Goal: Task Accomplishment & Management: Manage account settings

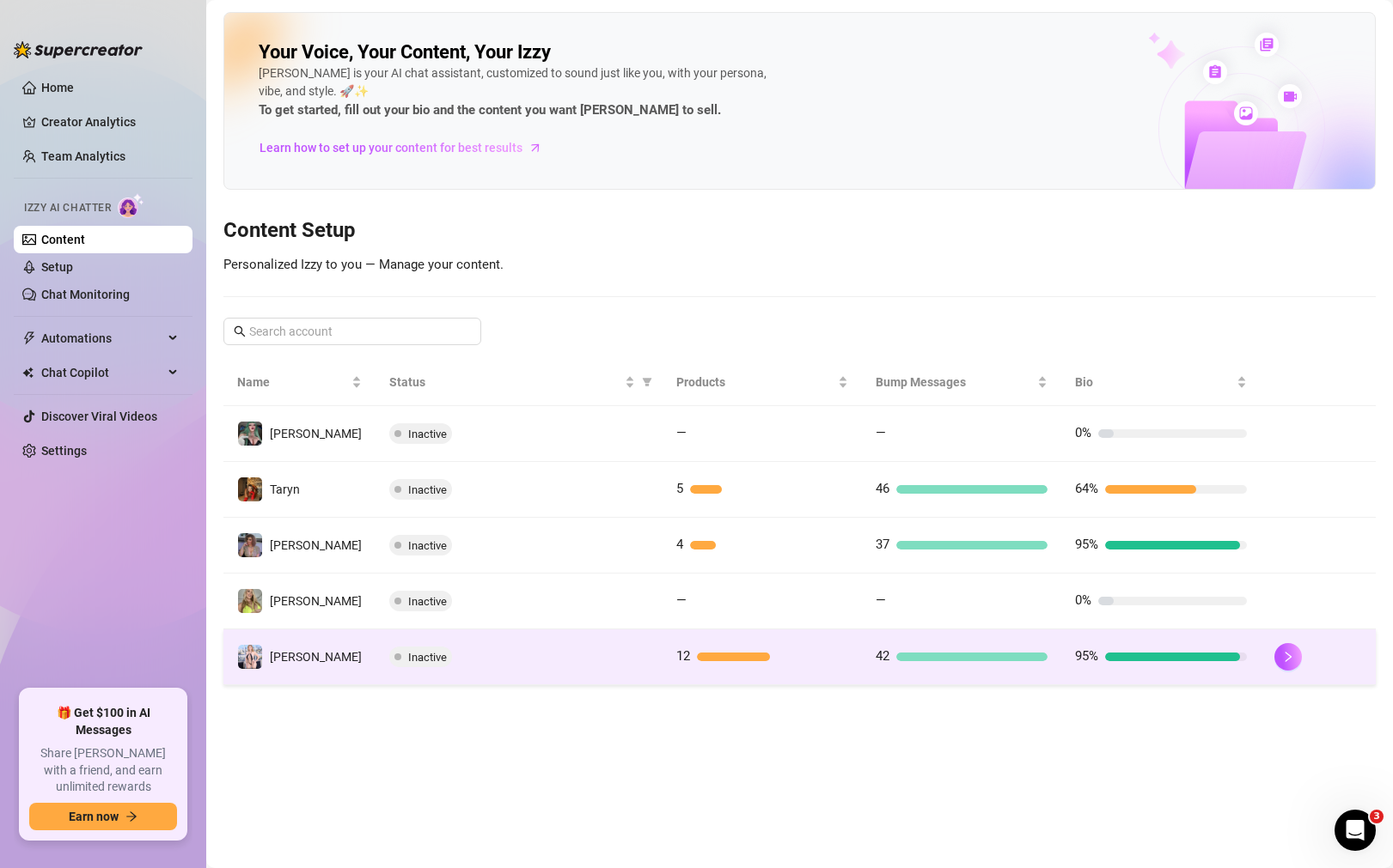
click at [597, 668] on td "Inactive" at bounding box center [519, 657] width 287 height 56
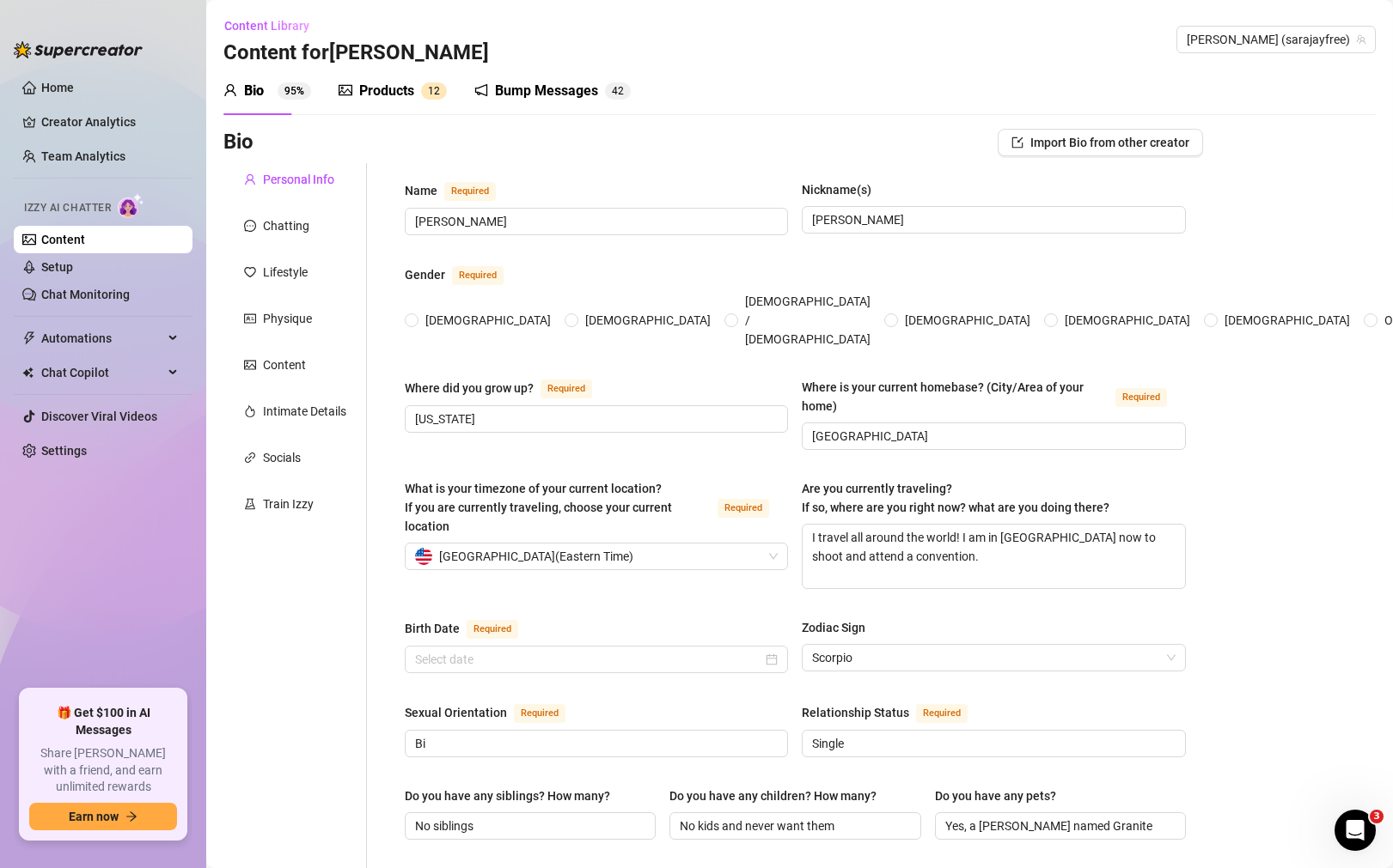
type input "[PERSON_NAME]"
type input "[US_STATE]"
type input "[GEOGRAPHIC_DATA]"
type textarea "I travel all around the world! I am in [GEOGRAPHIC_DATA] now to shoot and atten…"
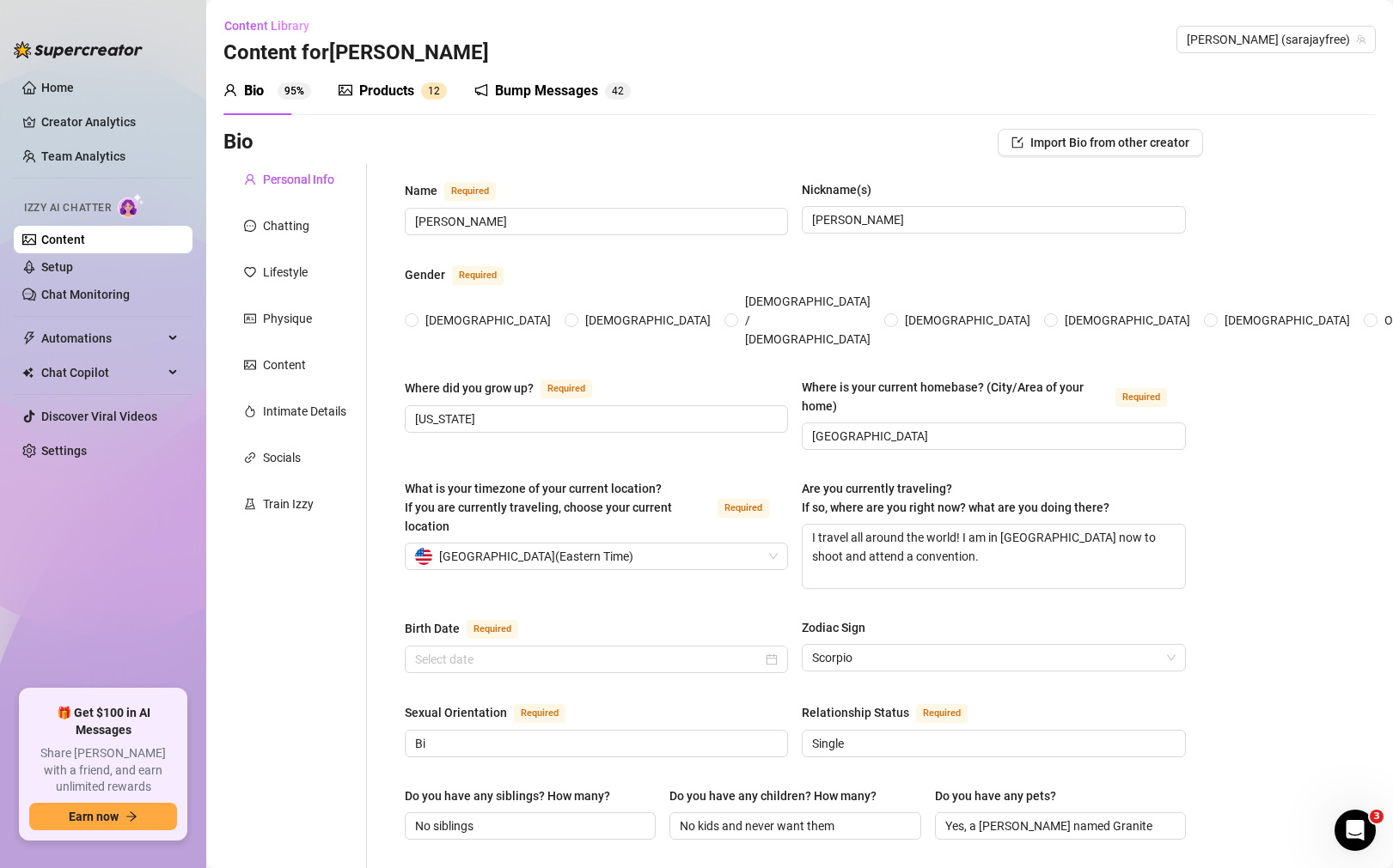
type input "Bi"
type input "Single"
type input "No siblings"
type input "No kids and never want them"
type input "Yes, a [PERSON_NAME] named Granite"
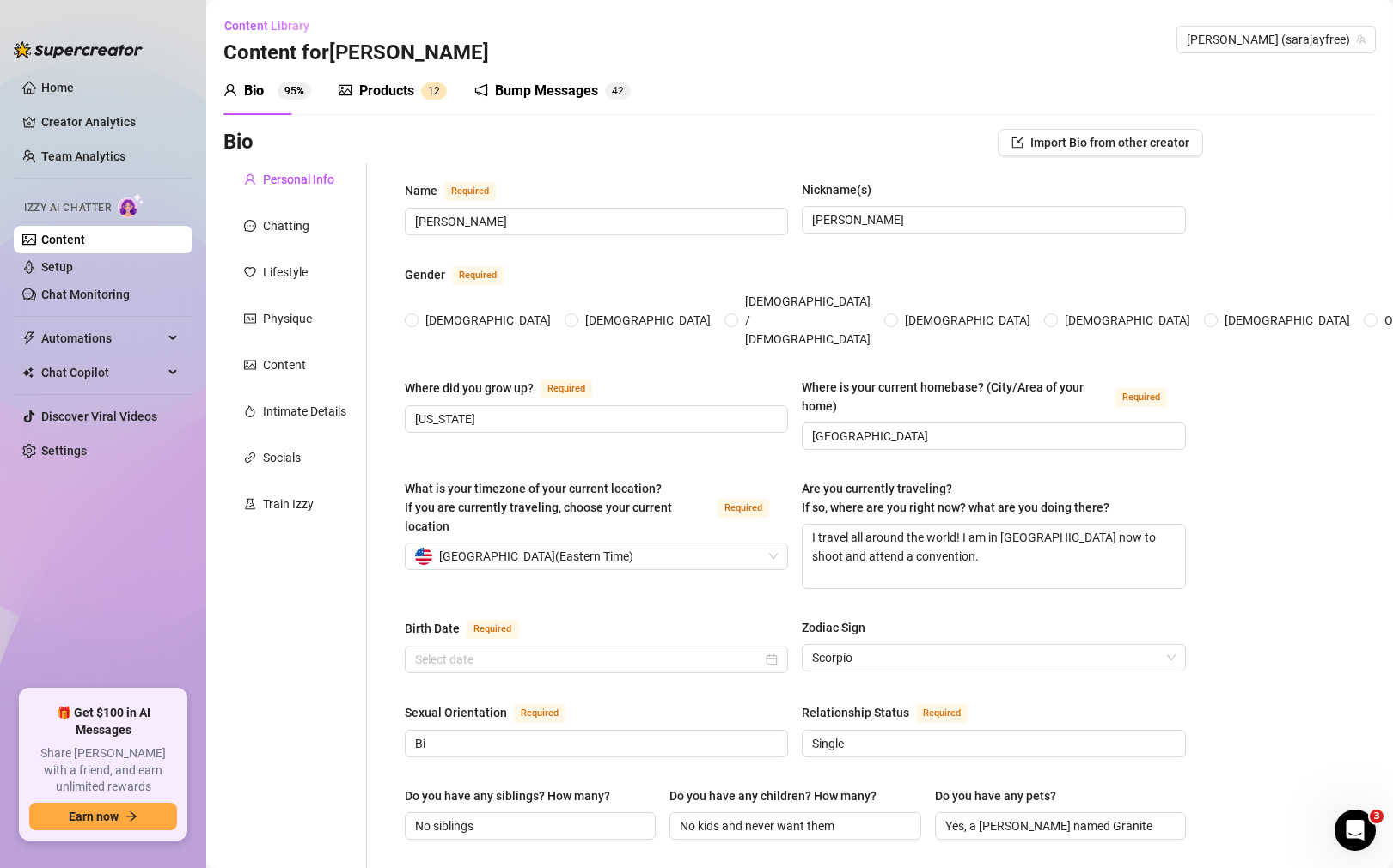
type input "Porn star and CBD products entrepreneur"
type input "Stripper"
type input "Bachelors degree in Psychology and personal trainer certifiication"
type input "[DEMOGRAPHIC_DATA]"
type input "be kind to others"
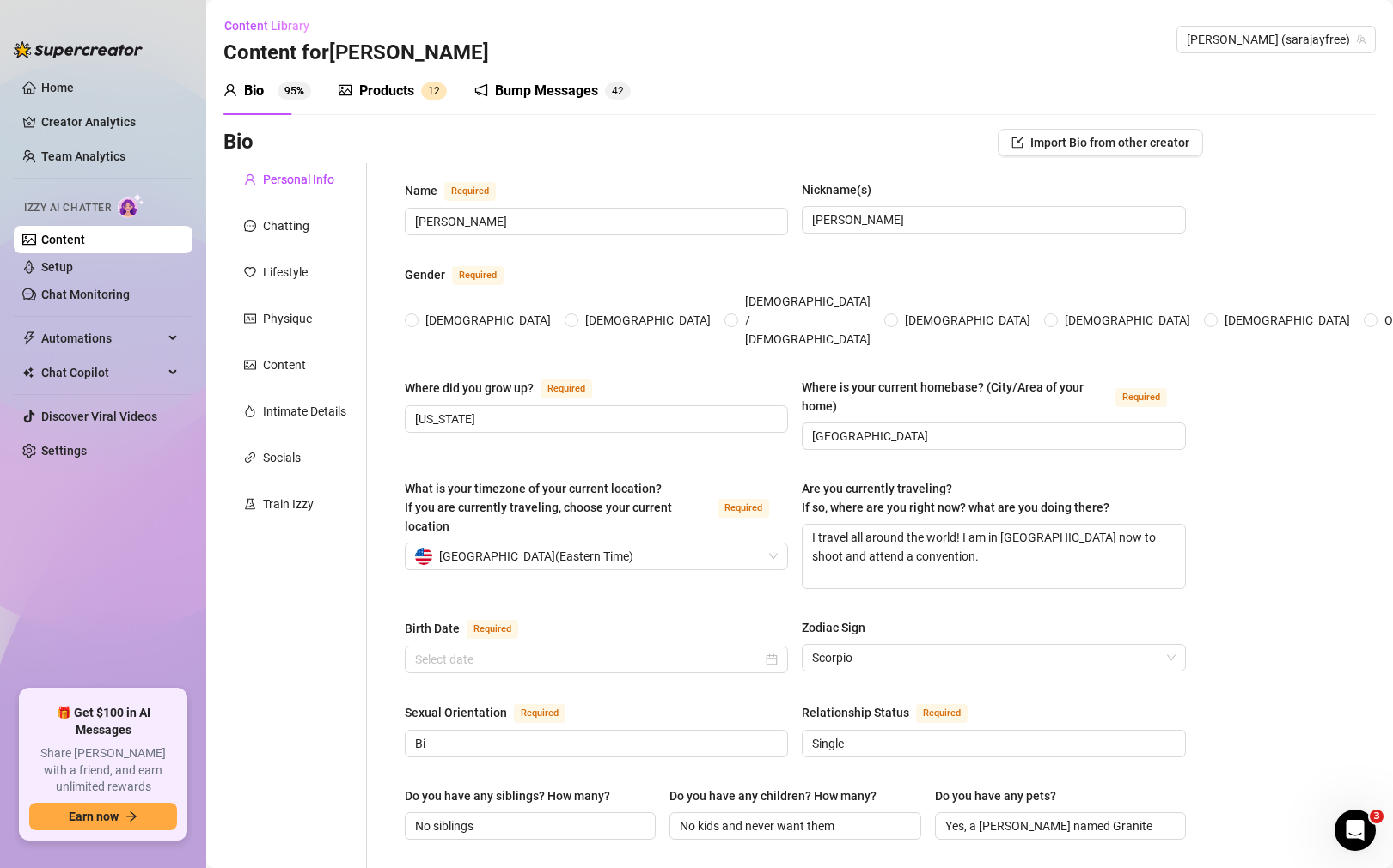
type textarea "To be able to fully take care of whatever my parents may need, to keep travelin…"
type textarea "One time, I was shooting a BG scene at home with [PERSON_NAME], and we accident…"
type textarea "My ass is all natural, I used to hate all raw vegetables until I had special th…"
type textarea "I had a [PERSON_NAME] named [PERSON_NAME], she's about four years old."
radio input "true"
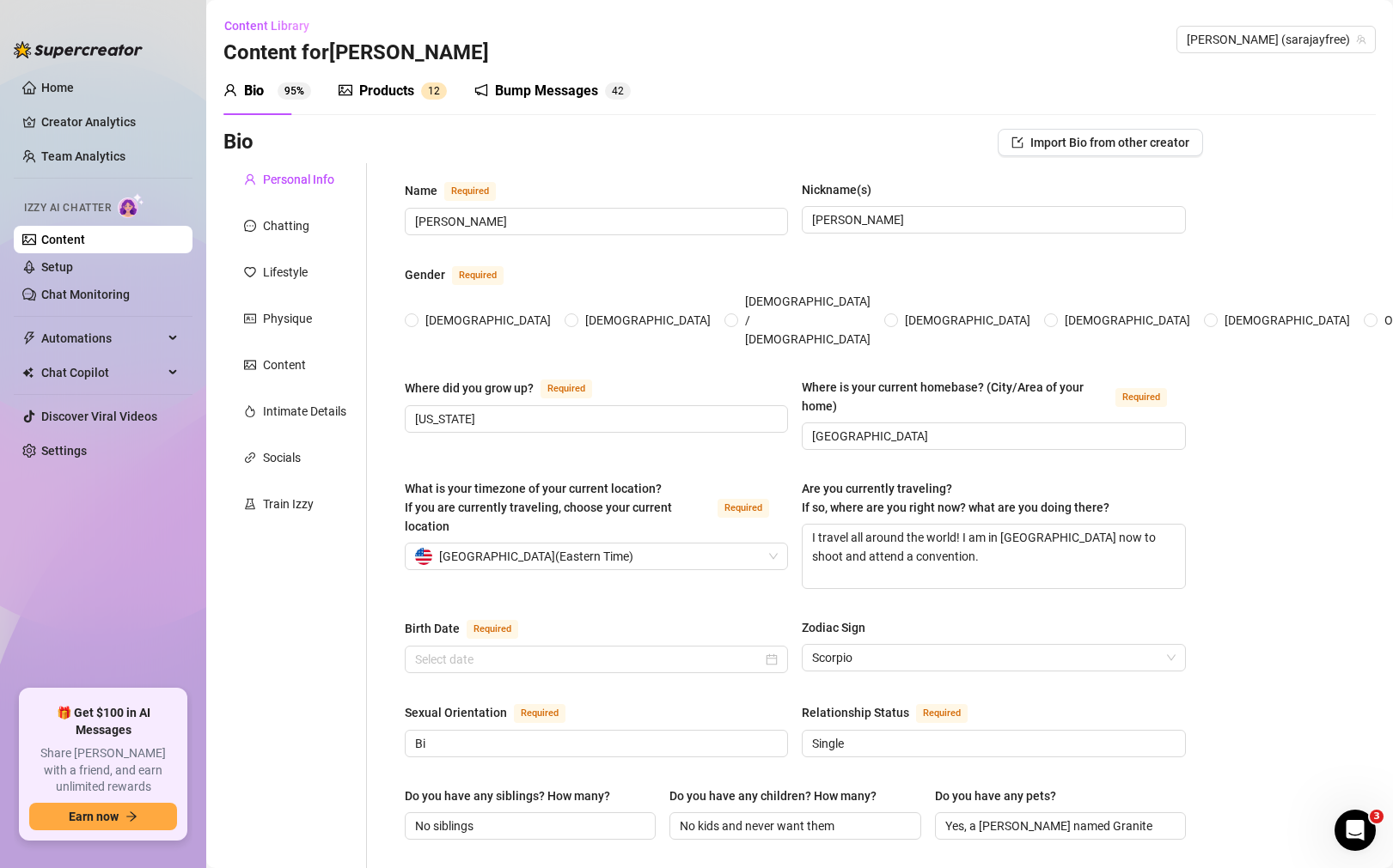
type input "[DATE]"
click at [411, 97] on div "Products" at bounding box center [387, 91] width 55 height 21
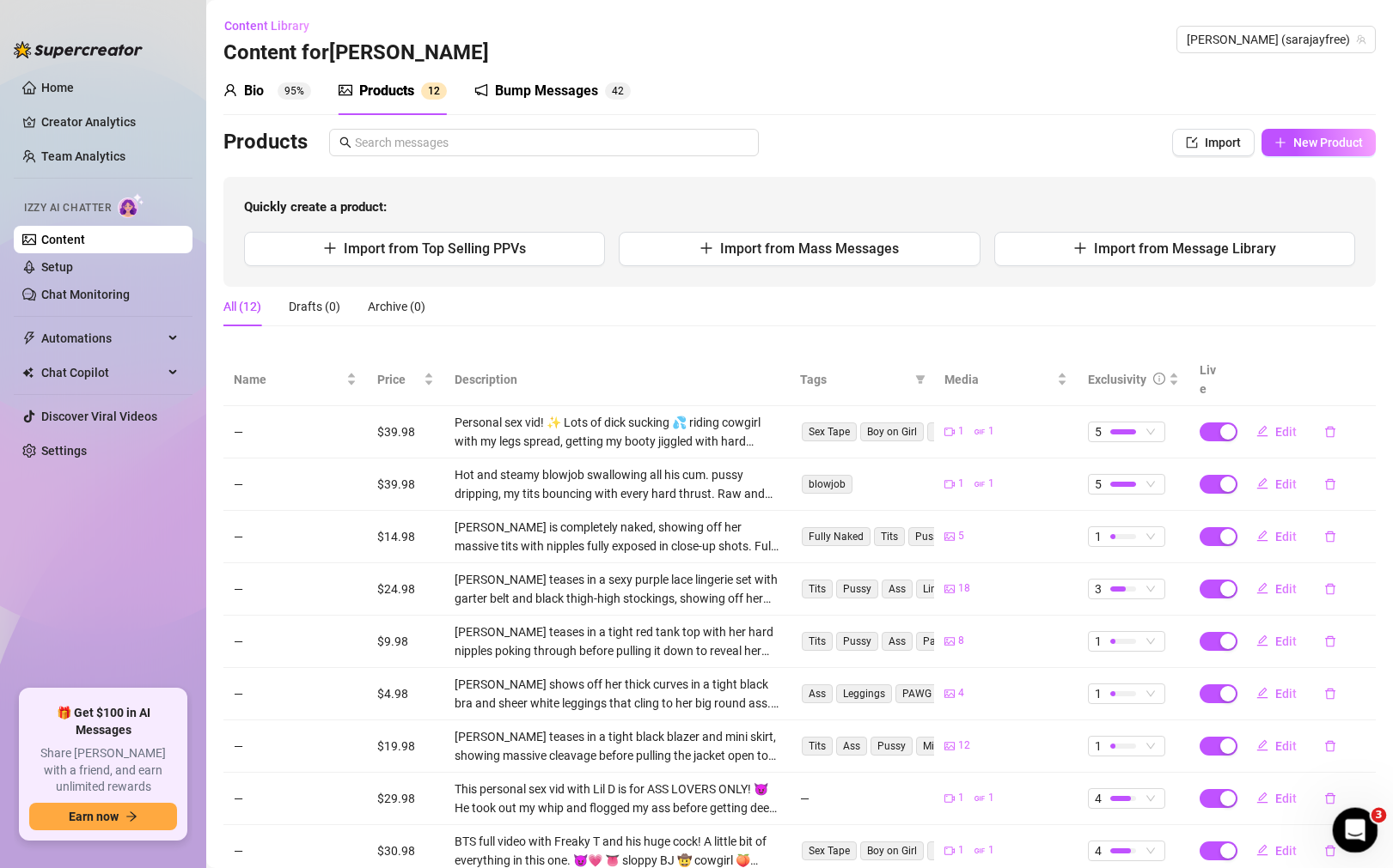
click at [1351, 818] on icon "Open Intercom Messenger" at bounding box center [1352, 828] width 29 height 29
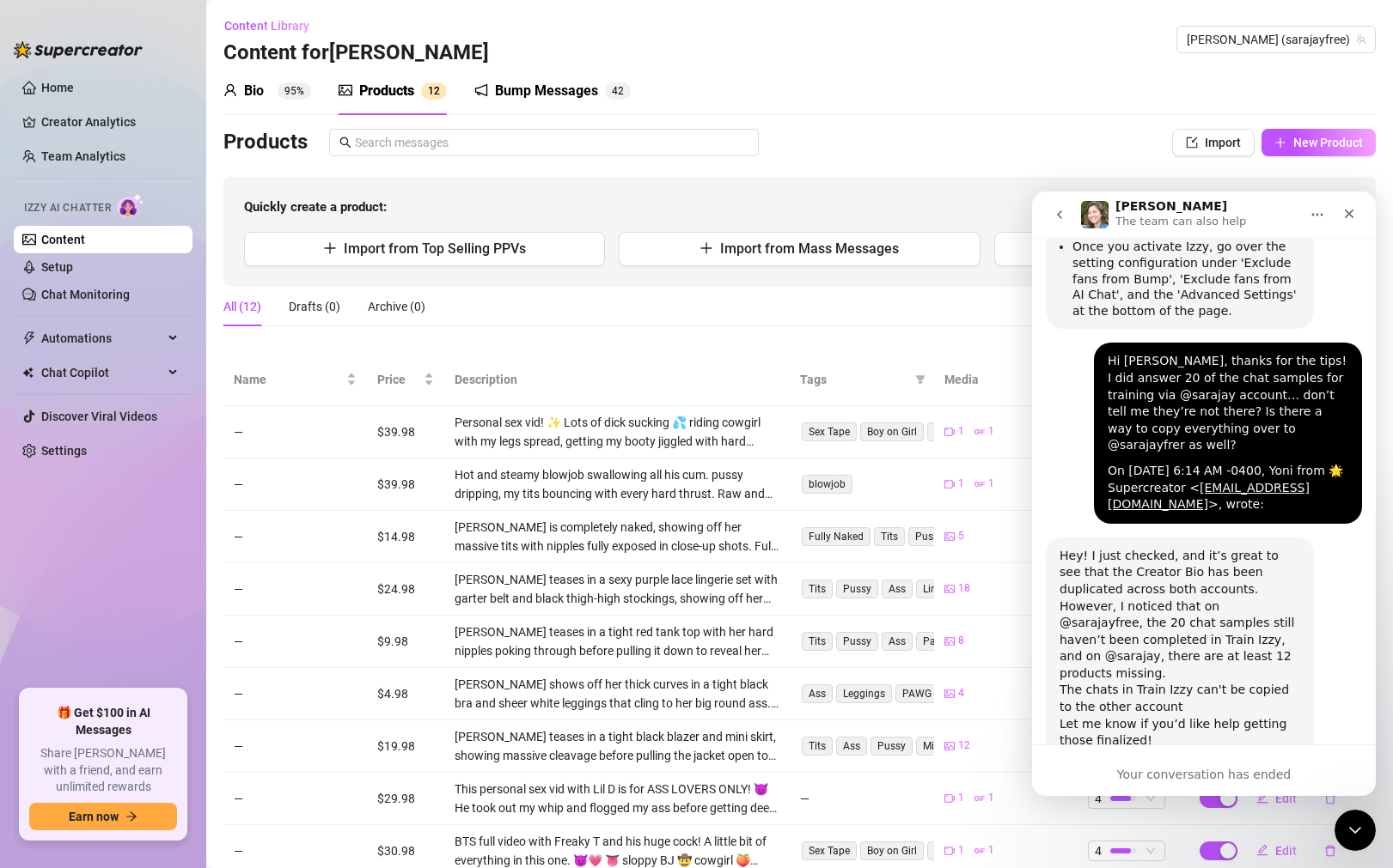
scroll to position [2160, 0]
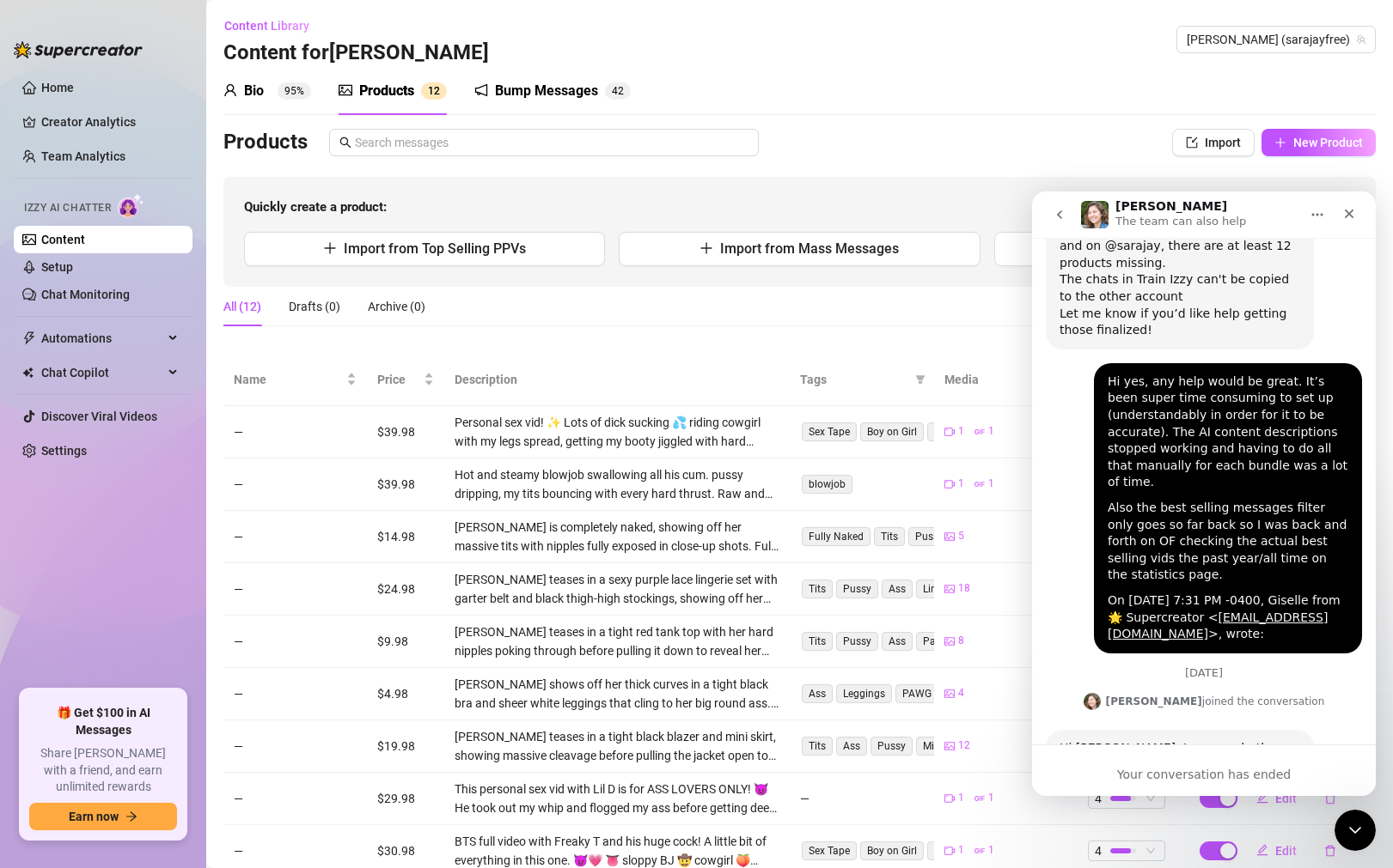
click at [740, 16] on div "Content Library Content for Sara Sara (sarajayfree)" at bounding box center [799, 40] width 1152 height 55
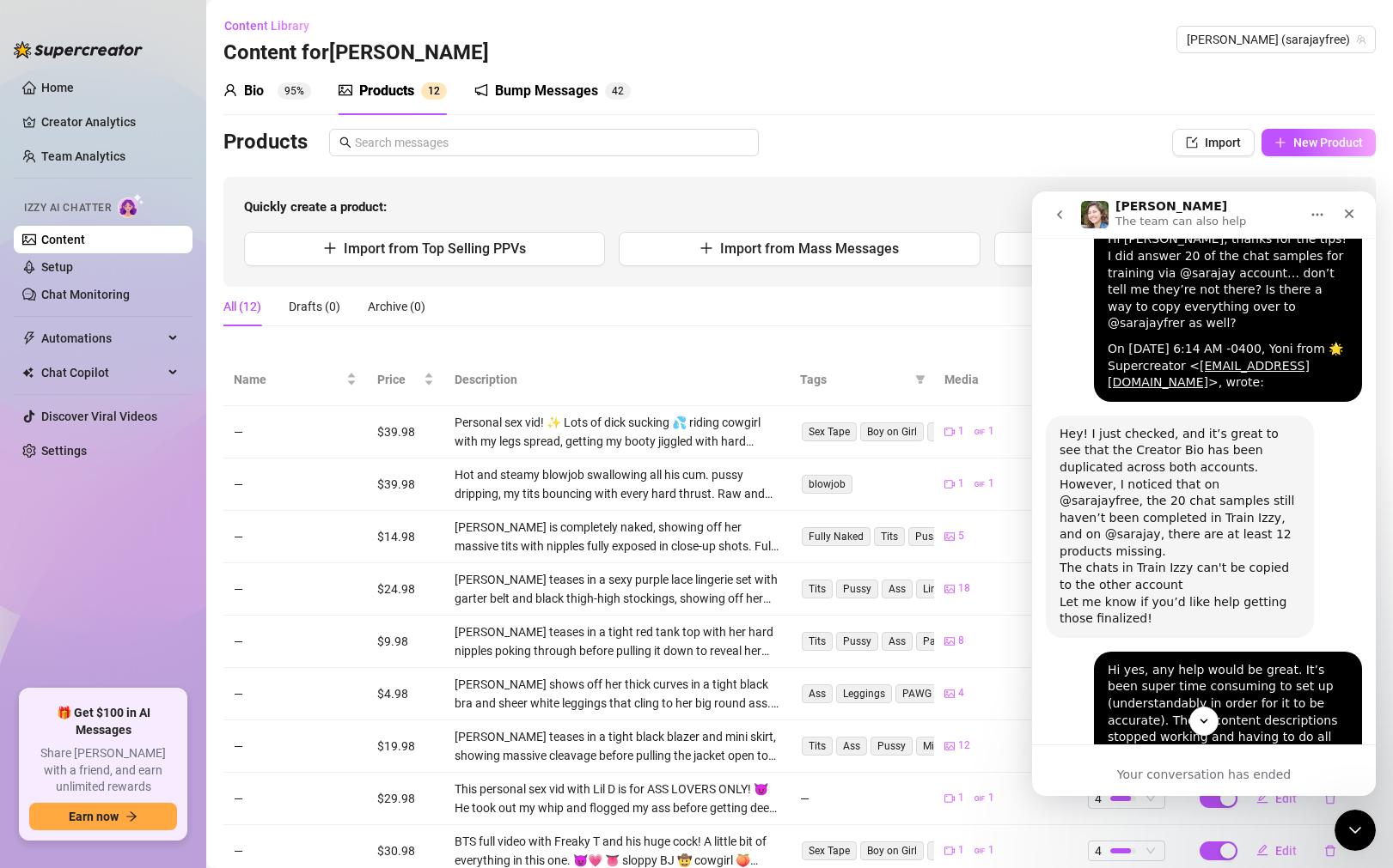
scroll to position [1874, 0]
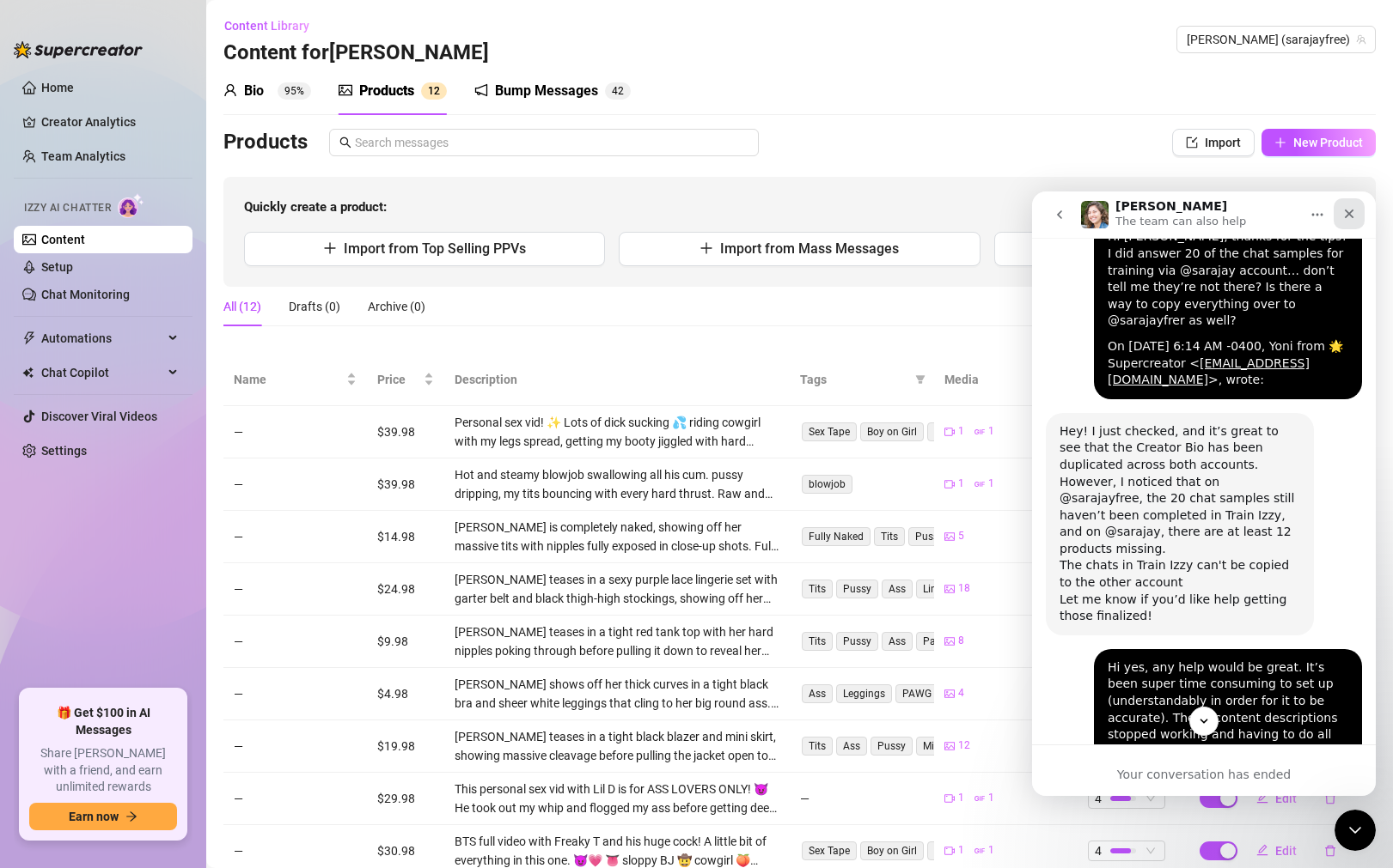
click at [1345, 213] on icon "Close" at bounding box center [1349, 214] width 14 height 14
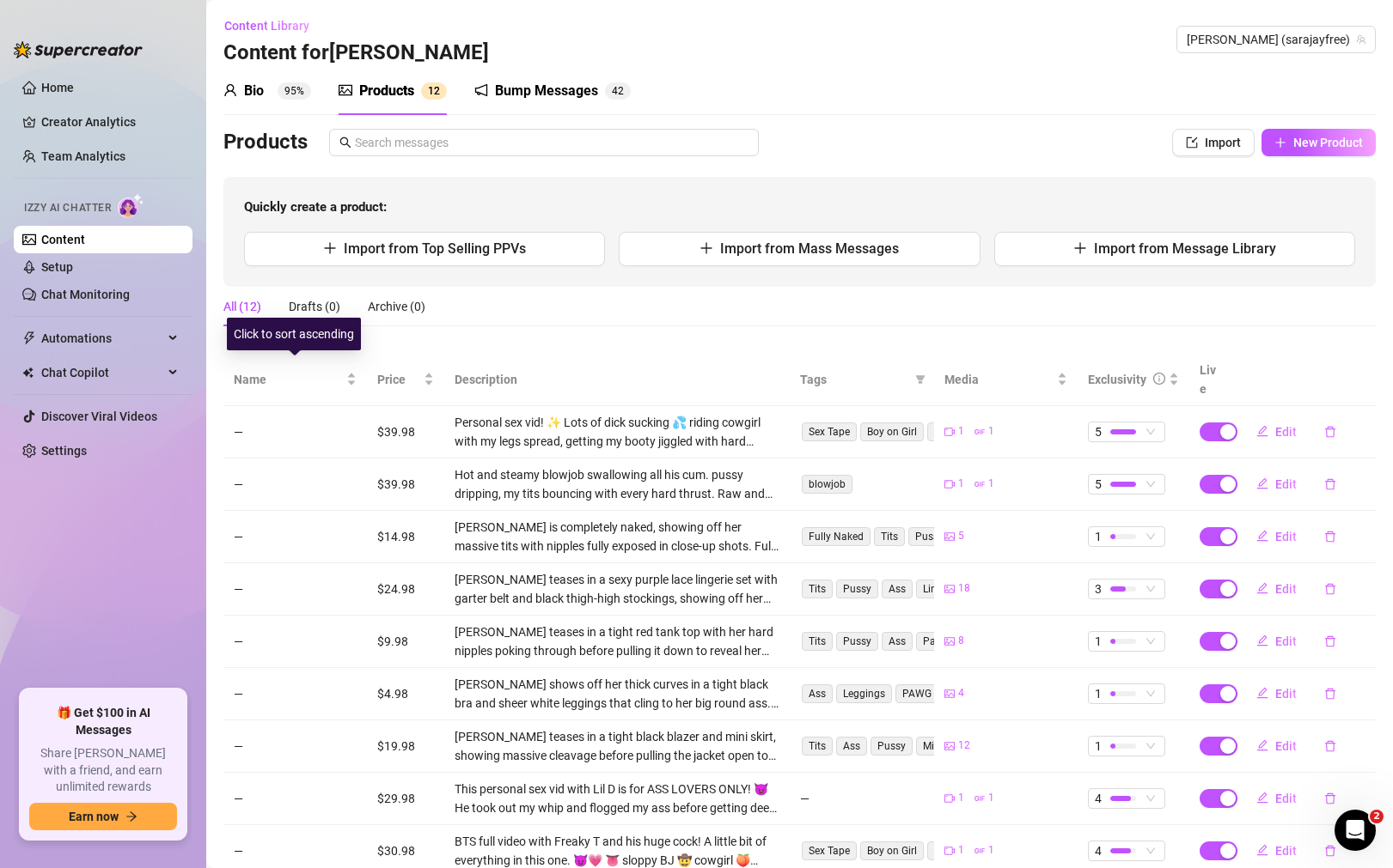
scroll to position [142, 0]
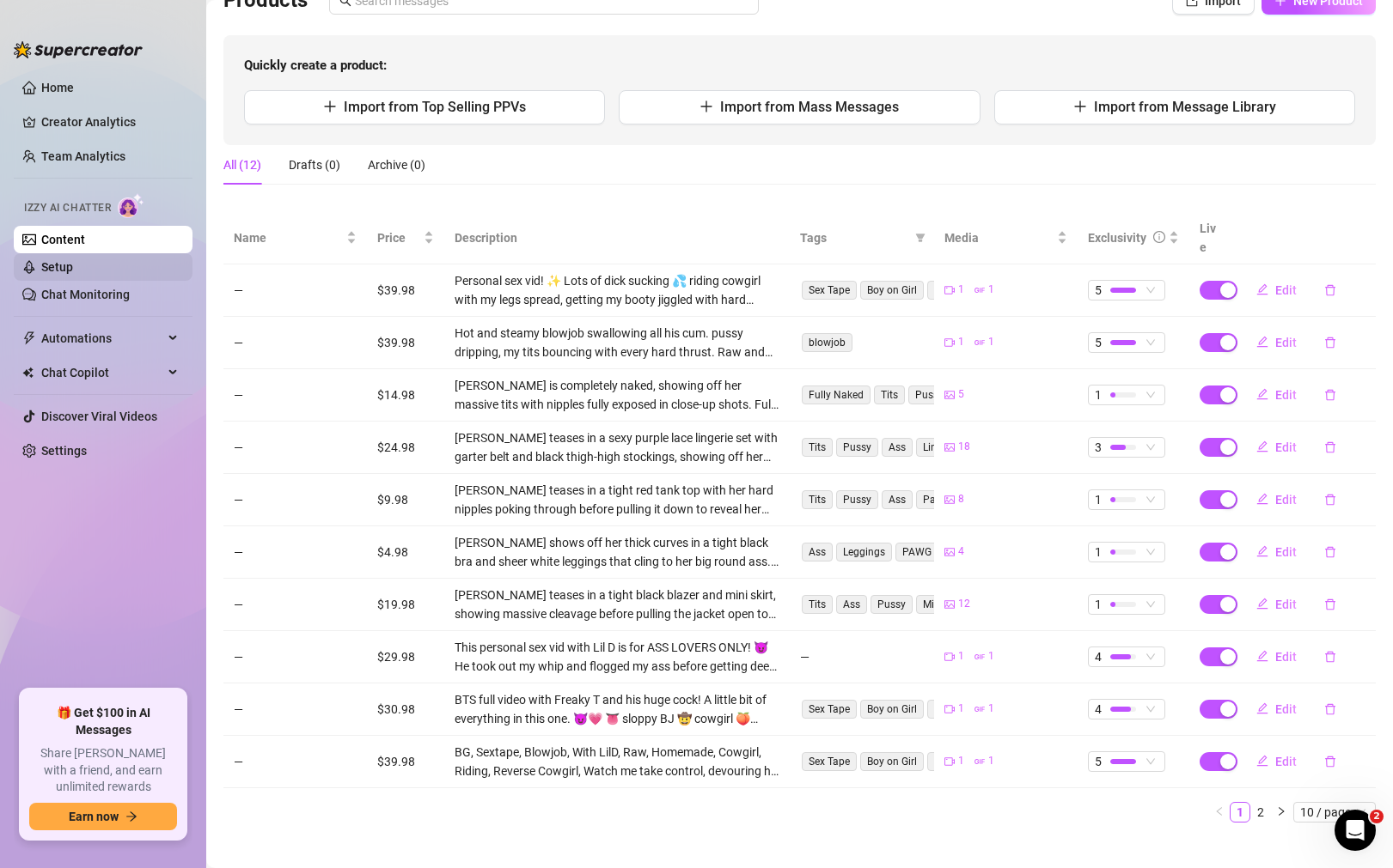
click at [73, 269] on link "Setup" at bounding box center [57, 267] width 32 height 14
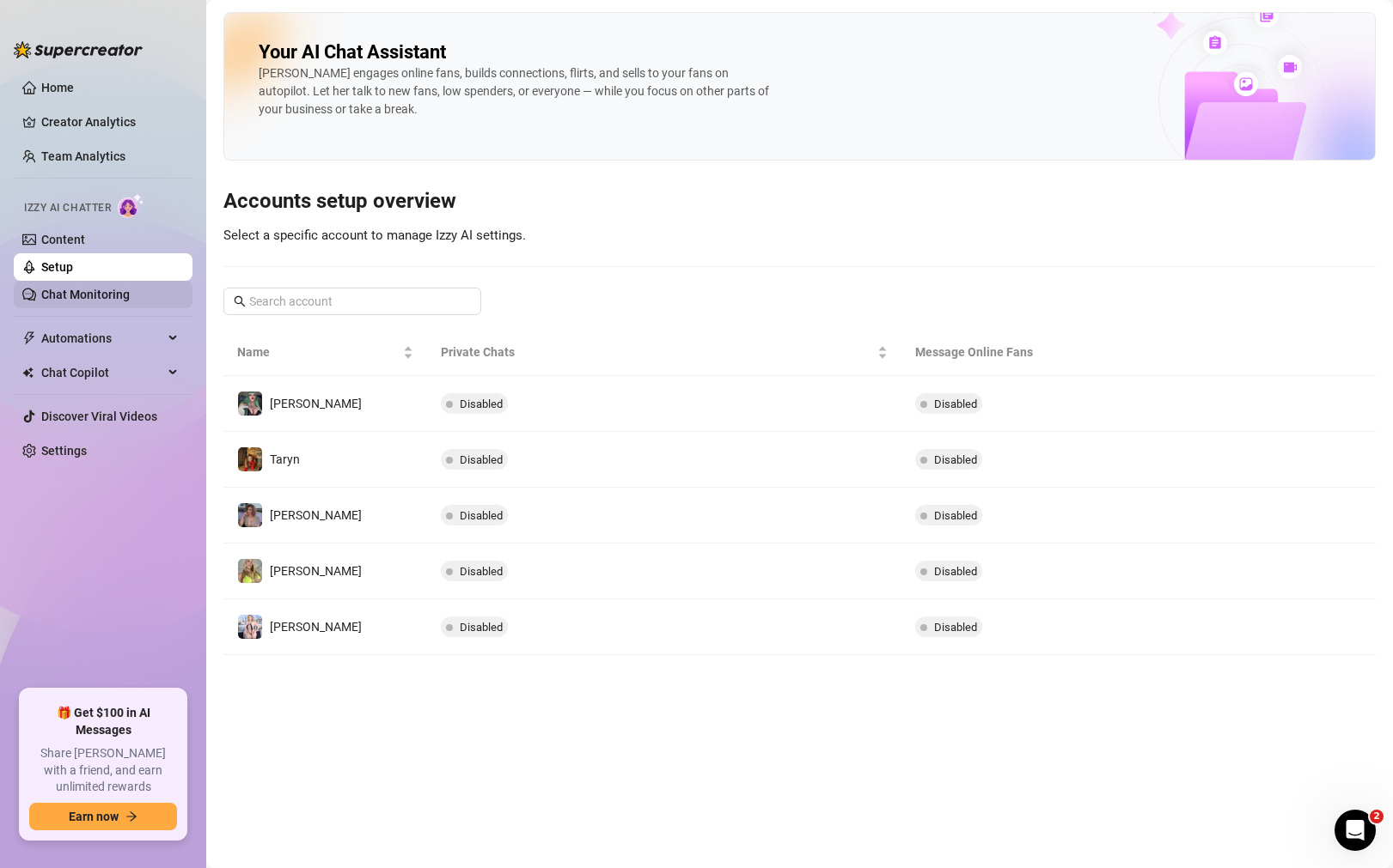
click at [117, 295] on link "Chat Monitoring" at bounding box center [86, 295] width 88 height 14
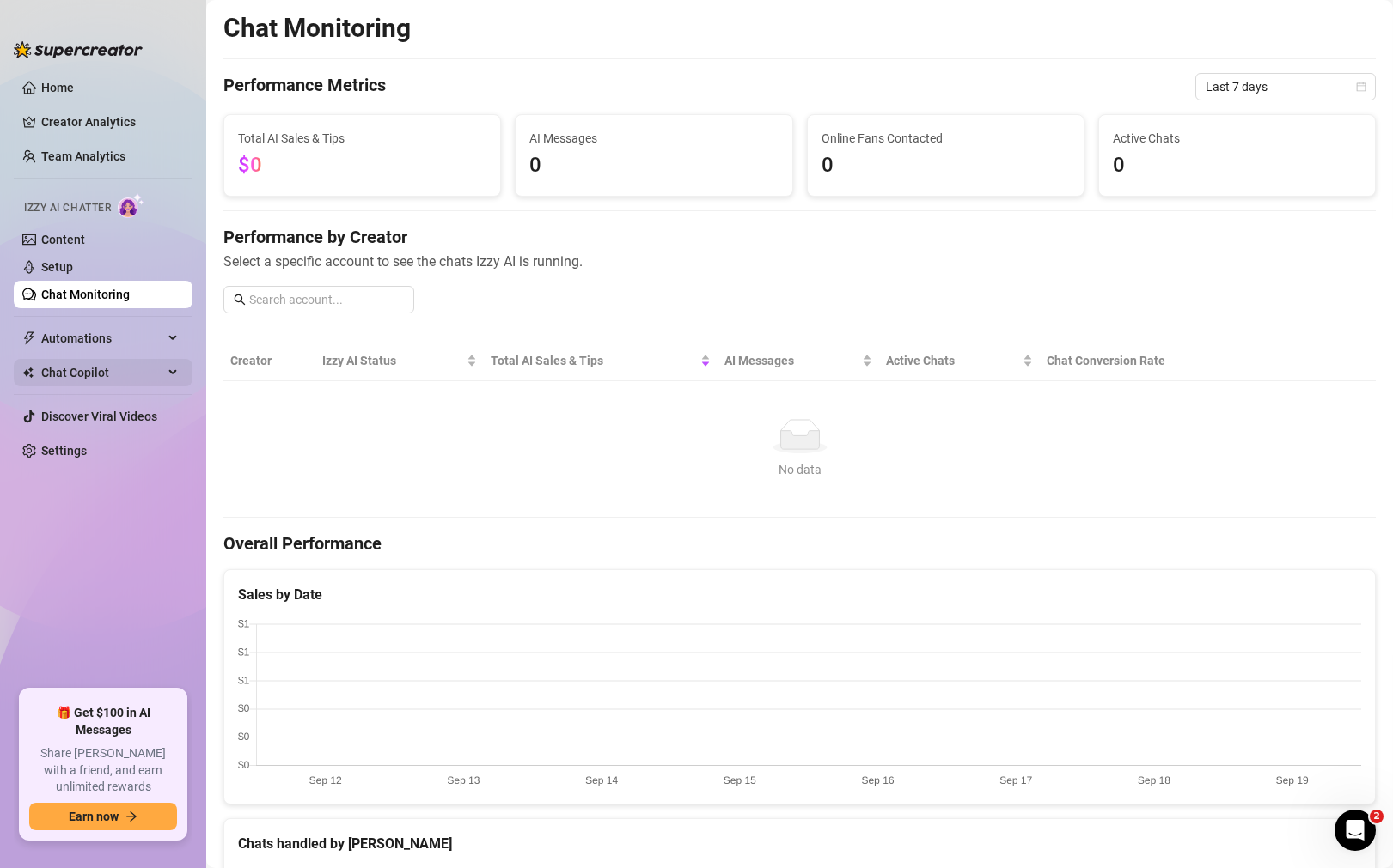
click at [175, 373] on icon at bounding box center [175, 373] width 9 height 0
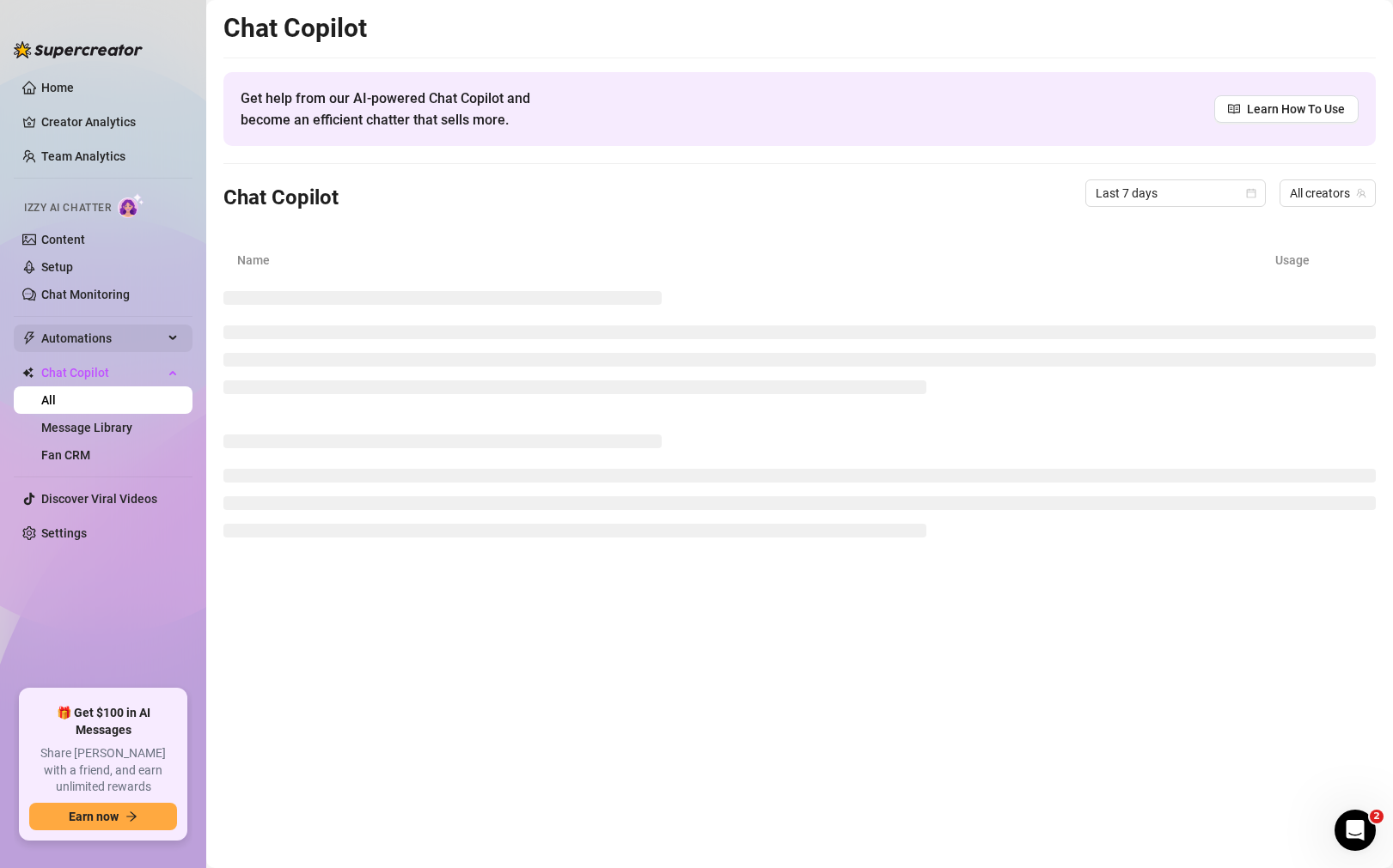
click at [181, 342] on div "Automations" at bounding box center [103, 339] width 179 height 28
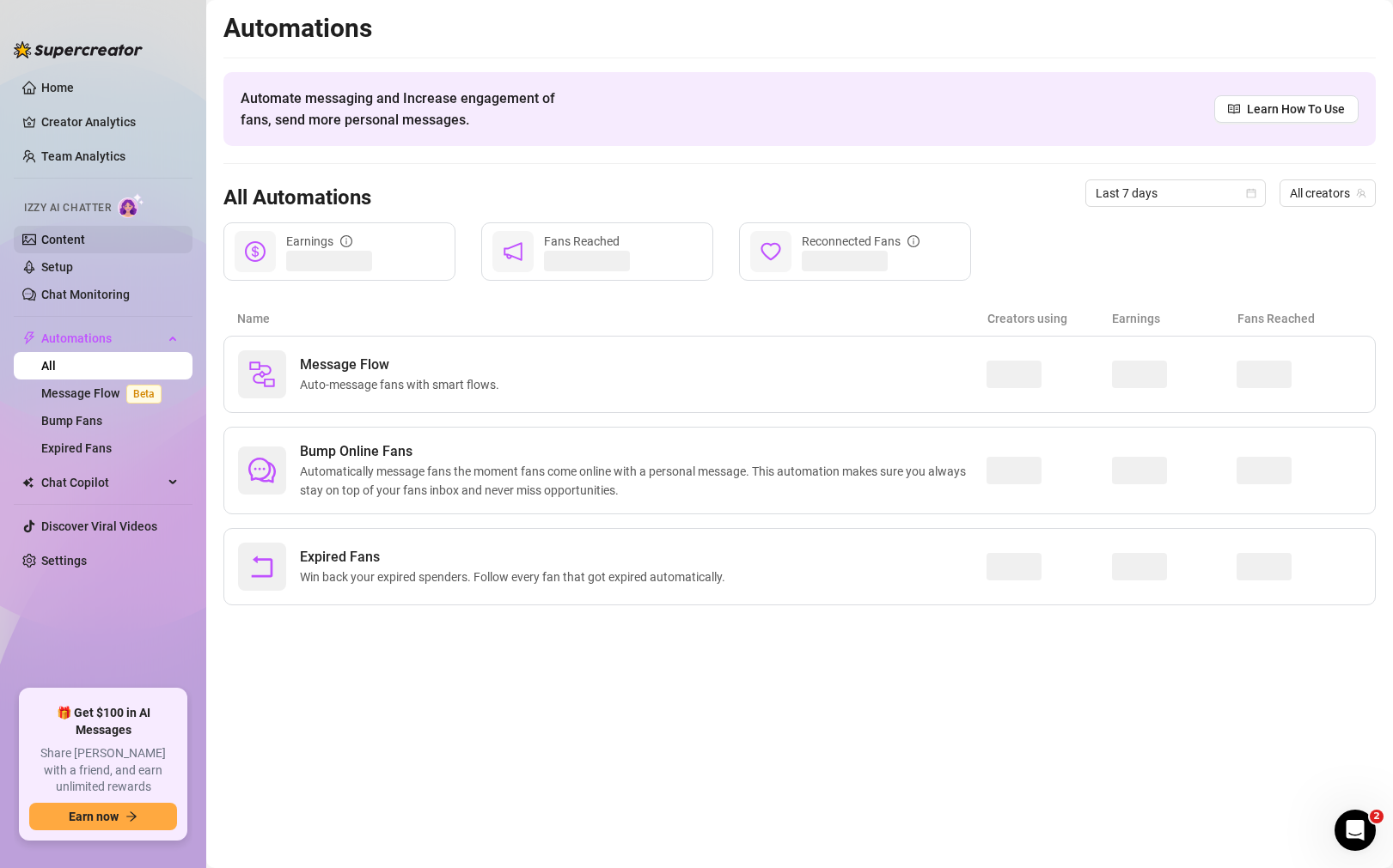
click at [85, 246] on link "Content" at bounding box center [63, 239] width 44 height 14
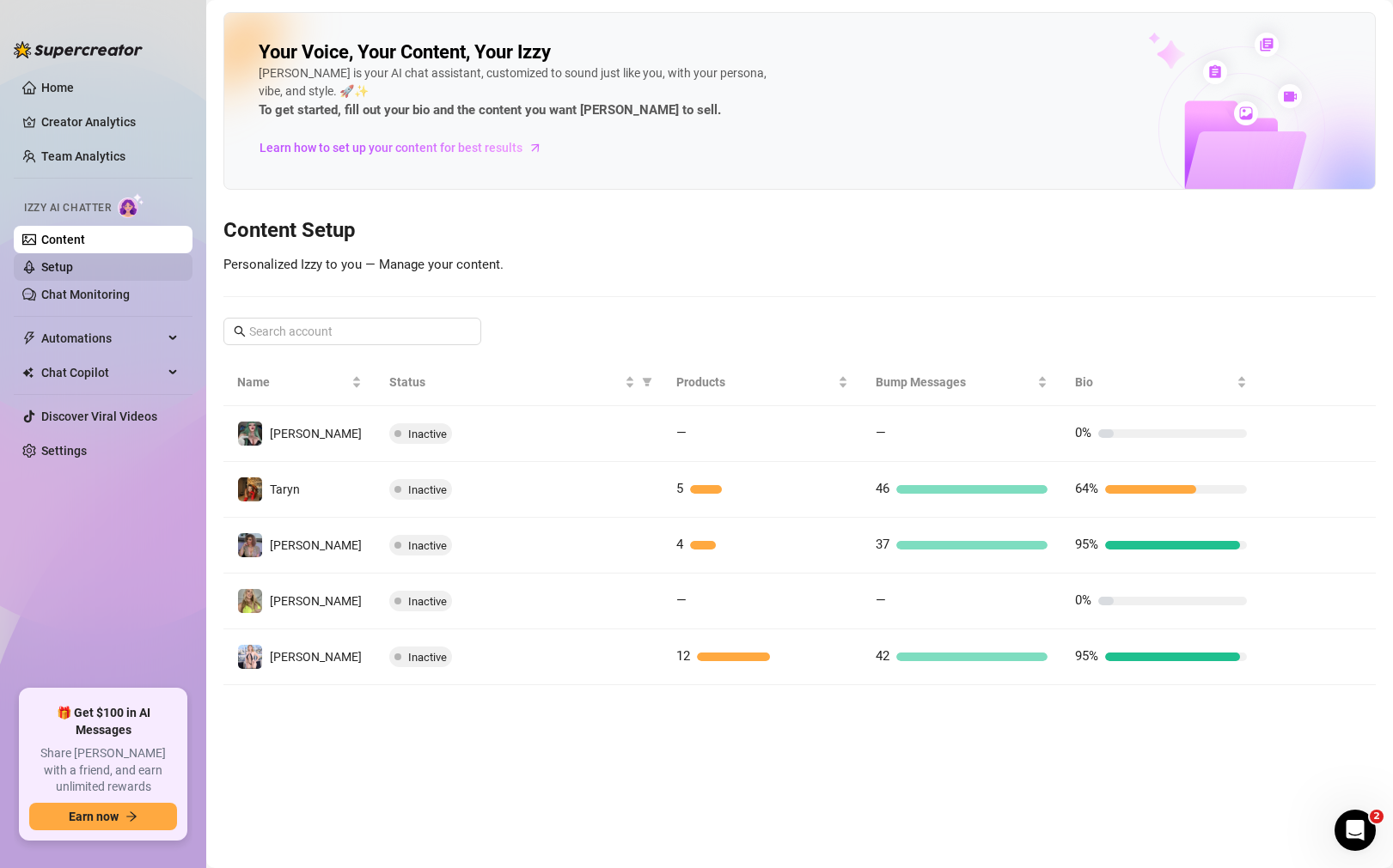
click at [73, 272] on link "Setup" at bounding box center [57, 267] width 32 height 14
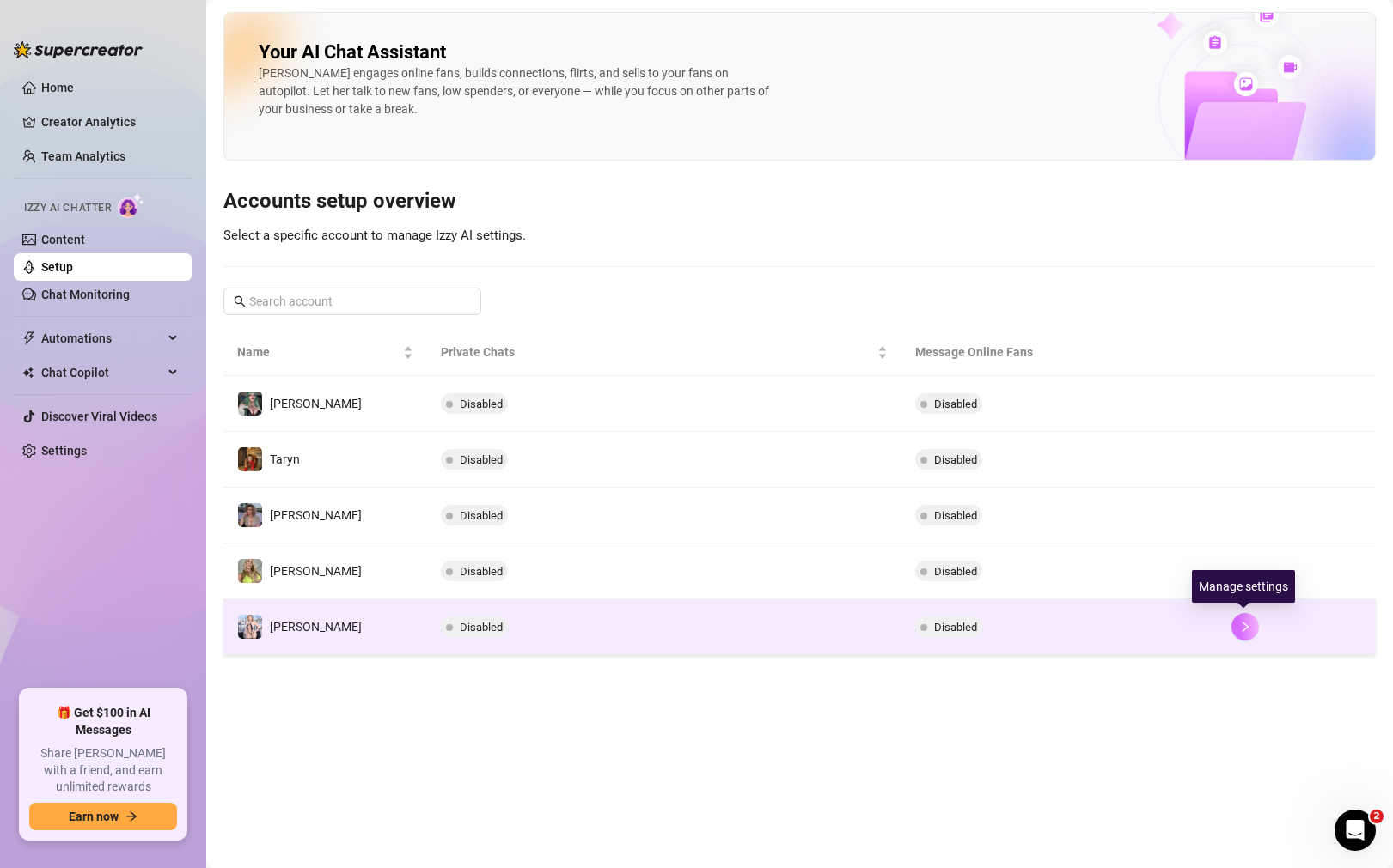
click at [1239, 618] on button "button" at bounding box center [1245, 627] width 28 height 28
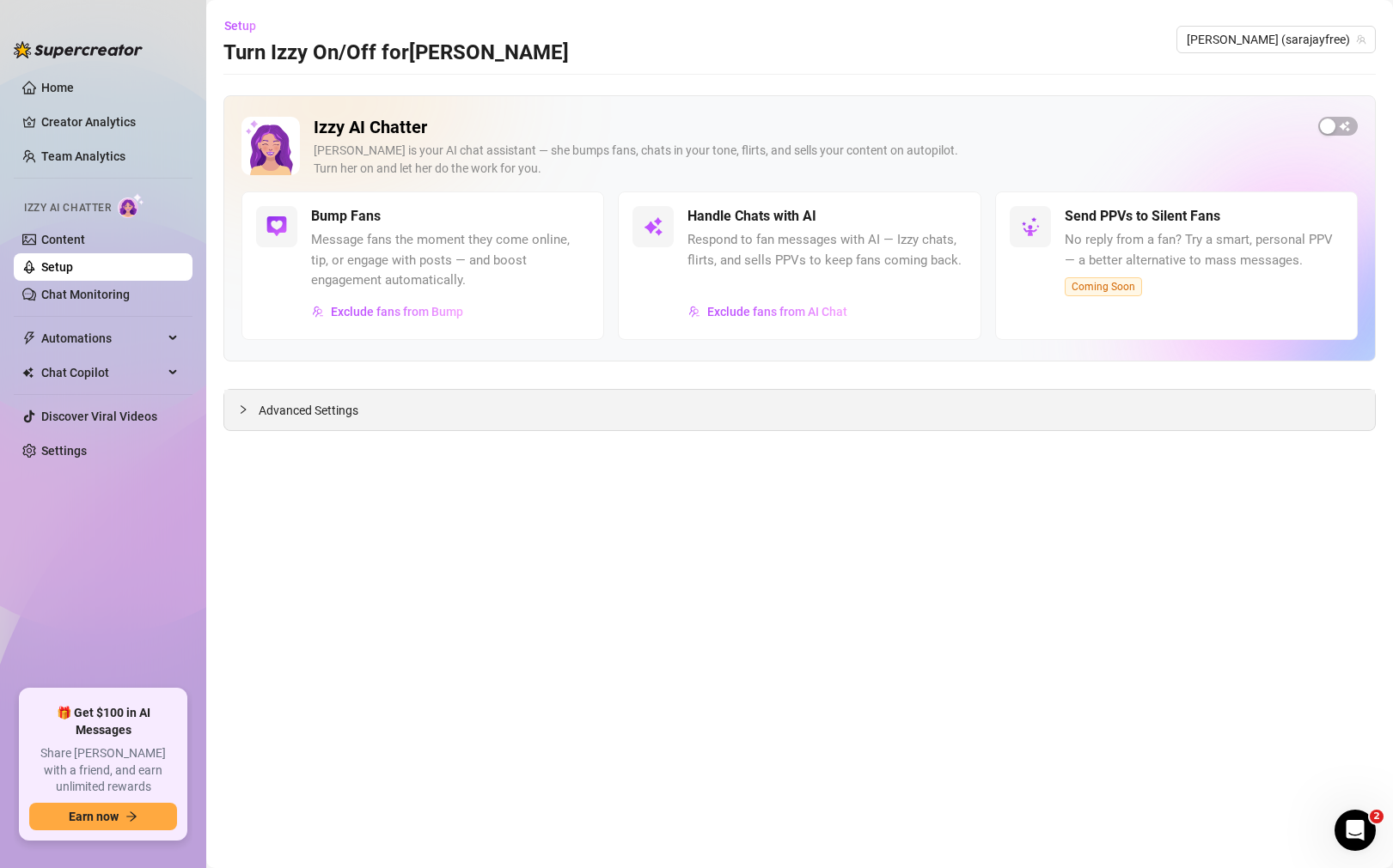
click at [319, 413] on span "Advanced Settings" at bounding box center [308, 410] width 99 height 19
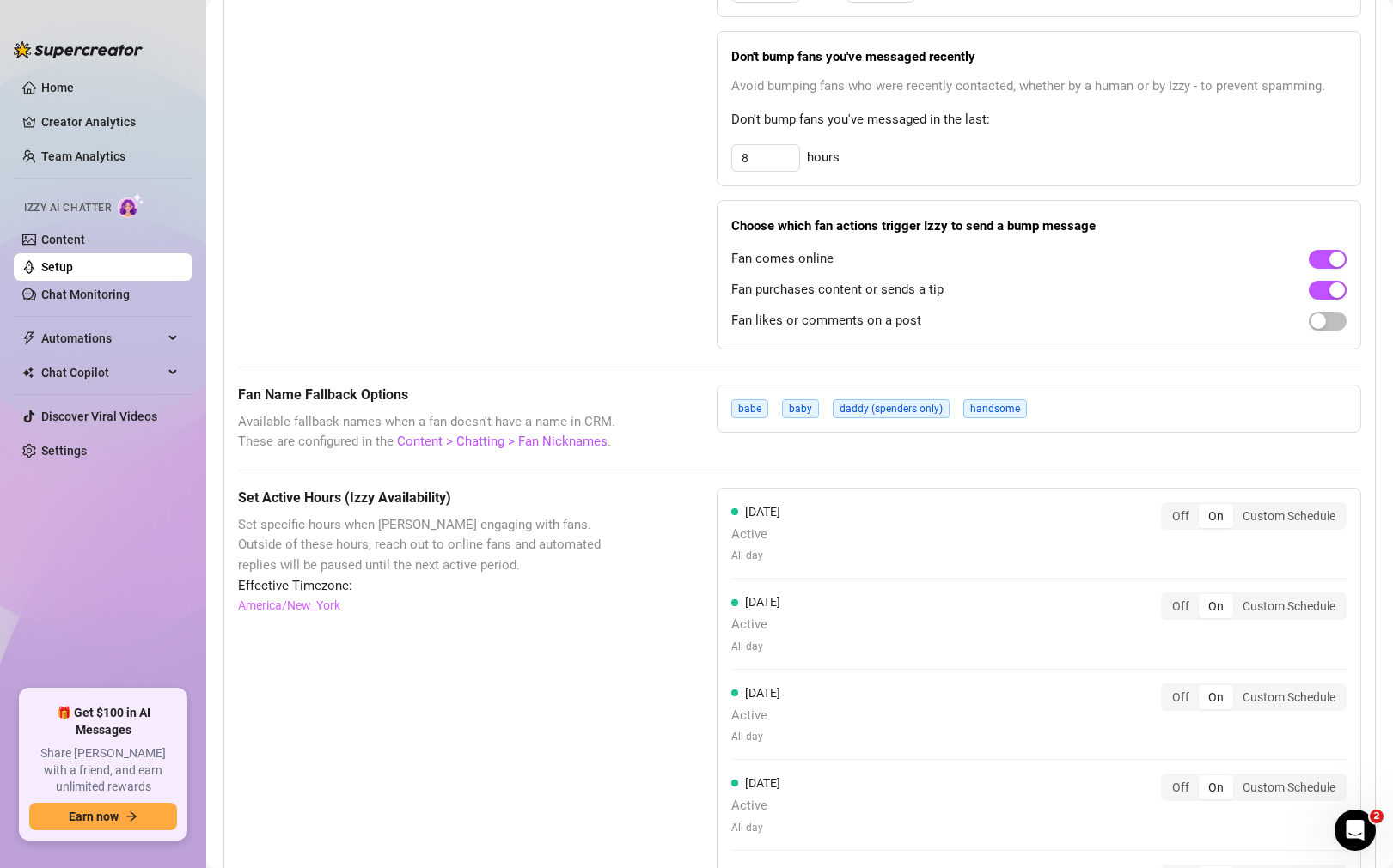
scroll to position [1004, 0]
click at [1320, 320] on div "button" at bounding box center [1318, 320] width 16 height 16
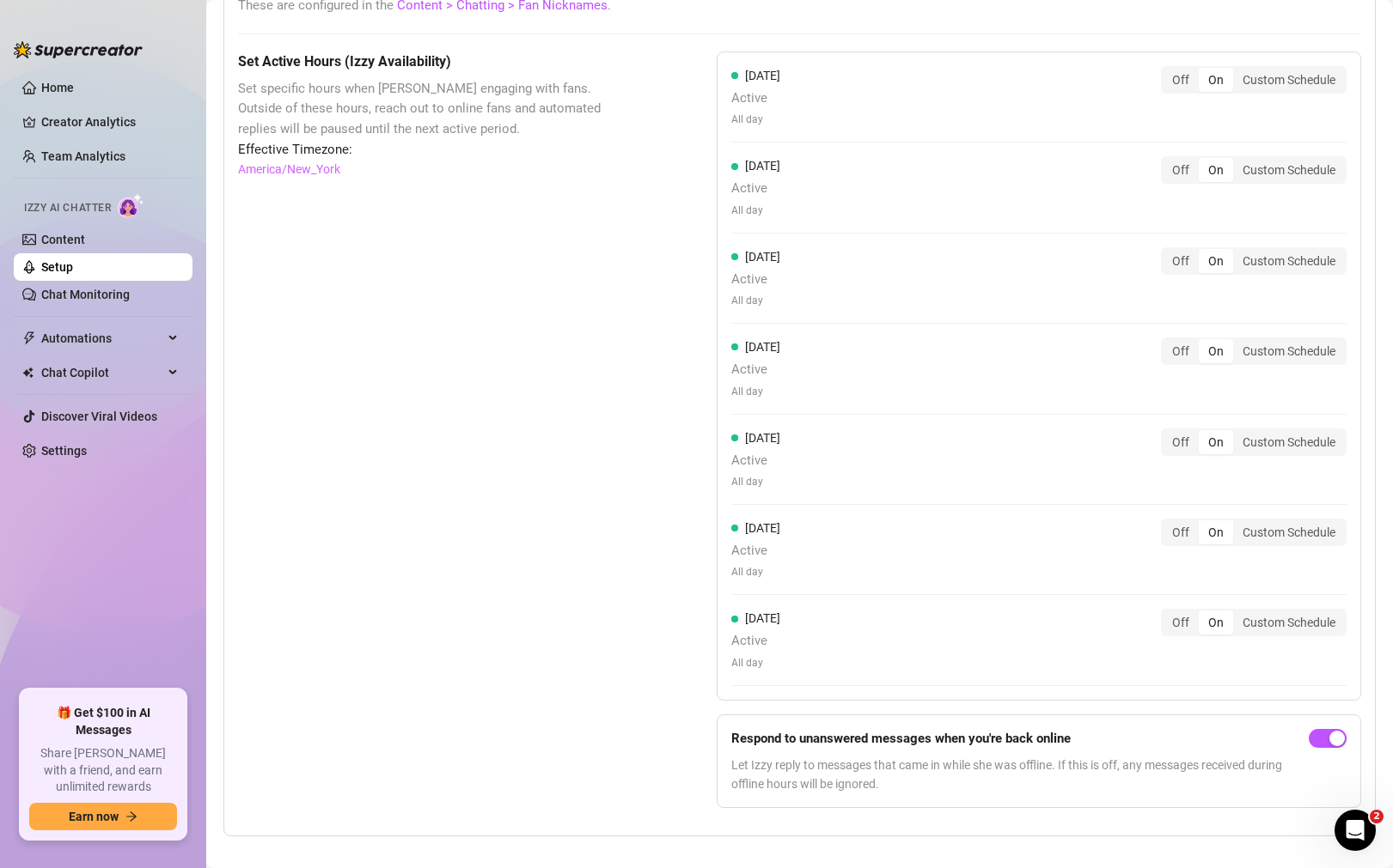
scroll to position [1450, 0]
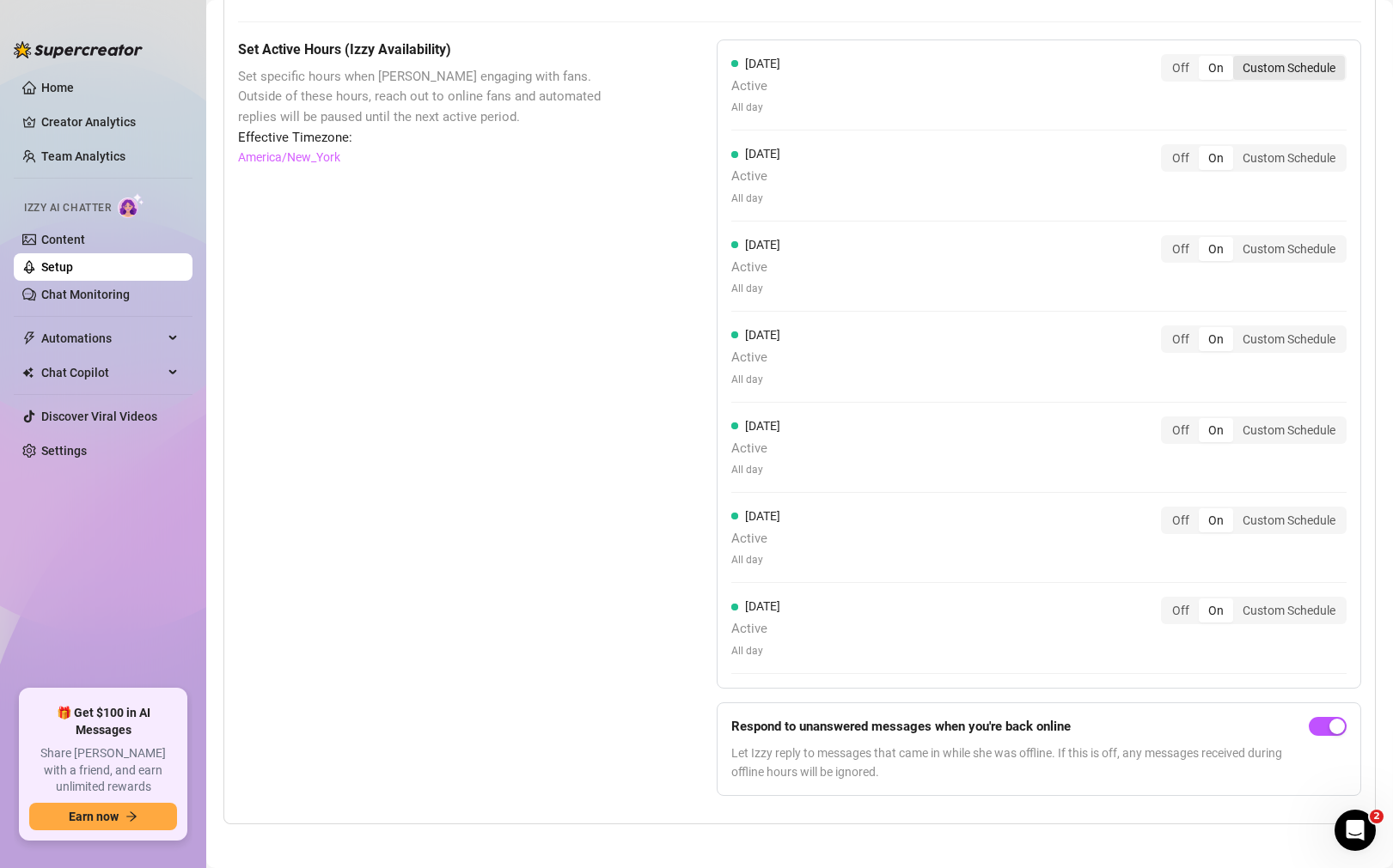
click at [1303, 65] on div "Custom Schedule" at bounding box center [1288, 68] width 111 height 24
click at [1237, 59] on input "Custom Schedule" at bounding box center [1237, 59] width 0 height 0
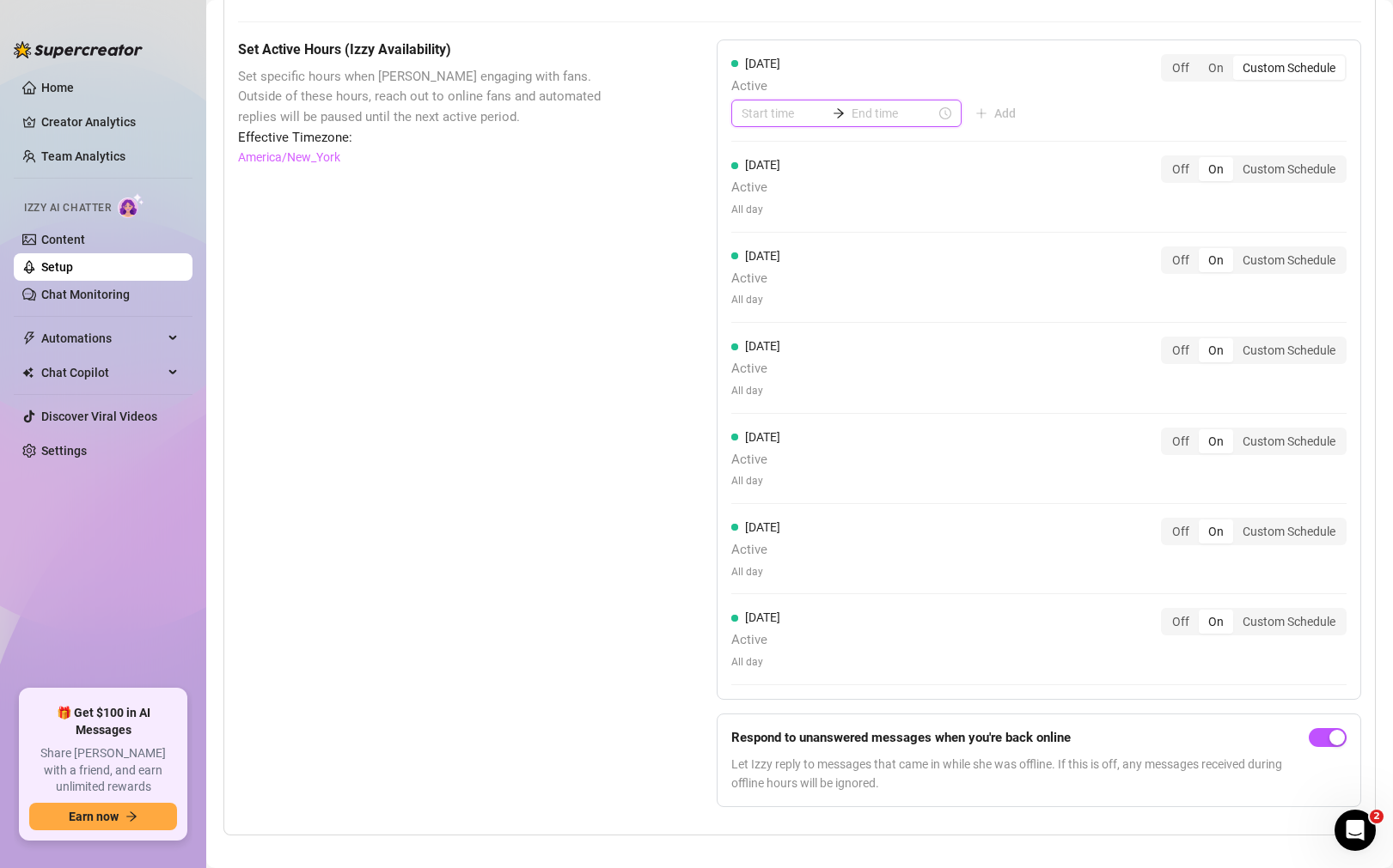
click at [760, 117] on input at bounding box center [783, 113] width 84 height 19
click at [633, 121] on div "Set Active Hours (Izzy Availability) Set specific hours when Izzy engaging with…" at bounding box center [799, 431] width 1123 height 782
click at [1181, 73] on div "Off" at bounding box center [1180, 68] width 36 height 24
click at [1167, 59] on input "Off" at bounding box center [1167, 59] width 0 height 0
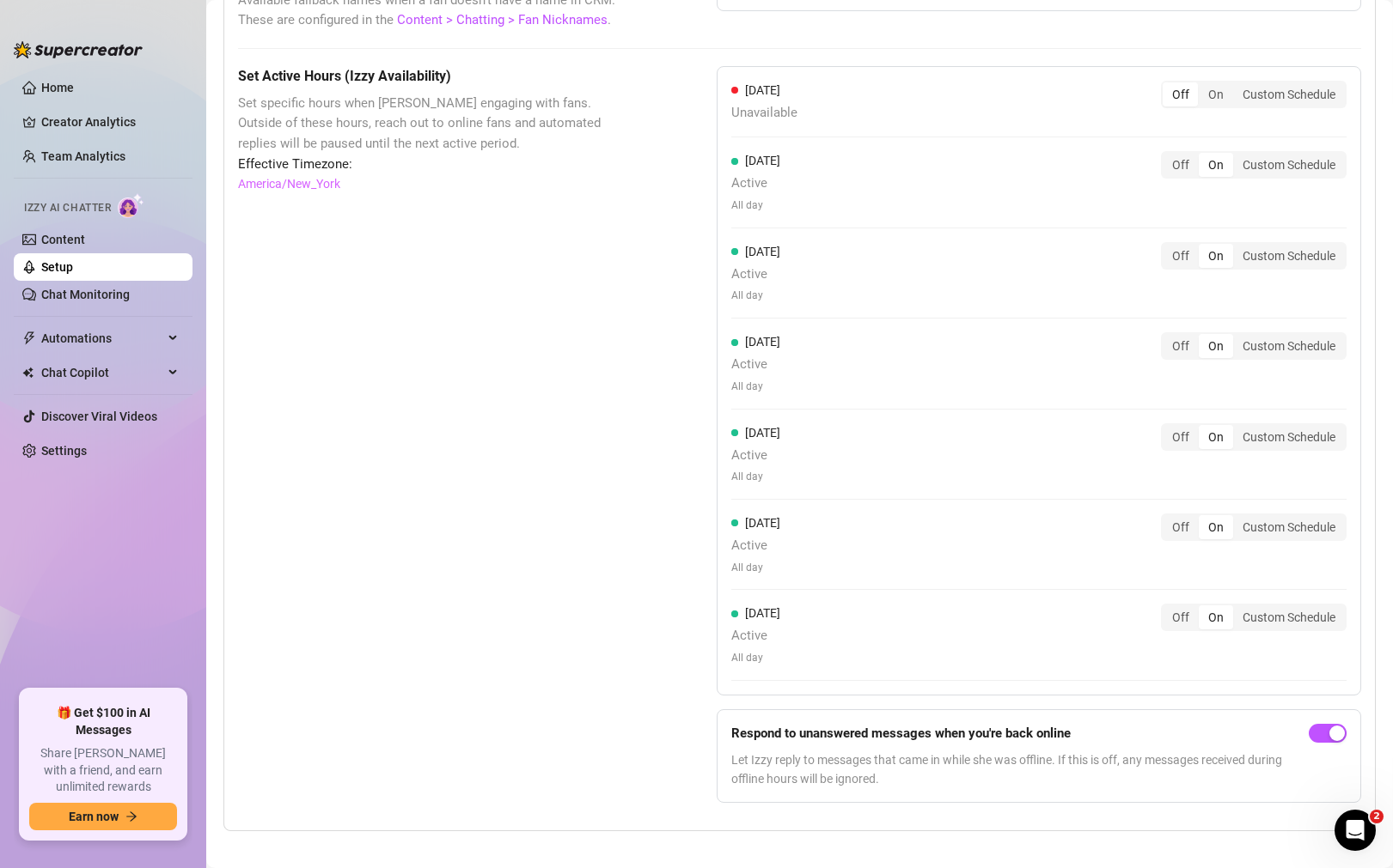
scroll to position [1439, 0]
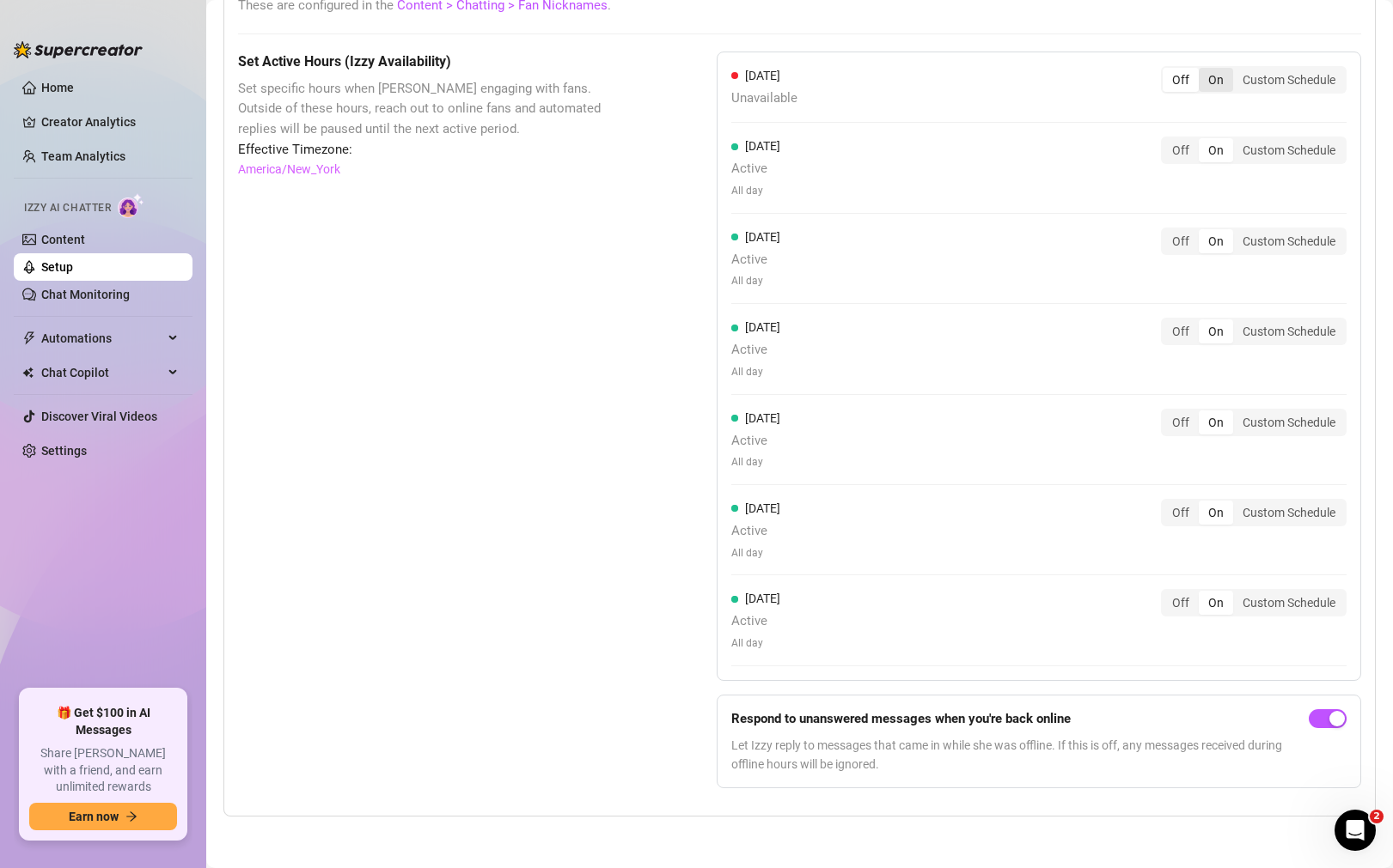
click at [1219, 83] on div "On" at bounding box center [1216, 80] width 35 height 24
click at [1203, 71] on input "On" at bounding box center [1203, 71] width 0 height 0
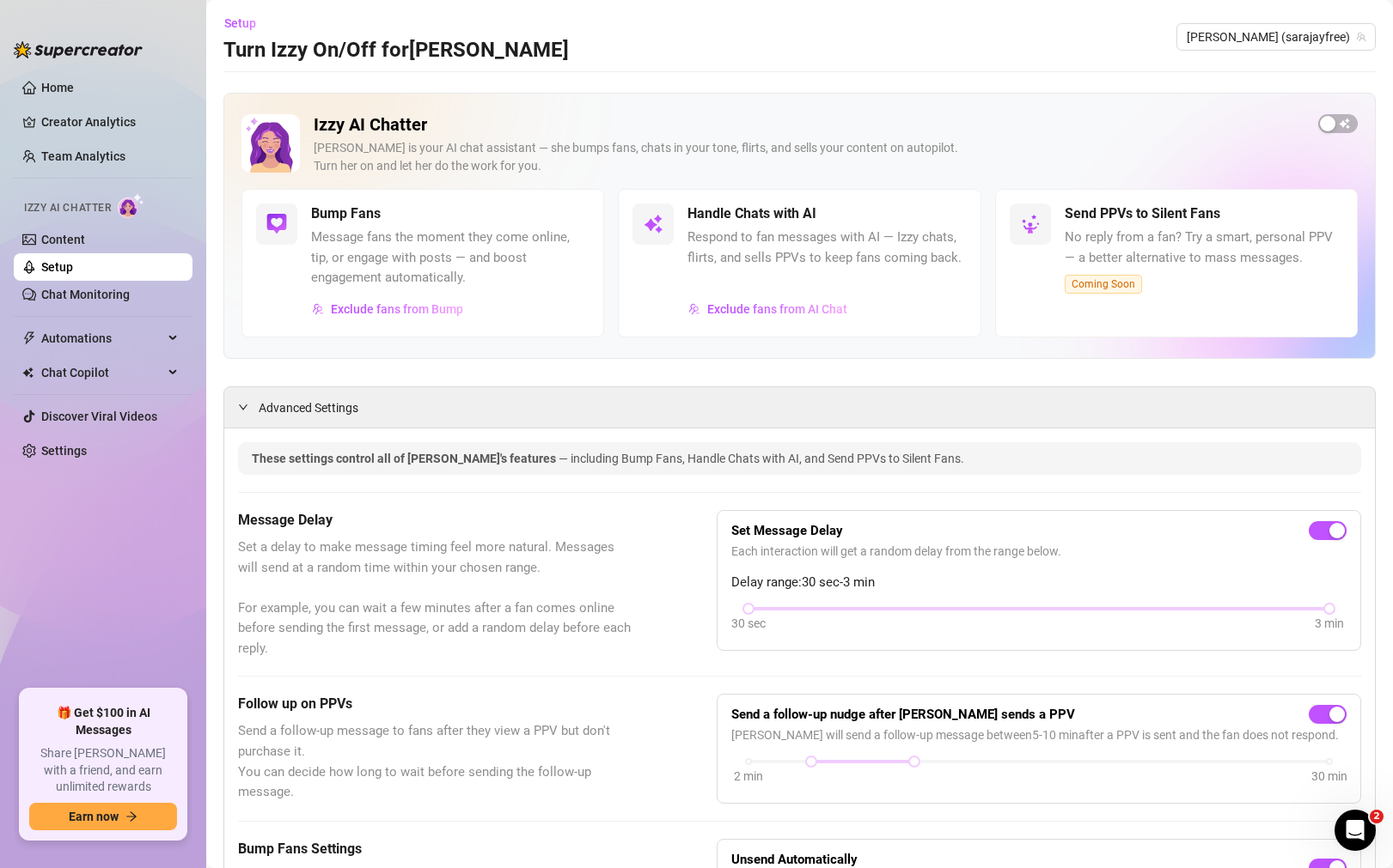
scroll to position [0, 0]
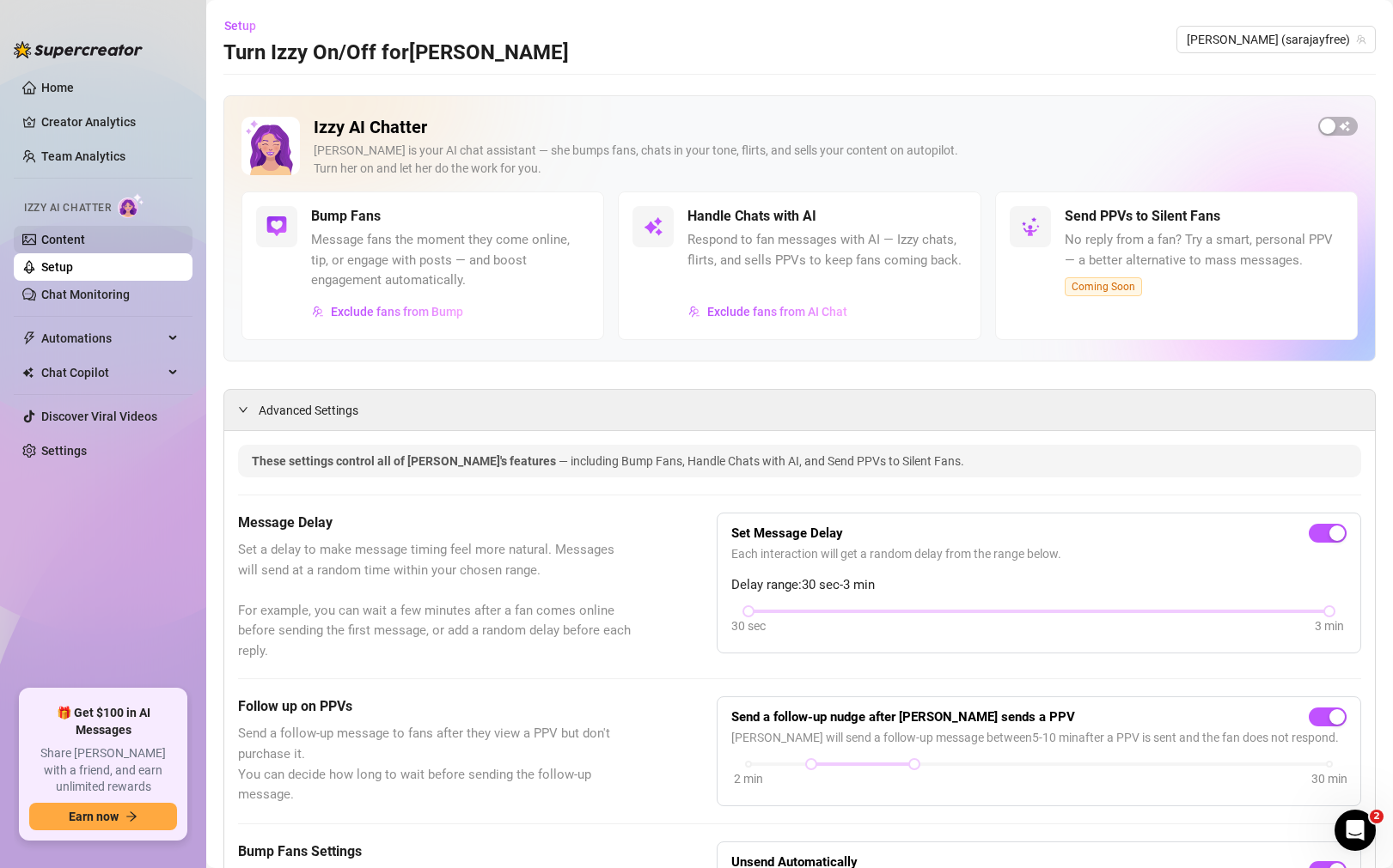
click at [85, 242] on link "Content" at bounding box center [63, 239] width 44 height 14
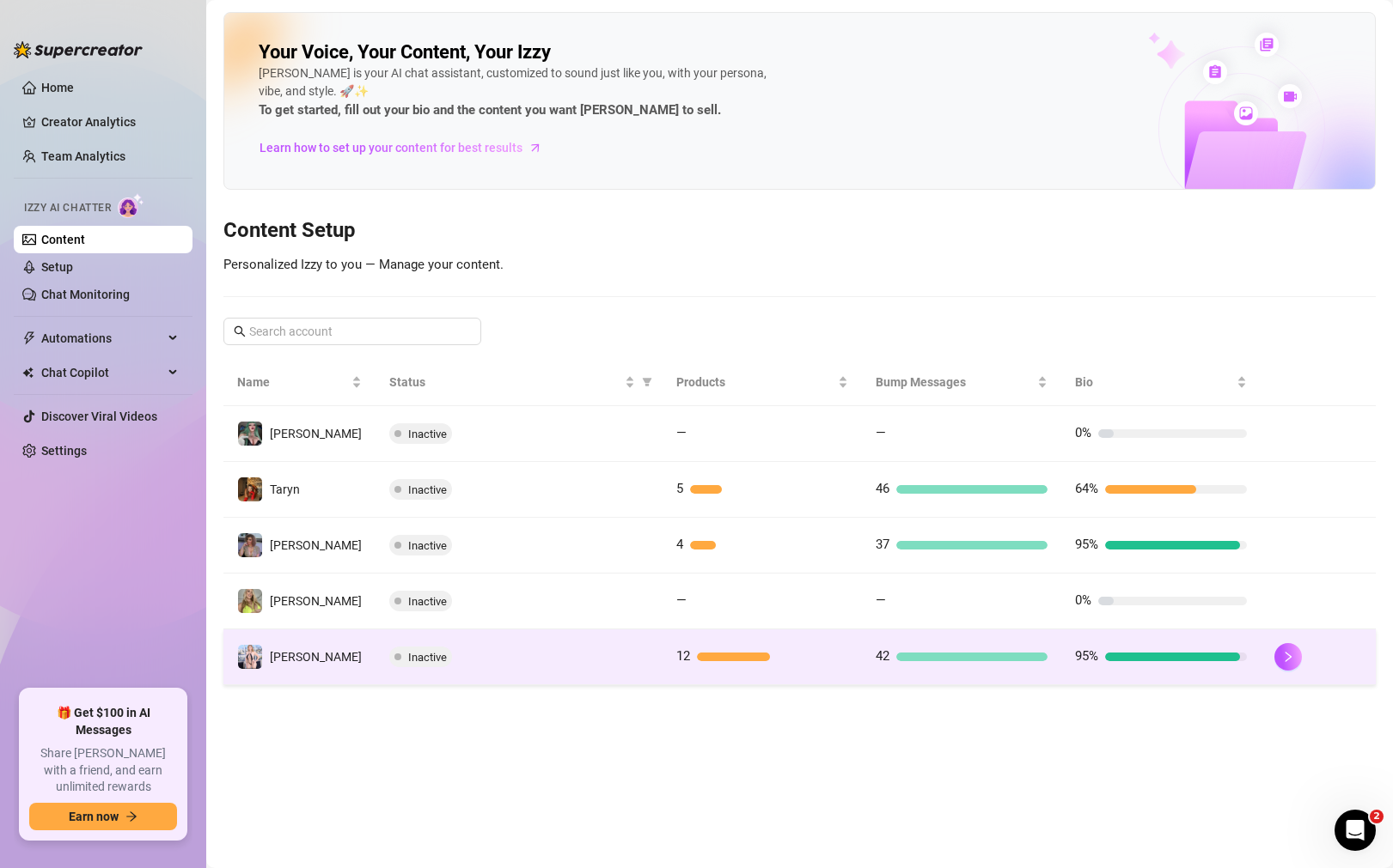
click at [677, 663] on span "12" at bounding box center [684, 656] width 14 height 16
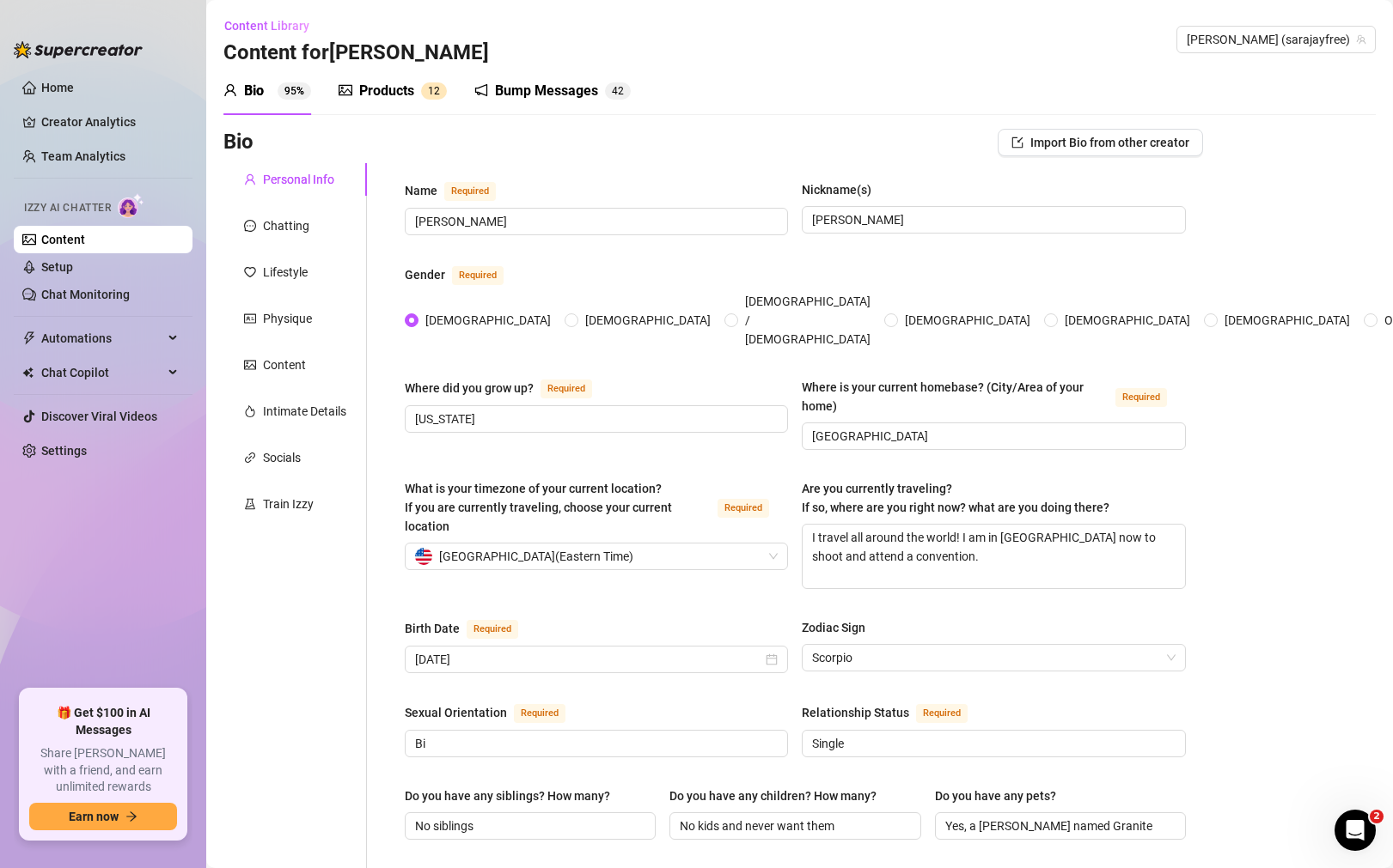
click at [368, 85] on div "Products" at bounding box center [387, 91] width 55 height 21
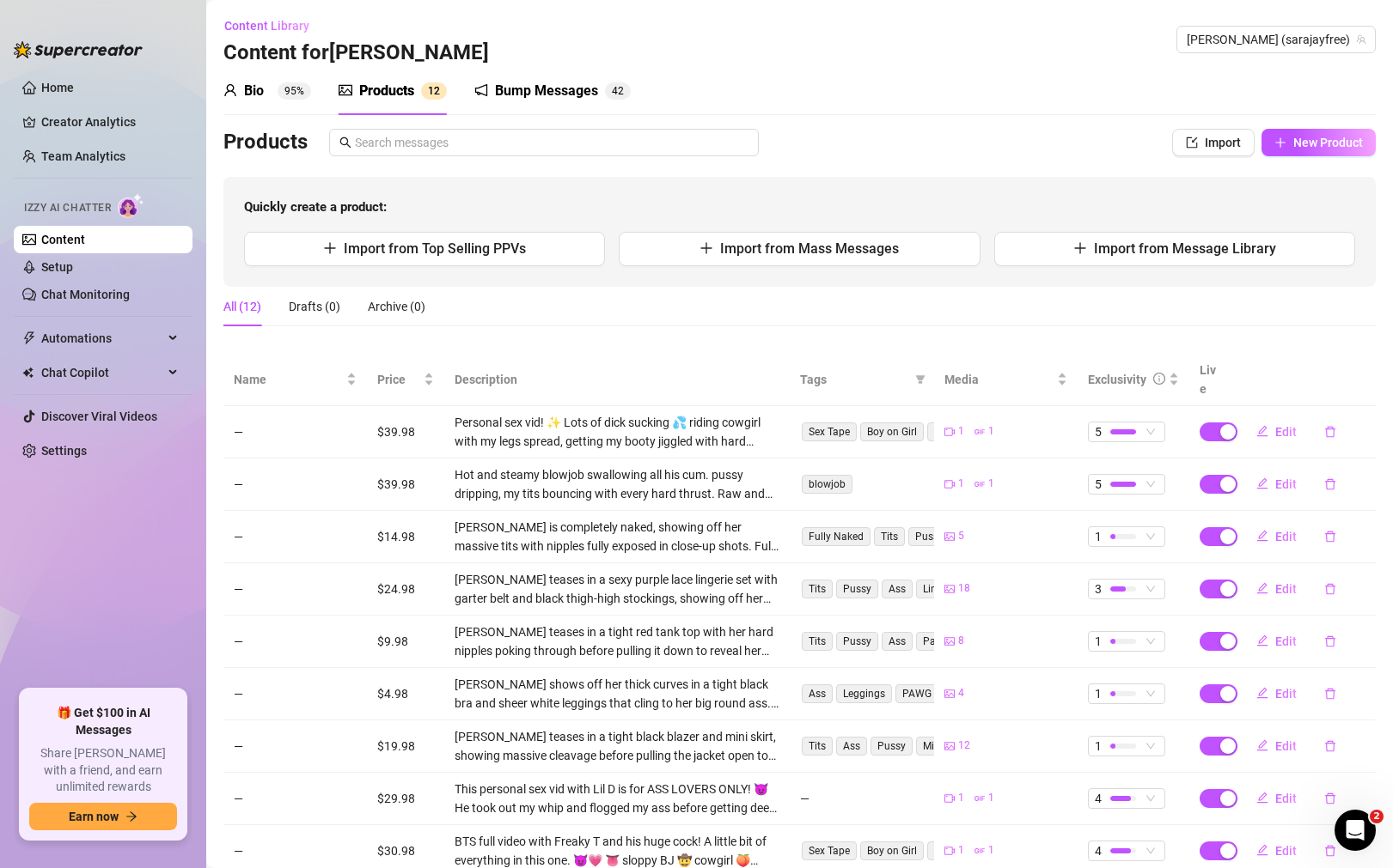
scroll to position [142, 0]
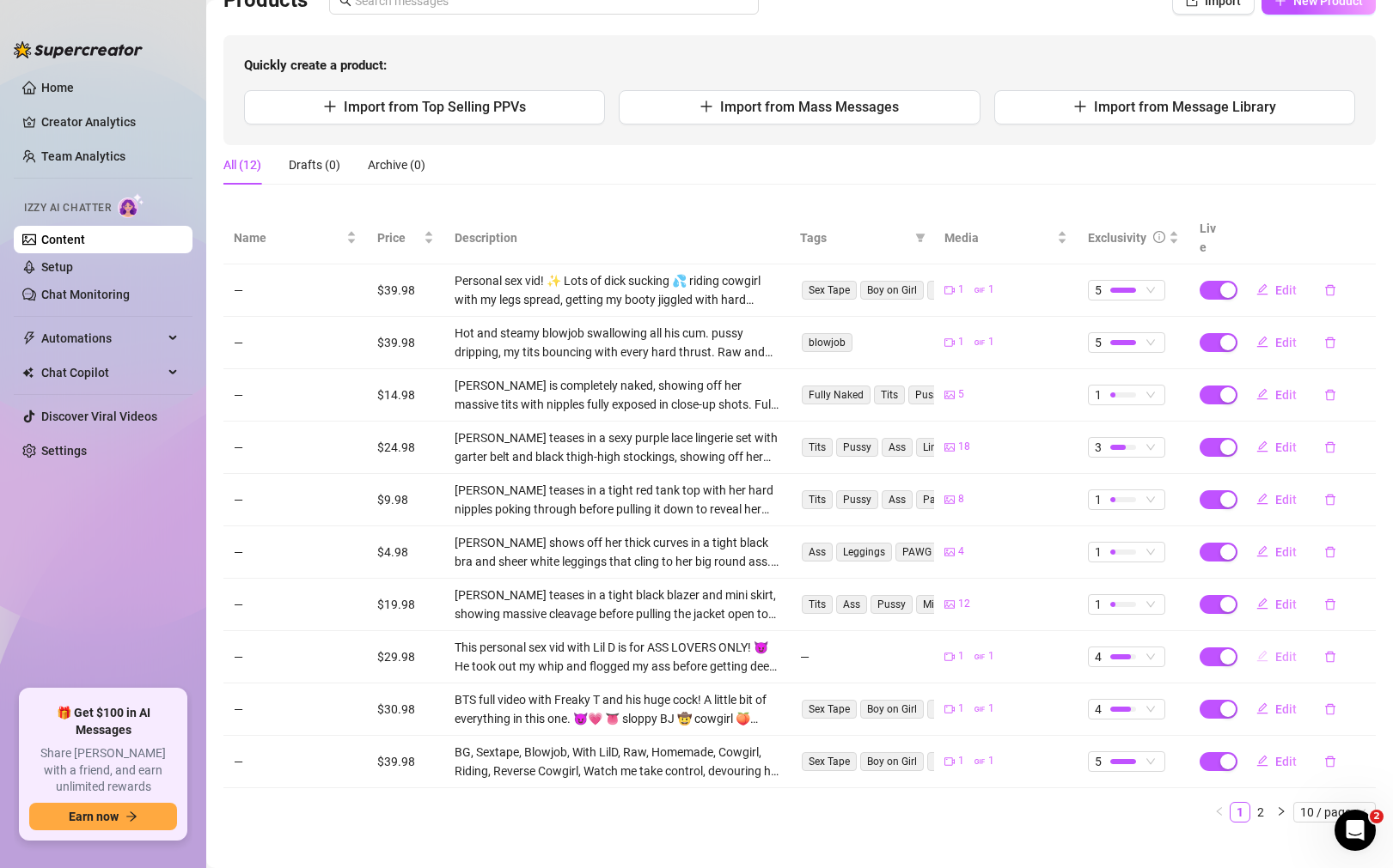
click at [1283, 650] on span "Edit" at bounding box center [1286, 657] width 22 height 14
type textarea "Lil D Beat This Ass 🍑💥 This personal sex vid with Lil D is for ASS LOVERS ONLY!…"
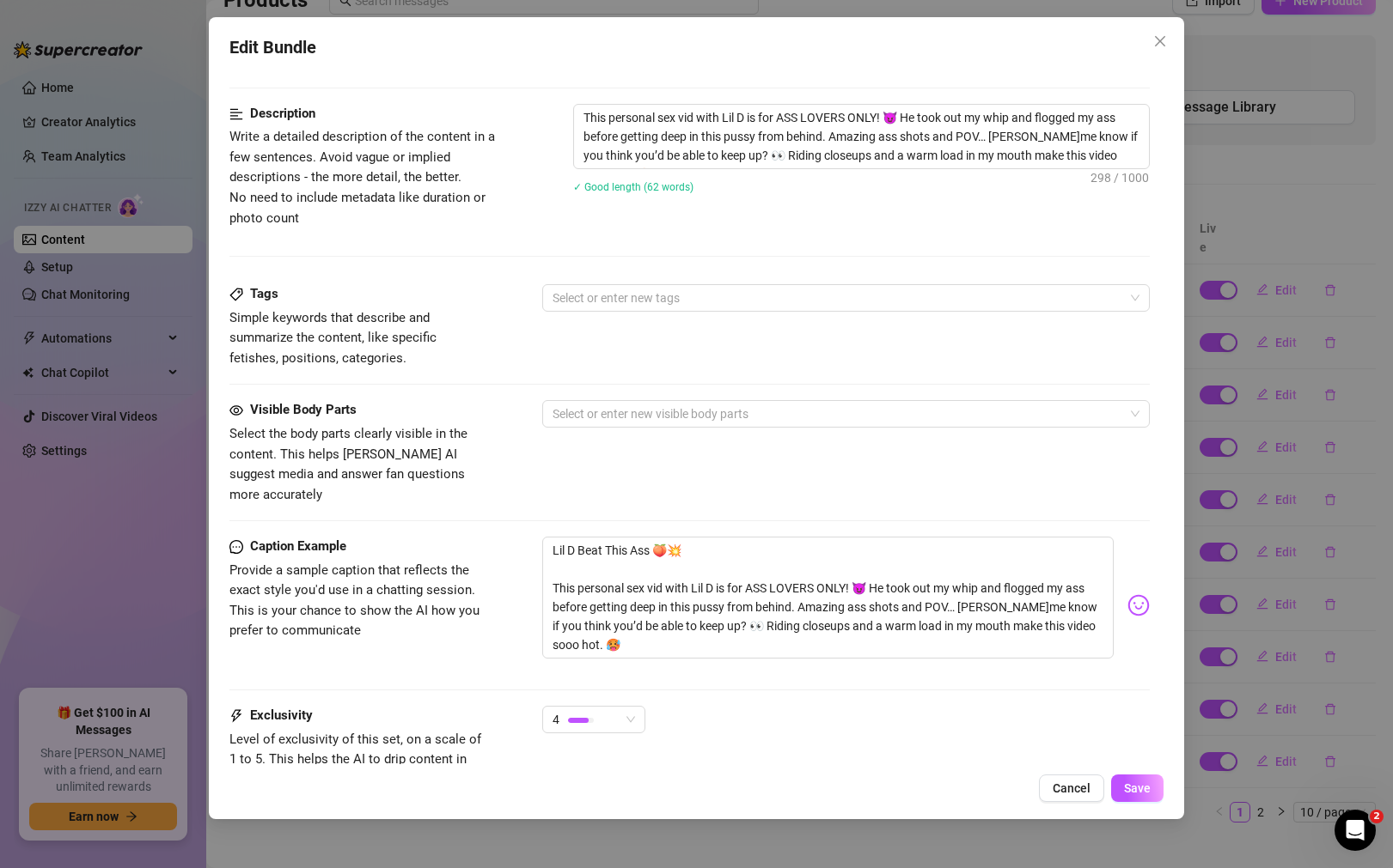
scroll to position [694, 0]
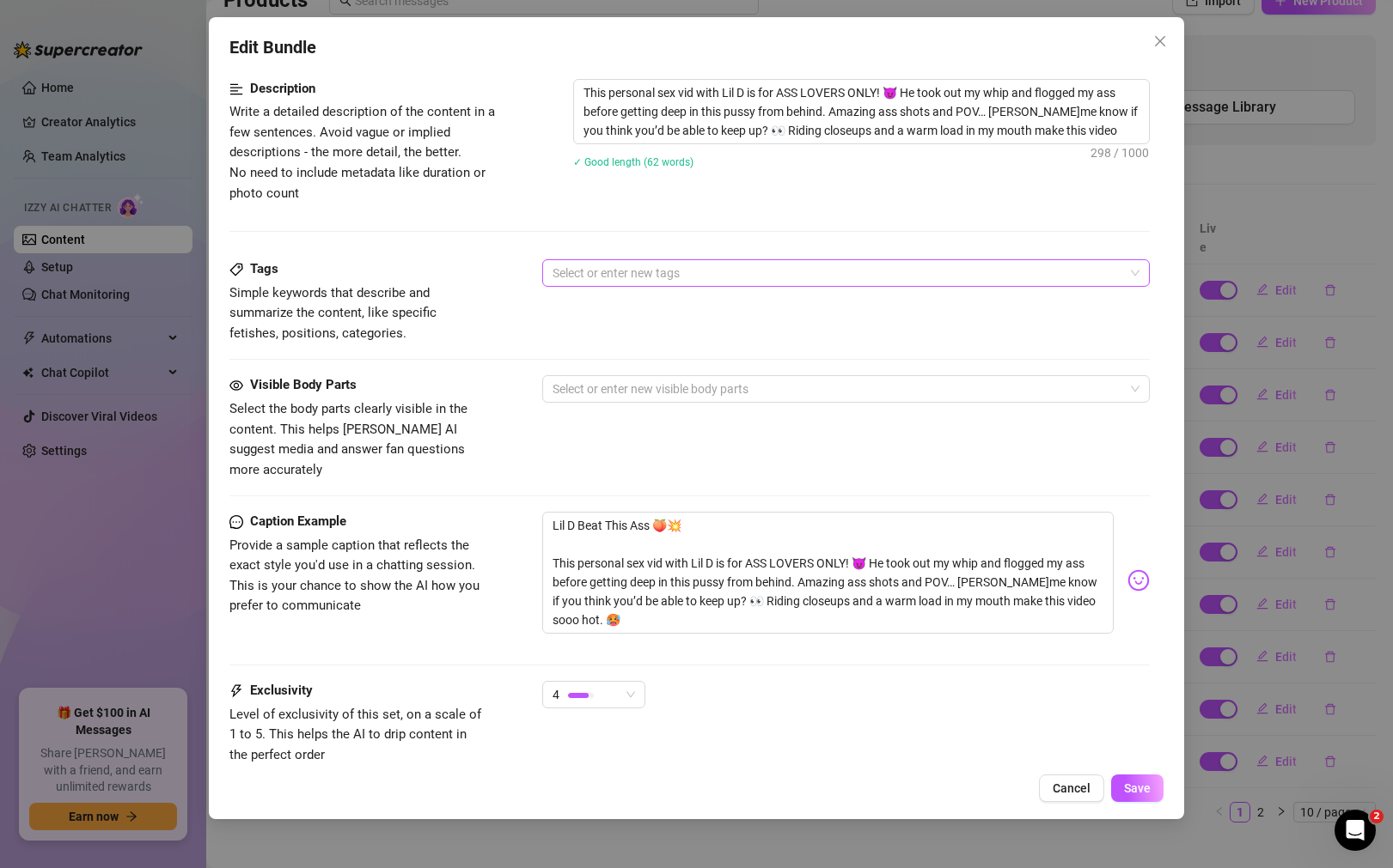
click at [735, 277] on div at bounding box center [836, 273] width 582 height 24
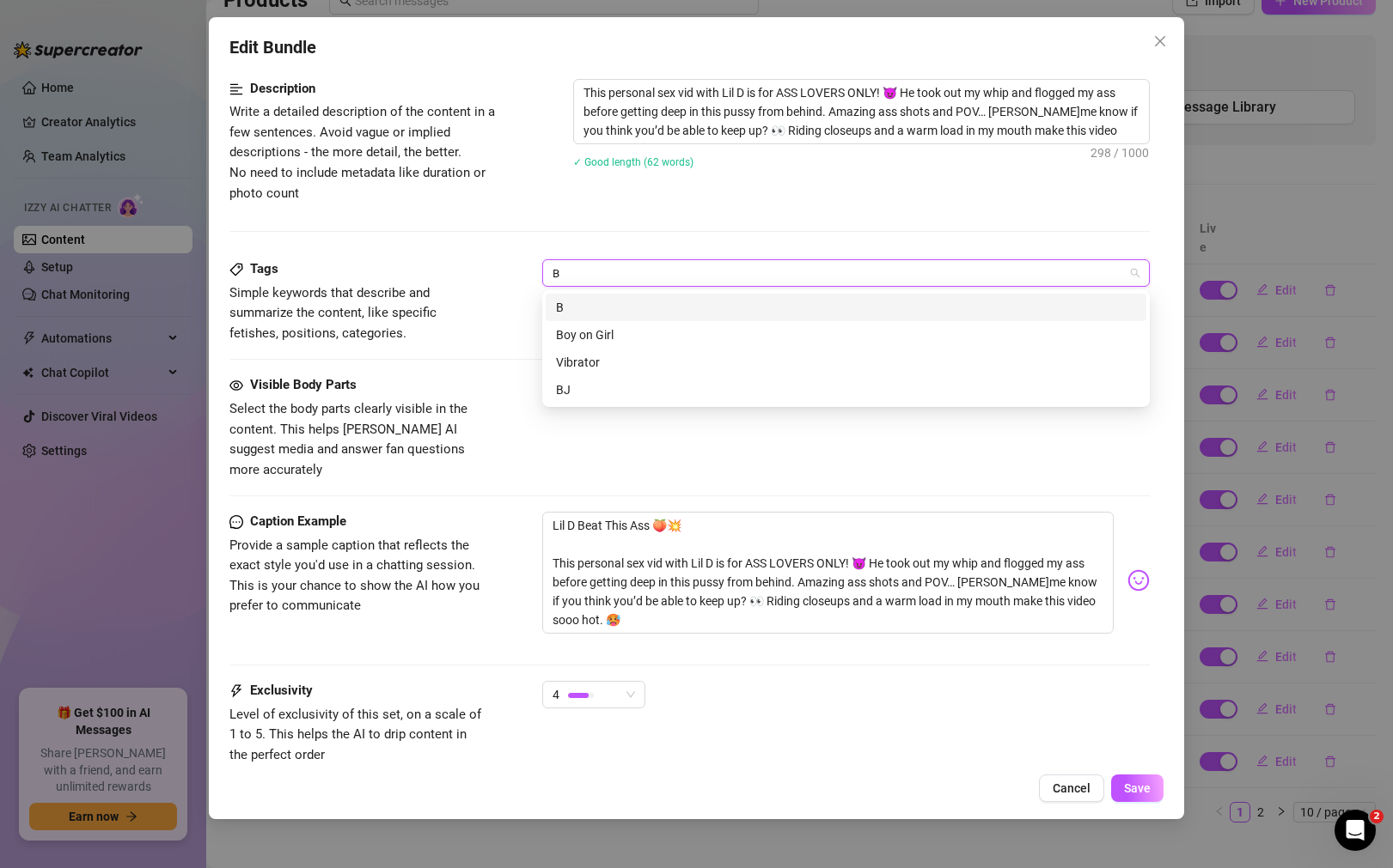
type input "BG"
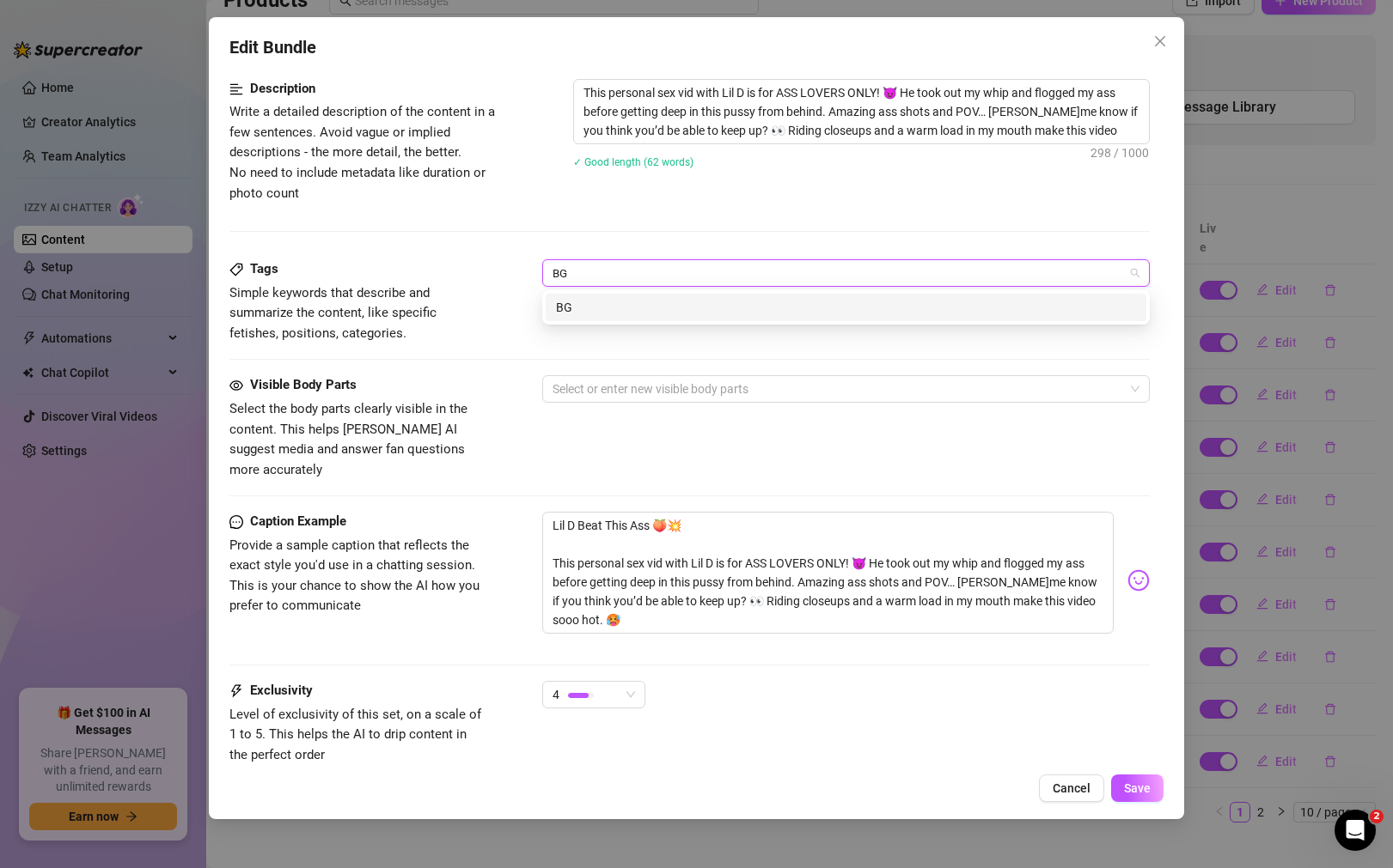
click at [631, 301] on div "BG" at bounding box center [845, 307] width 580 height 19
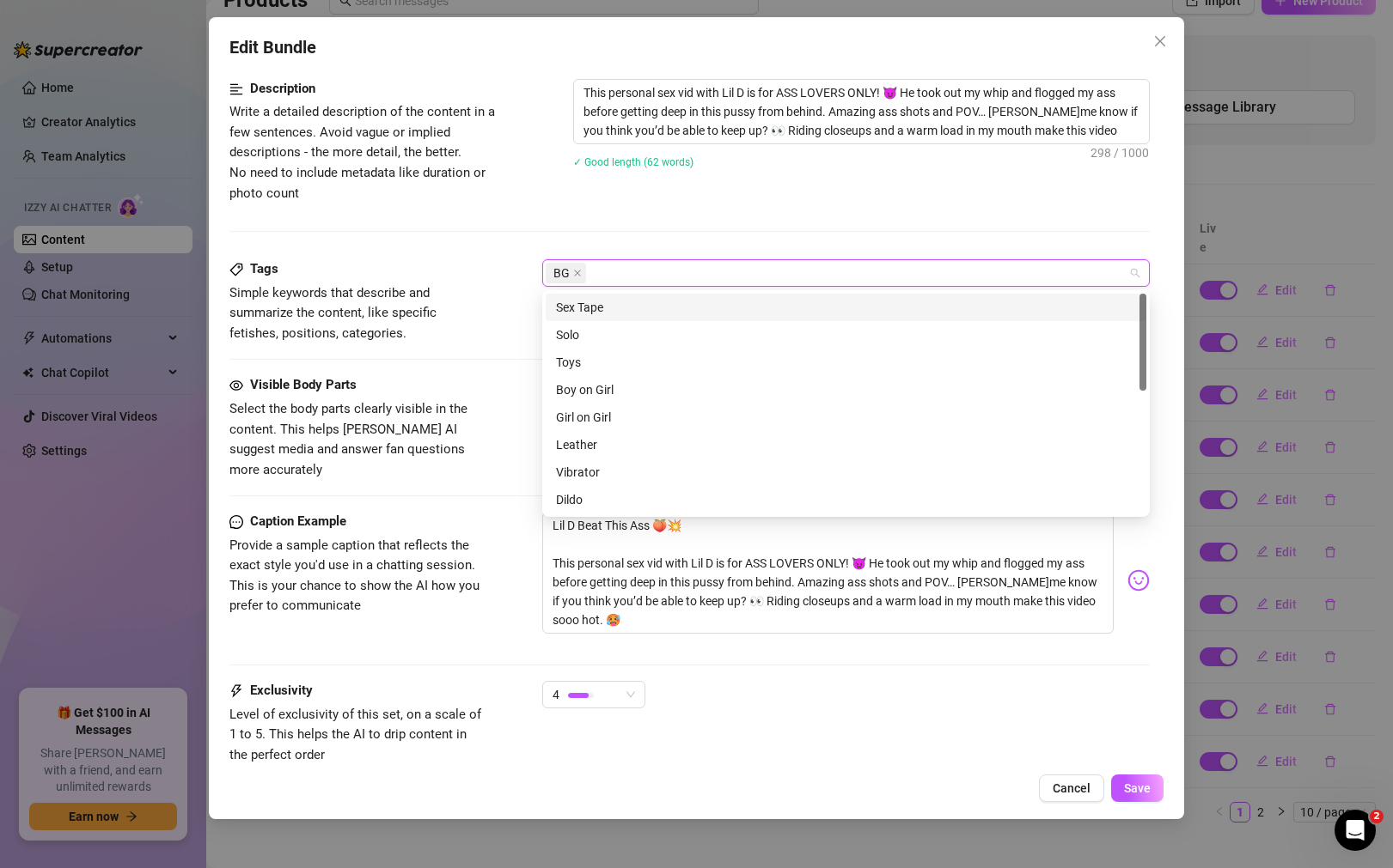
click at [650, 305] on div "Sex Tape" at bounding box center [845, 307] width 580 height 19
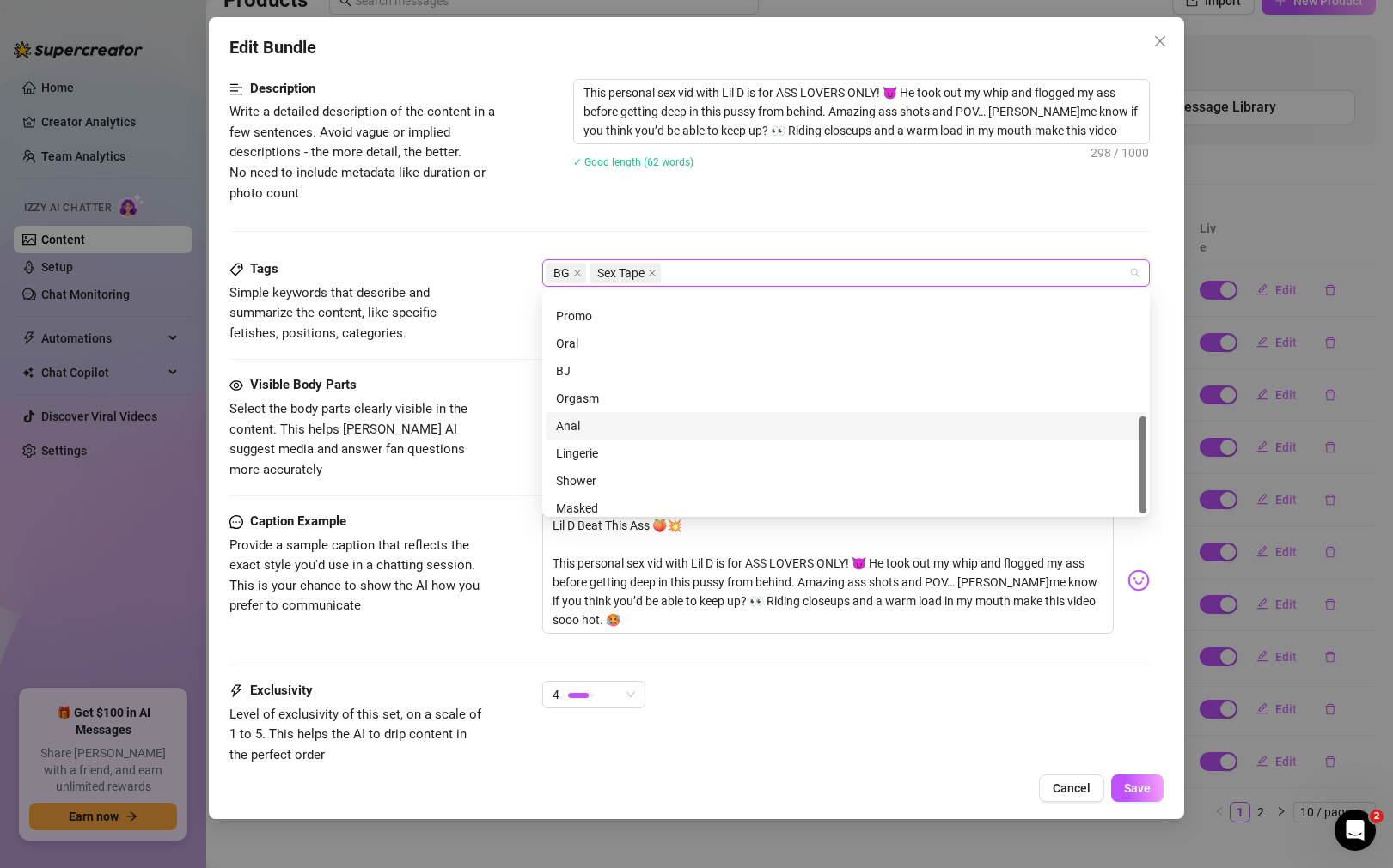
scroll to position [275, 0]
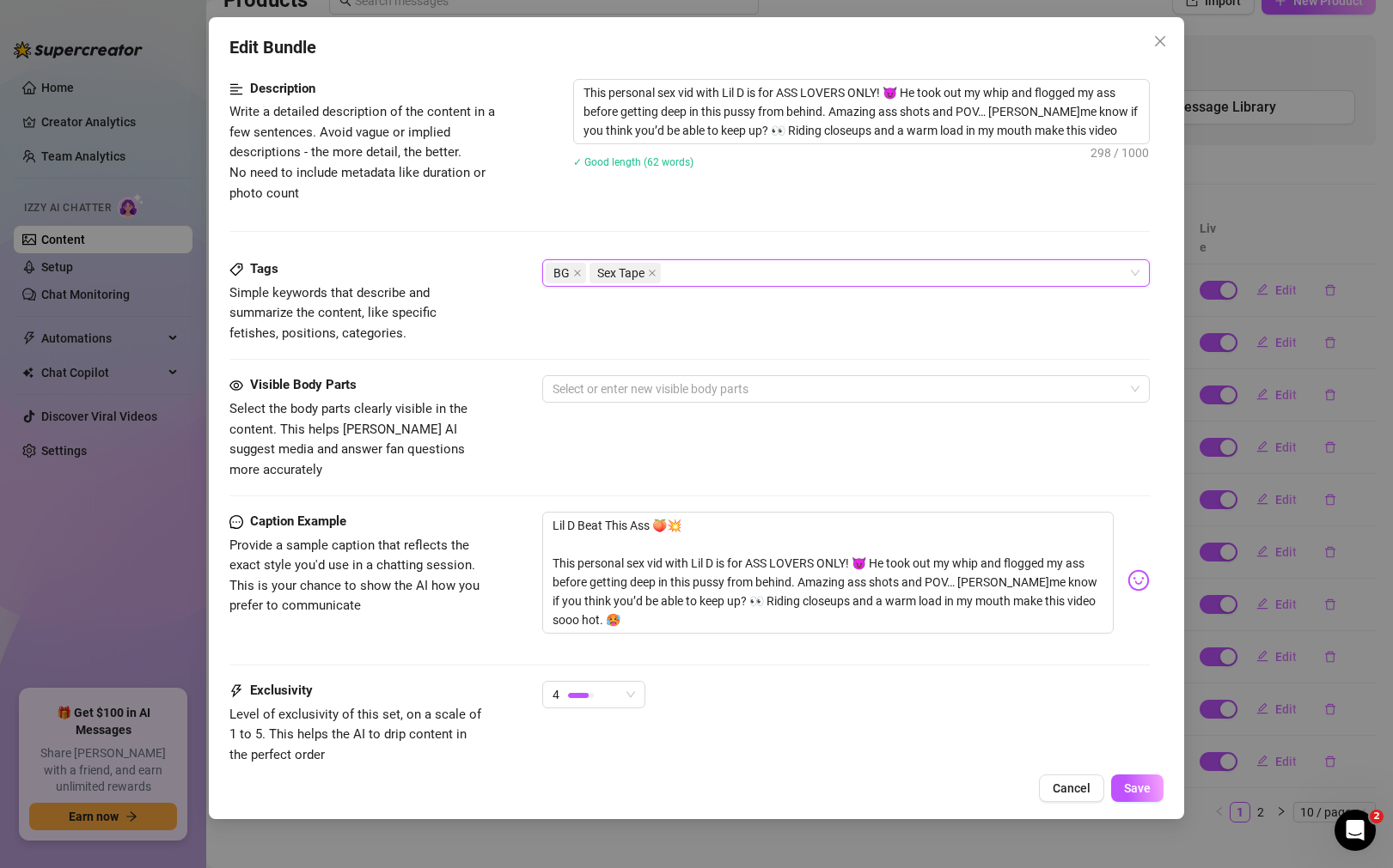
click at [805, 225] on div "Description Write a detailed description of the content in a few sentences. Avo…" at bounding box center [689, 168] width 920 height 181
click at [834, 390] on div at bounding box center [836, 390] width 582 height 24
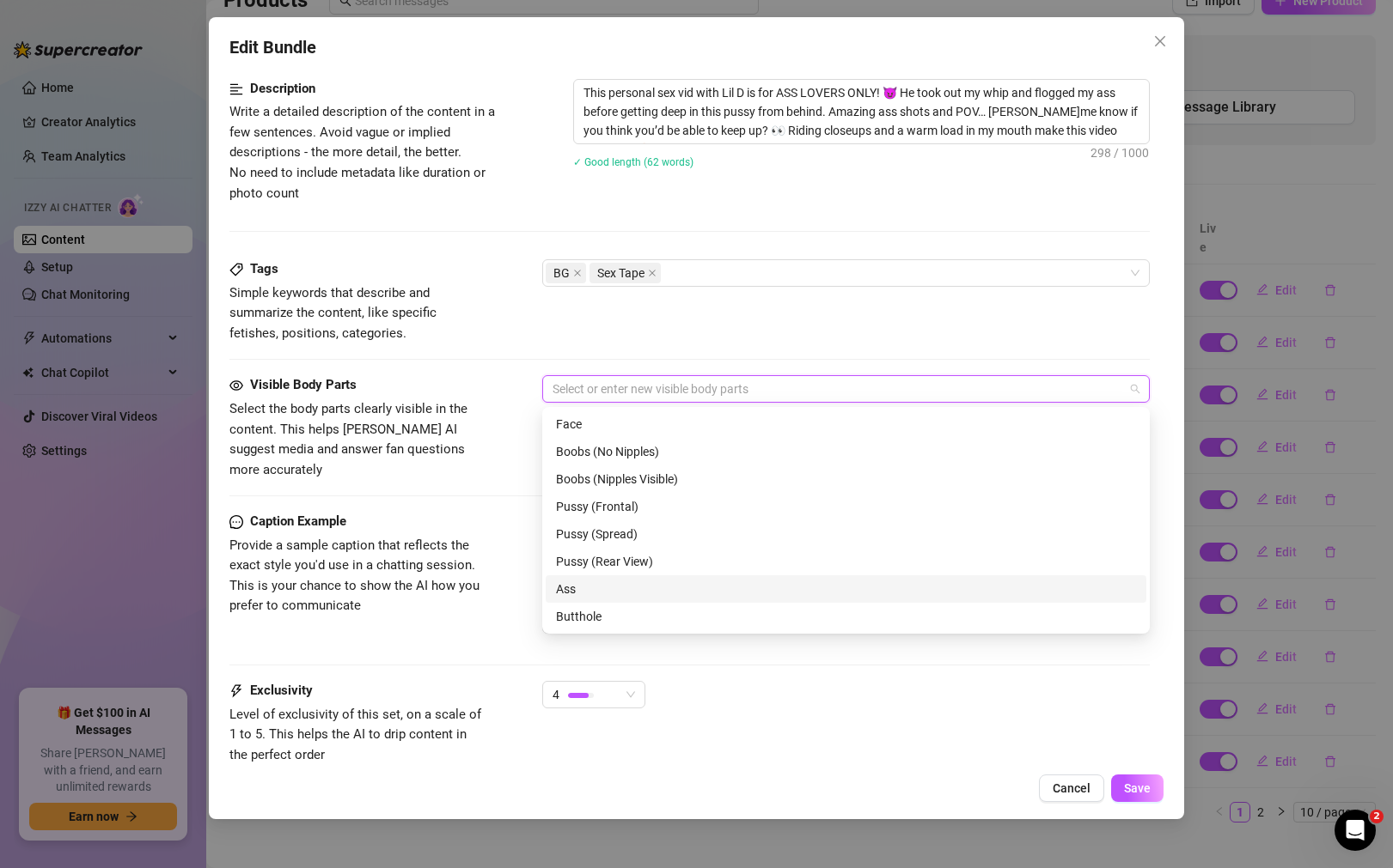
click at [704, 585] on div "Ass" at bounding box center [845, 589] width 580 height 19
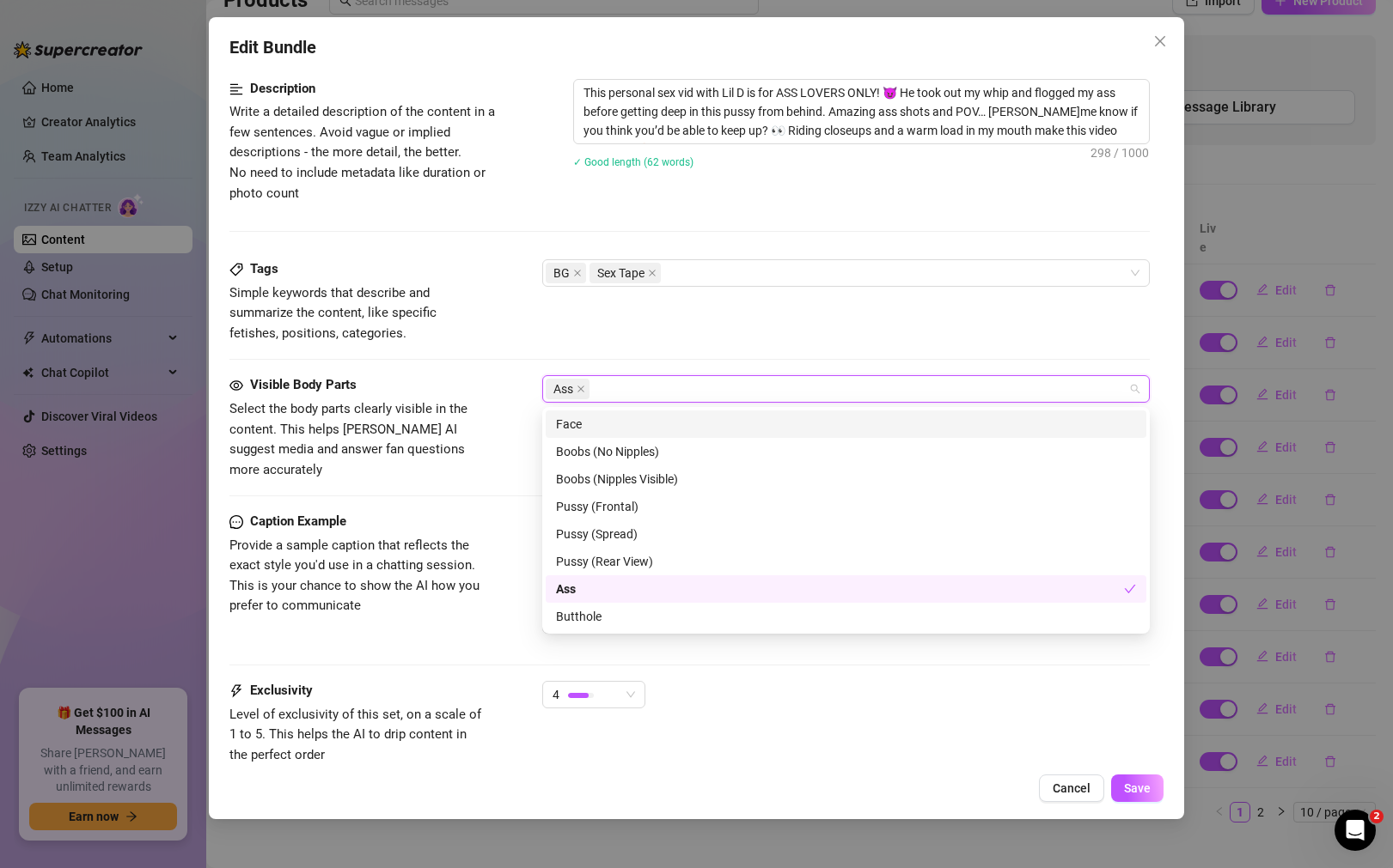
click at [755, 431] on div "Face" at bounding box center [845, 424] width 580 height 19
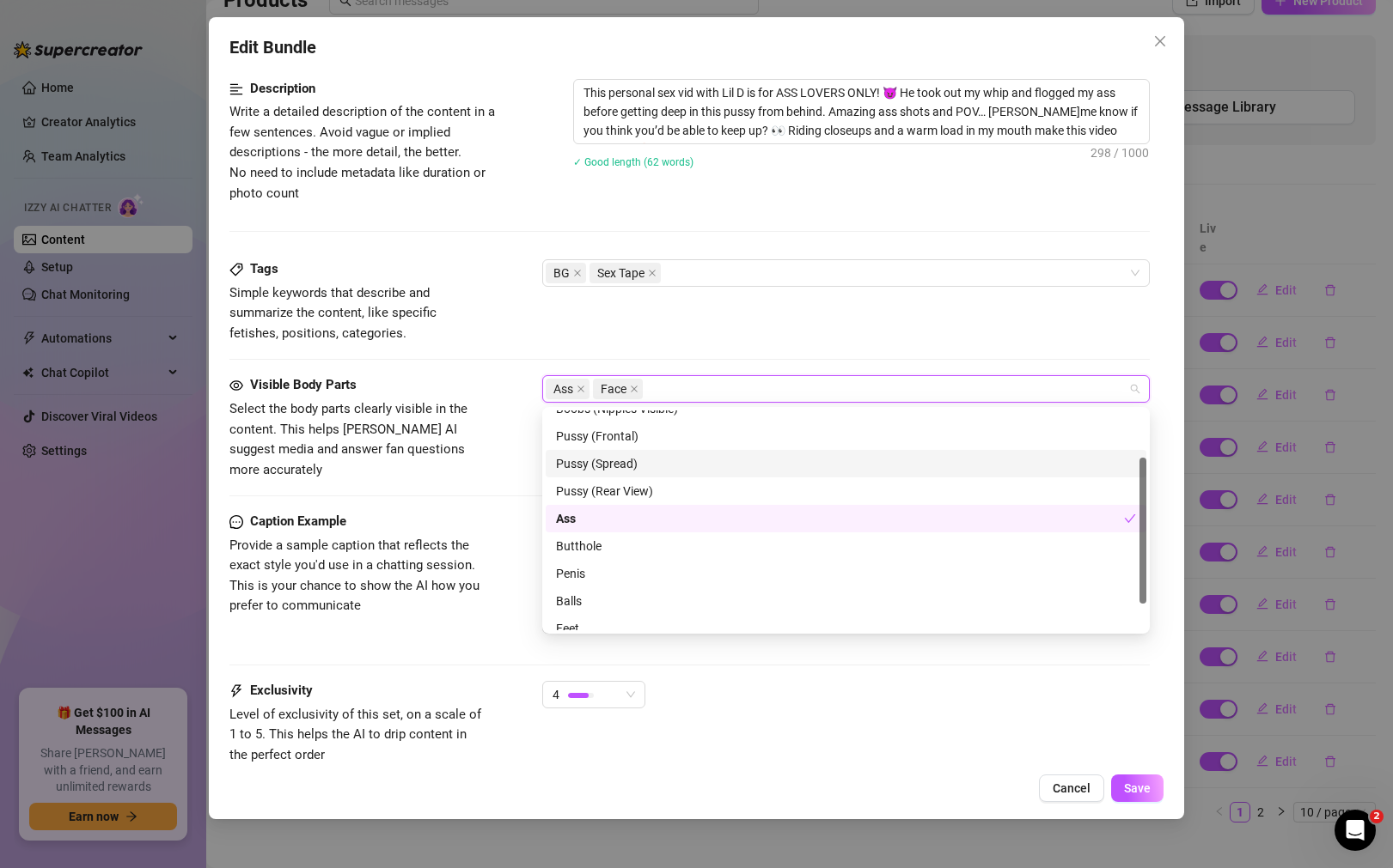
scroll to position [110, 0]
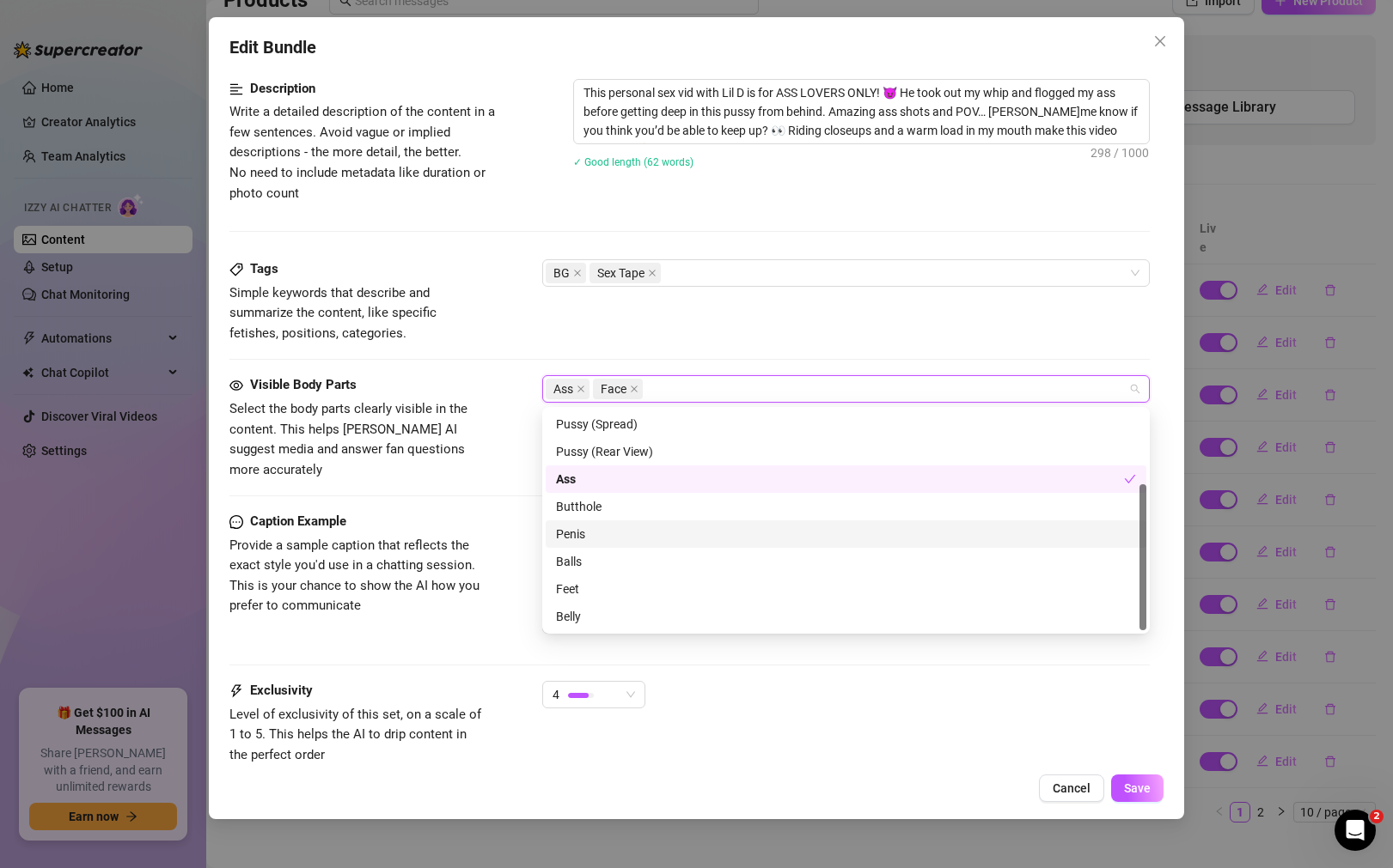
click at [703, 534] on div "Penis" at bounding box center [845, 535] width 580 height 19
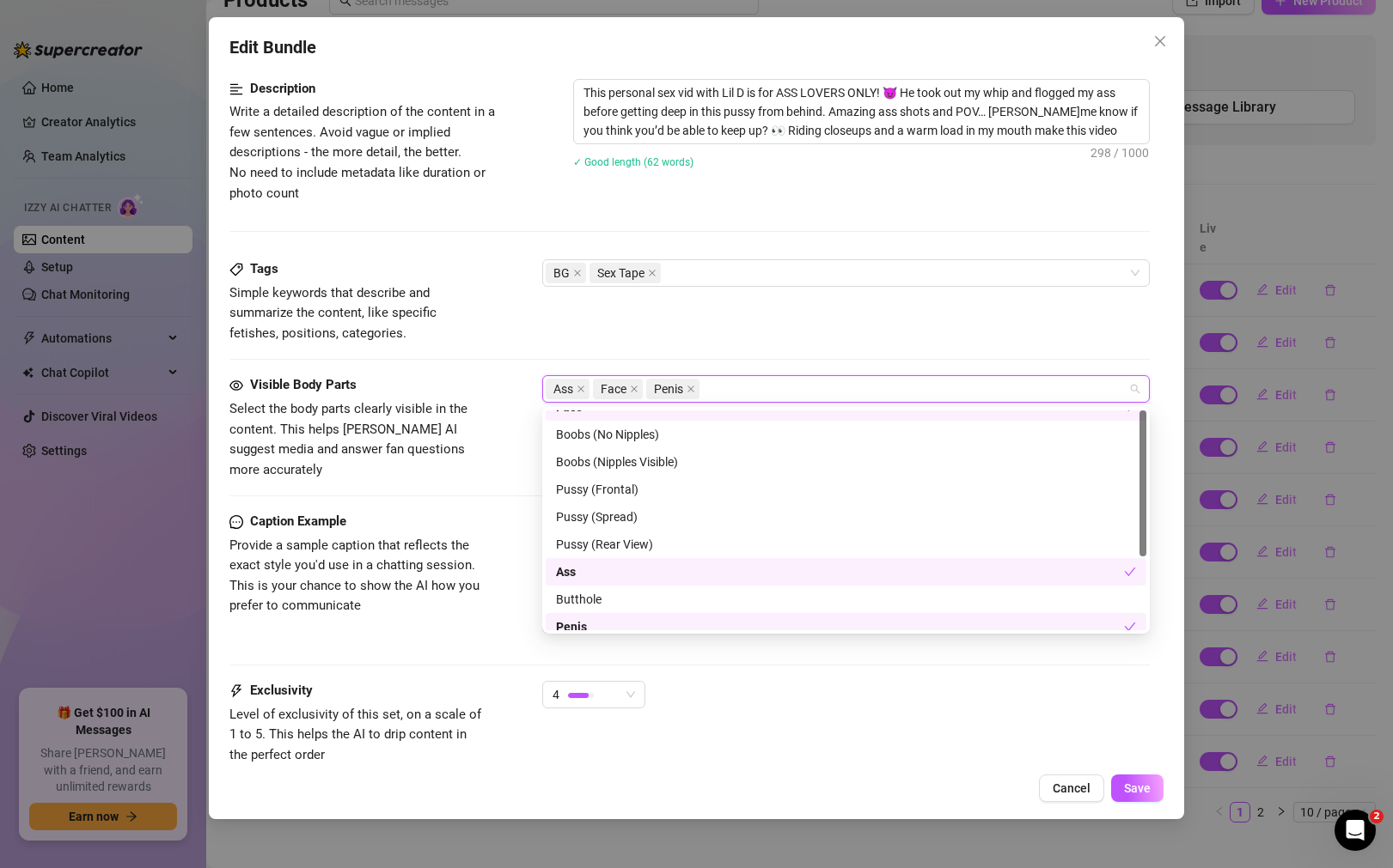
scroll to position [0, 0]
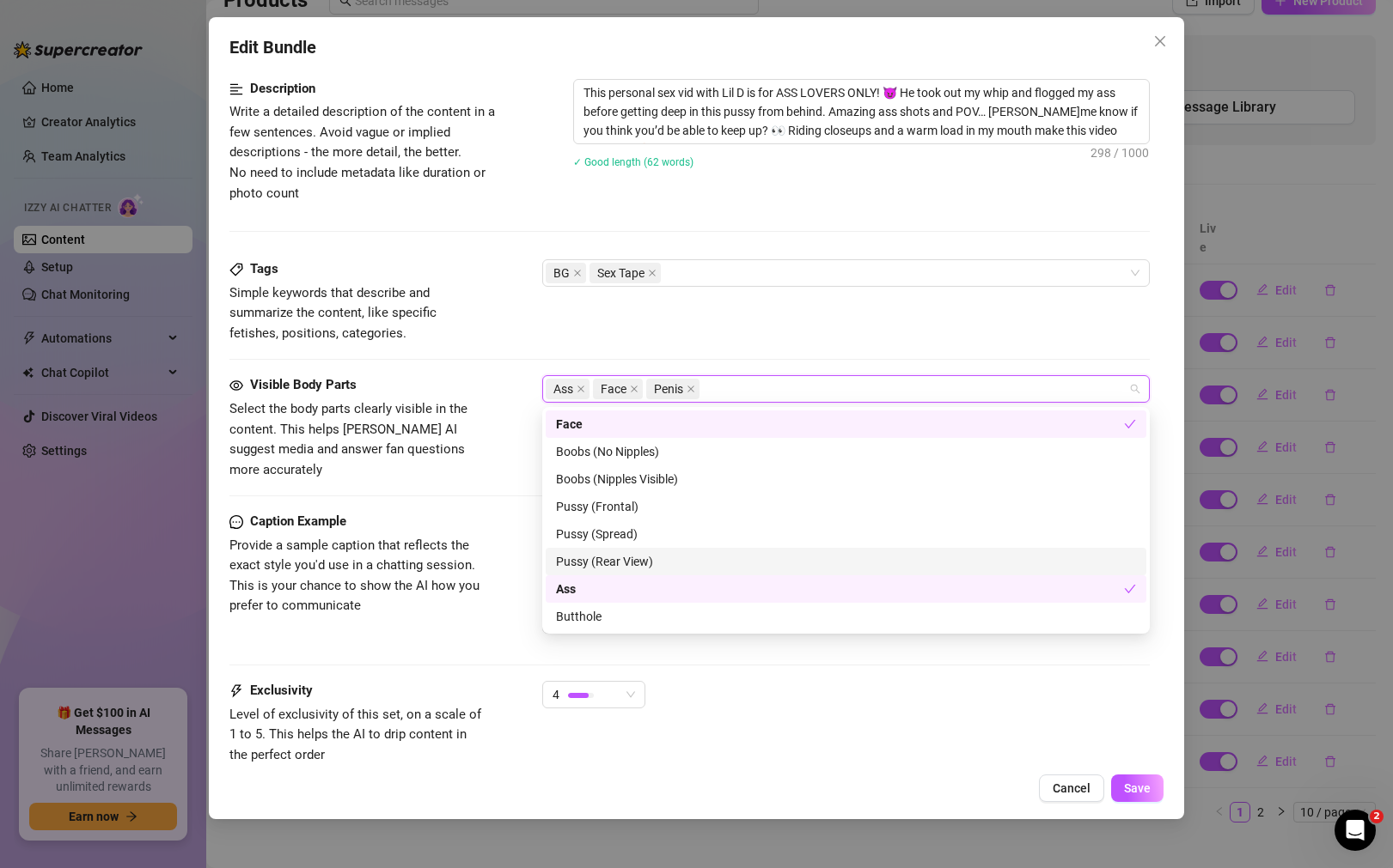
click at [684, 563] on div "Pussy (Rear View)" at bounding box center [845, 561] width 580 height 19
click at [448, 448] on span "Select the body parts clearly visible in the content. This helps [PERSON_NAME] …" at bounding box center [347, 439] width 238 height 76
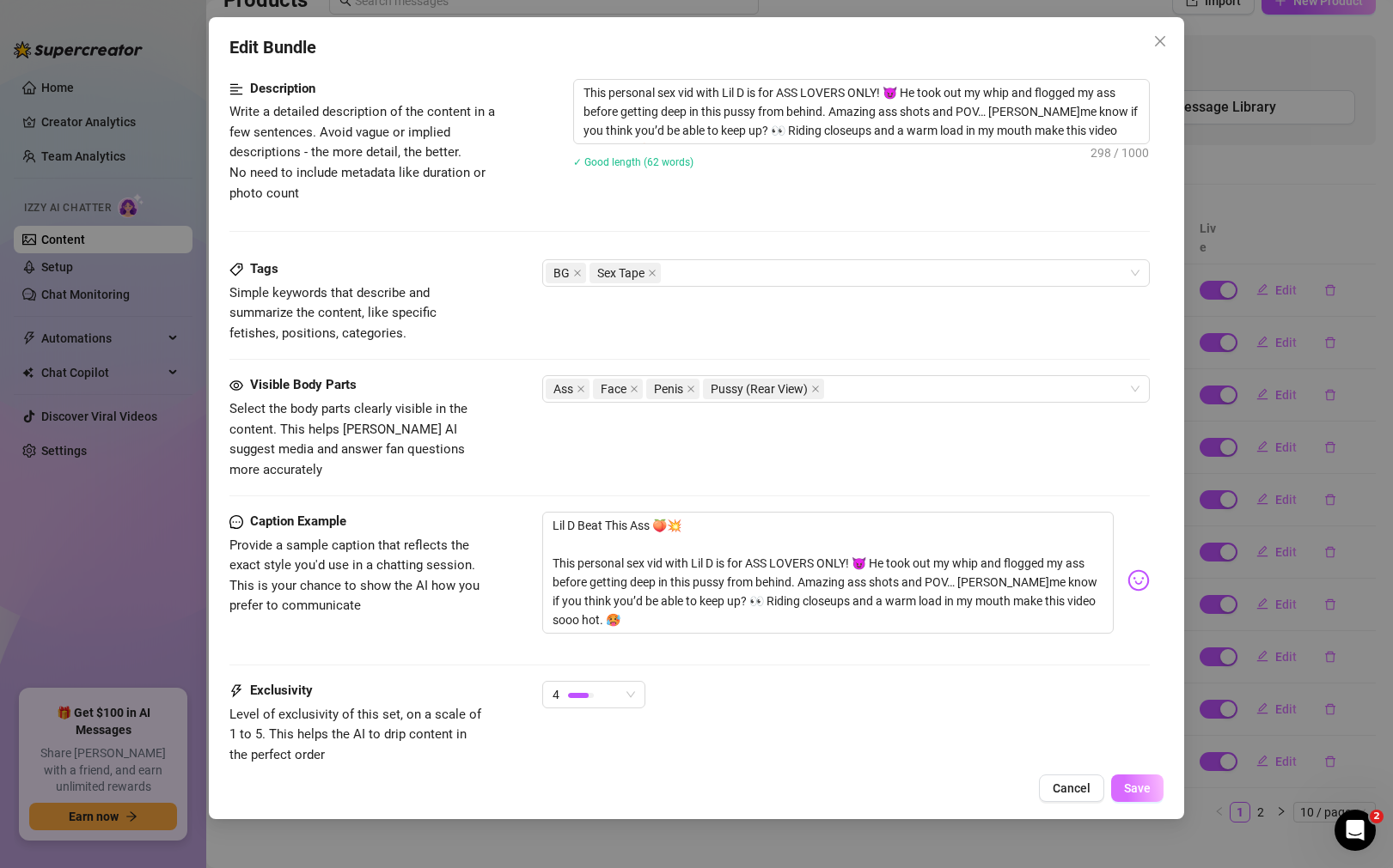
click at [1149, 790] on span "Save" at bounding box center [1137, 789] width 27 height 14
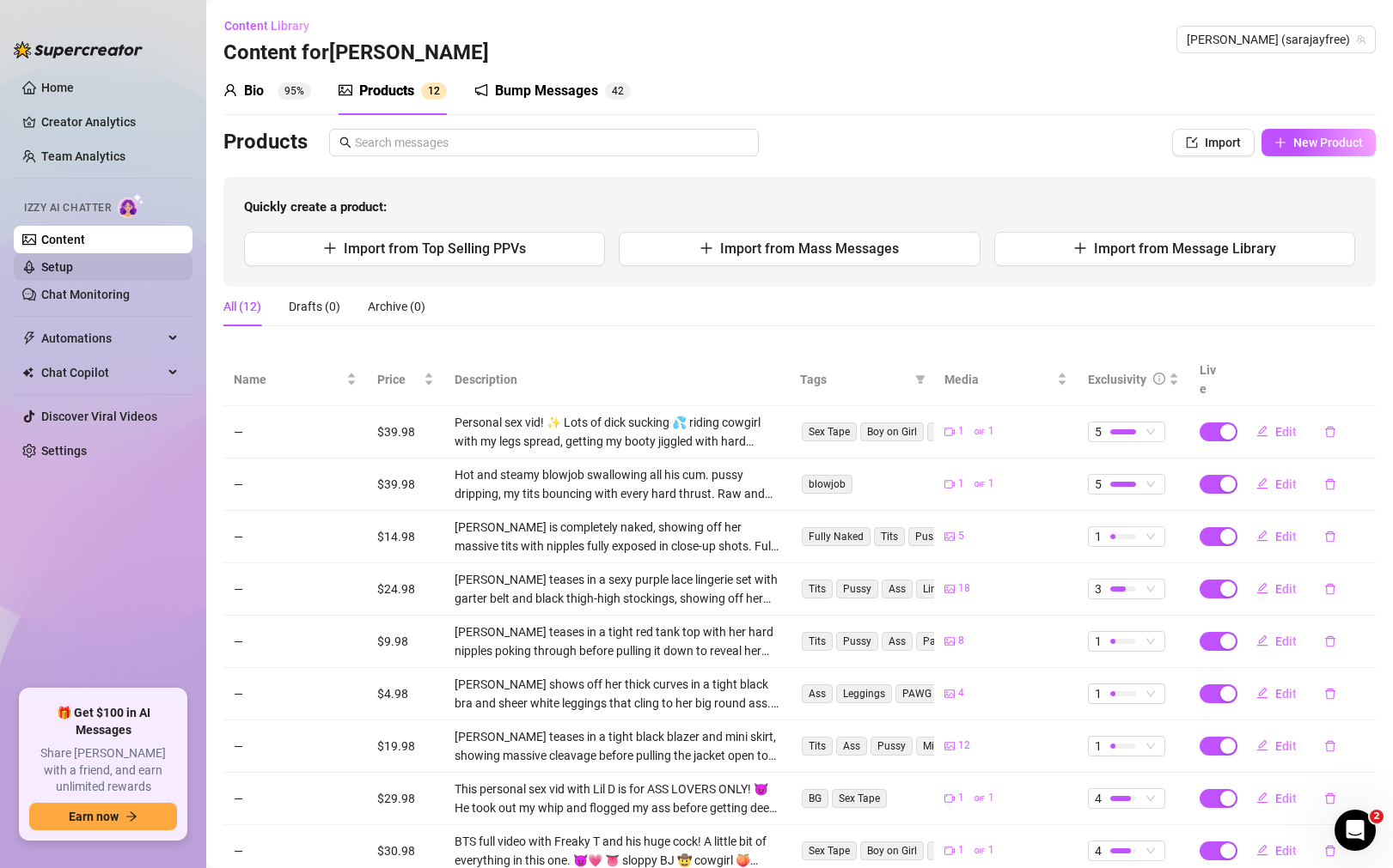
click at [73, 274] on link "Setup" at bounding box center [57, 267] width 32 height 14
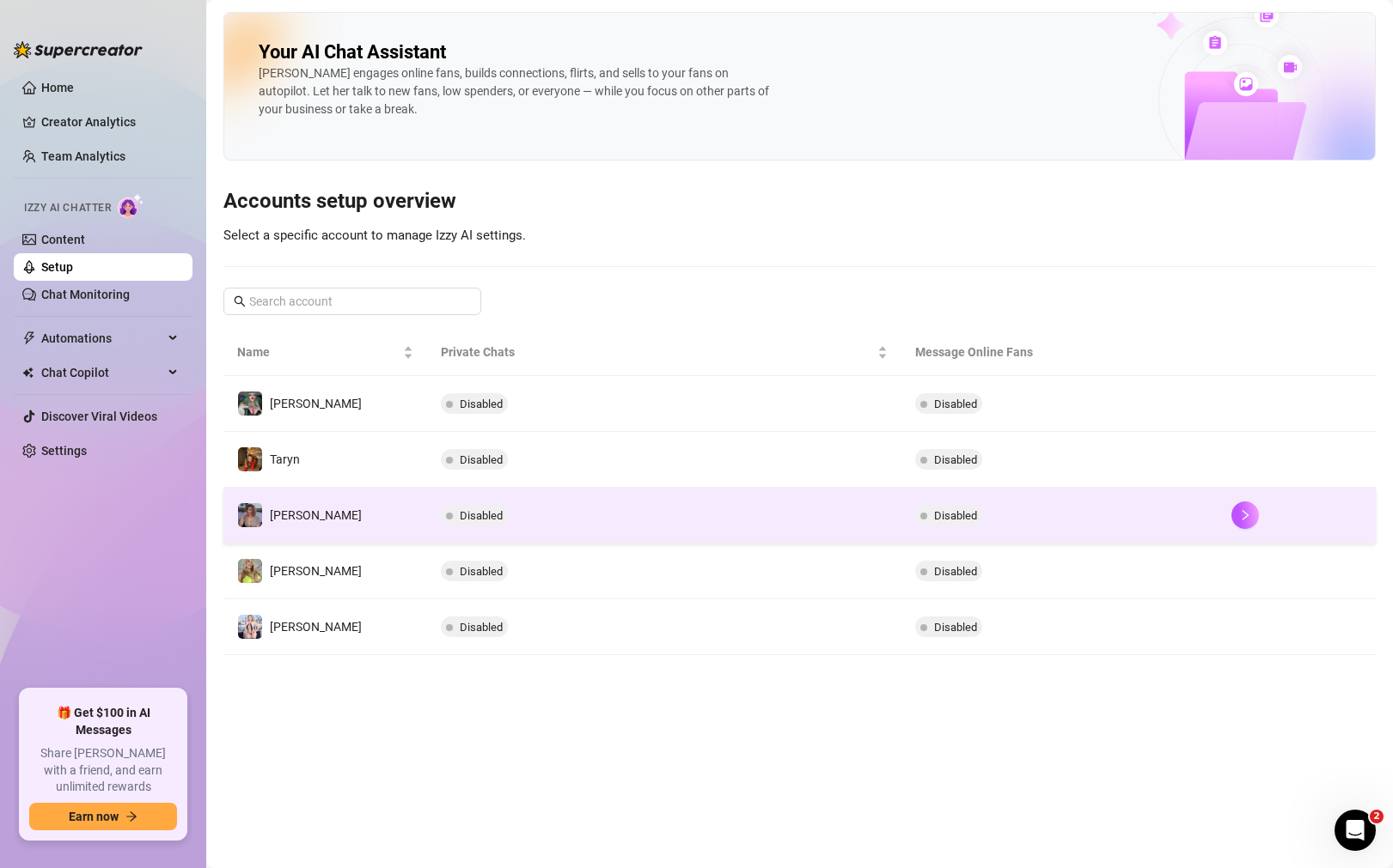
click at [1223, 520] on td at bounding box center [1296, 516] width 158 height 56
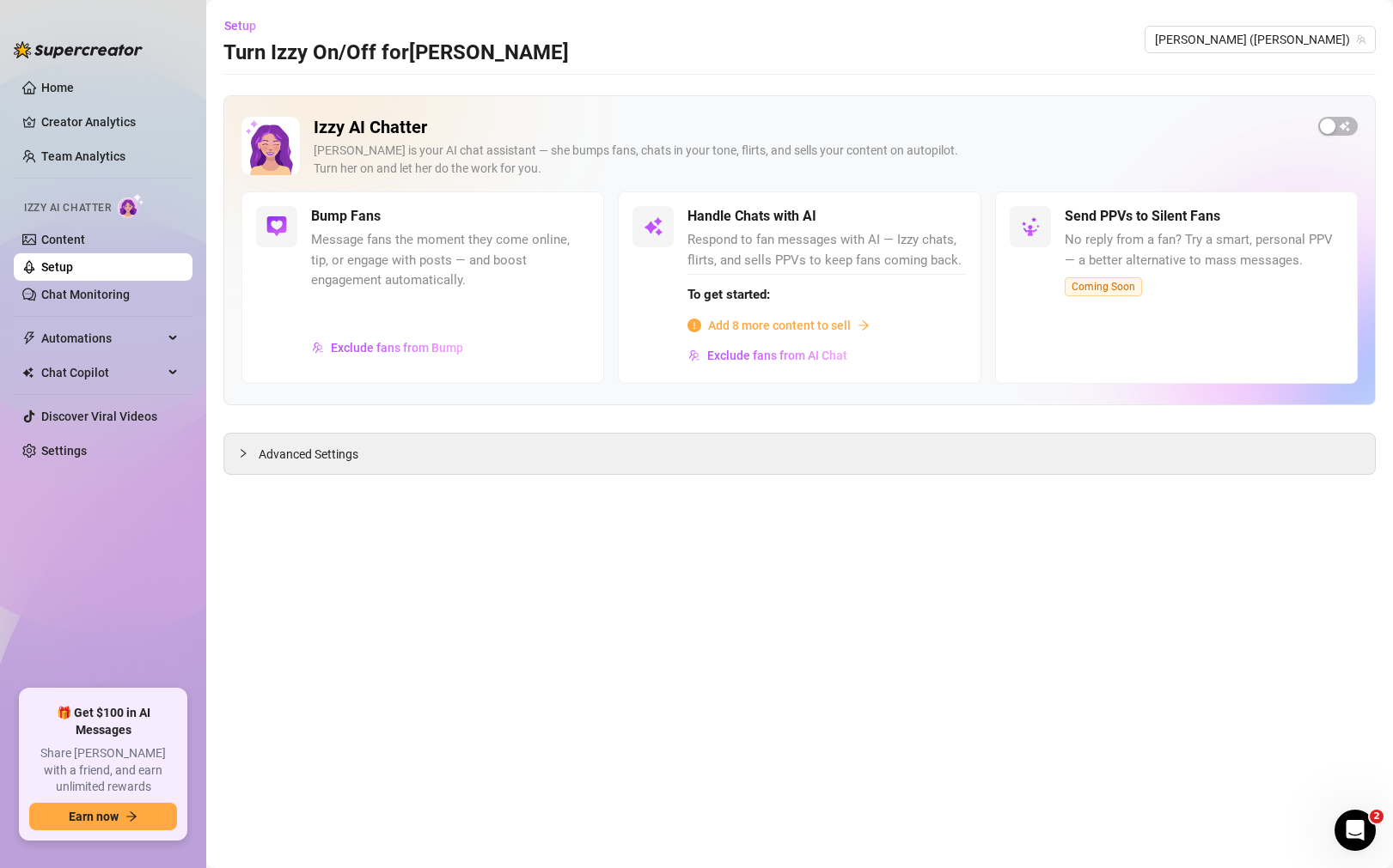
click at [742, 332] on span "Add 8 more content to sell" at bounding box center [779, 326] width 143 height 19
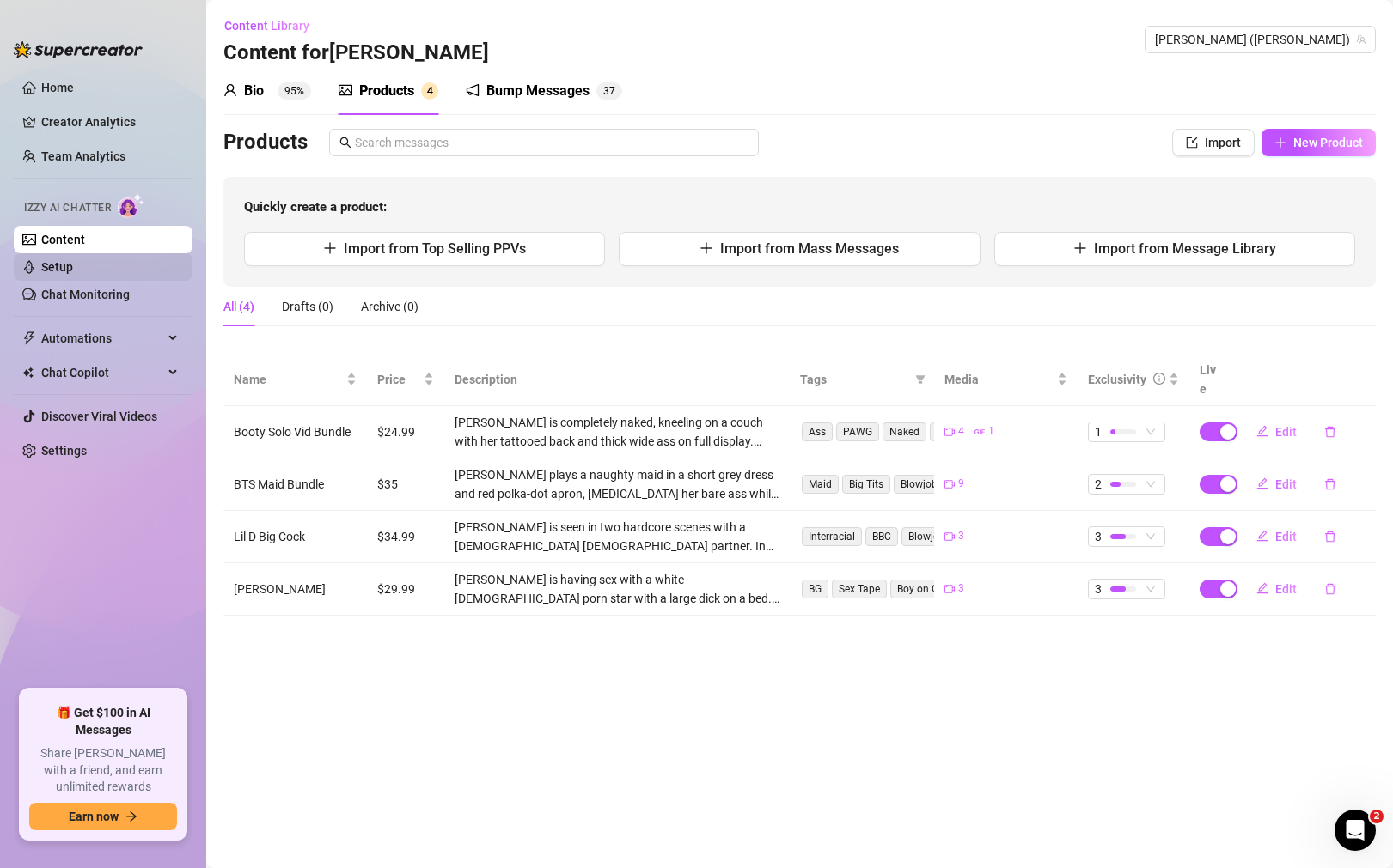
click at [73, 272] on link "Setup" at bounding box center [57, 267] width 32 height 14
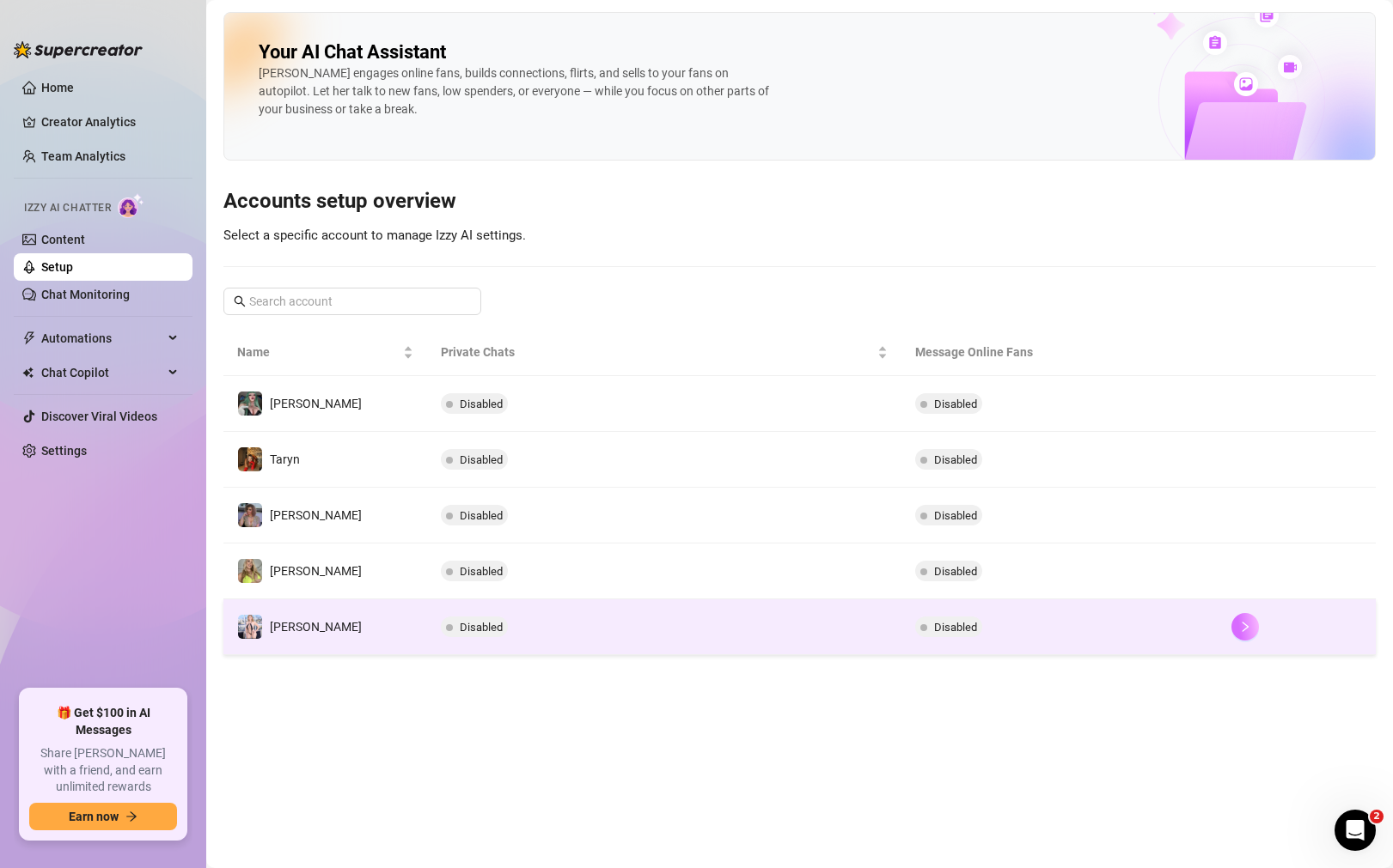
click at [1242, 630] on icon "right" at bounding box center [1245, 627] width 12 height 12
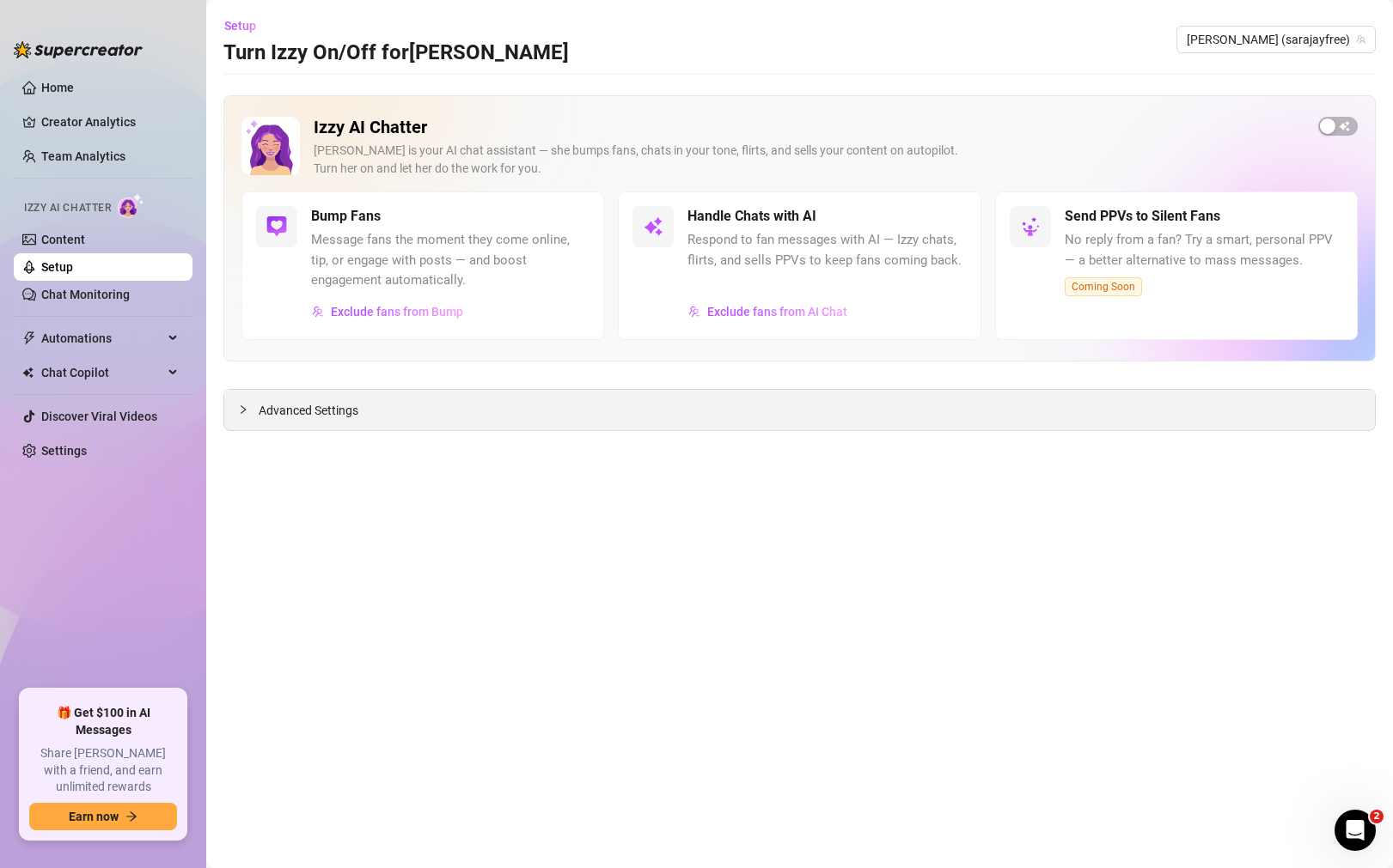
click at [229, 423] on div "Advanced Settings" at bounding box center [799, 409] width 1150 height 41
click at [245, 410] on icon "collapsed" at bounding box center [243, 409] width 10 height 10
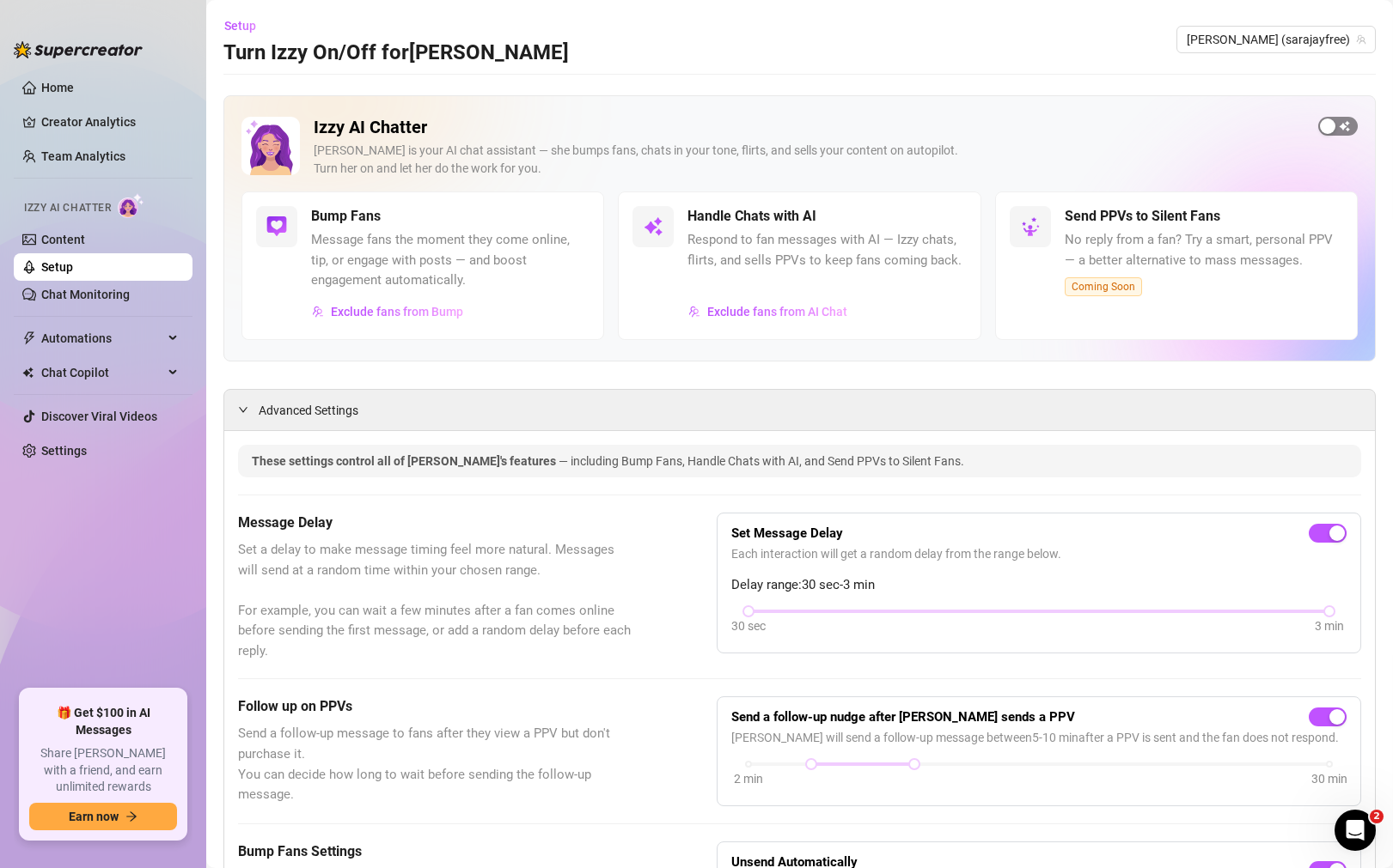
click at [1333, 128] on div "button" at bounding box center [1327, 126] width 16 height 16
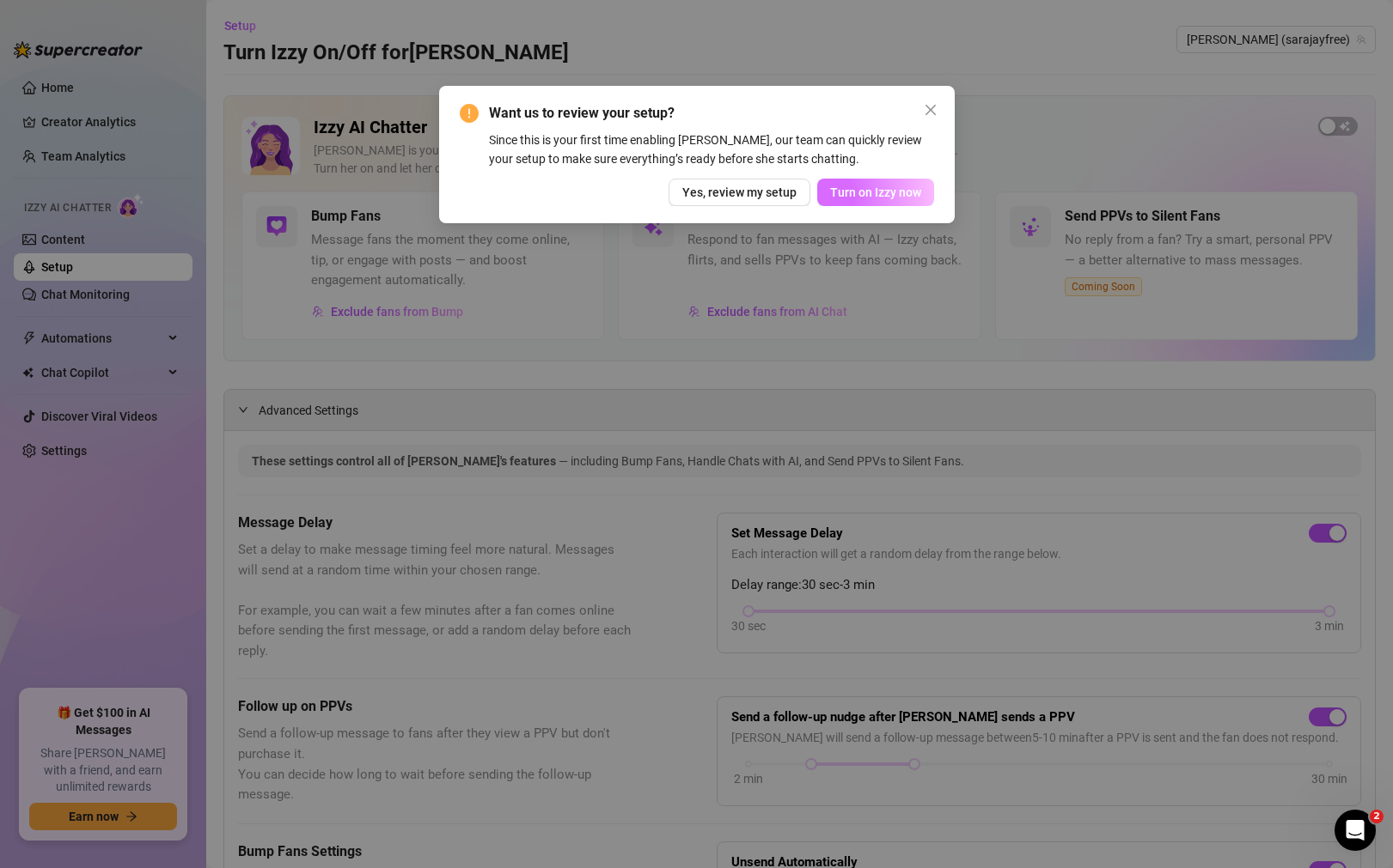
click at [898, 199] on span "Turn on Izzy now" at bounding box center [875, 193] width 91 height 14
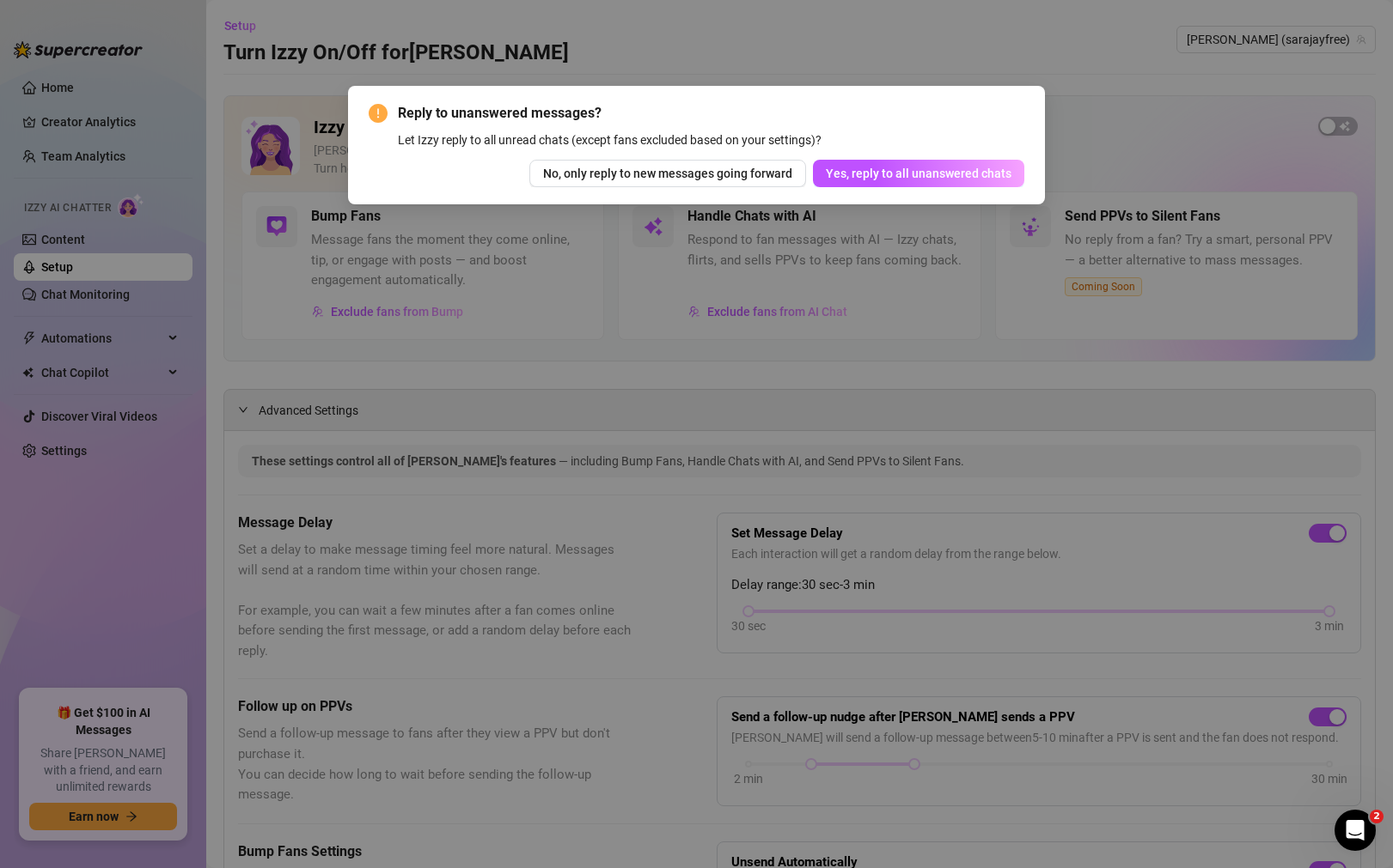
click at [1131, 64] on div "Reply to unanswered messages? Let Izzy reply to all unread chats (except fans e…" at bounding box center [696, 434] width 1393 height 868
click at [718, 69] on div "Reply to unanswered messages? Let Izzy reply to all unread chats (except fans e…" at bounding box center [696, 434] width 1393 height 868
click at [954, 109] on span "Reply to unanswered messages?" at bounding box center [710, 113] width 627 height 21
click at [925, 179] on span "Yes, reply to all unanswered chats" at bounding box center [919, 174] width 186 height 14
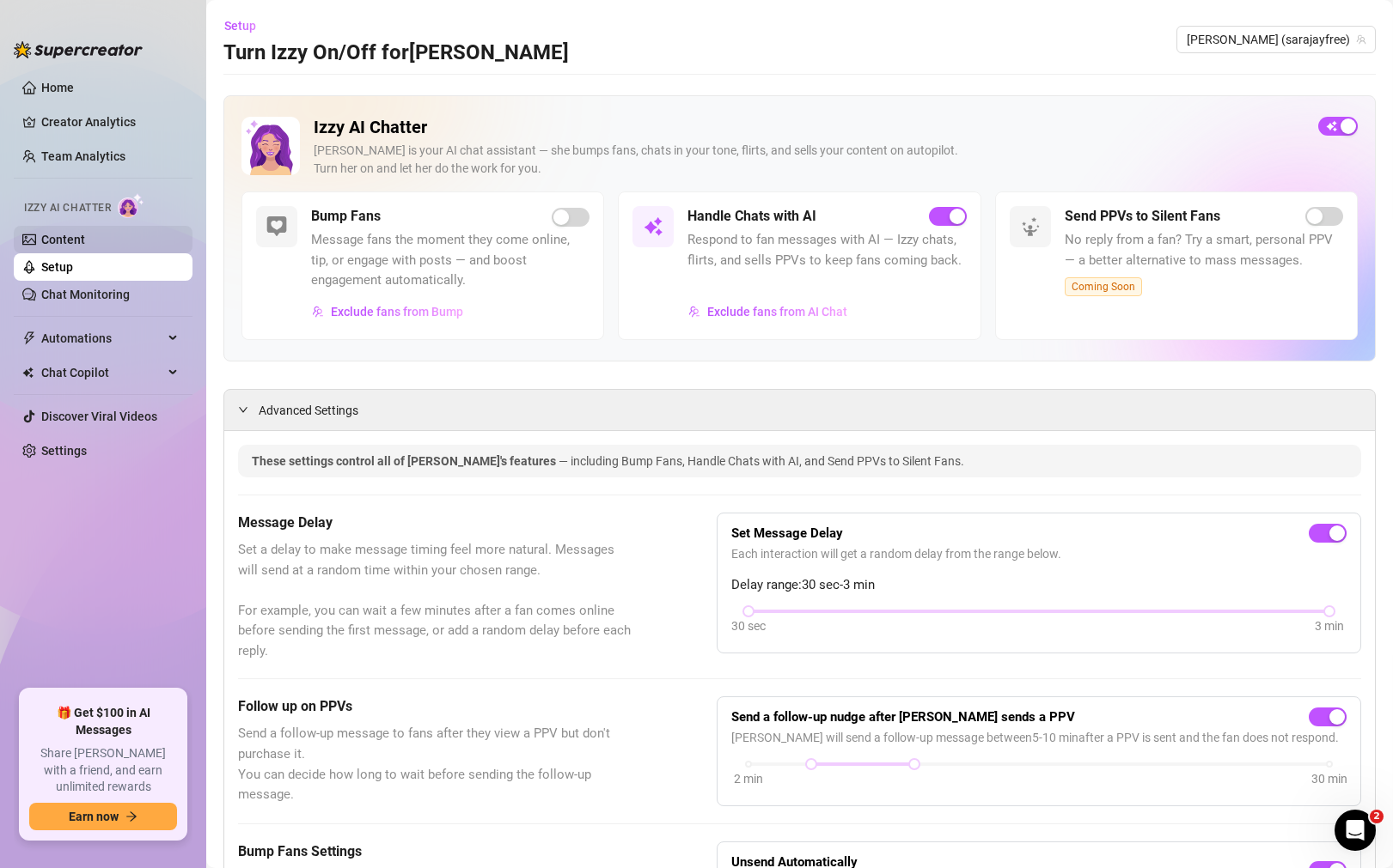
click at [85, 233] on link "Content" at bounding box center [63, 239] width 44 height 14
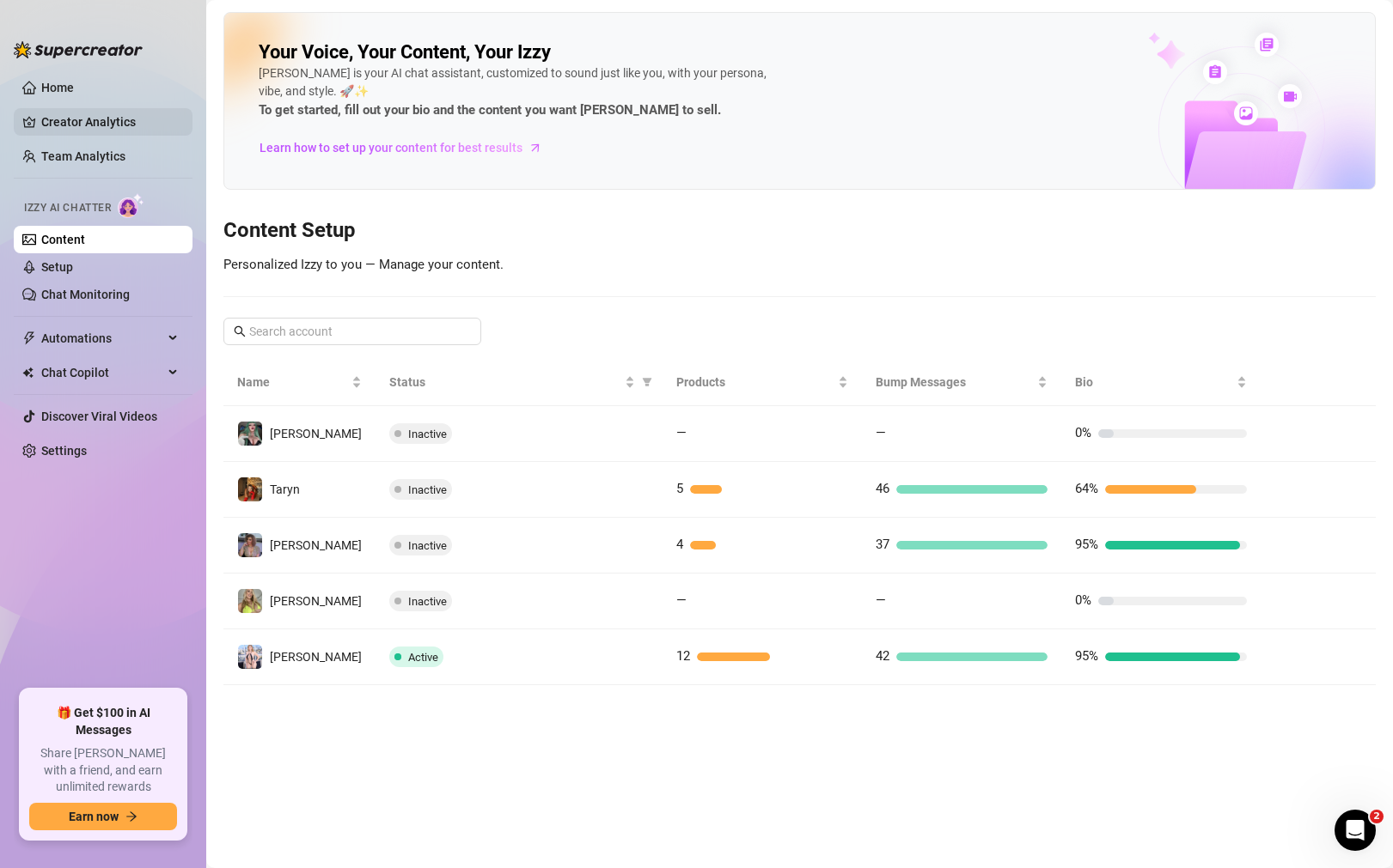
click at [100, 127] on link "Creator Analytics" at bounding box center [110, 122] width 137 height 28
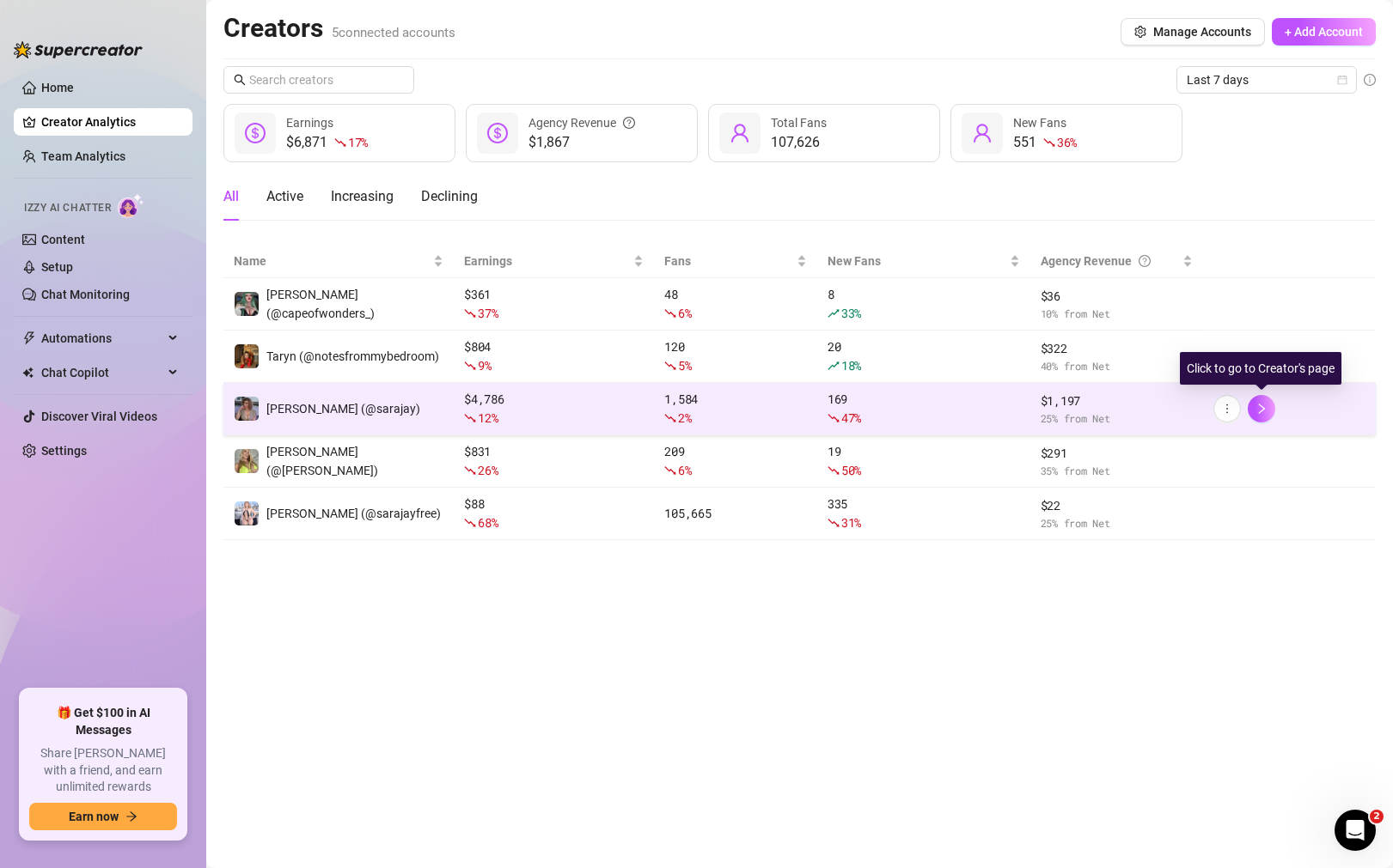
click at [994, 400] on div "169 47 %" at bounding box center [924, 409] width 193 height 38
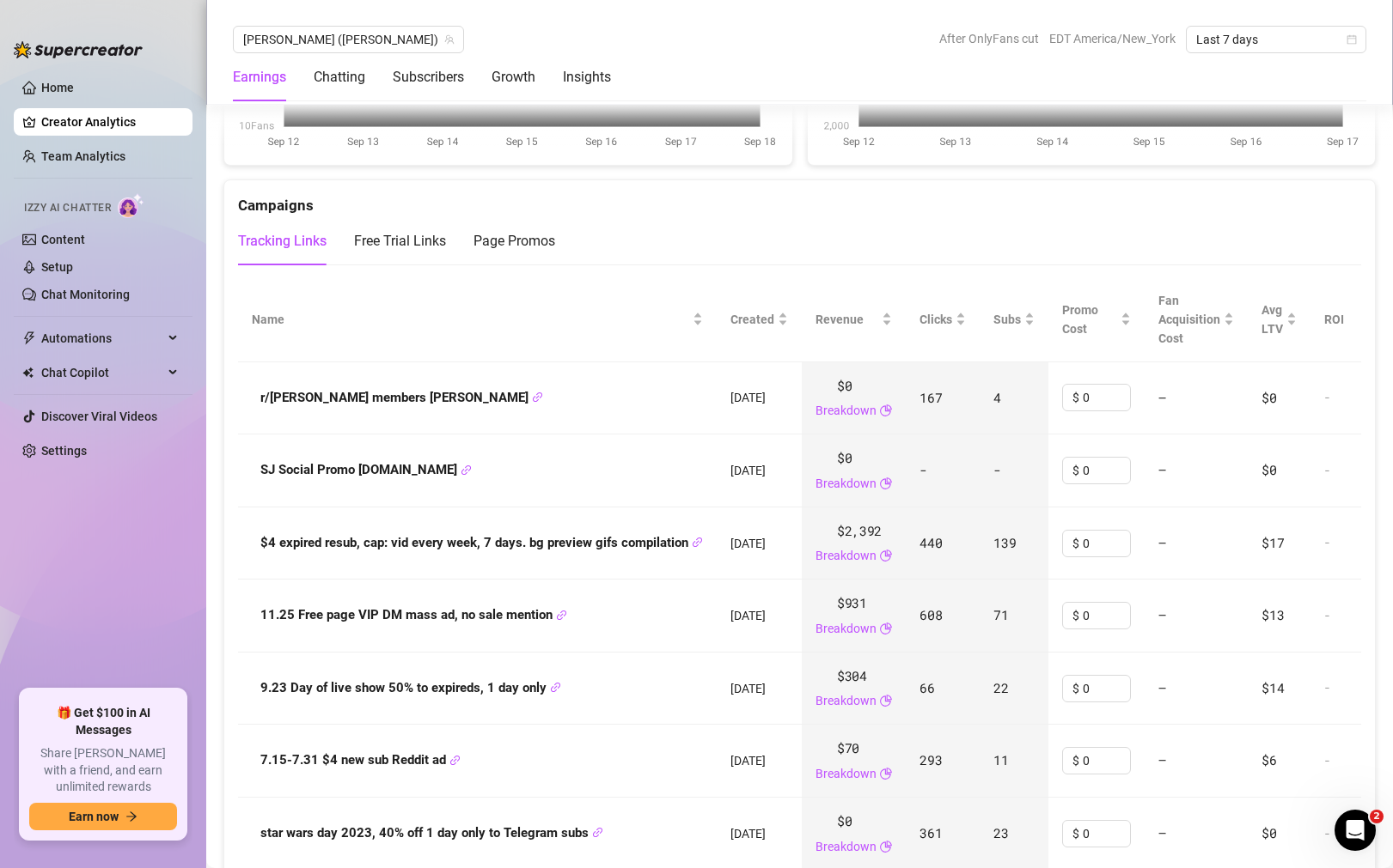
scroll to position [1907, 0]
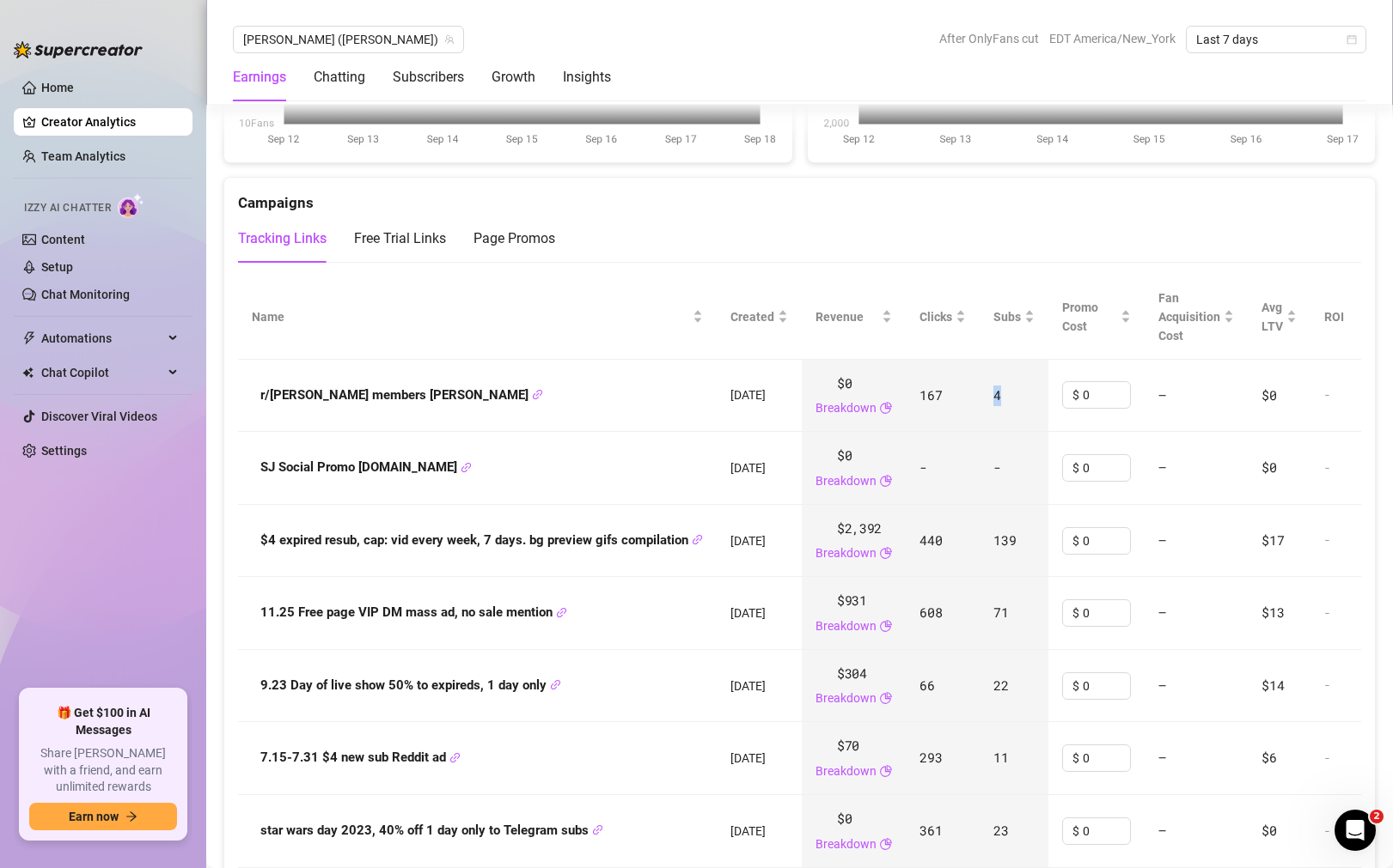
drag, startPoint x: 996, startPoint y: 396, endPoint x: 1024, endPoint y: 396, distance: 28.0
click at [1024, 396] on td "4" at bounding box center [1015, 396] width 69 height 73
click at [1001, 396] on span "4" at bounding box center [996, 395] width 8 height 17
drag, startPoint x: 927, startPoint y: 396, endPoint x: 955, endPoint y: 396, distance: 28.0
click at [955, 396] on td "167" at bounding box center [943, 396] width 74 height 73
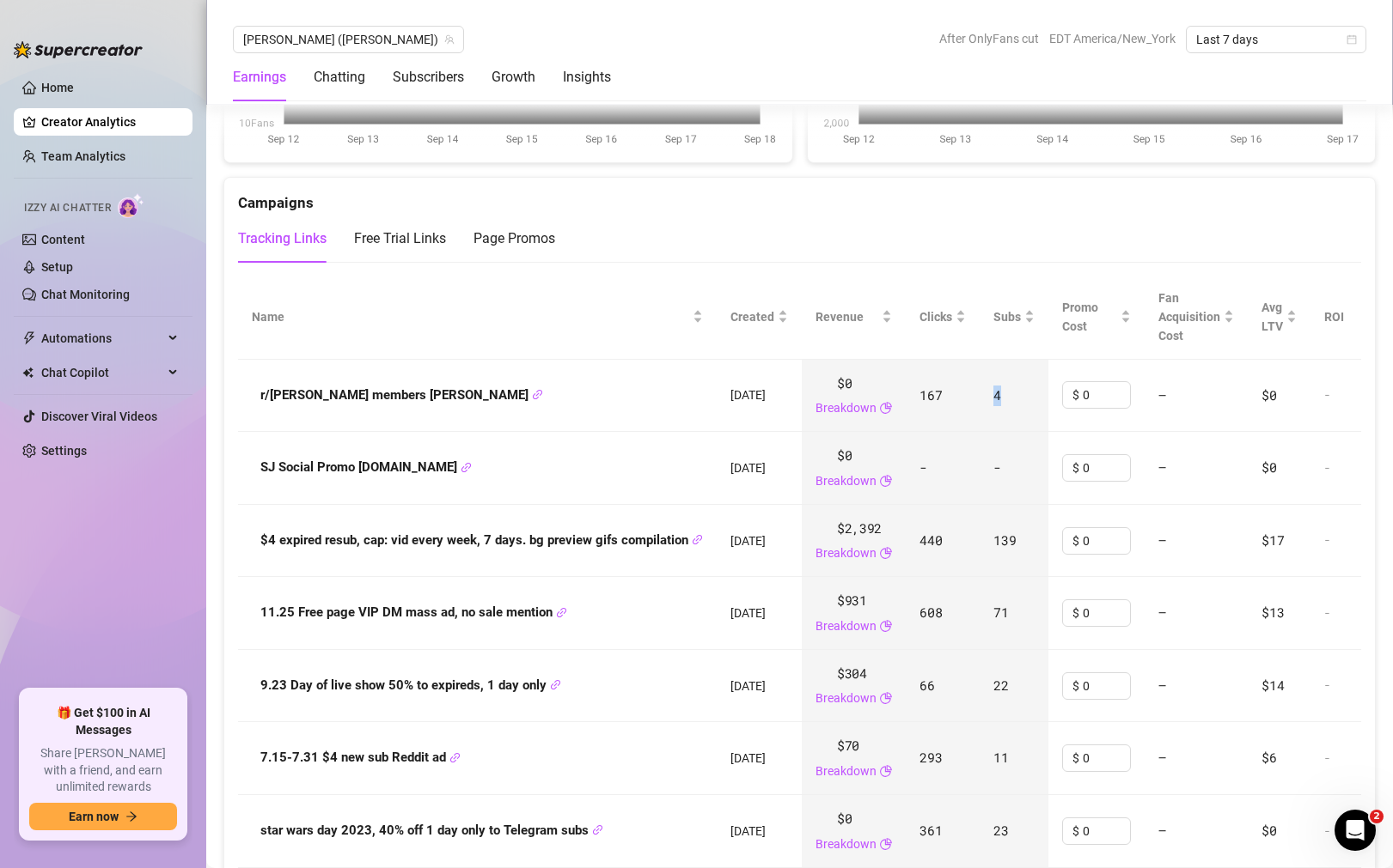
drag, startPoint x: 1012, startPoint y: 391, endPoint x: 1002, endPoint y: 391, distance: 10.0
click at [1002, 391] on td "4" at bounding box center [1015, 396] width 69 height 73
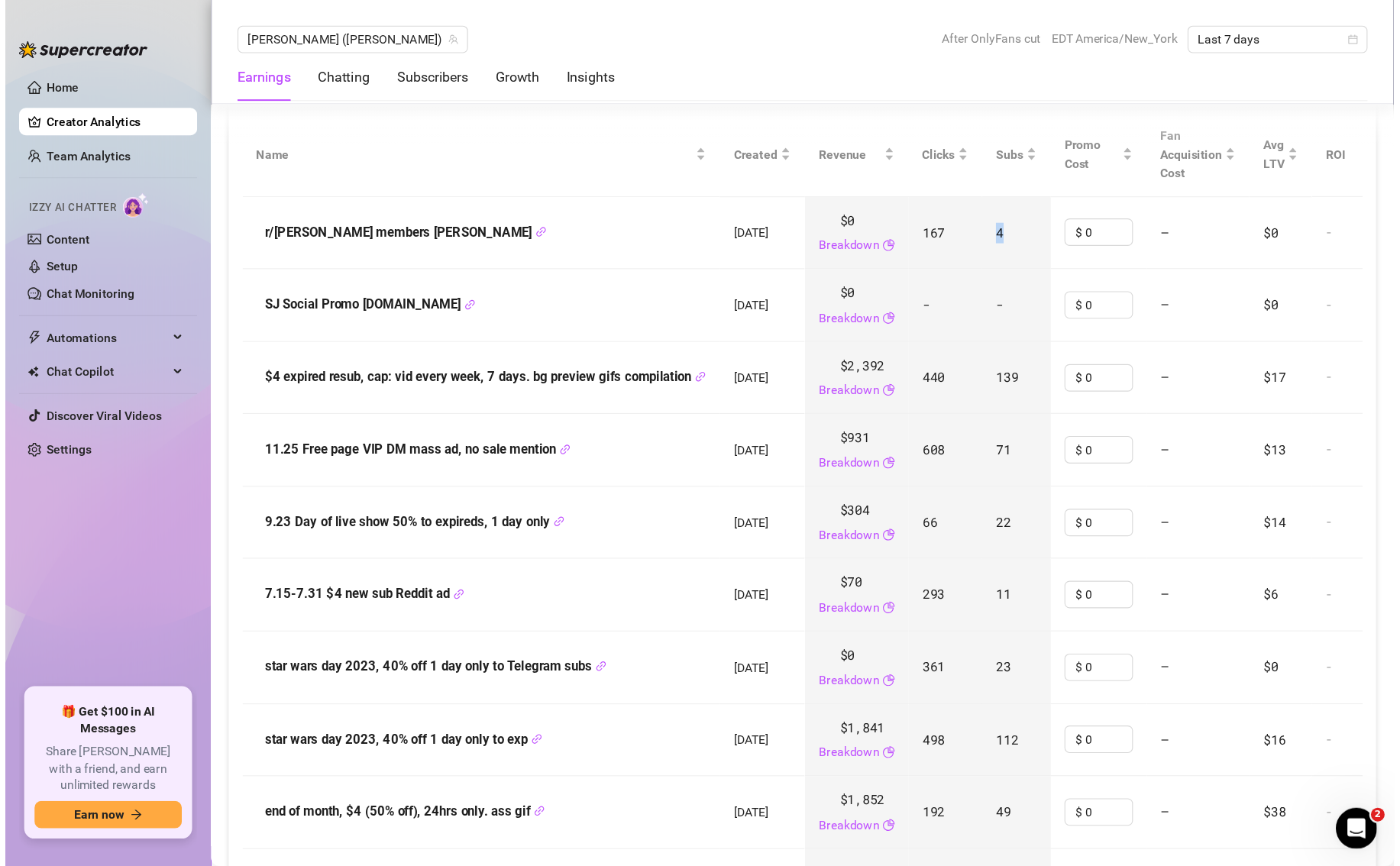
scroll to position [1835, 0]
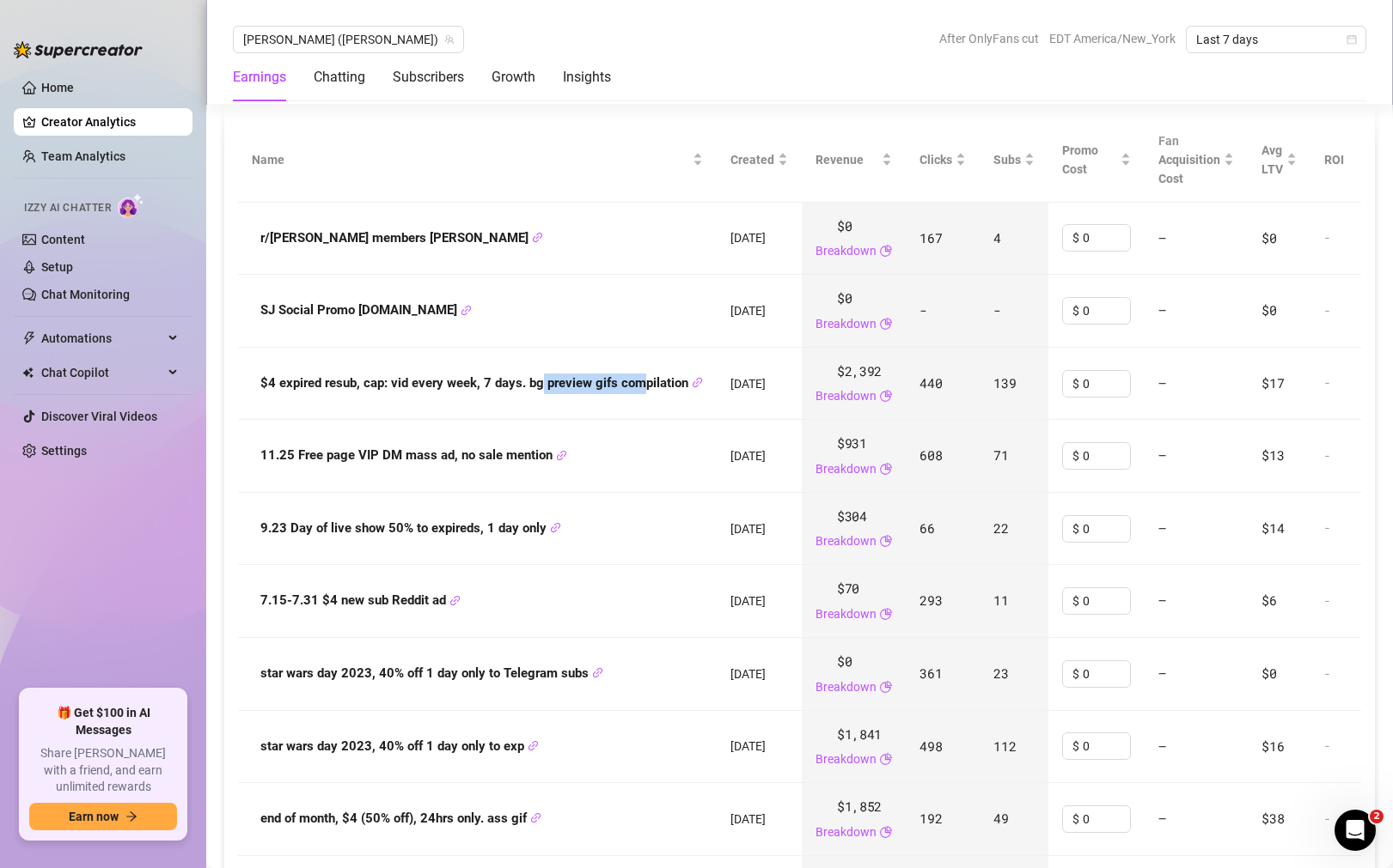
drag, startPoint x: 548, startPoint y: 389, endPoint x: 657, endPoint y: 384, distance: 109.1
click at [655, 386] on strong "$4 expired resub, cap: vid every week, 7 days. bg preview gifs compilation" at bounding box center [481, 383] width 442 height 16
click at [657, 384] on strong "$4 expired resub, cap: vid every week, 7 days. bg preview gifs compilation" at bounding box center [481, 383] width 442 height 16
drag, startPoint x: 986, startPoint y: 389, endPoint x: 1028, endPoint y: 386, distance: 42.1
click at [1028, 389] on tr "$4 expired resub, cap: vid every week, 7 days. bg preview gifs compilation 9 Ja…" at bounding box center [903, 384] width 1331 height 73
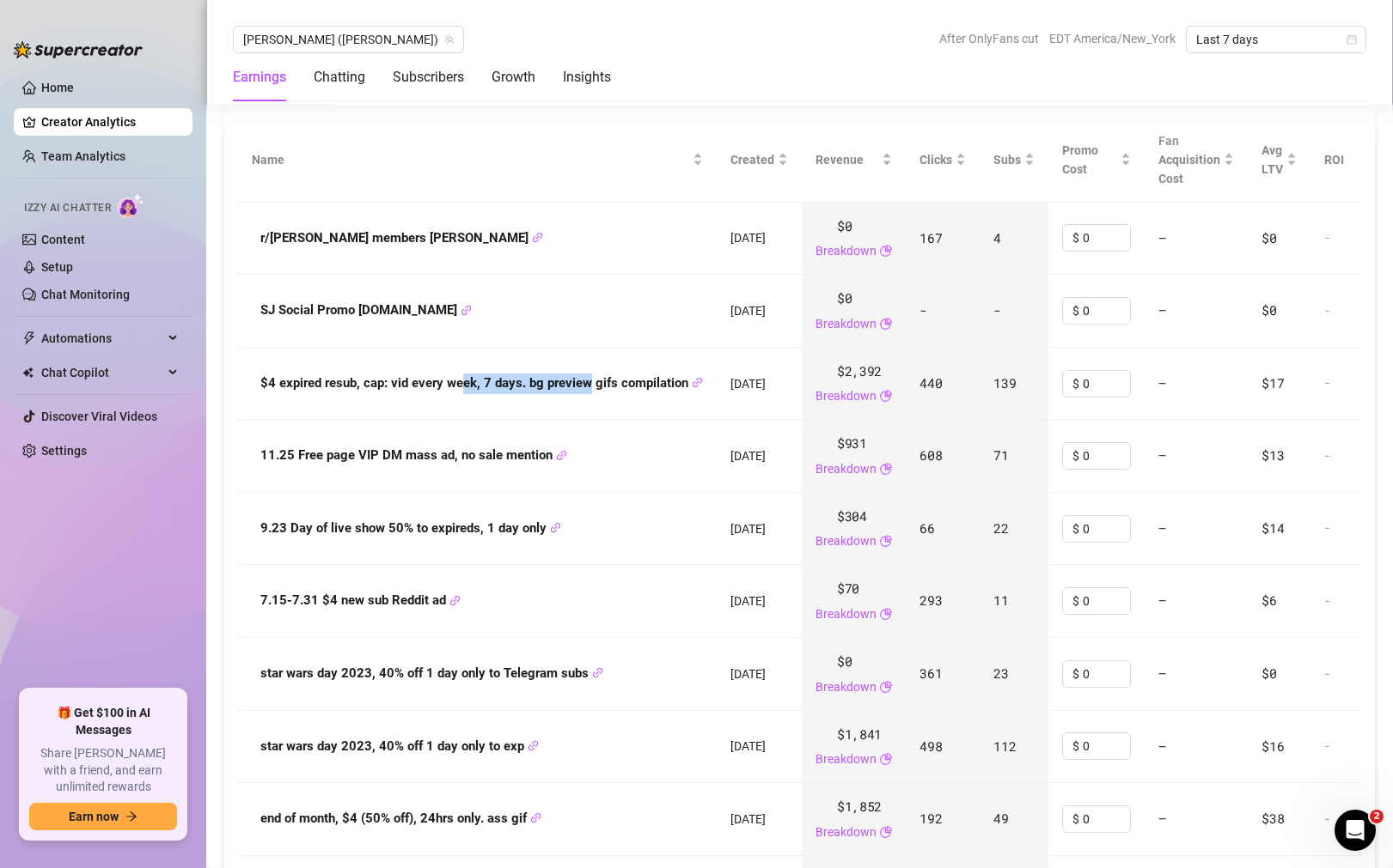
drag, startPoint x: 461, startPoint y: 388, endPoint x: 600, endPoint y: 388, distance: 139.0
click at [600, 388] on strong "$4 expired resub, cap: vid every week, 7 days. bg preview gifs compilation" at bounding box center [481, 383] width 442 height 16
drag, startPoint x: 258, startPoint y: 388, endPoint x: 685, endPoint y: 377, distance: 427.1
click at [688, 377] on div "$4 expired resub, cap: vid every week, 7 days. bg preview gifs compilation" at bounding box center [477, 384] width 451 height 21
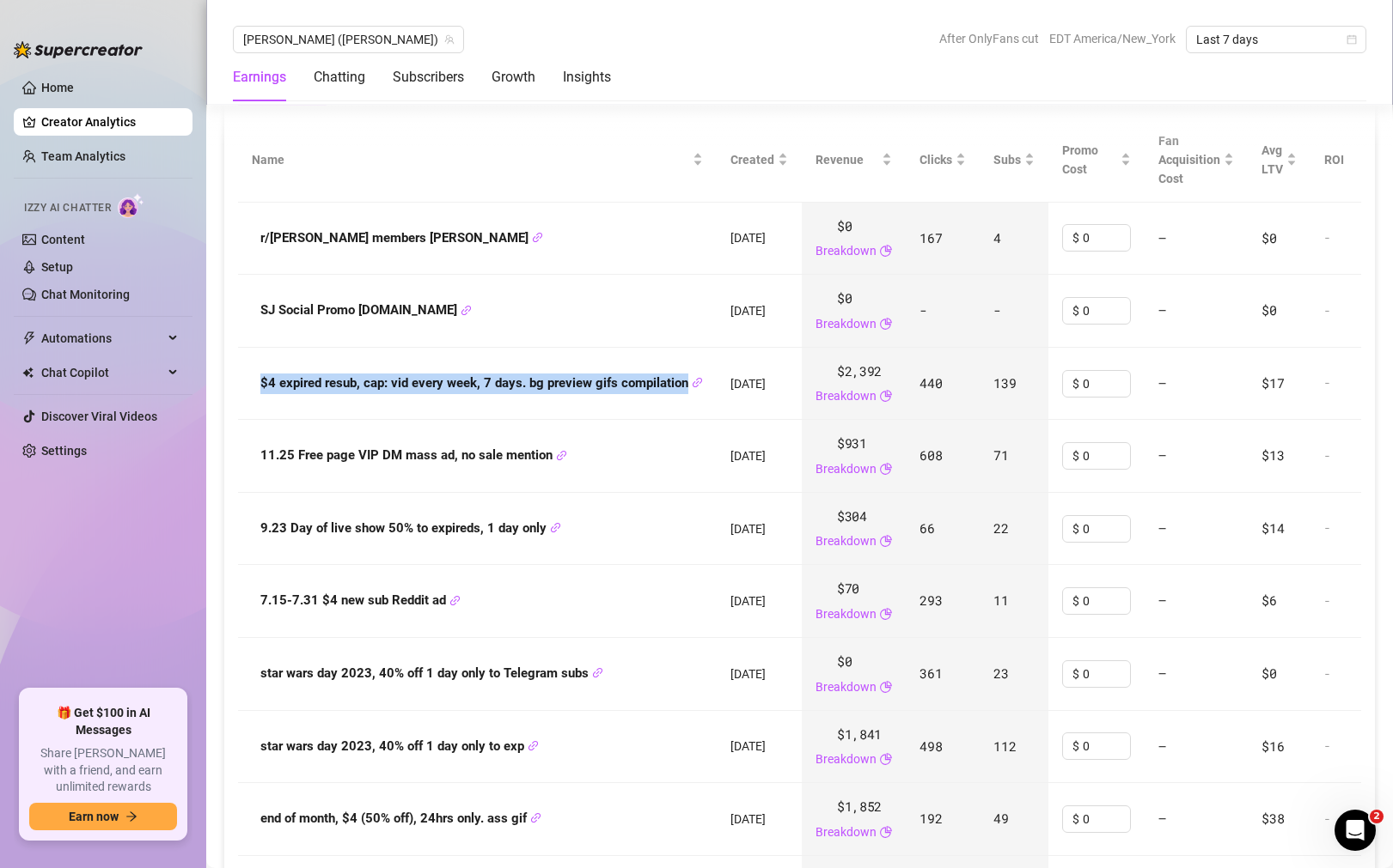
click at [616, 367] on td "$4 expired resub, cap: vid every week, 7 days. bg preview gifs compilation" at bounding box center [477, 384] width 479 height 73
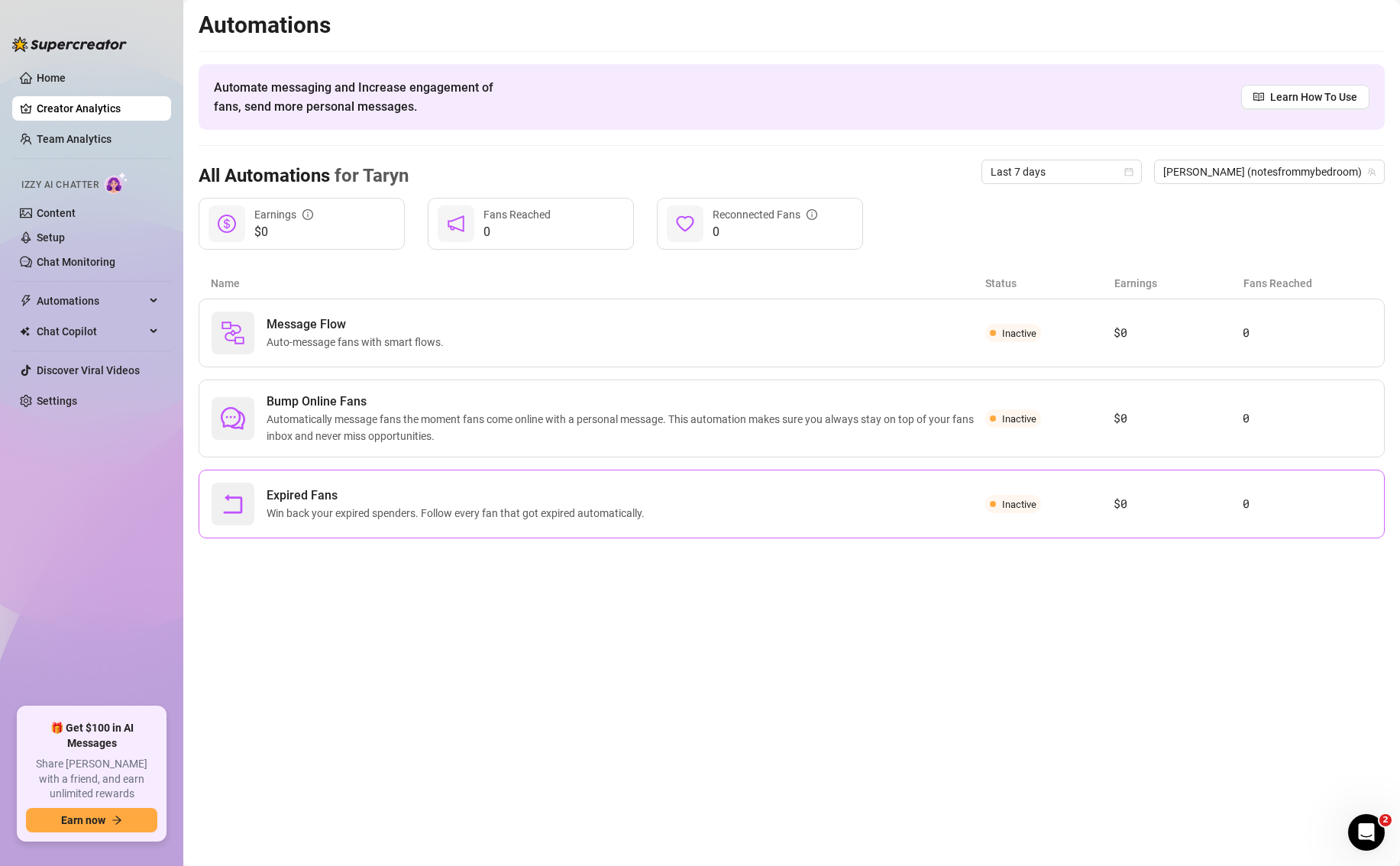
click at [829, 504] on div "Expired Fans Win back your expired spenders. Follow every fan that got expired …" at bounding box center [597, 504] width 773 height 43
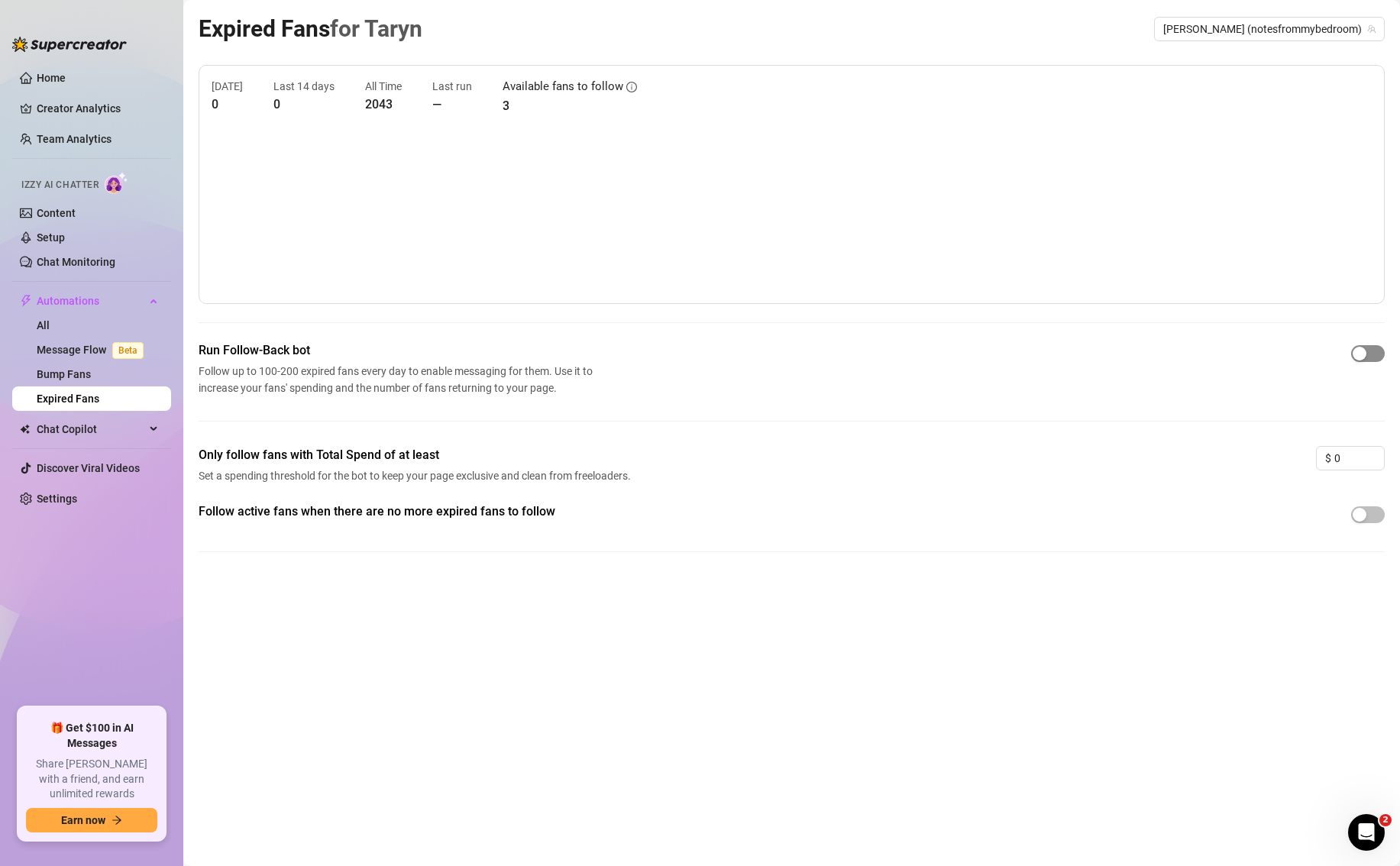
click at [1237, 353] on div "button" at bounding box center [1359, 353] width 14 height 14
click at [1237, 451] on input "0" at bounding box center [1359, 458] width 50 height 23
type input "5"
click at [1237, 647] on div "Expired Fans for Taryn Taryn (notesfrommybedroom) Today 0 Last 14 days 0 All Ti…" at bounding box center [792, 415] width 1186 height 809
click at [507, 100] on article "0" at bounding box center [569, 105] width 134 height 19
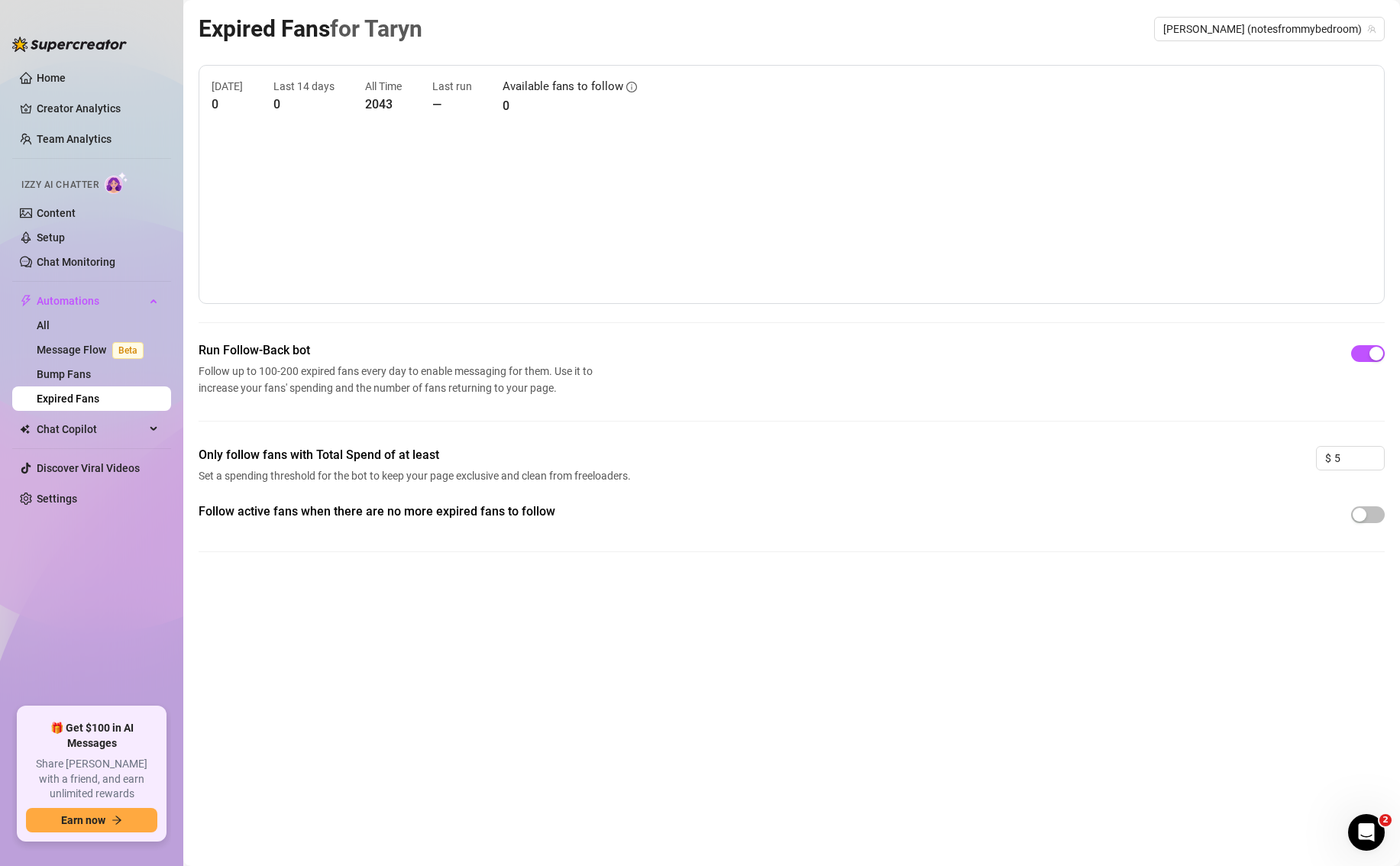
click at [632, 94] on div "Today 0 Last 14 days 0 All Time 2043 Last run — Available fans to follow 0" at bounding box center [791, 96] width 1160 height 38
click at [627, 86] on icon "info-circle" at bounding box center [631, 87] width 11 height 11
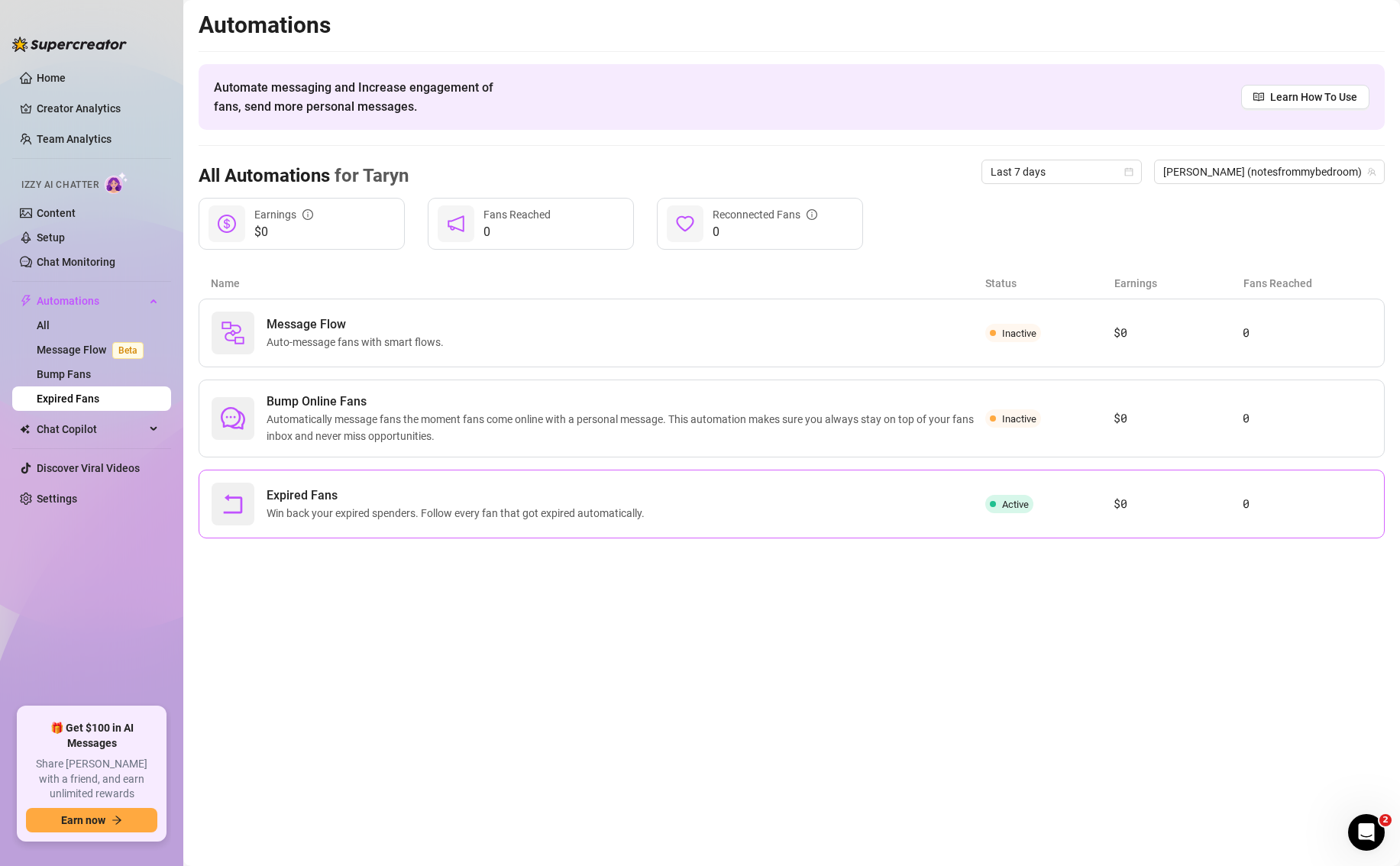
click at [290, 498] on span "Expired Fans" at bounding box center [458, 495] width 384 height 18
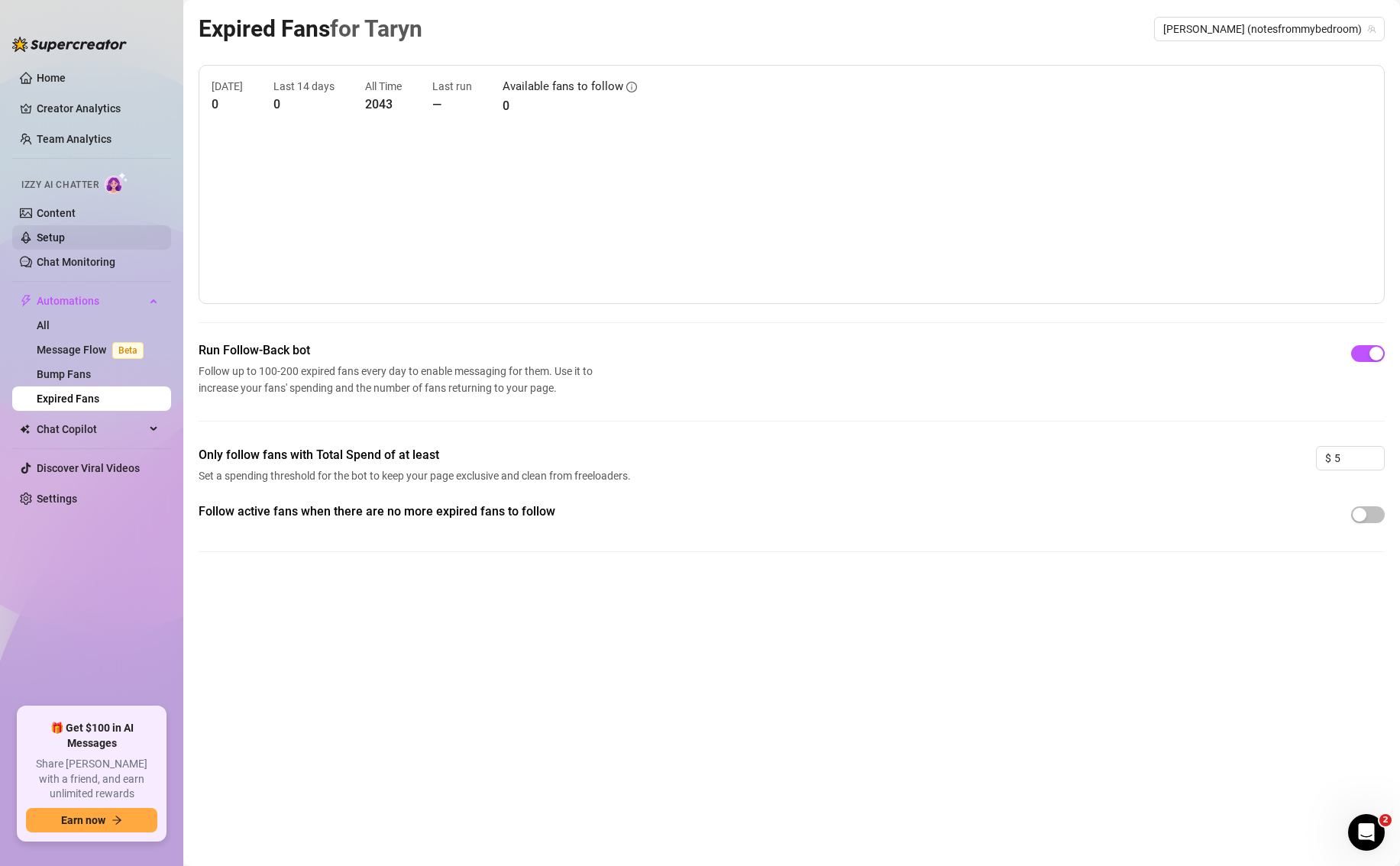
click at [63, 237] on link "Setup" at bounding box center [51, 237] width 28 height 12
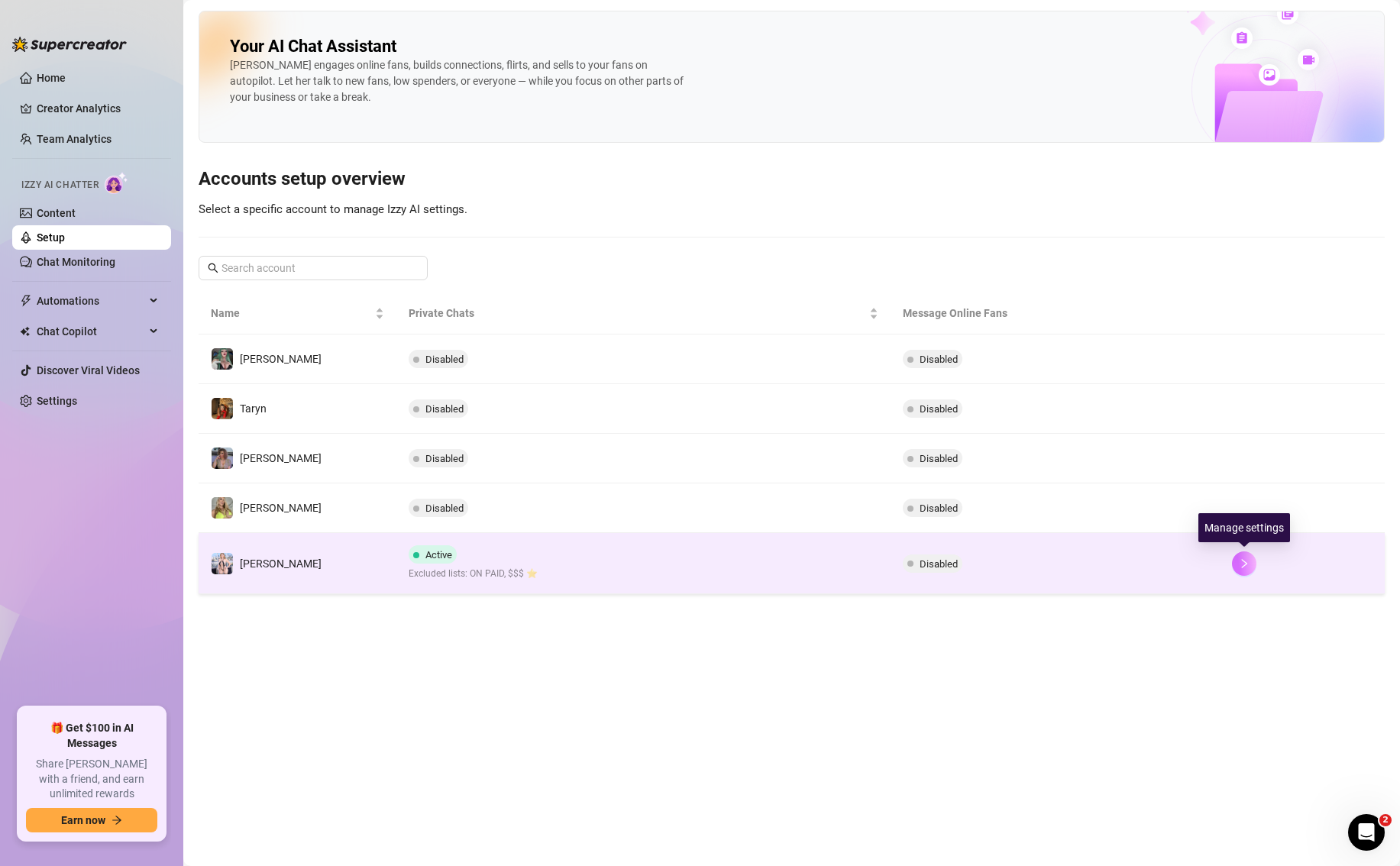
click at [1236, 564] on button "button" at bounding box center [1244, 564] width 25 height 25
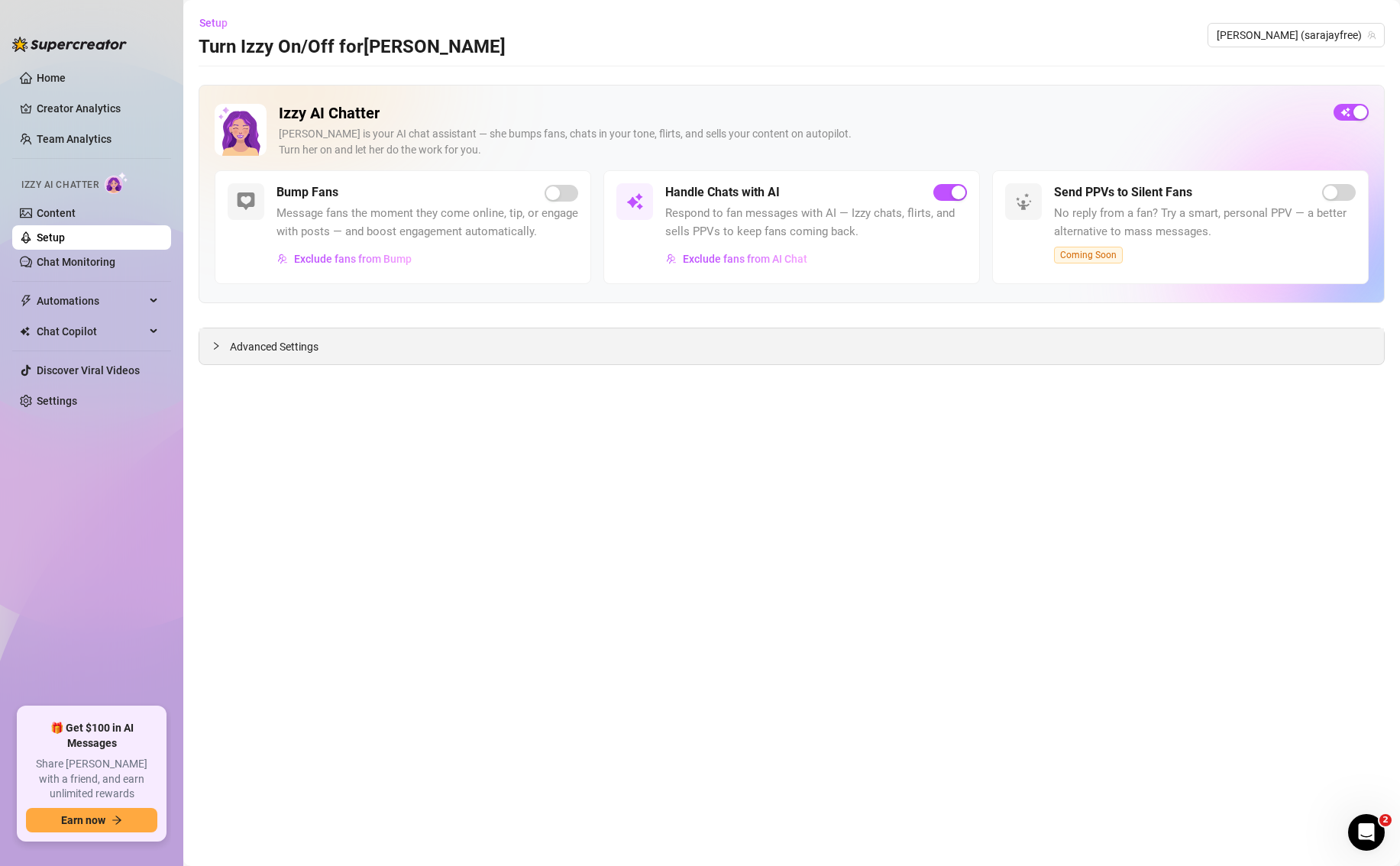
click at [267, 343] on span "Advanced Settings" at bounding box center [273, 346] width 88 height 17
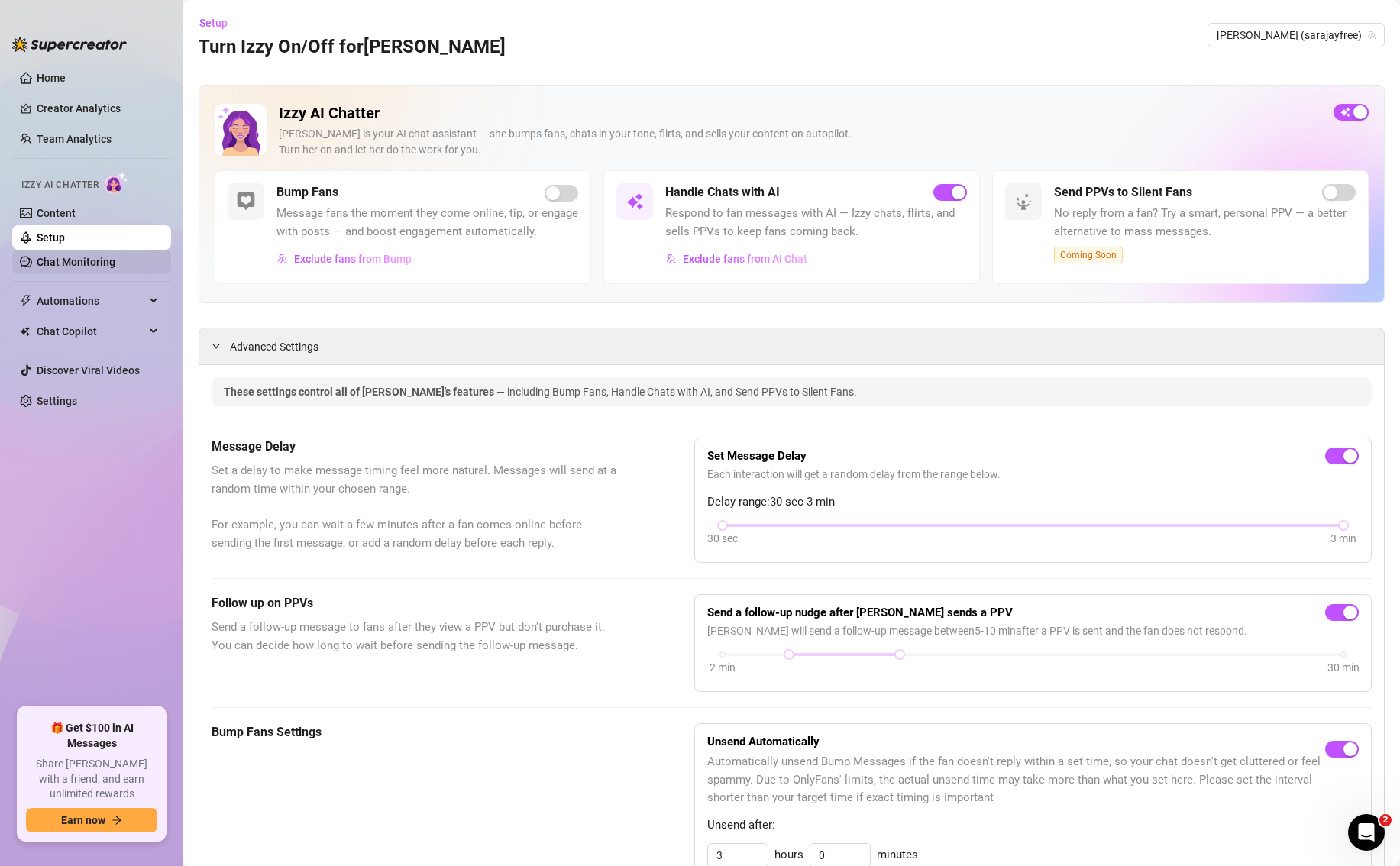
click at [105, 268] on link "Chat Monitoring" at bounding box center [76, 262] width 78 height 12
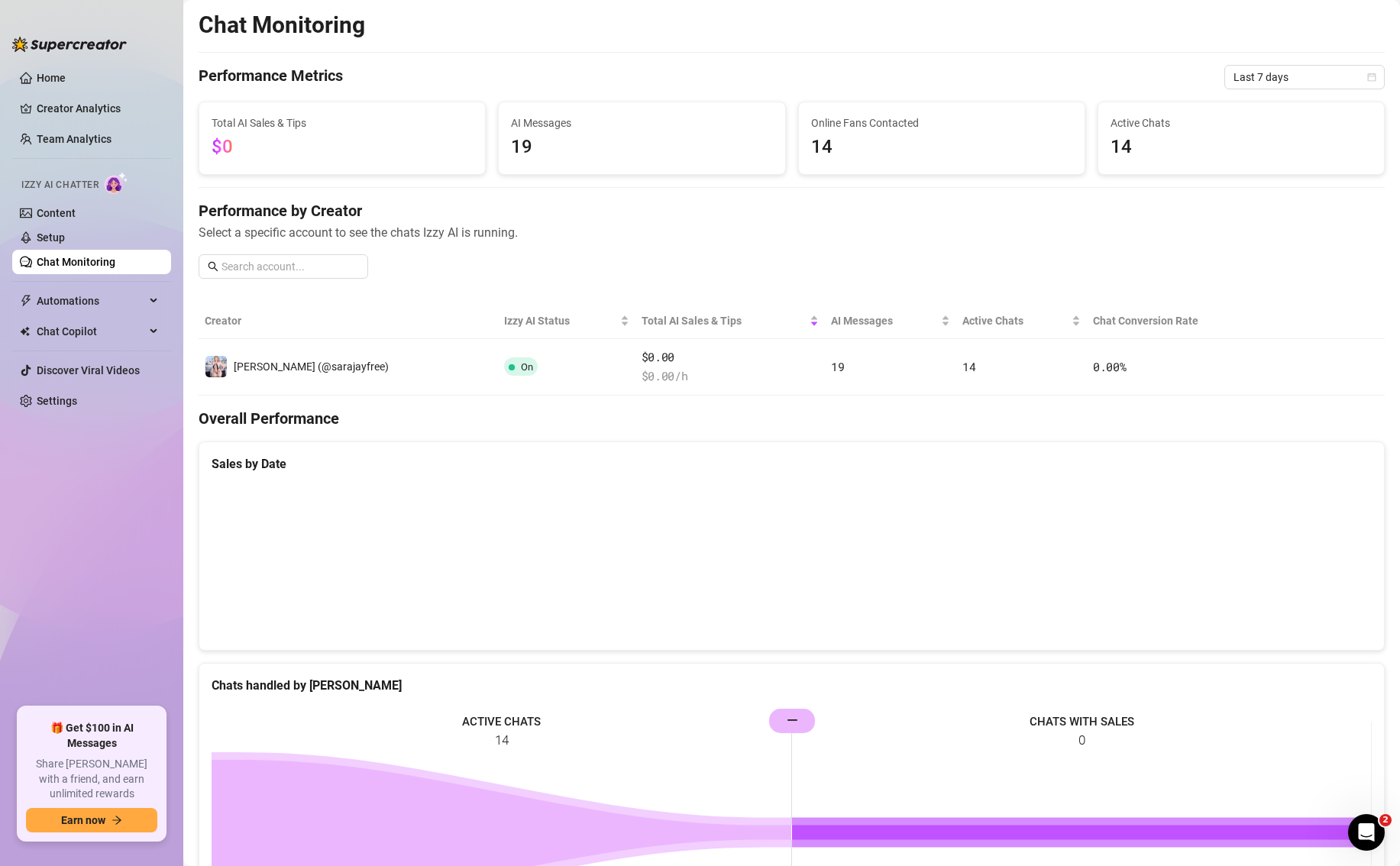
click at [104, 187] on div "Izzy AI Chatter" at bounding box center [90, 183] width 137 height 22
click at [111, 303] on span "Automations" at bounding box center [91, 301] width 108 height 25
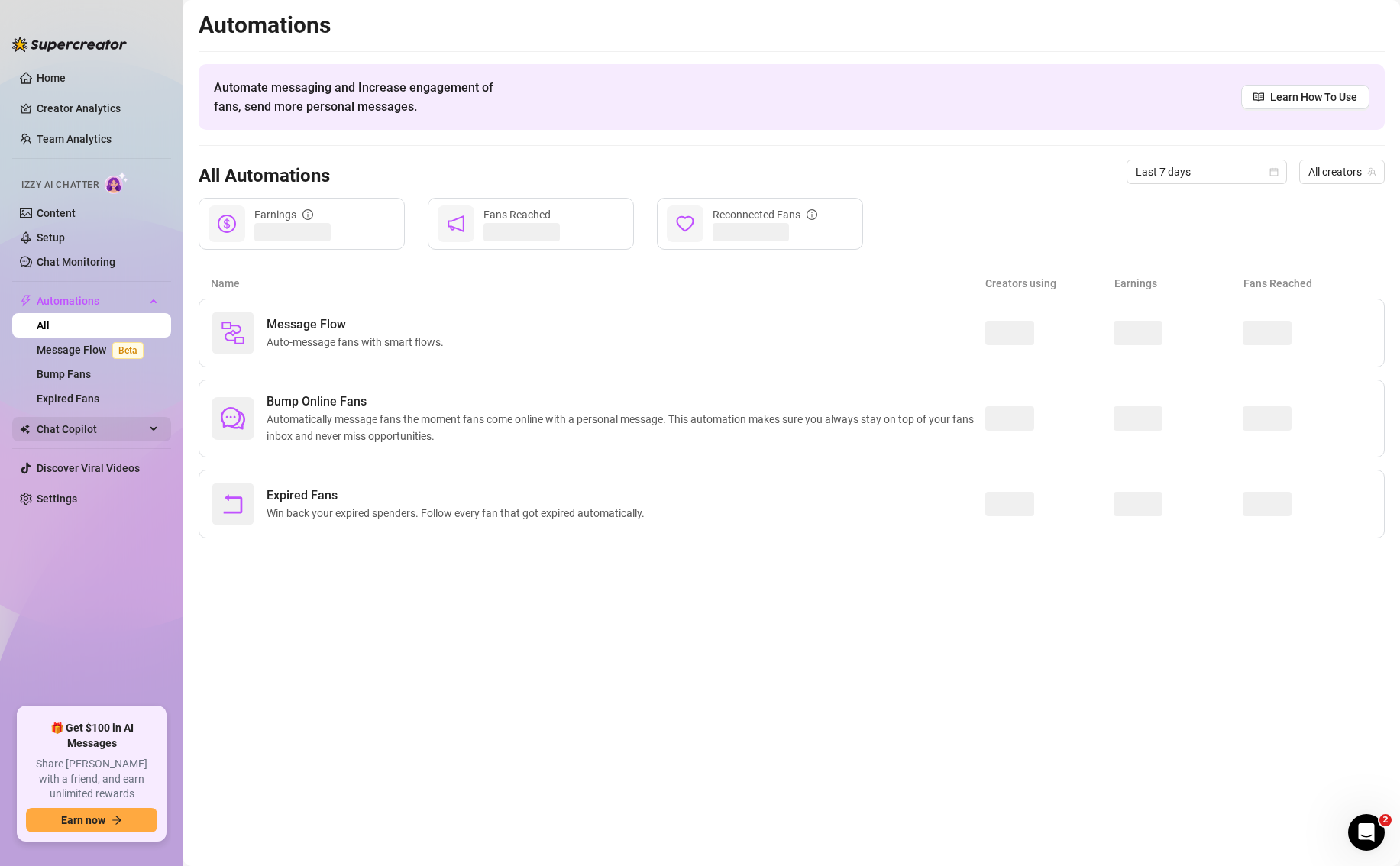
click at [81, 431] on span "Chat Copilot" at bounding box center [91, 429] width 108 height 25
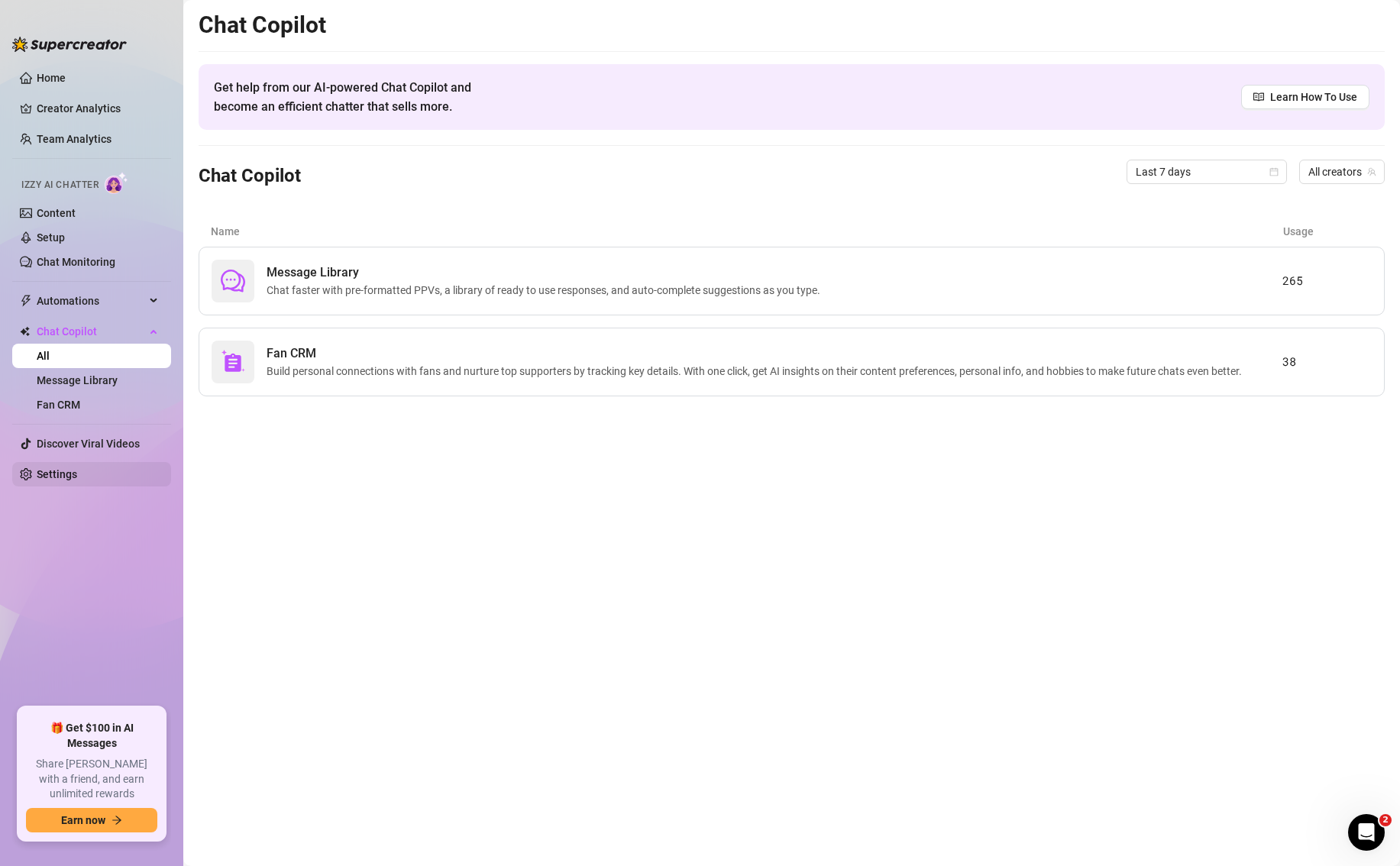
click at [77, 468] on link "Settings" at bounding box center [57, 474] width 41 height 12
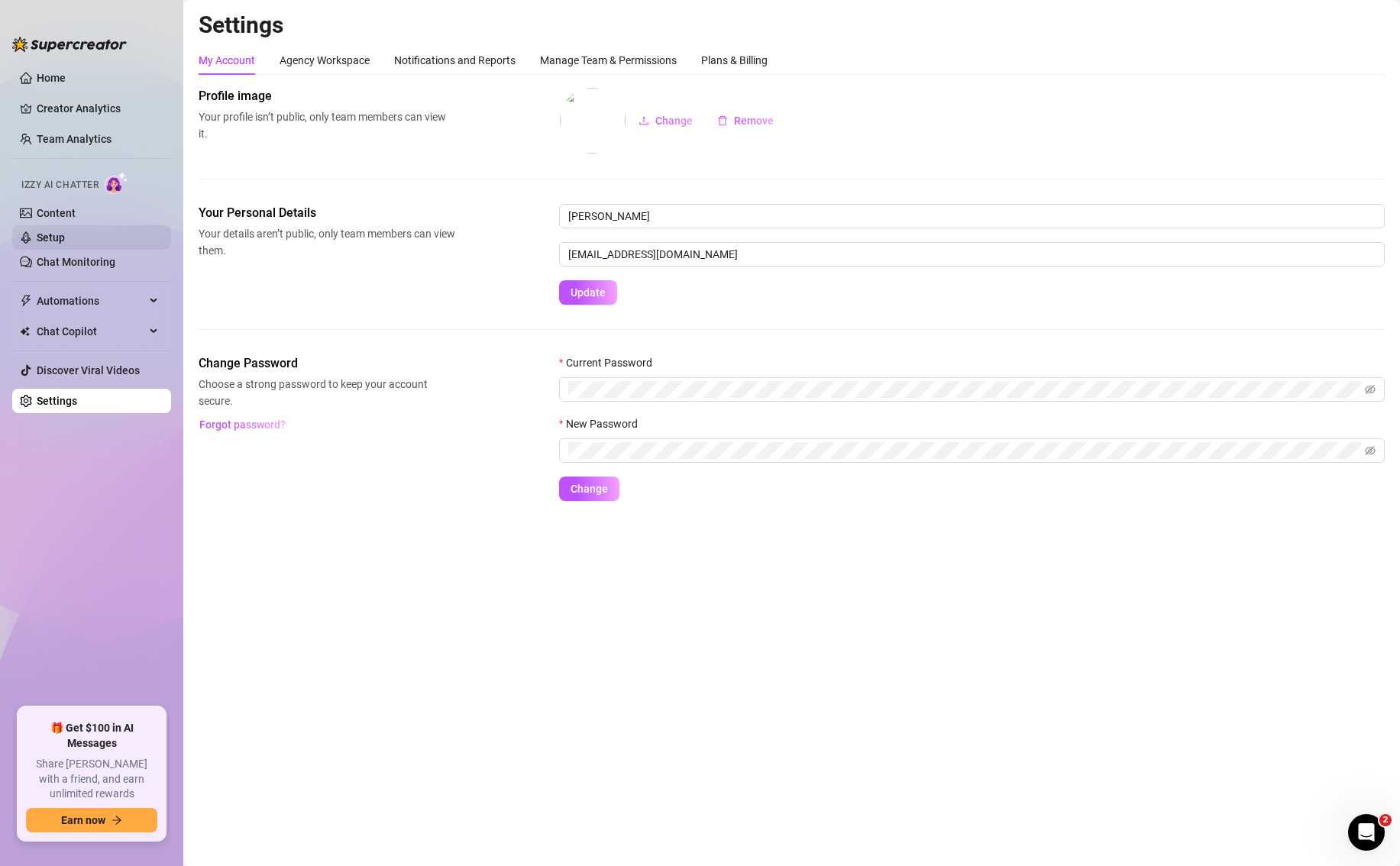
click at [65, 243] on link "Setup" at bounding box center [51, 237] width 28 height 12
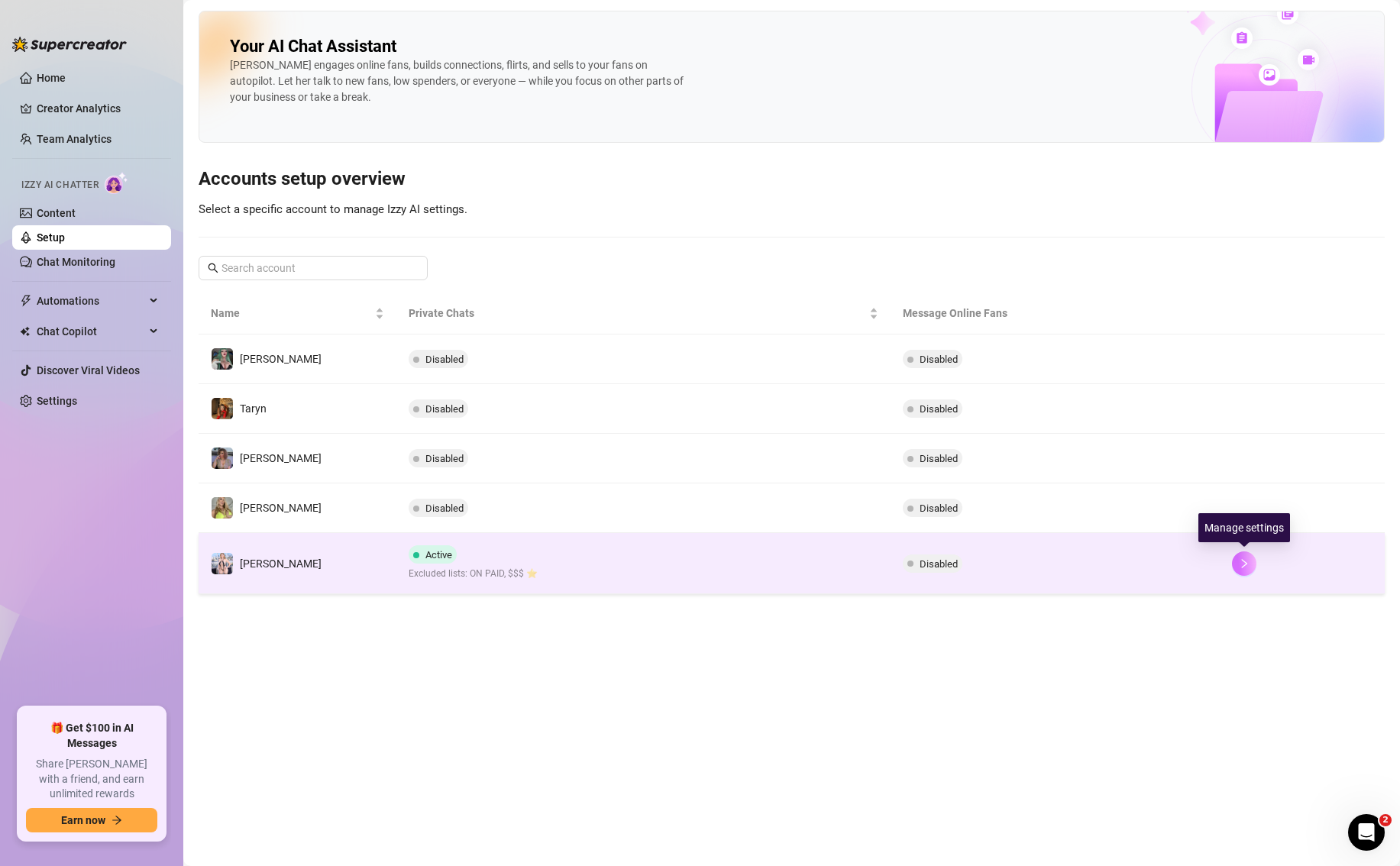
click at [1237, 567] on icon "right" at bounding box center [1244, 564] width 11 height 11
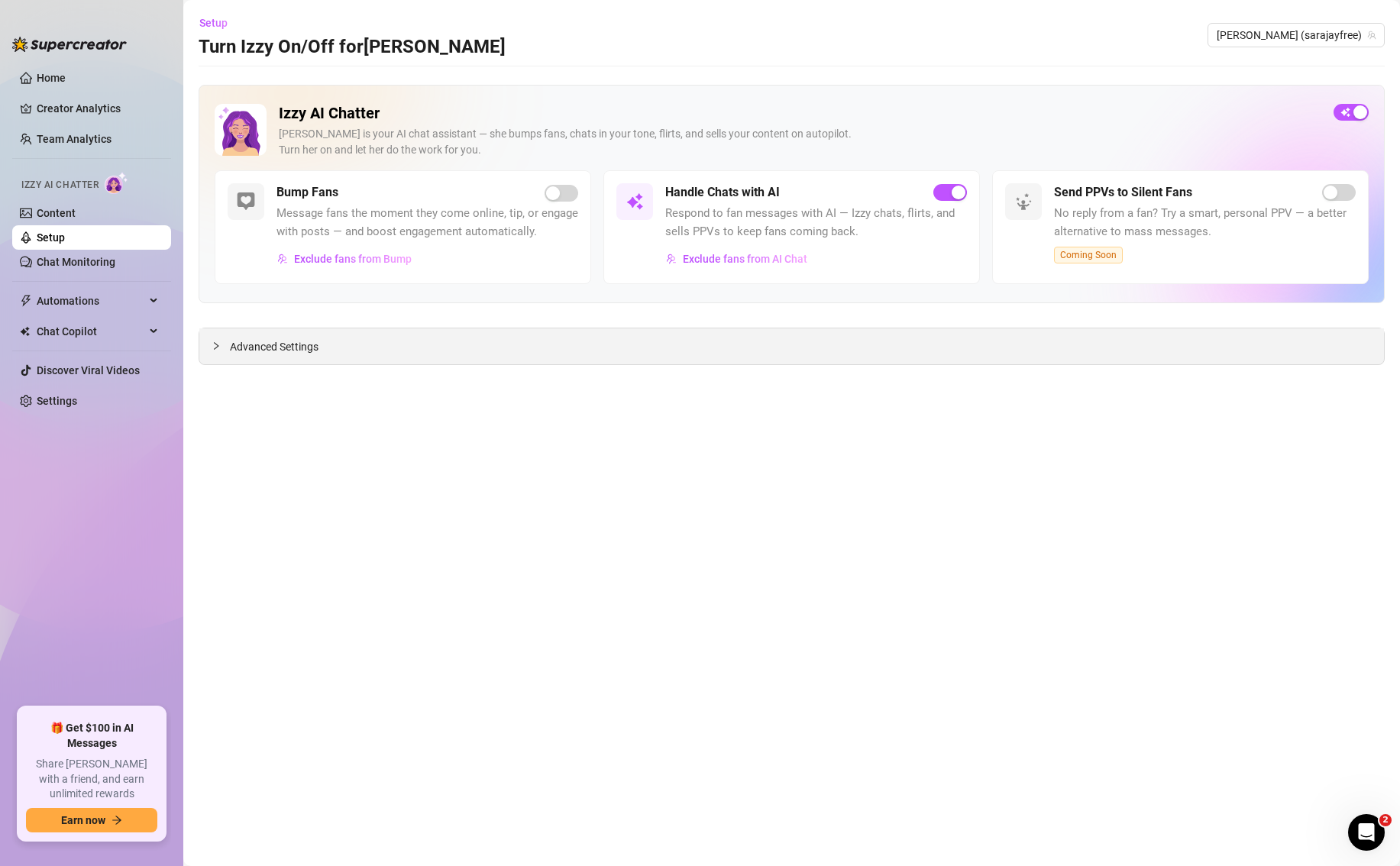
click at [279, 357] on div "Advanced Settings" at bounding box center [792, 346] width 1184 height 36
click at [251, 351] on span "Advanced Settings" at bounding box center [273, 346] width 88 height 17
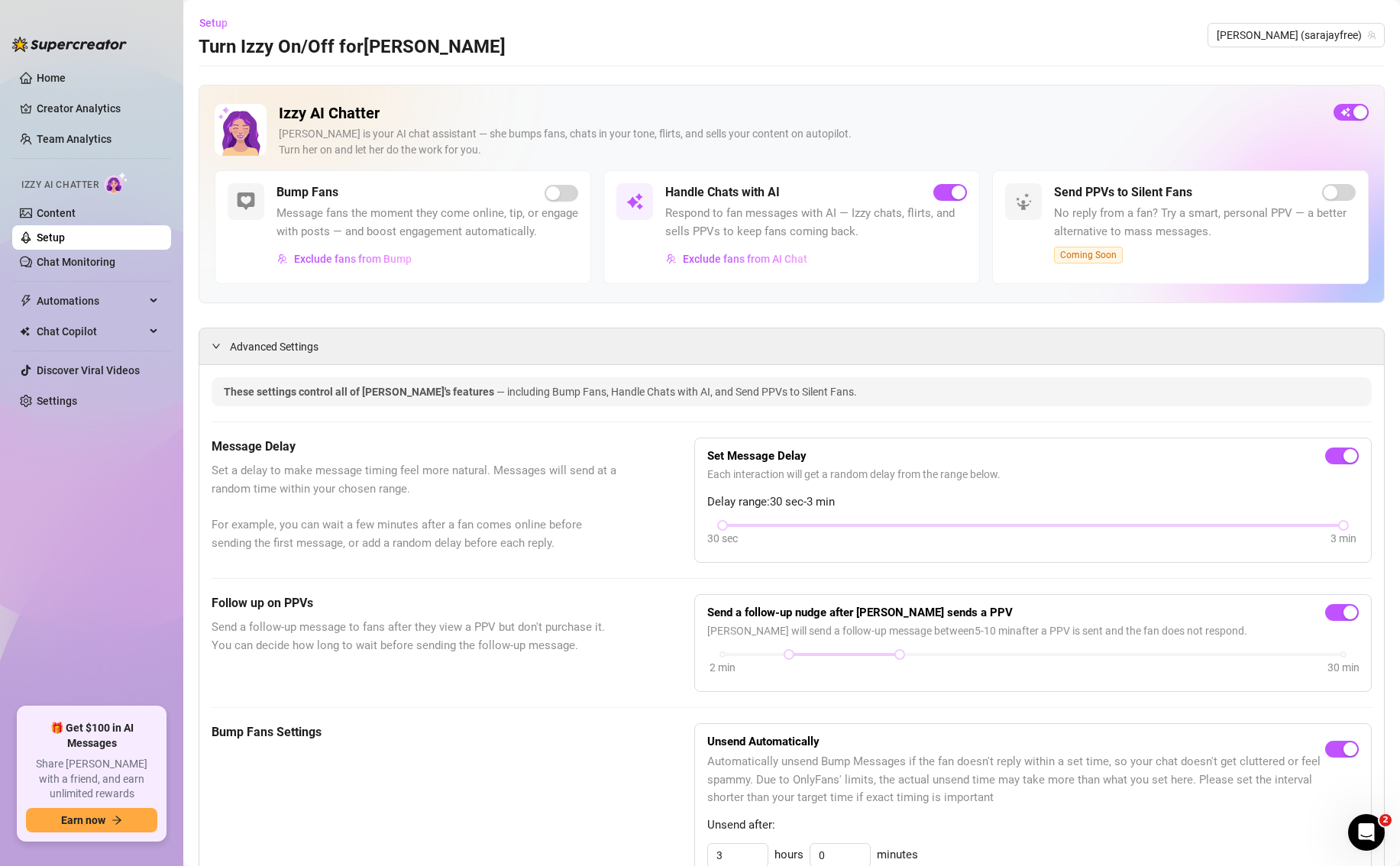
click at [65, 240] on link "Setup" at bounding box center [51, 237] width 28 height 12
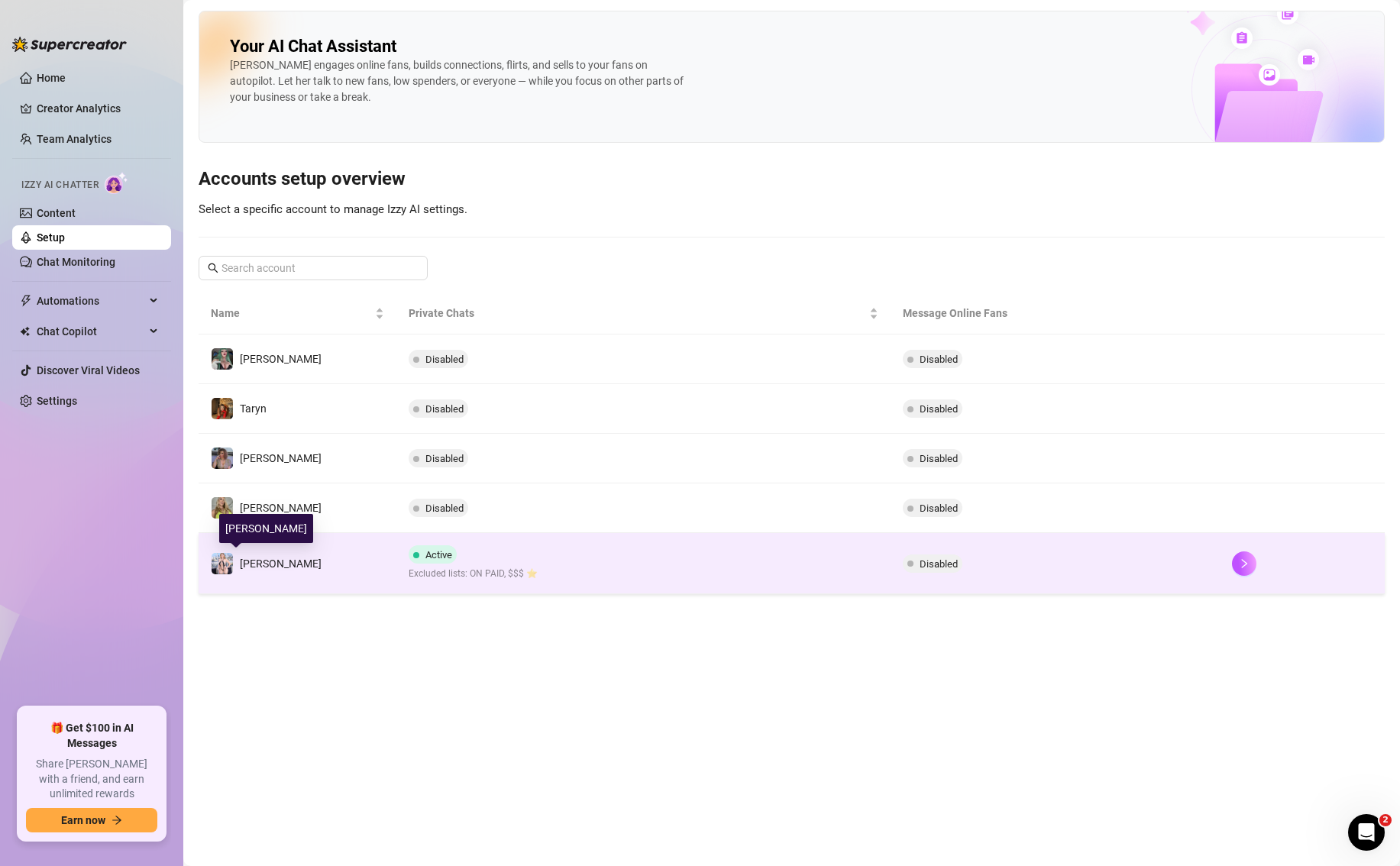
click at [226, 564] on img at bounding box center [222, 564] width 22 height 21
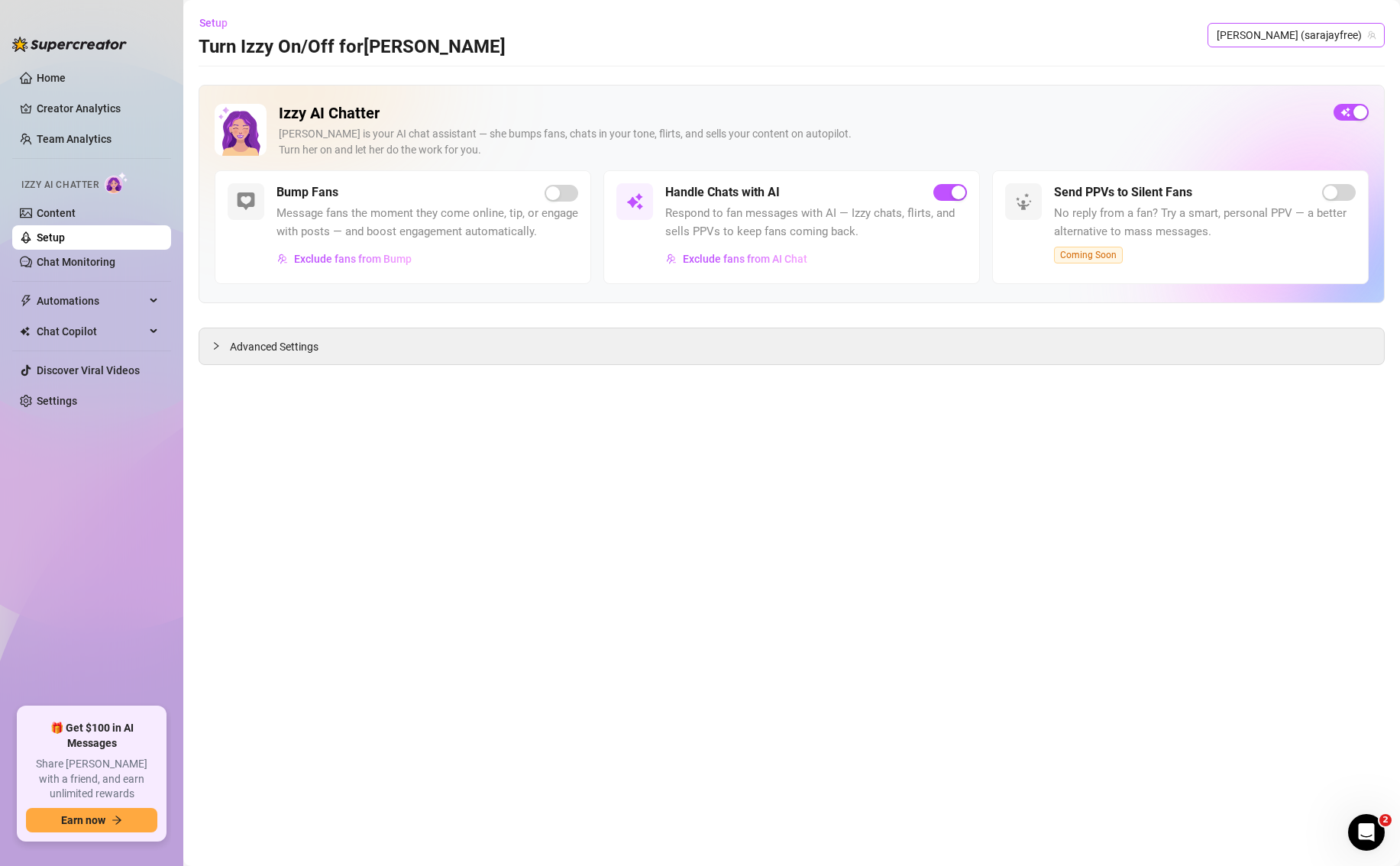
click at [1237, 38] on span "[PERSON_NAME] (sarajayfree)" at bounding box center [1296, 35] width 159 height 23
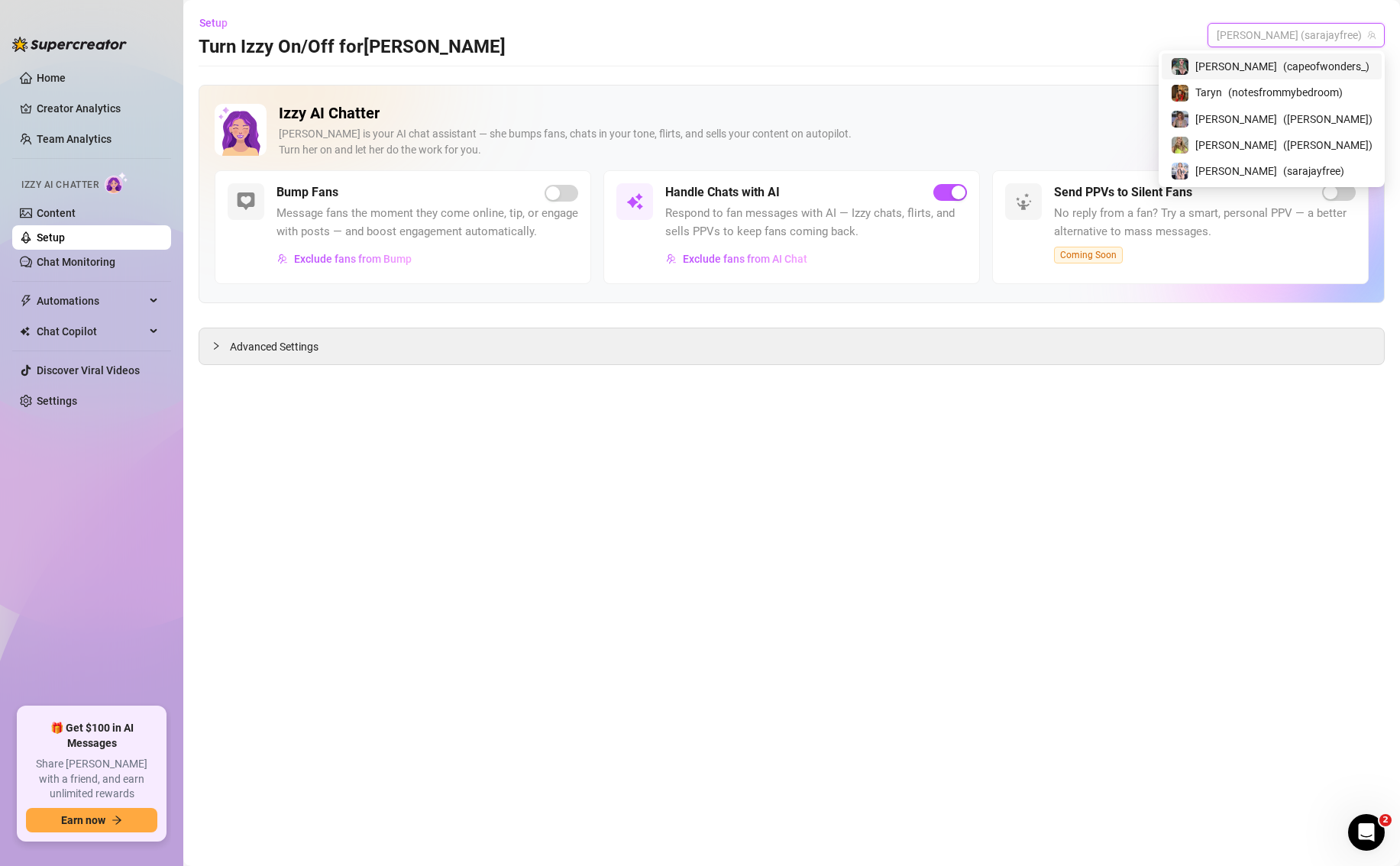
click at [1198, 28] on div "Setup Turn Izzy On/Off for Sara Sara (sarajayfree)" at bounding box center [792, 35] width 1186 height 49
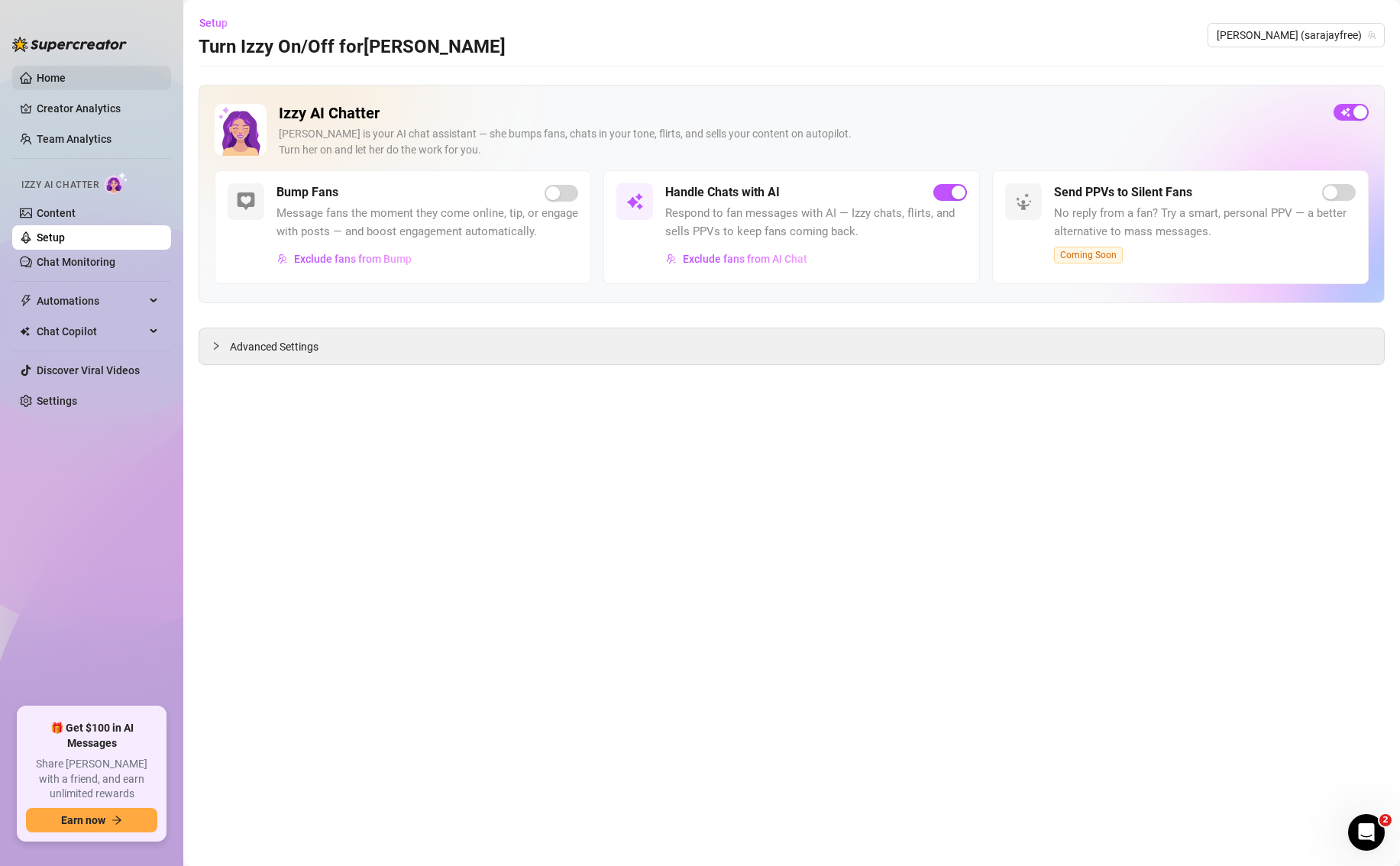
click at [64, 82] on link "Home" at bounding box center [51, 78] width 29 height 12
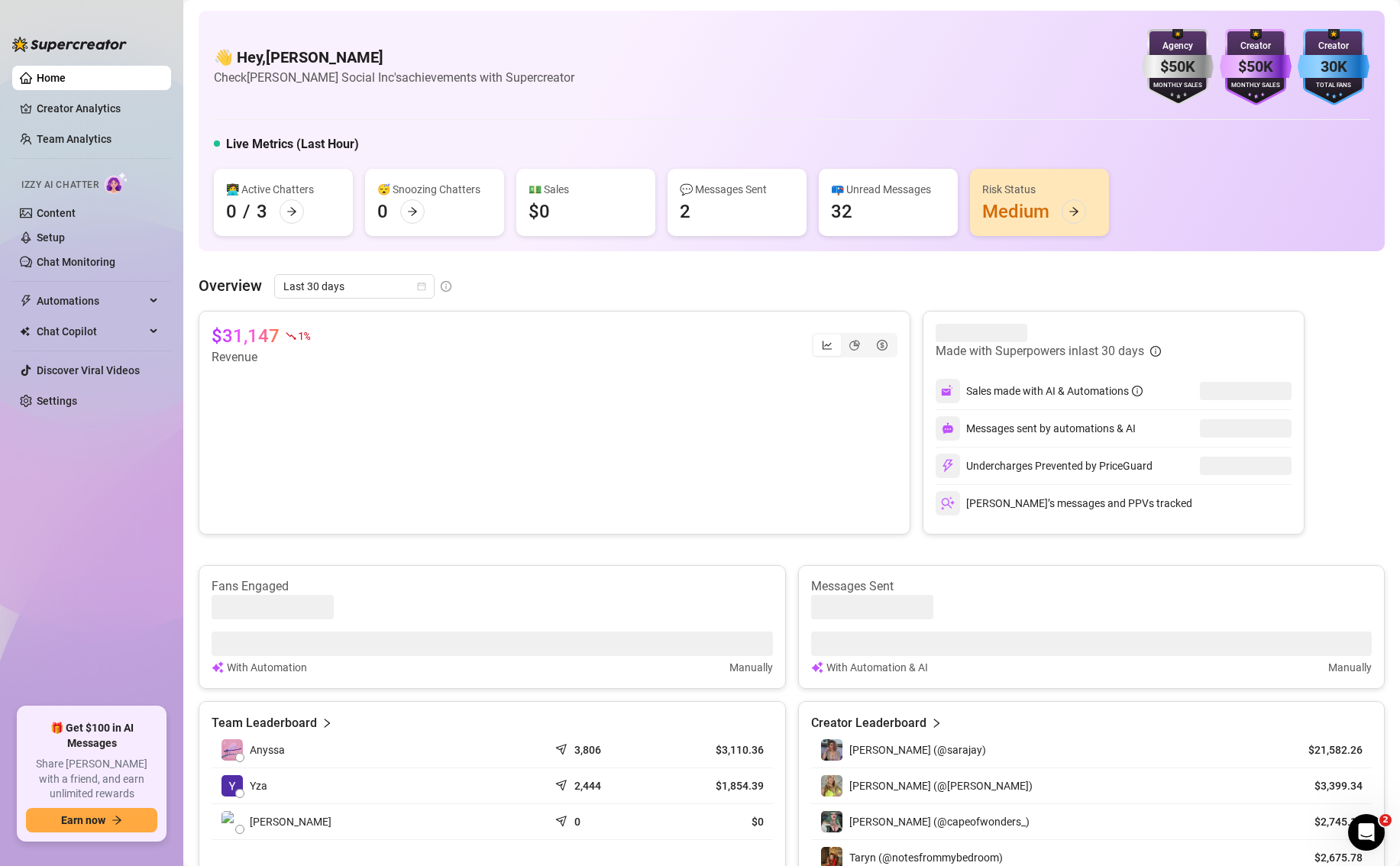
scroll to position [213, 0]
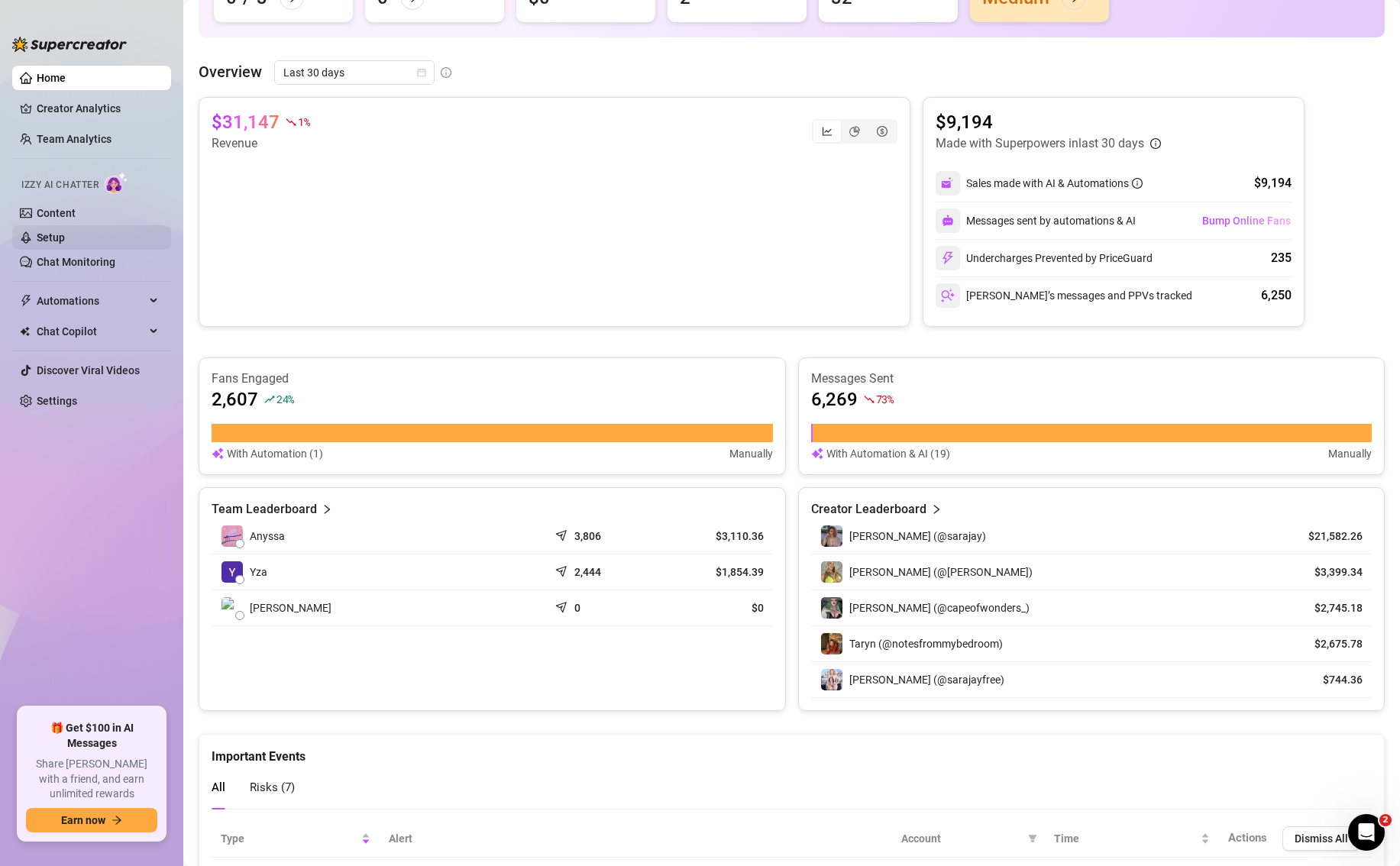
click at [40, 240] on link "Setup" at bounding box center [51, 237] width 28 height 12
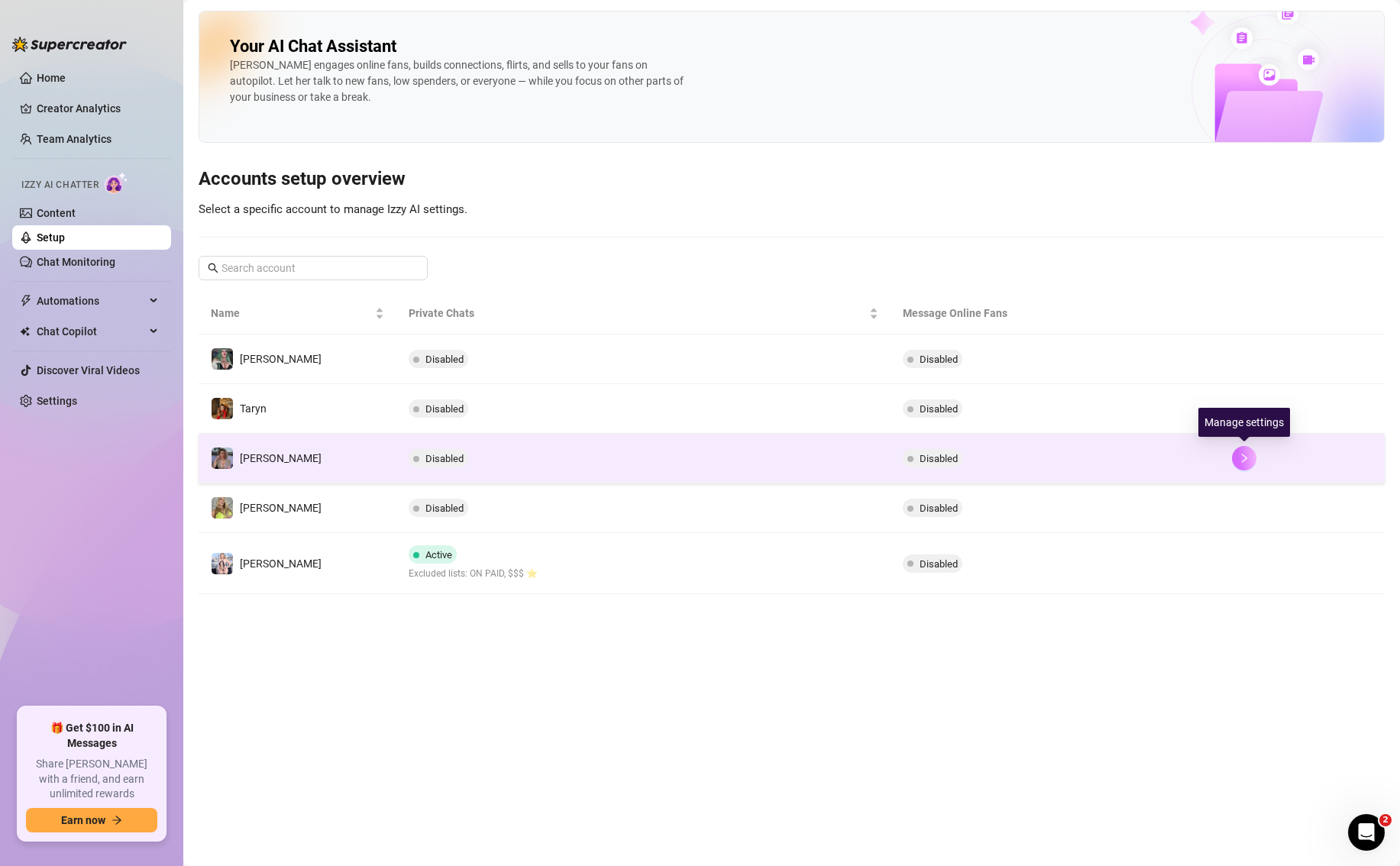
click at [1237, 455] on icon "right" at bounding box center [1244, 458] width 11 height 11
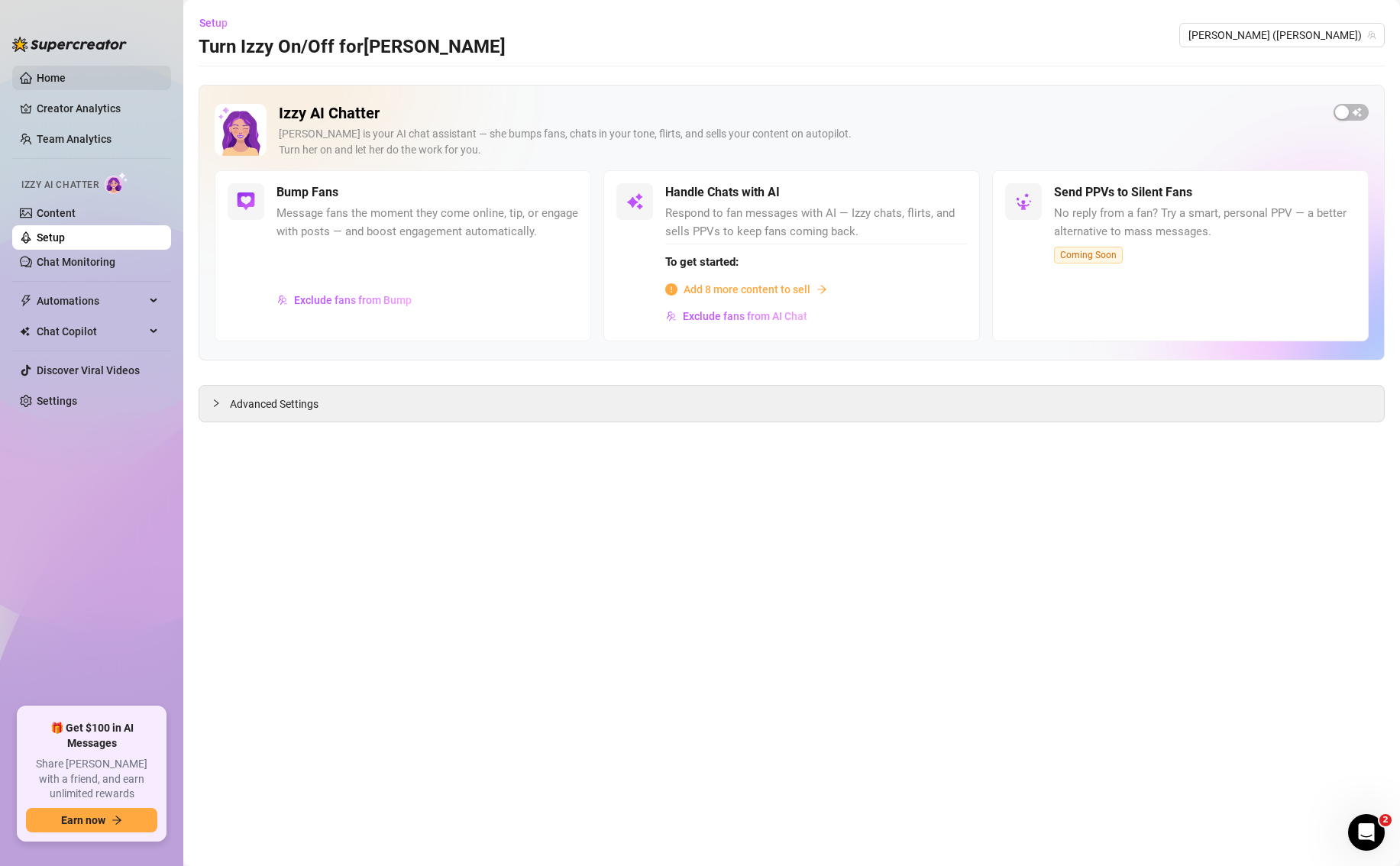
click at [60, 82] on link "Home" at bounding box center [51, 78] width 29 height 12
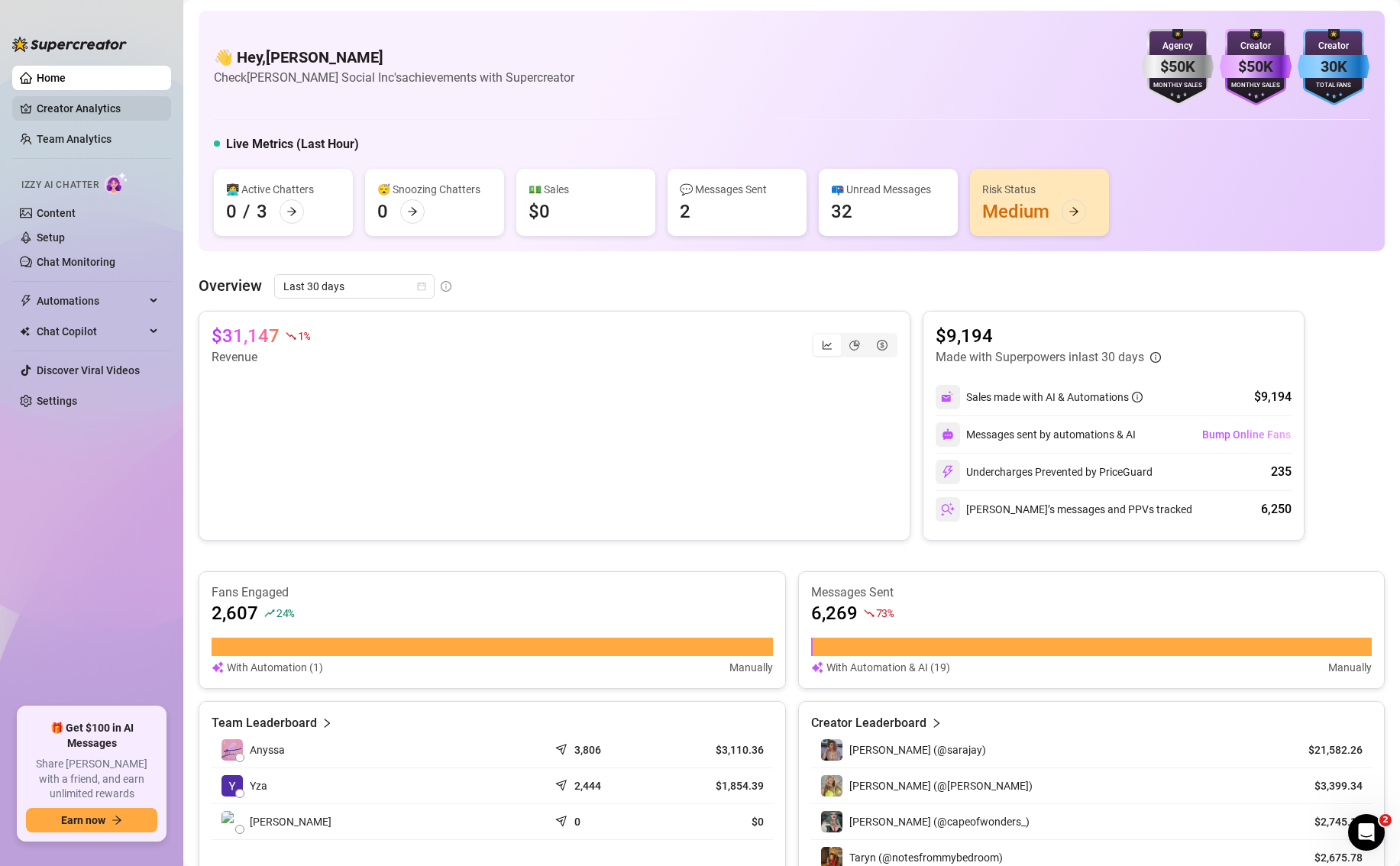
click at [93, 117] on link "Creator Analytics" at bounding box center [98, 108] width 122 height 25
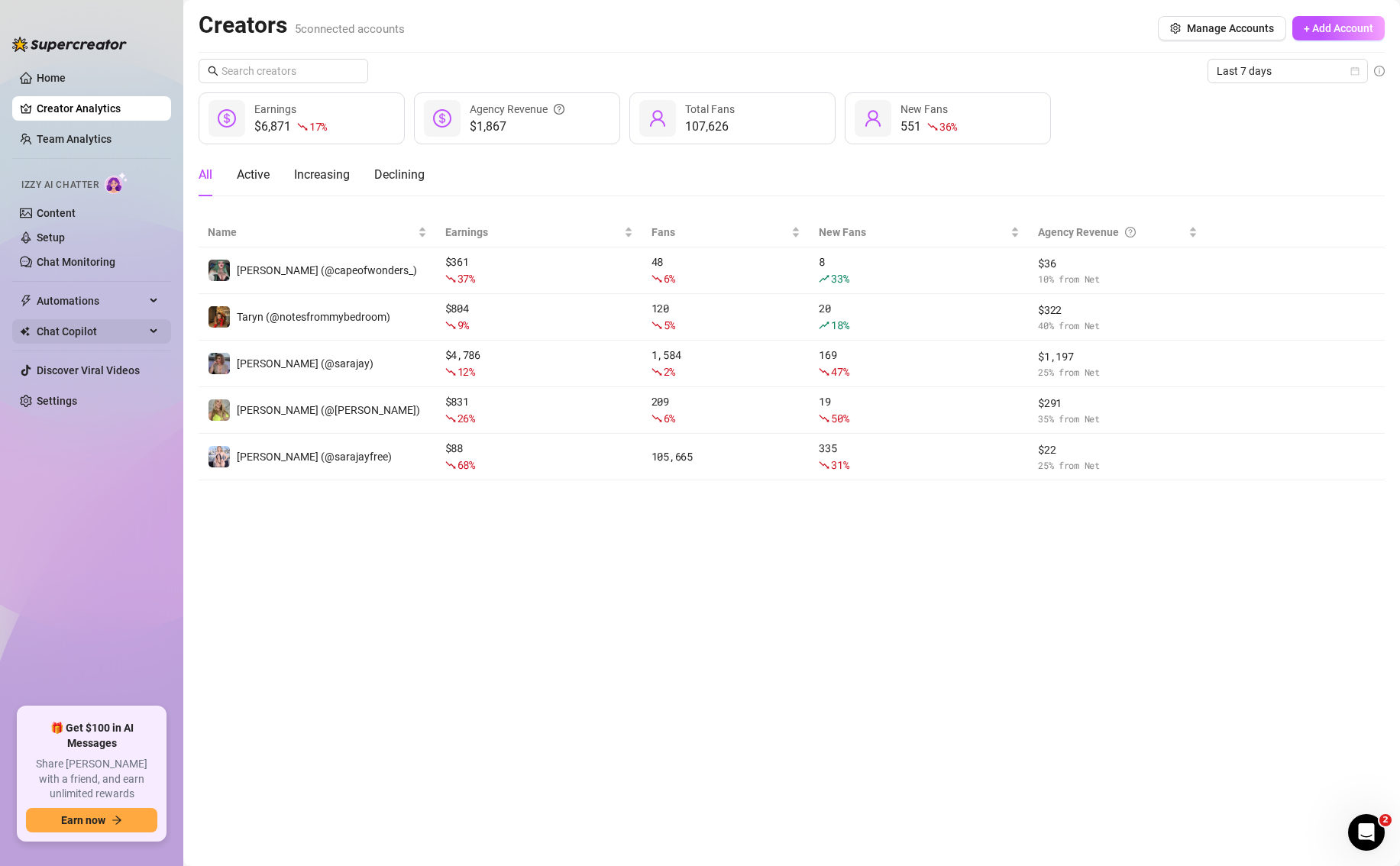
click at [148, 331] on div "Chat Copilot" at bounding box center [91, 332] width 159 height 25
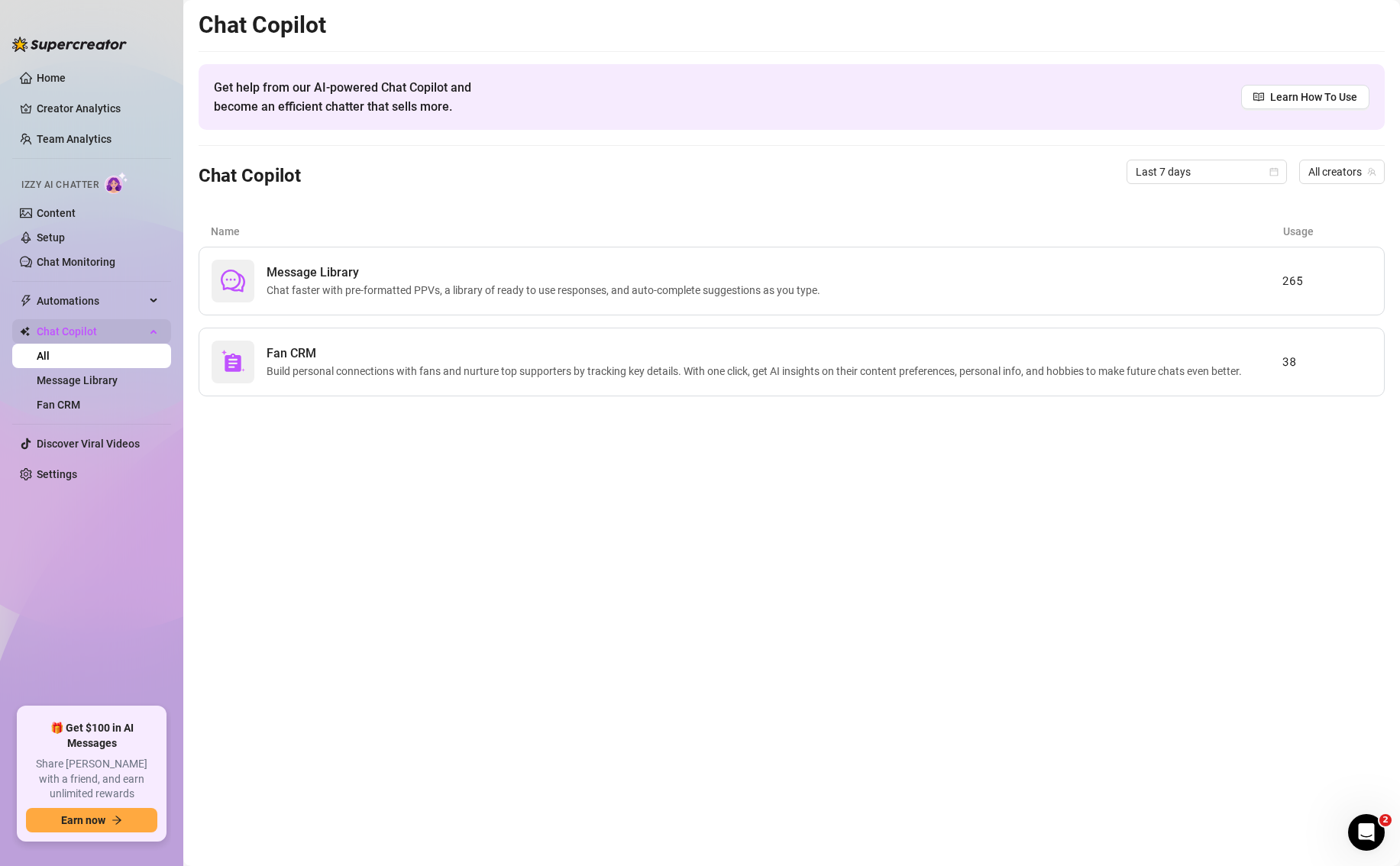
click at [141, 321] on span "Chat Copilot" at bounding box center [91, 332] width 108 height 25
click at [124, 376] on link "Discover Viral Videos" at bounding box center [88, 370] width 103 height 12
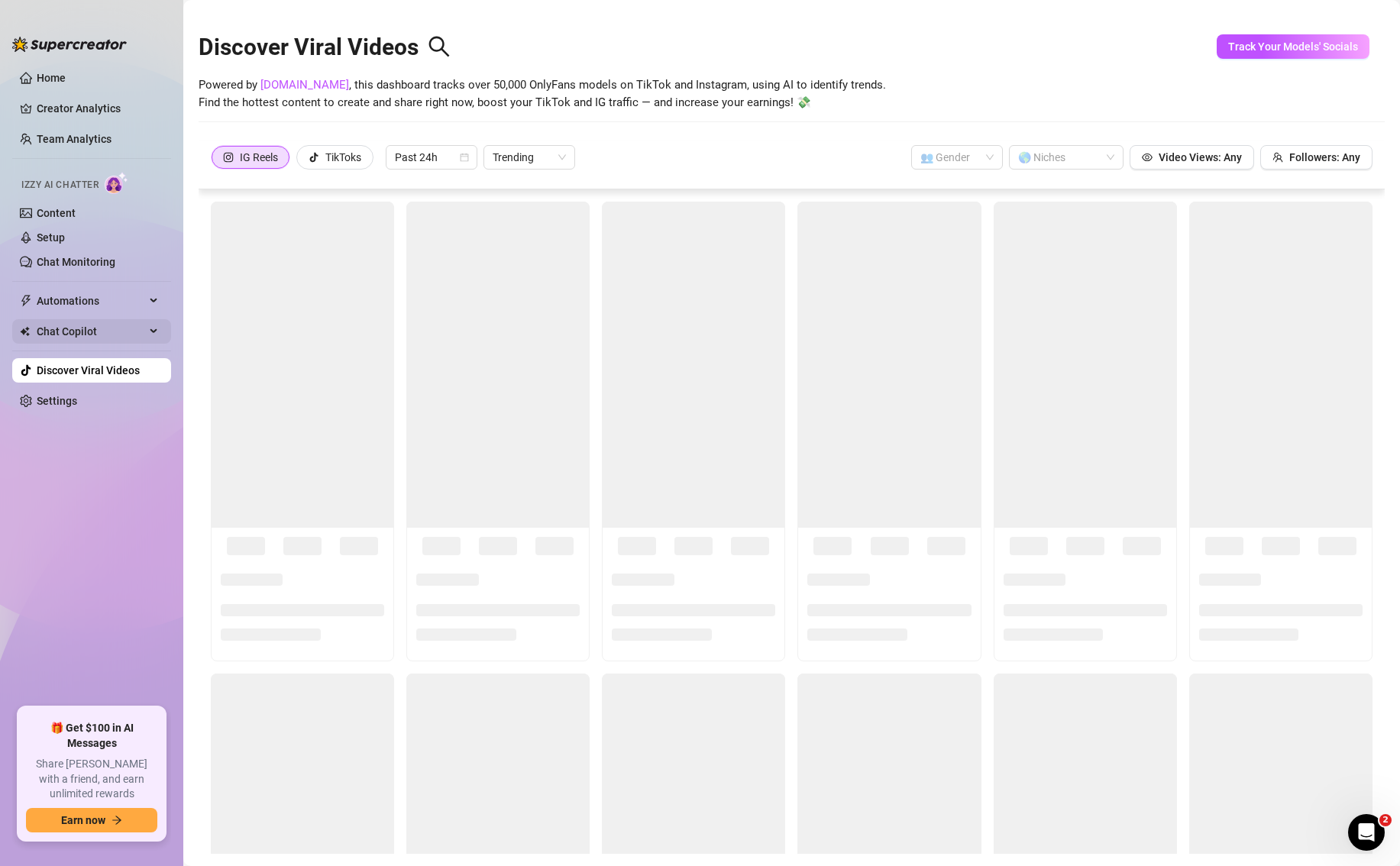
click at [147, 330] on div "Chat Copilot" at bounding box center [91, 332] width 159 height 25
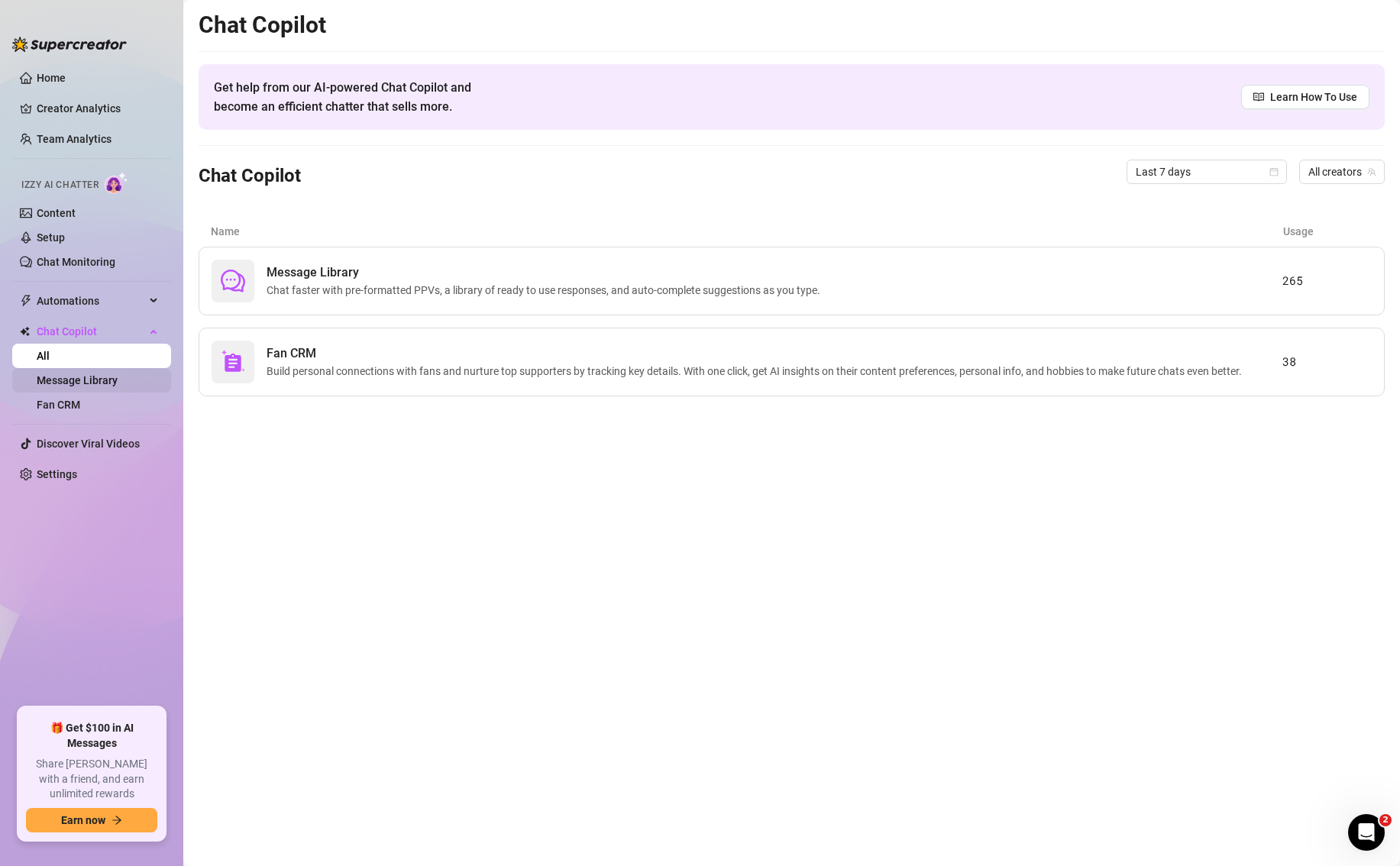
click at [99, 383] on link "Message Library" at bounding box center [77, 380] width 81 height 12
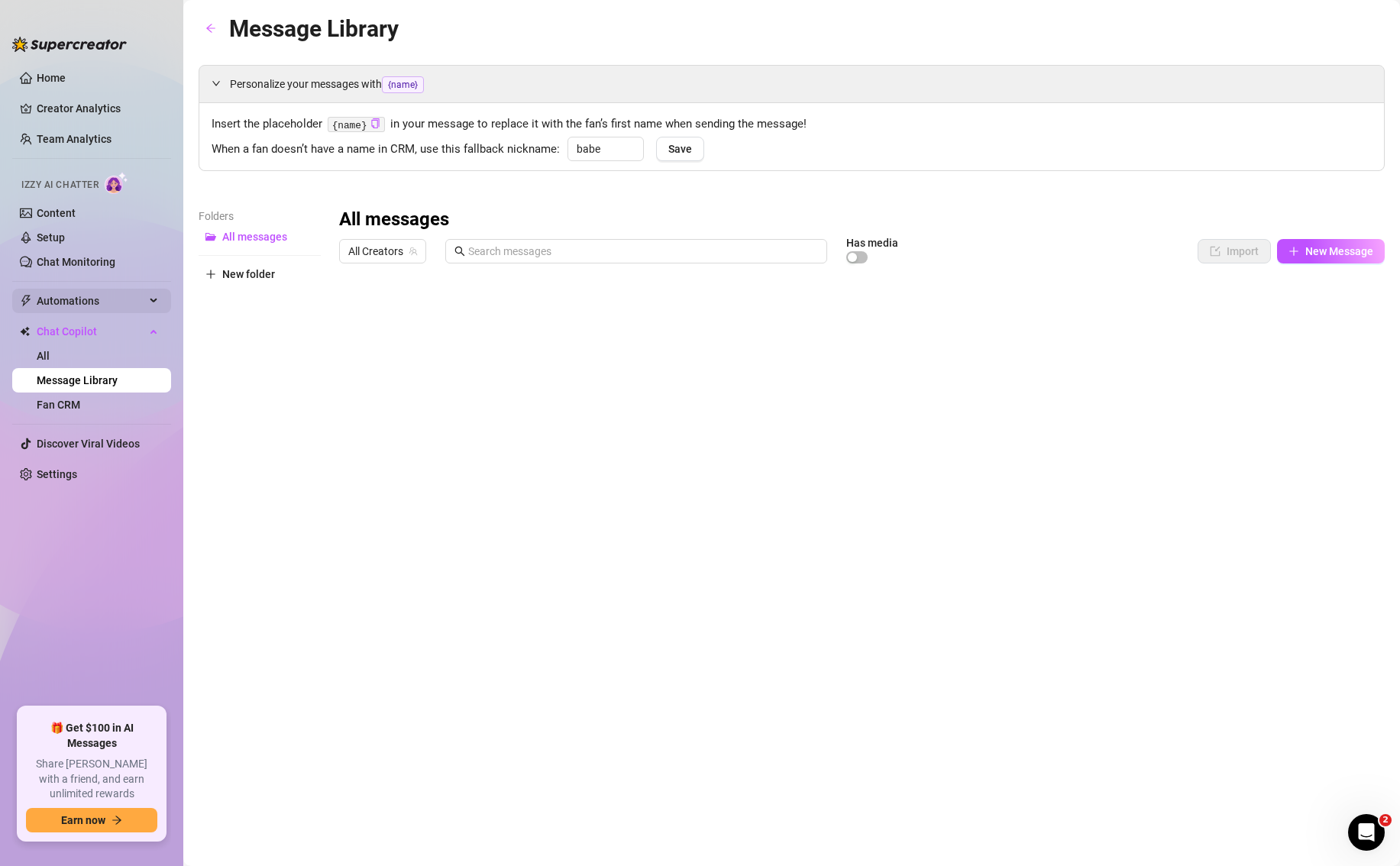
click at [111, 296] on span "Automations" at bounding box center [91, 301] width 108 height 25
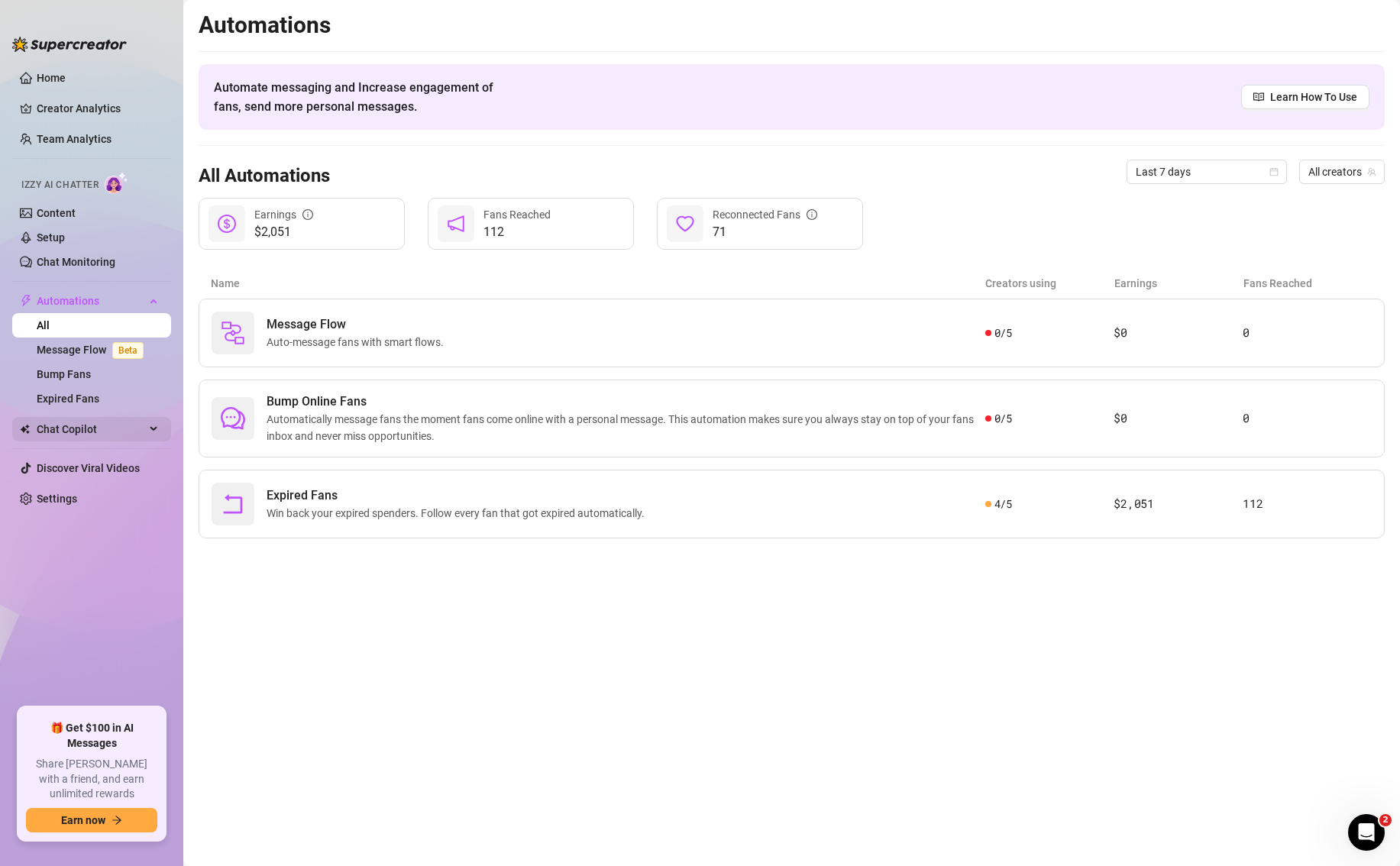
click at [159, 432] on div "Chat Copilot" at bounding box center [91, 429] width 159 height 25
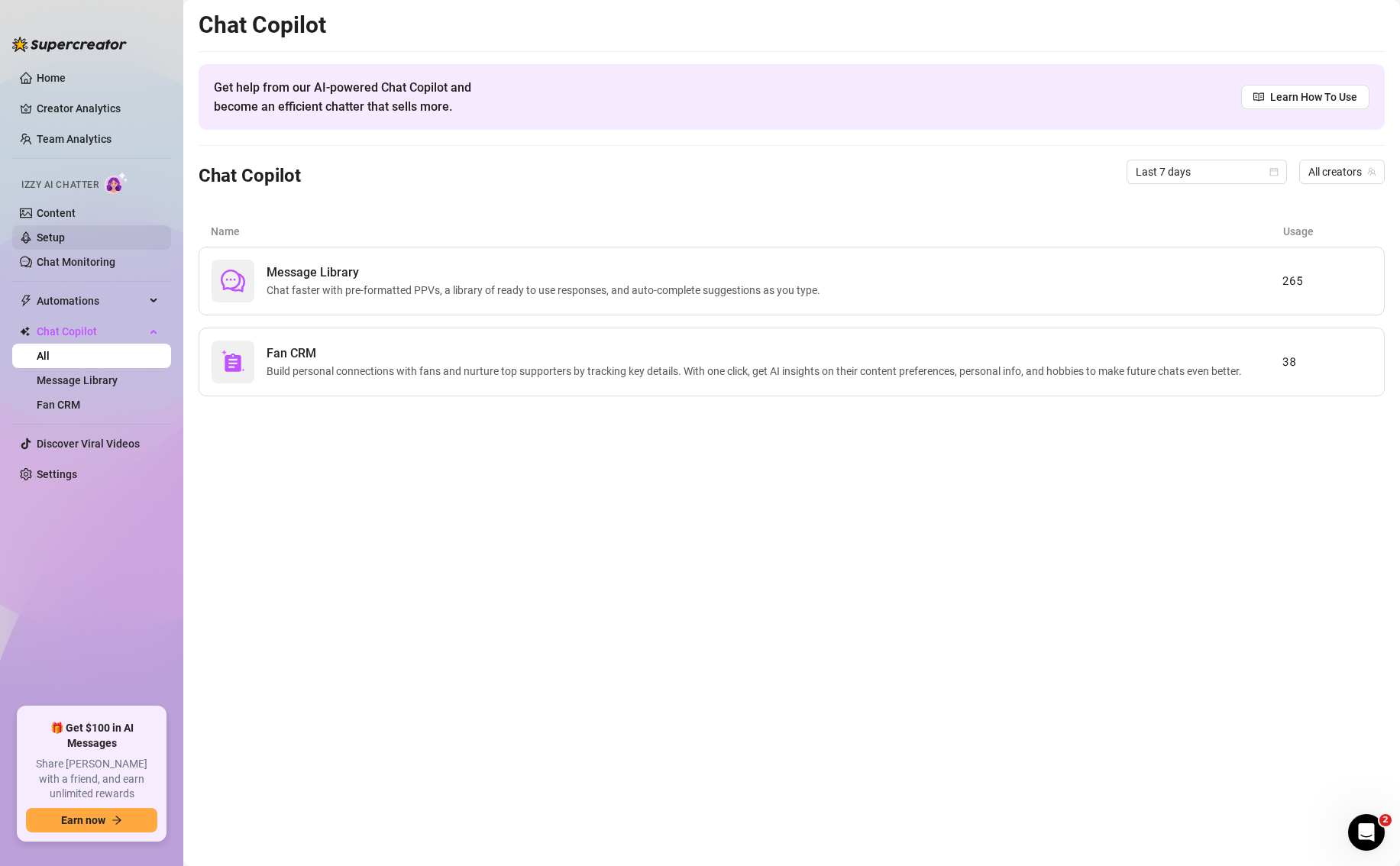
click at [65, 240] on link "Setup" at bounding box center [51, 237] width 28 height 12
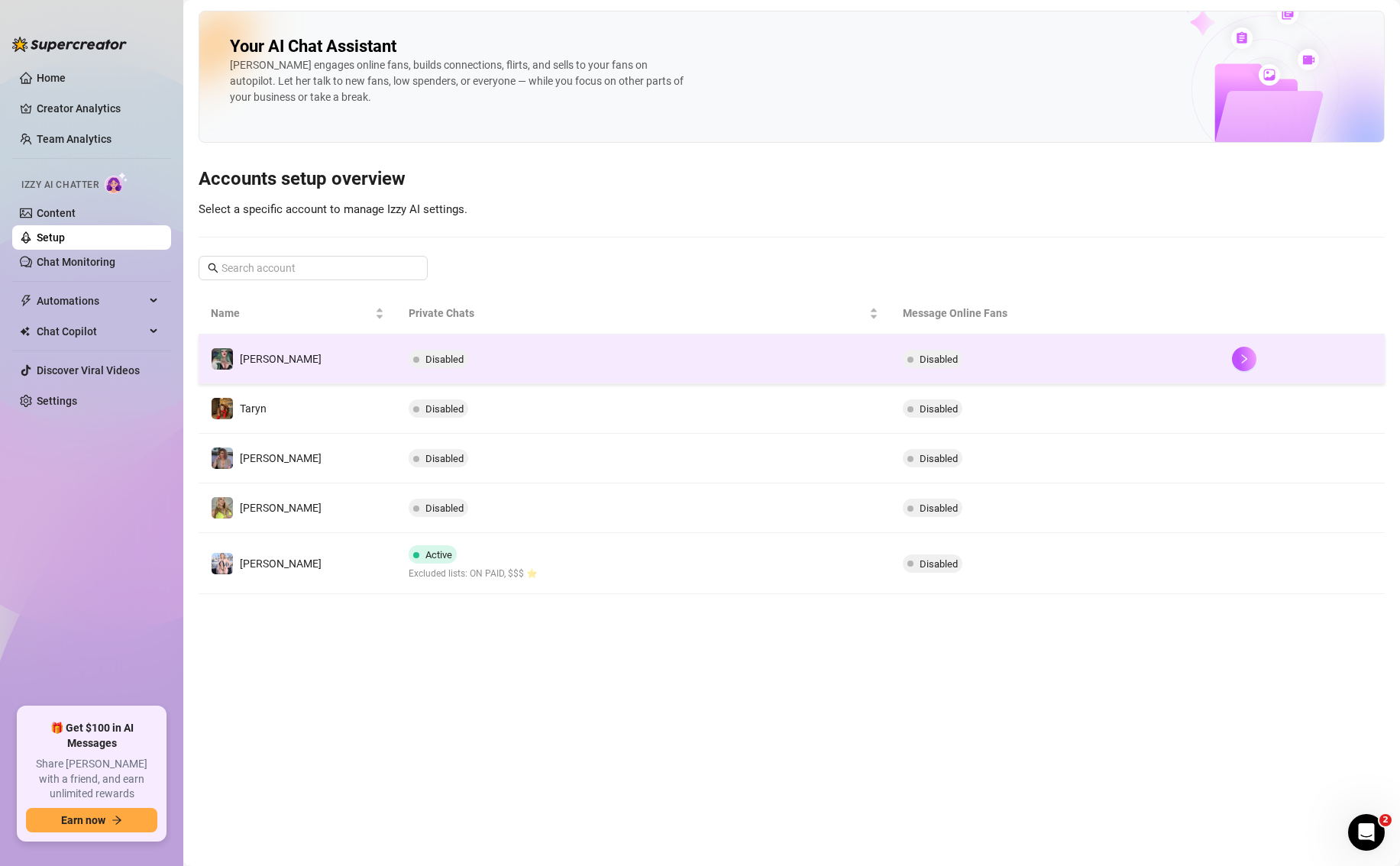
click at [555, 350] on td "Disabled" at bounding box center [643, 359] width 494 height 50
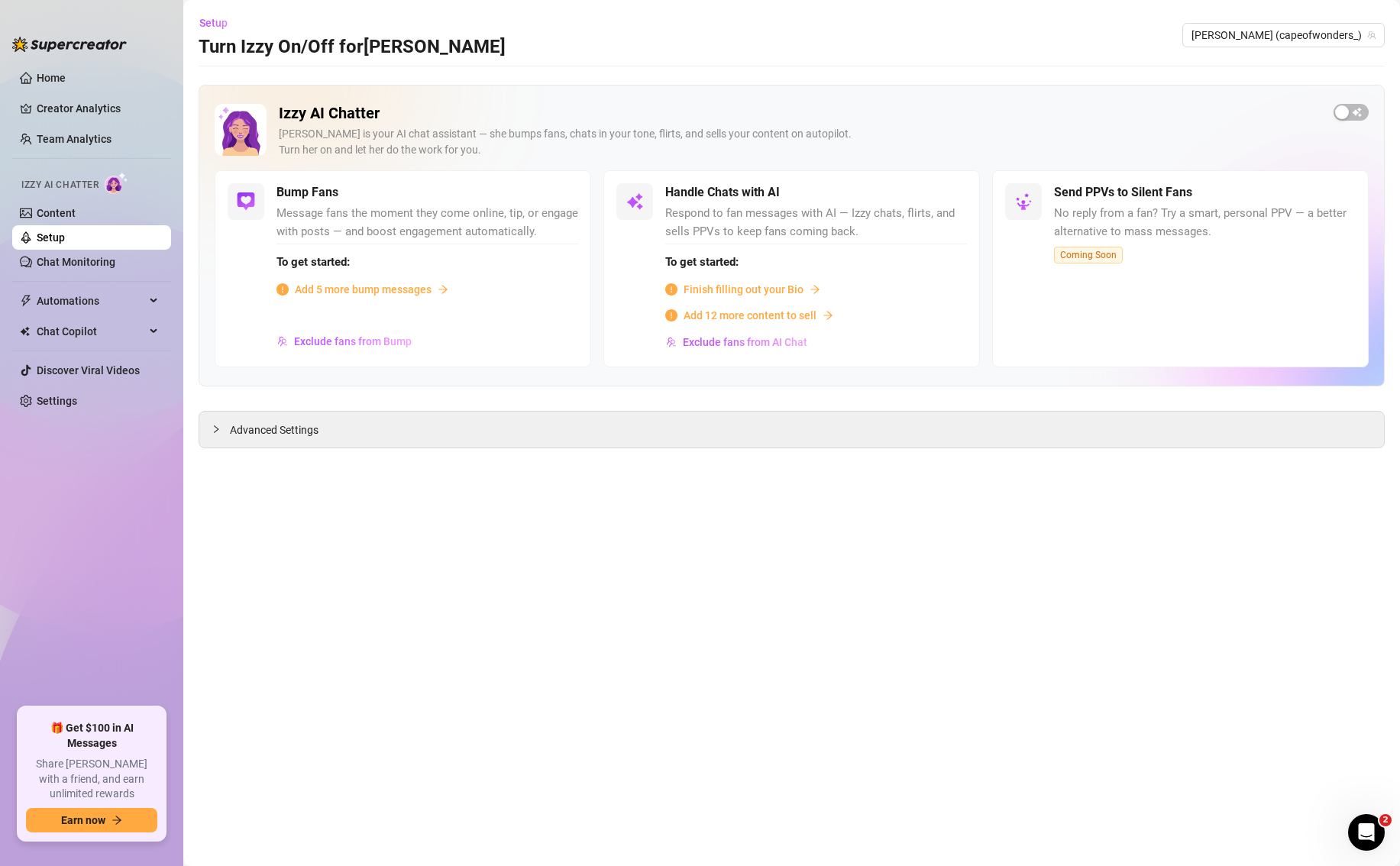
click at [770, 293] on span "Finish filling out your Bio" at bounding box center [743, 289] width 120 height 17
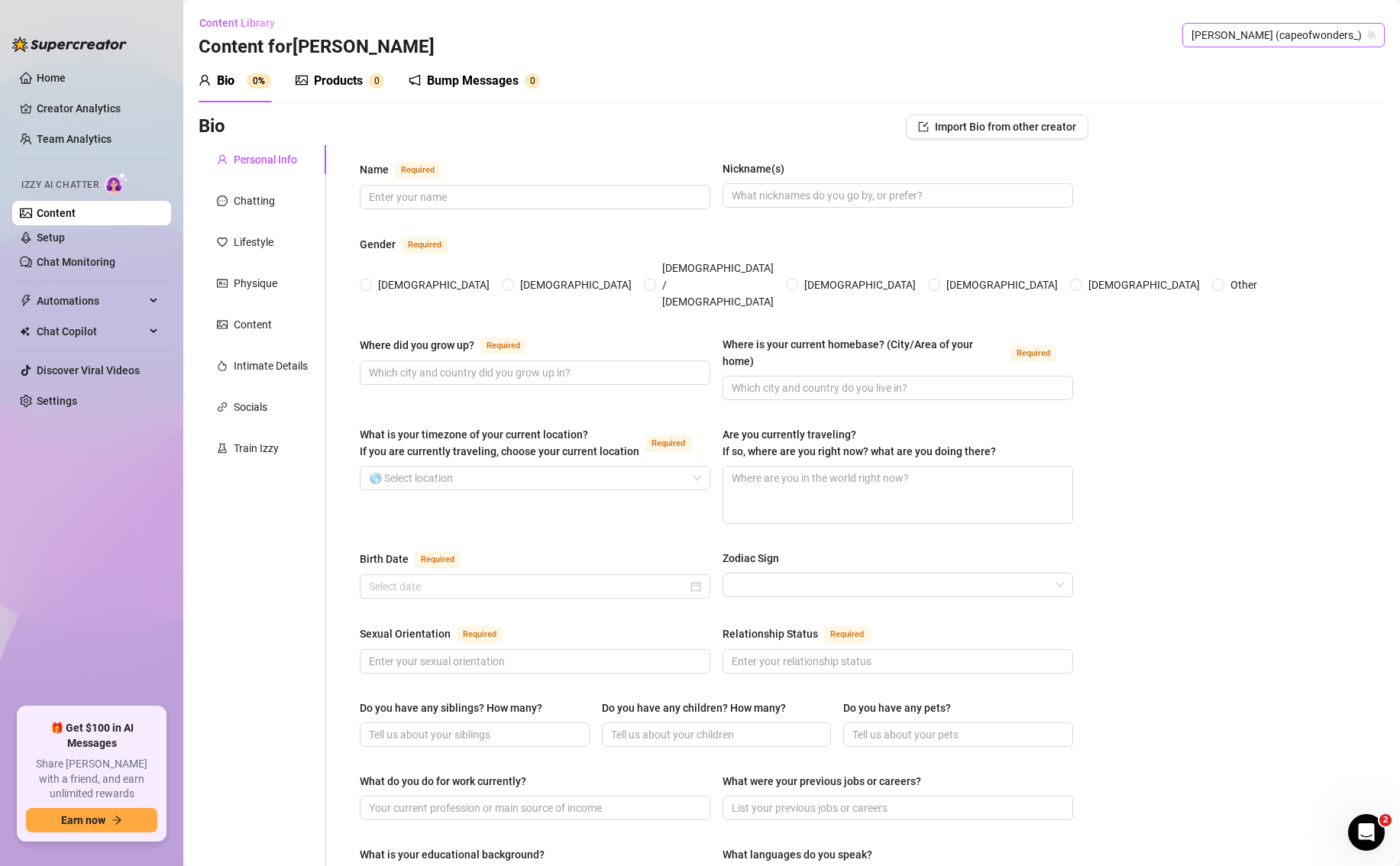
click at [1237, 31] on span "Elise (capeofwonders_)" at bounding box center [1283, 35] width 184 height 23
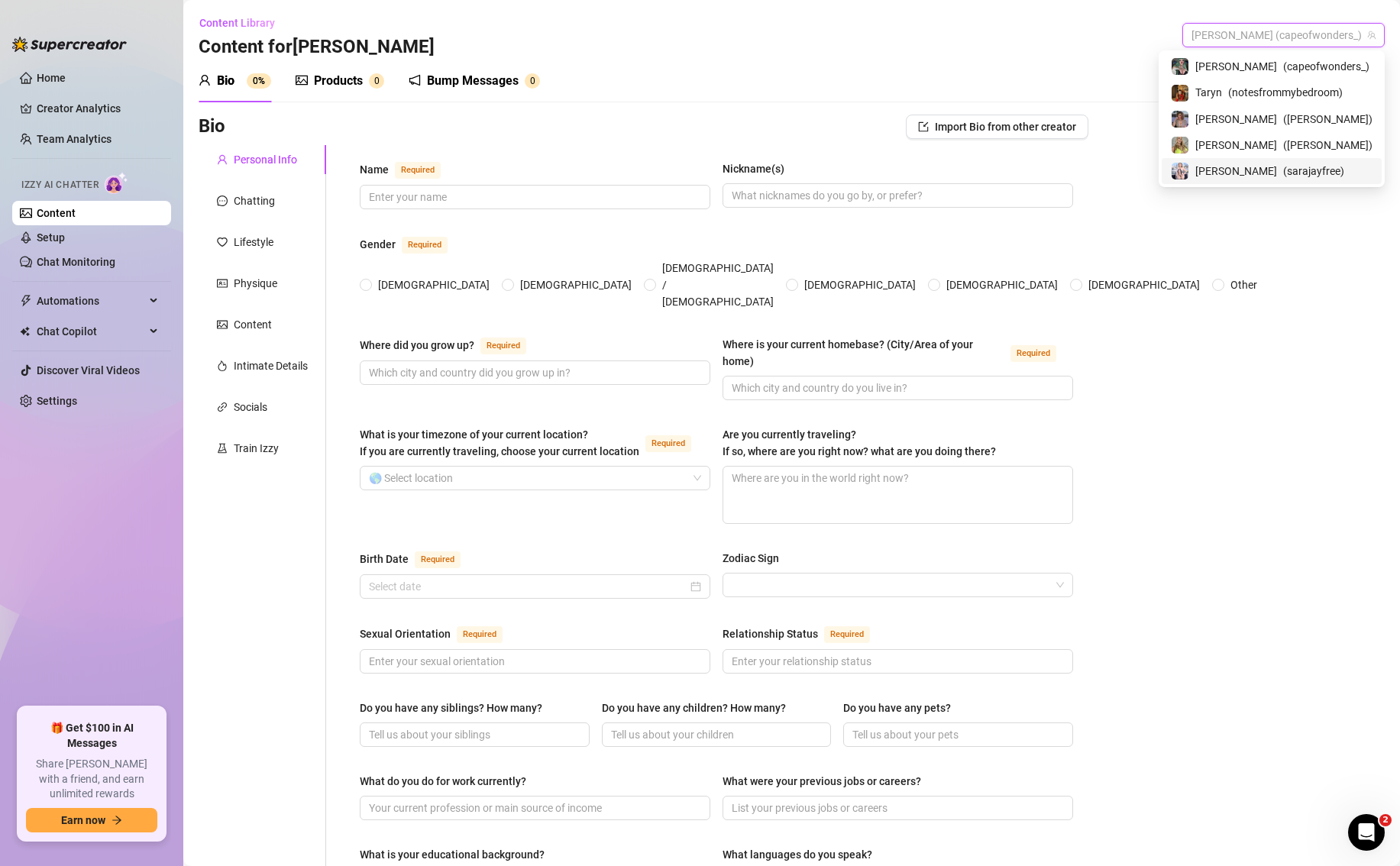
click at [1237, 167] on span "( sarajayfree )" at bounding box center [1313, 171] width 61 height 17
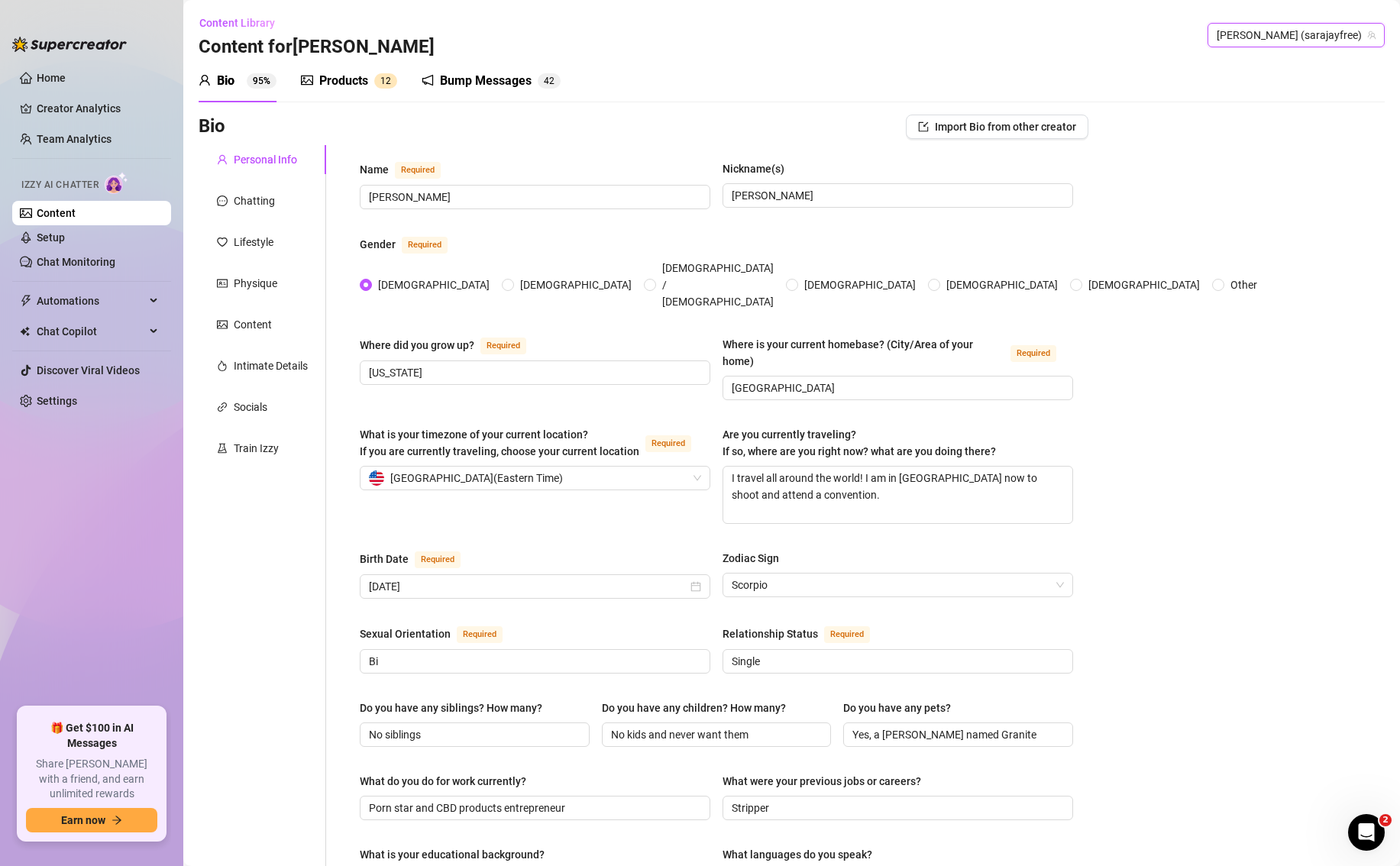
click at [75, 217] on link "Content" at bounding box center [56, 213] width 39 height 12
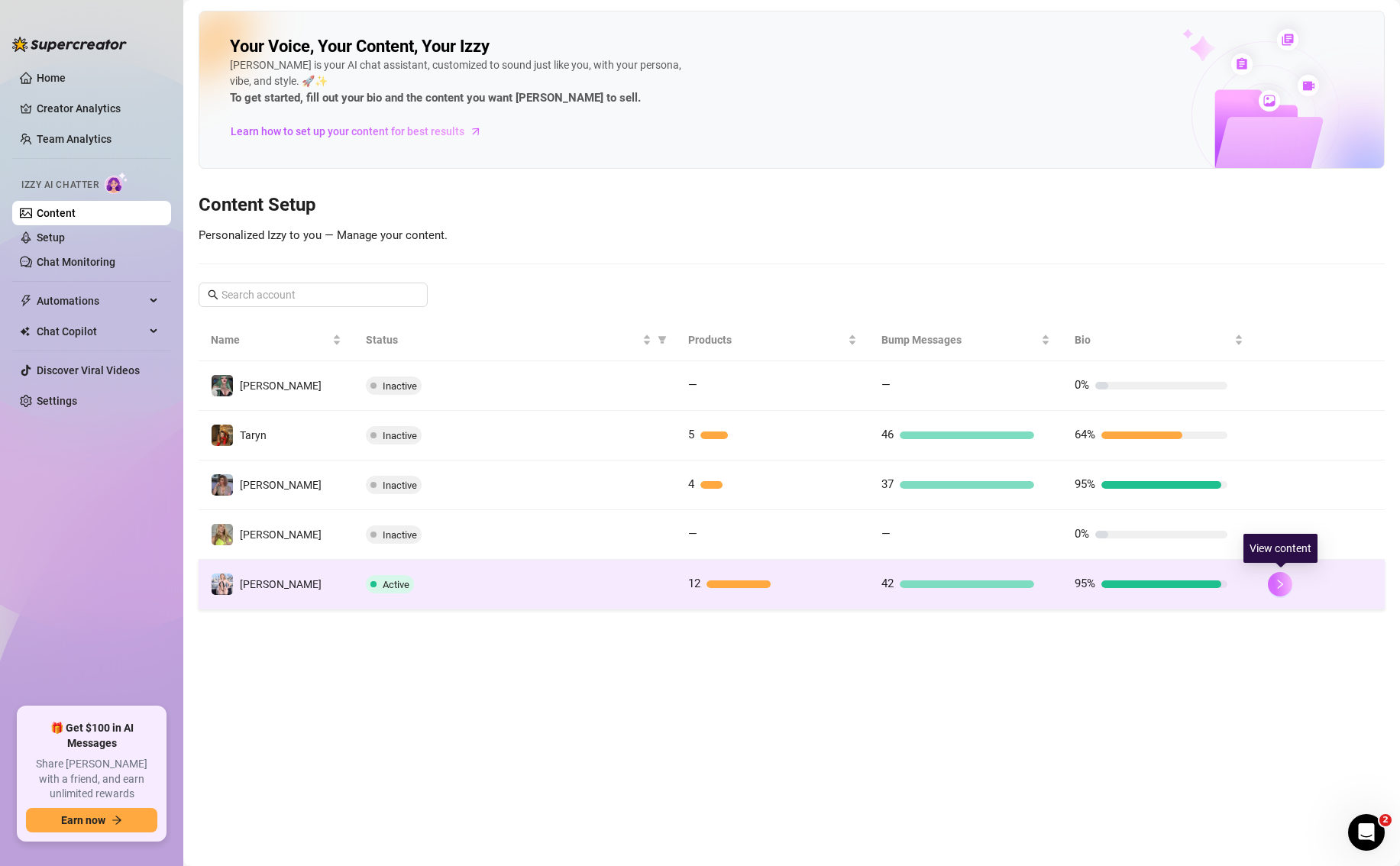
click at [1237, 587] on icon "right" at bounding box center [1279, 584] width 11 height 11
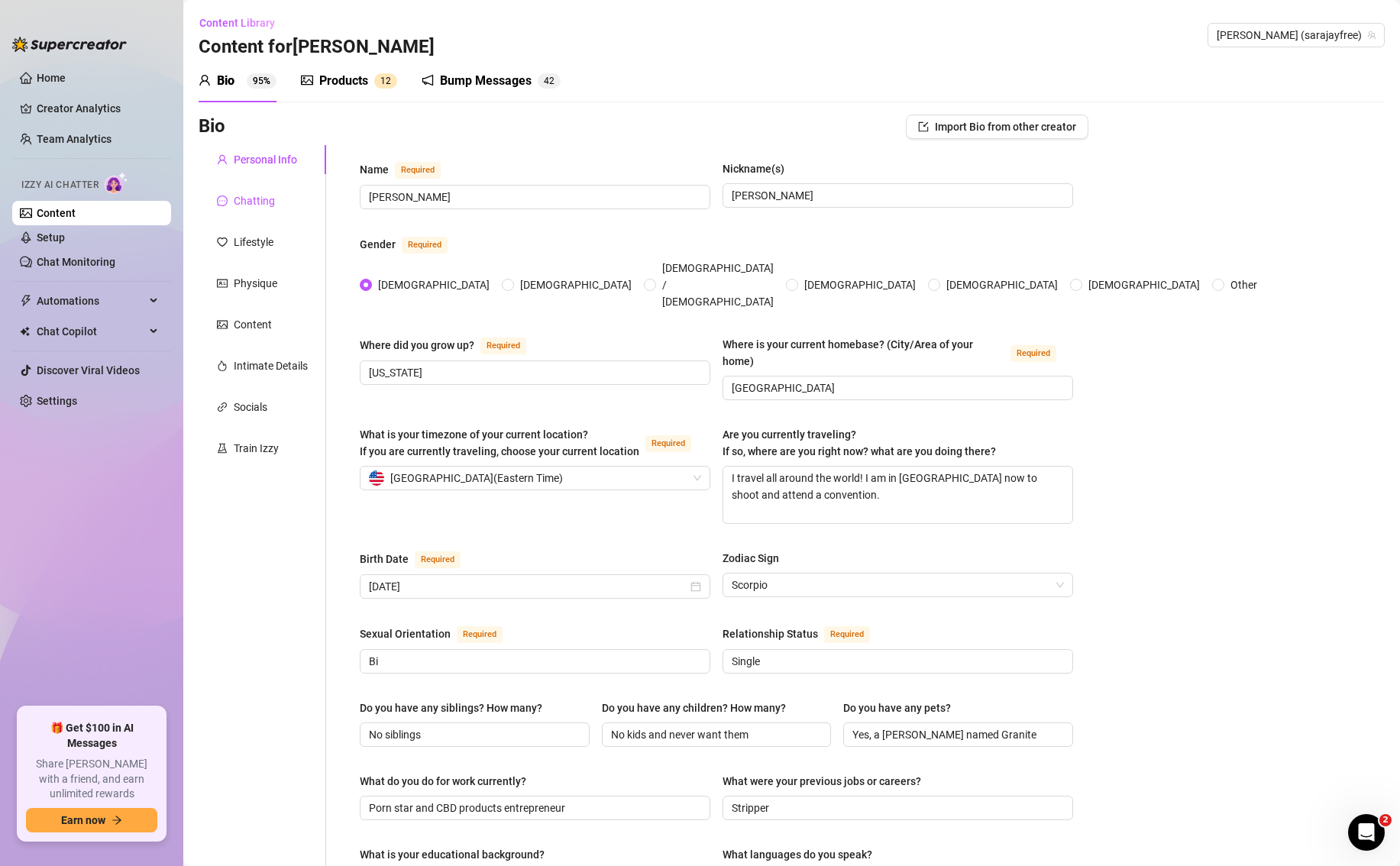
click at [260, 201] on div "Chatting" at bounding box center [254, 201] width 41 height 17
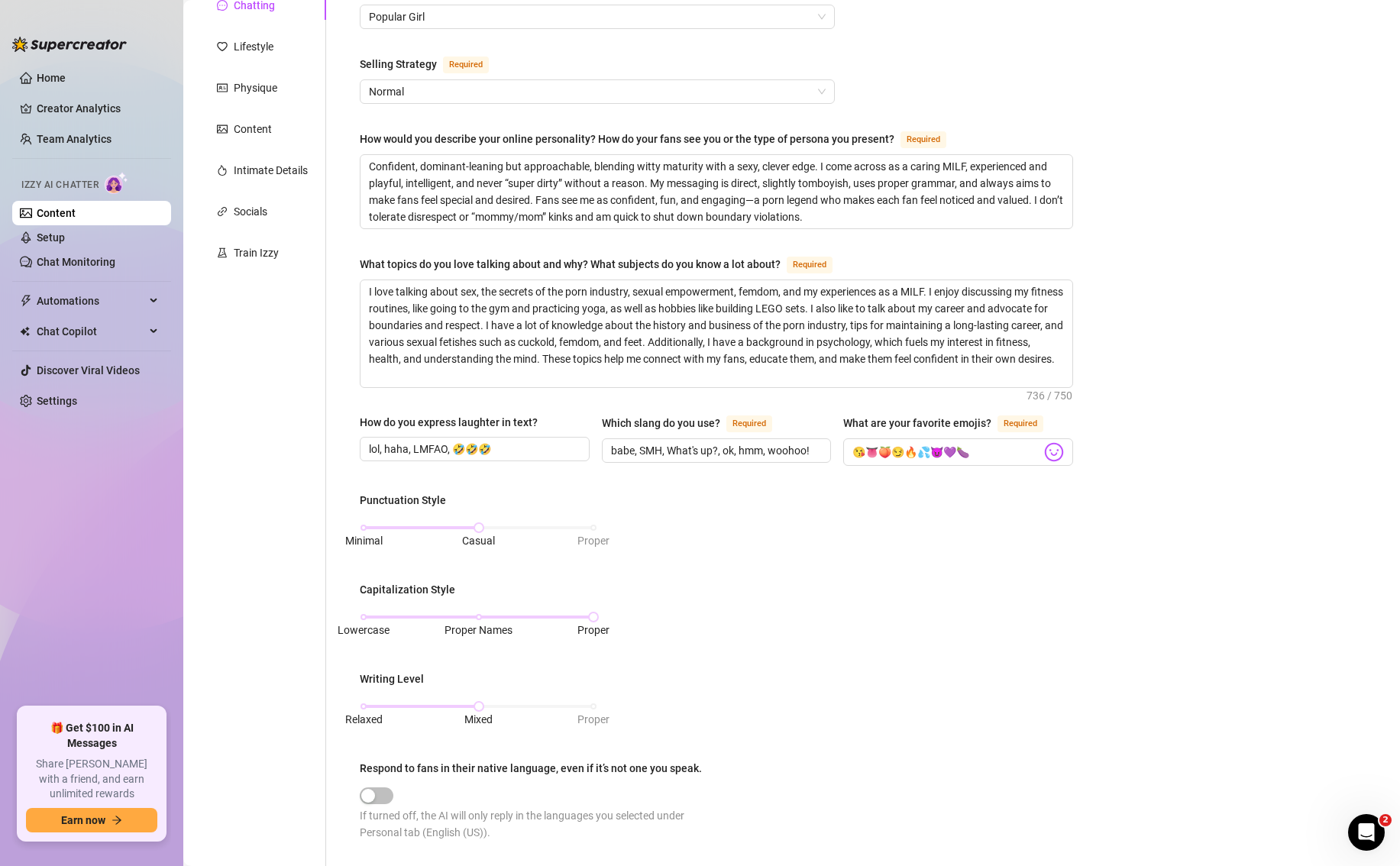
scroll to position [386, 0]
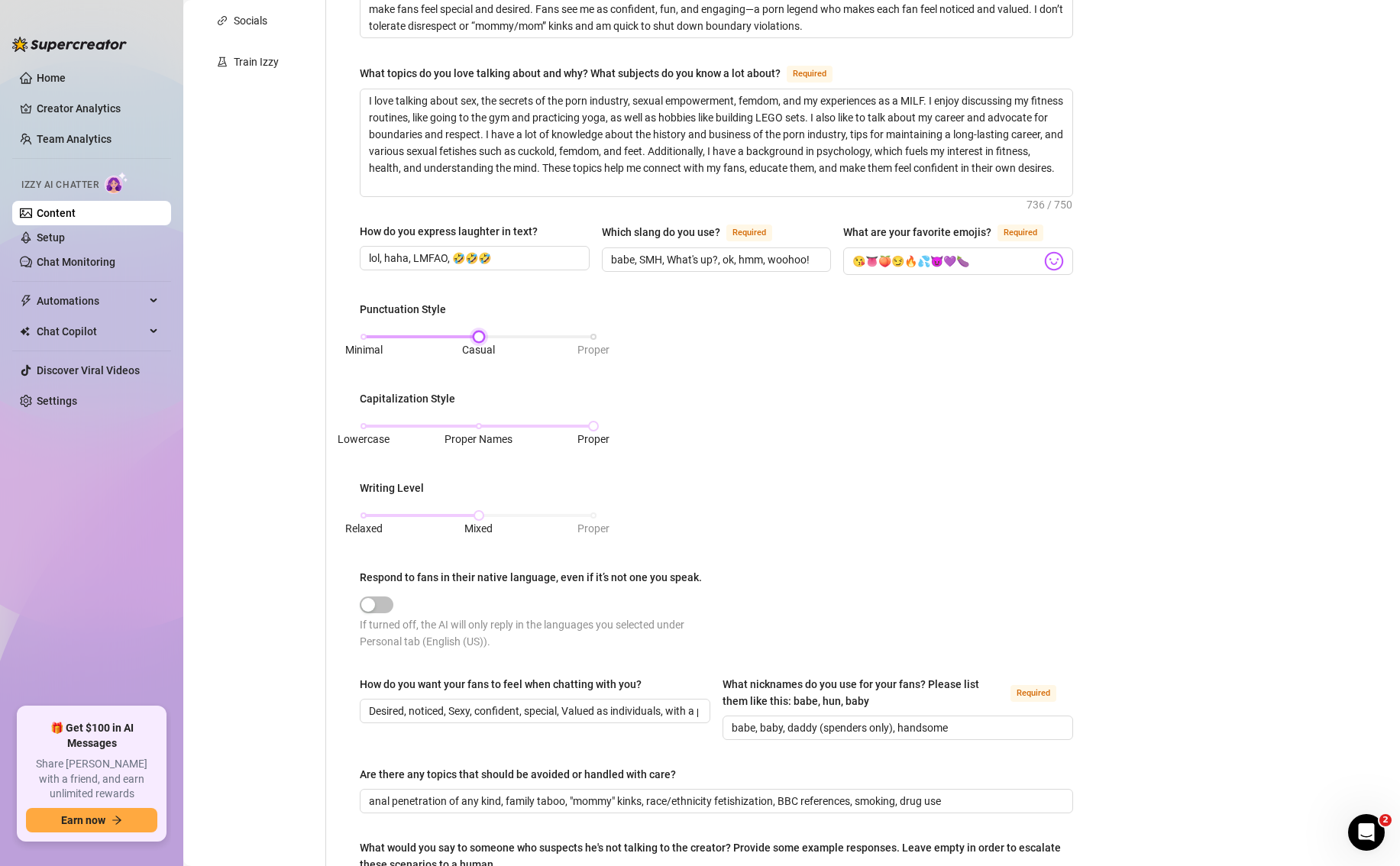
click at [592, 334] on div "Minimal Casual Proper" at bounding box center [478, 337] width 230 height 9
click at [594, 515] on div "Relaxed Mixed Proper" at bounding box center [478, 522] width 237 height 41
click at [594, 512] on div "Relaxed Mixed Proper" at bounding box center [478, 515] width 230 height 9
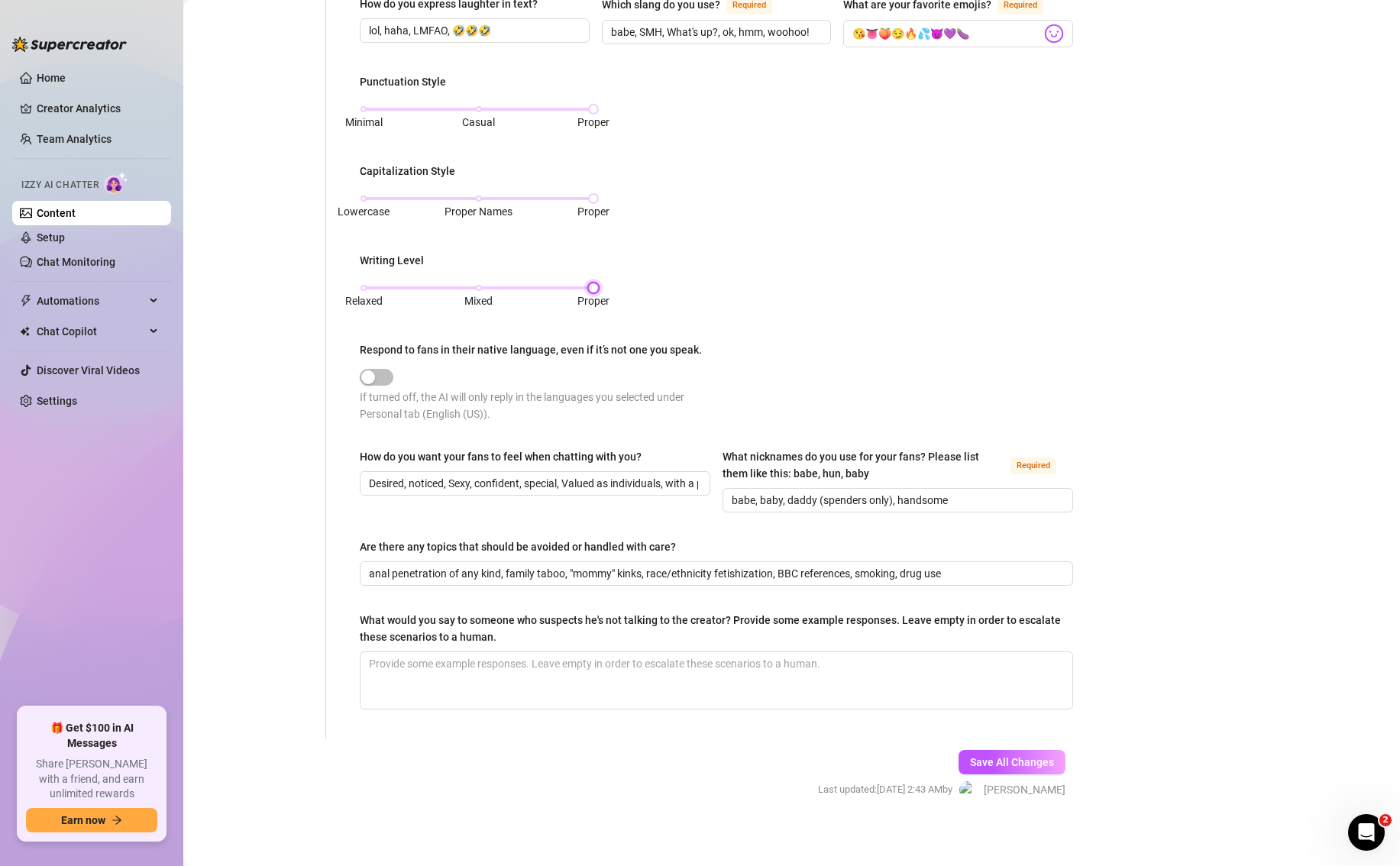
scroll to position [616, 0]
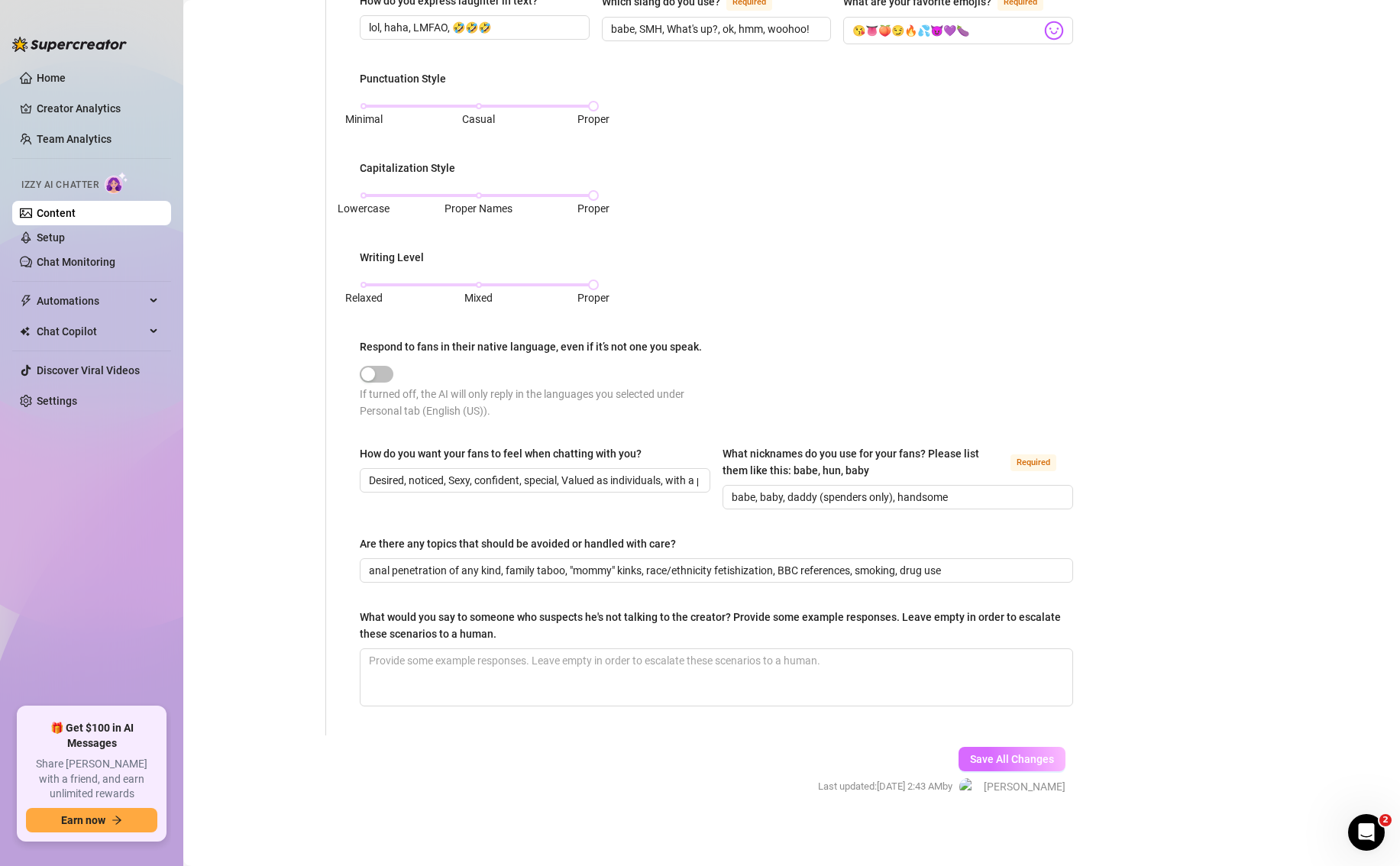
click at [983, 756] on span "Save All Changes" at bounding box center [1011, 759] width 84 height 12
click at [1015, 755] on span "Save All Changes" at bounding box center [1011, 759] width 84 height 12
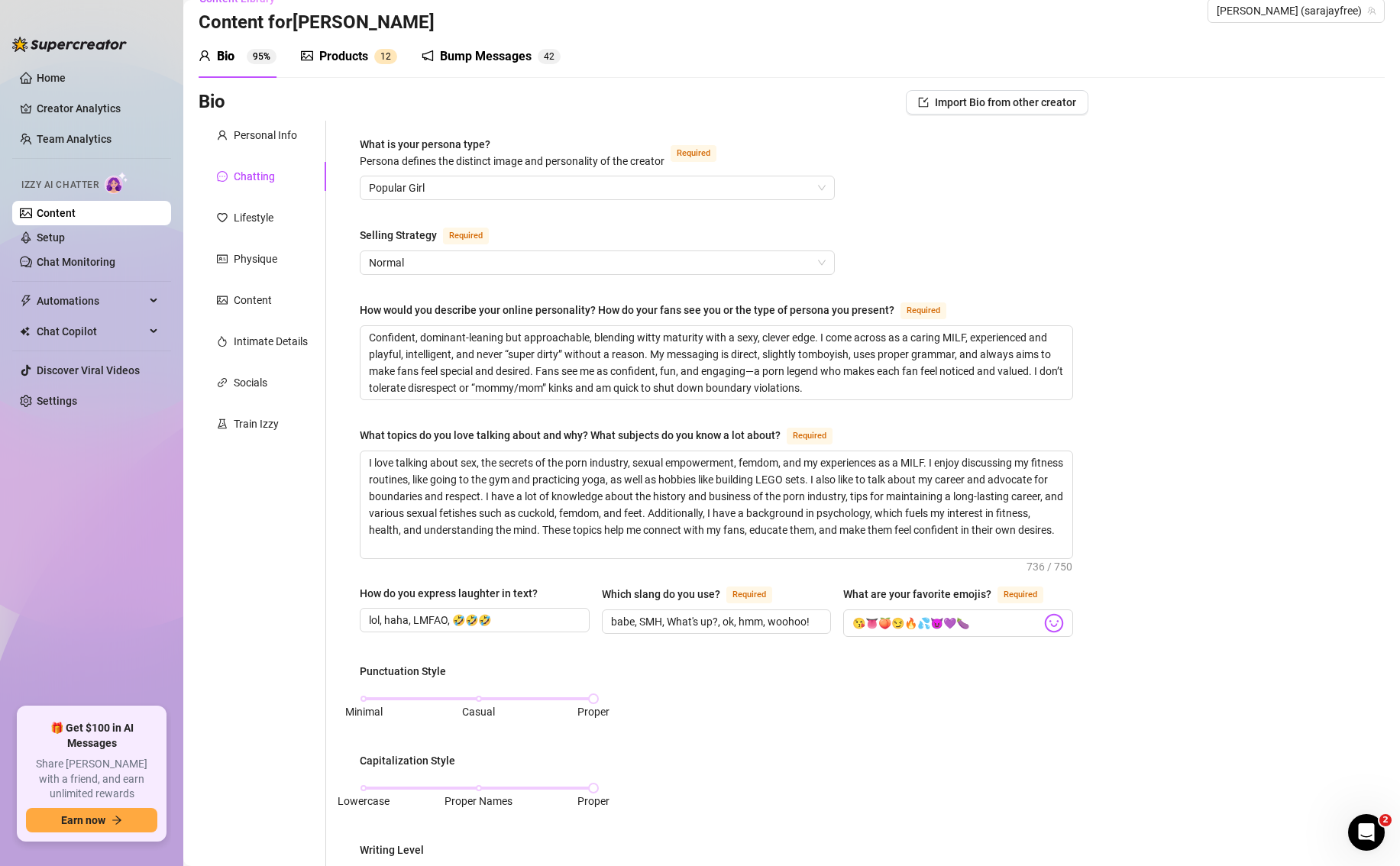
scroll to position [0, 0]
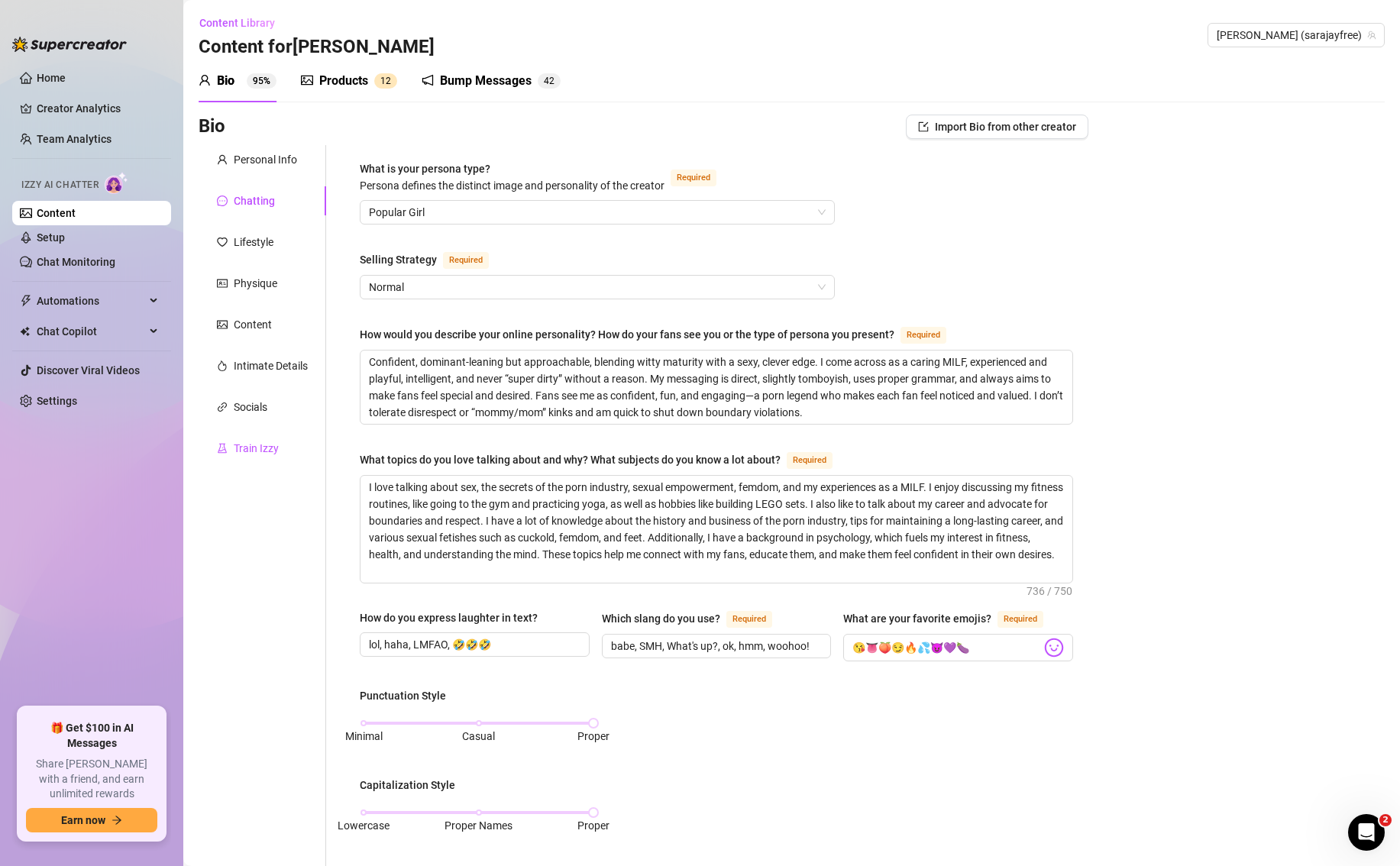
click at [231, 442] on div "Train Izzy" at bounding box center [247, 448] width 62 height 17
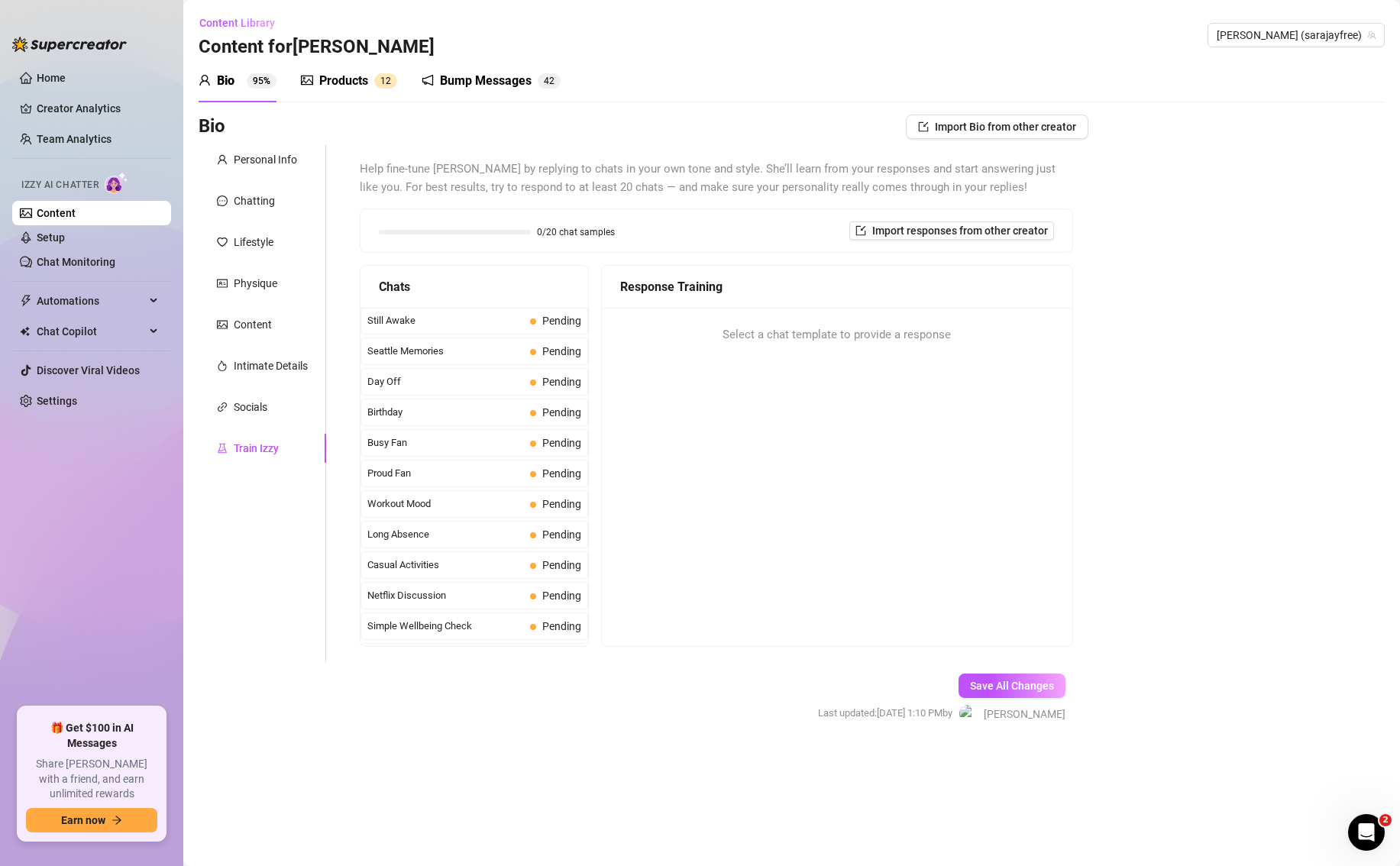
scroll to position [1198, 0]
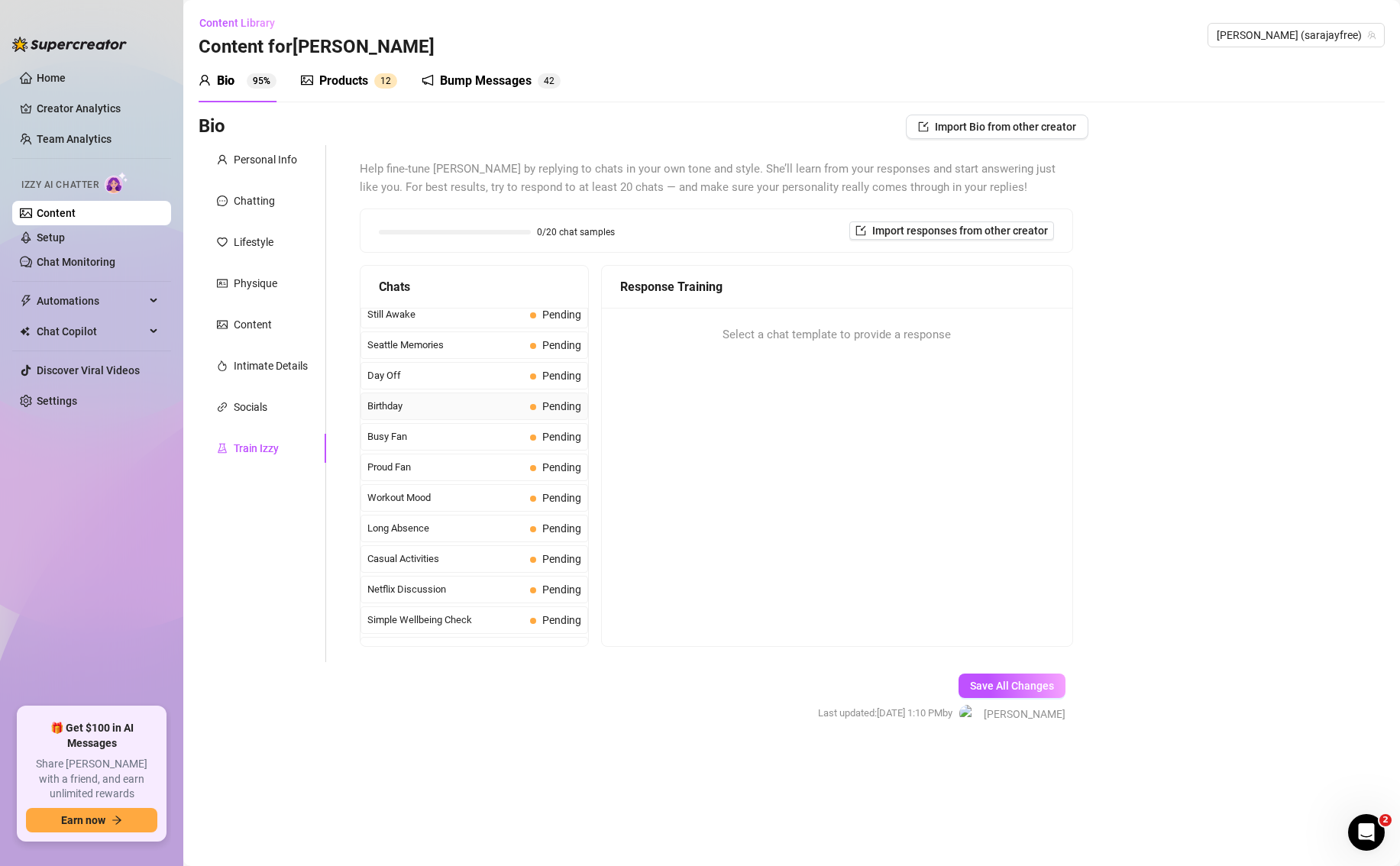
click at [502, 402] on span "Birthday" at bounding box center [445, 406] width 157 height 15
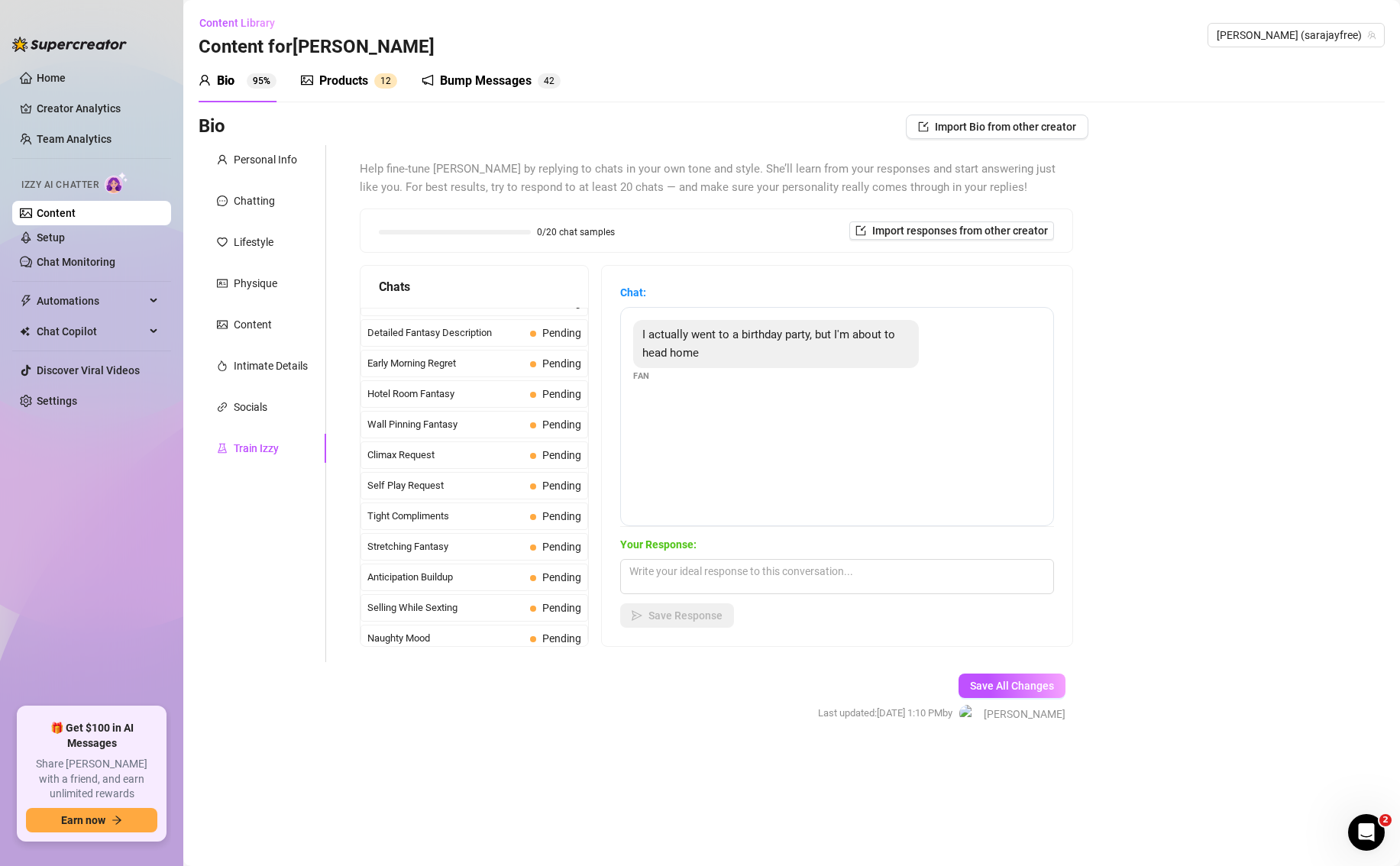
scroll to position [1370, 0]
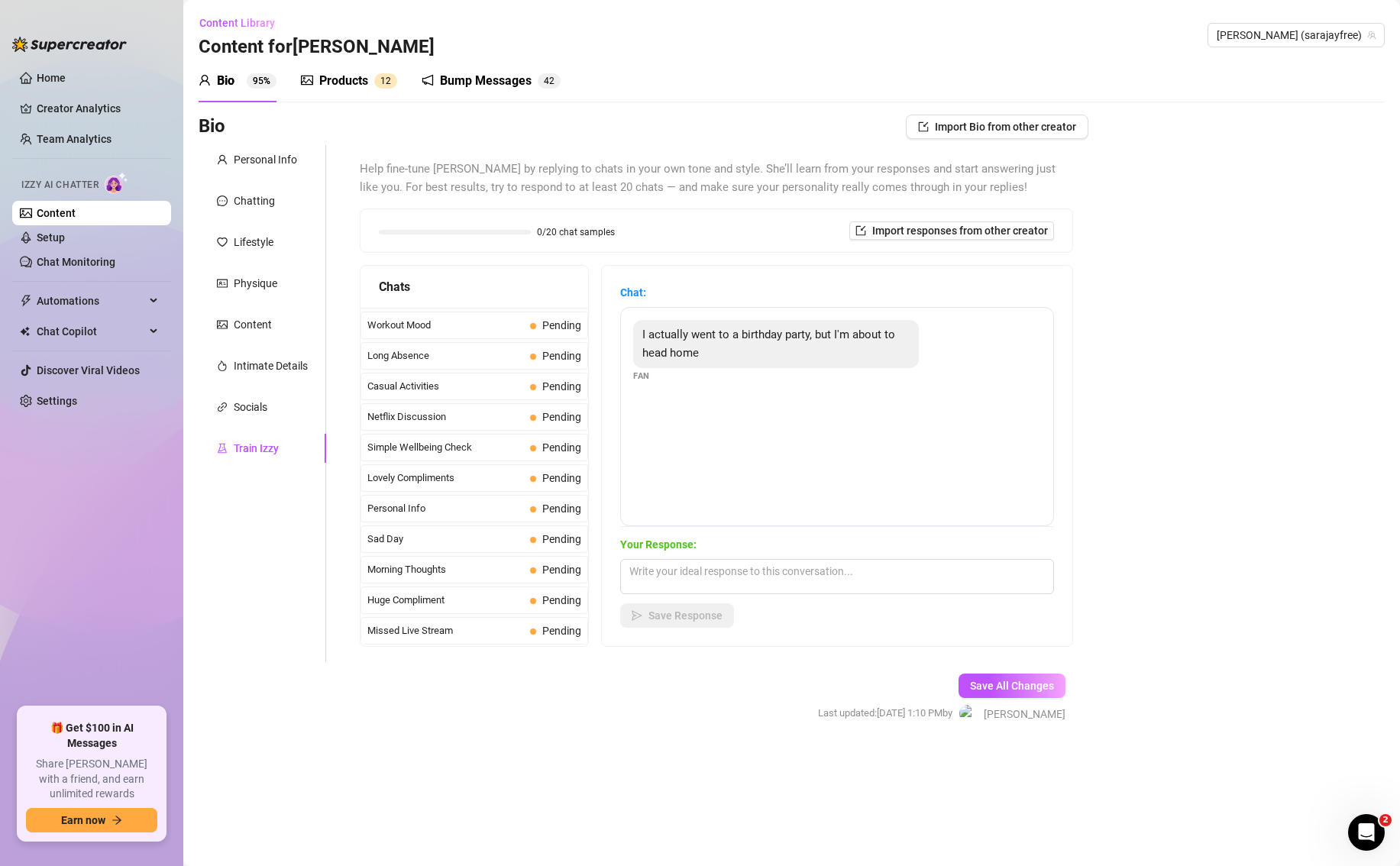
scroll to position [1920, 0]
click at [1318, 79] on div "Bio 95% Products 1 2 Bump Messages 4 2" at bounding box center [792, 81] width 1186 height 43
click at [1310, 32] on span "[PERSON_NAME] (sarajayfree)" at bounding box center [1296, 35] width 159 height 23
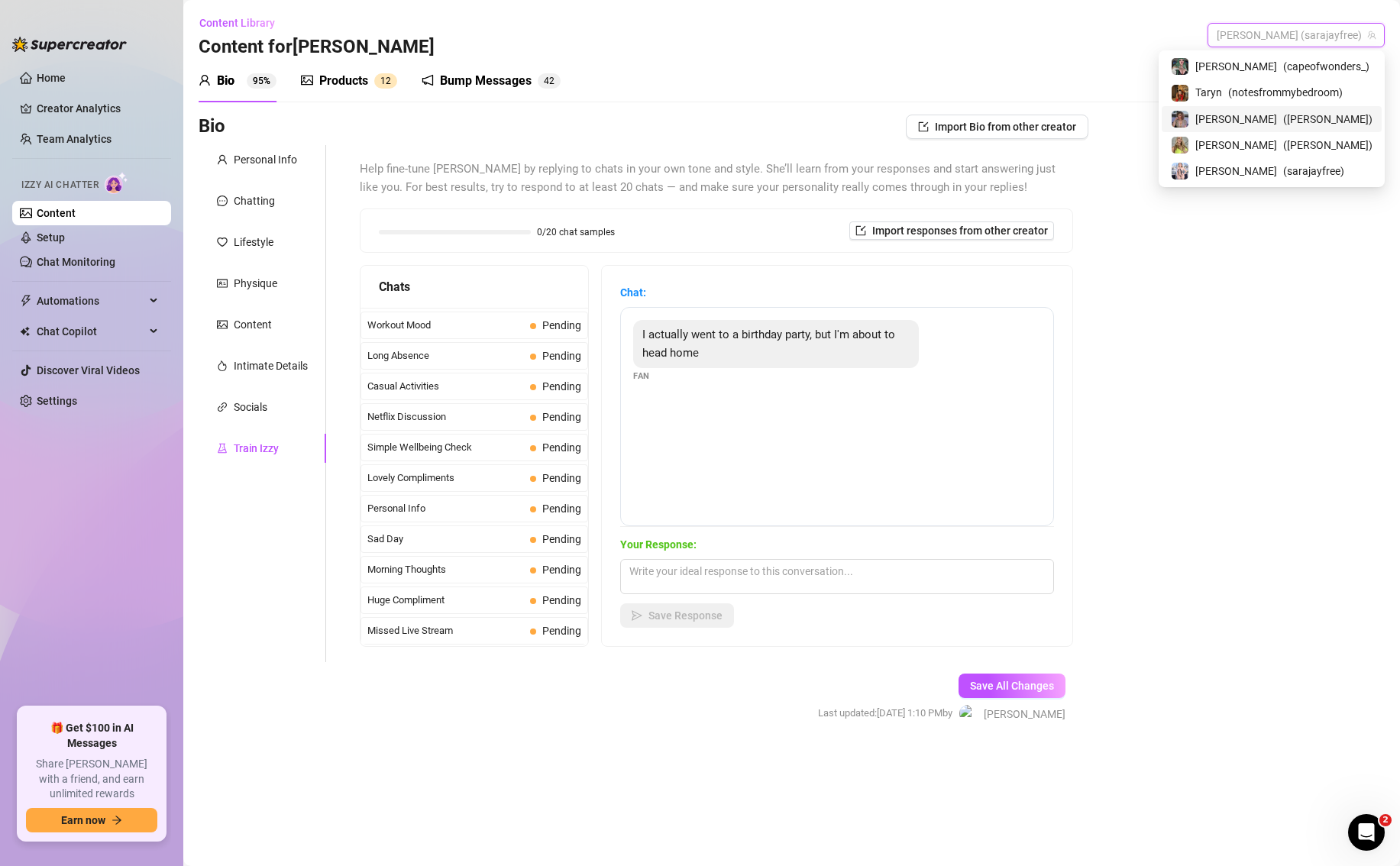
click at [1283, 120] on span "( [PERSON_NAME] )" at bounding box center [1327, 119] width 89 height 17
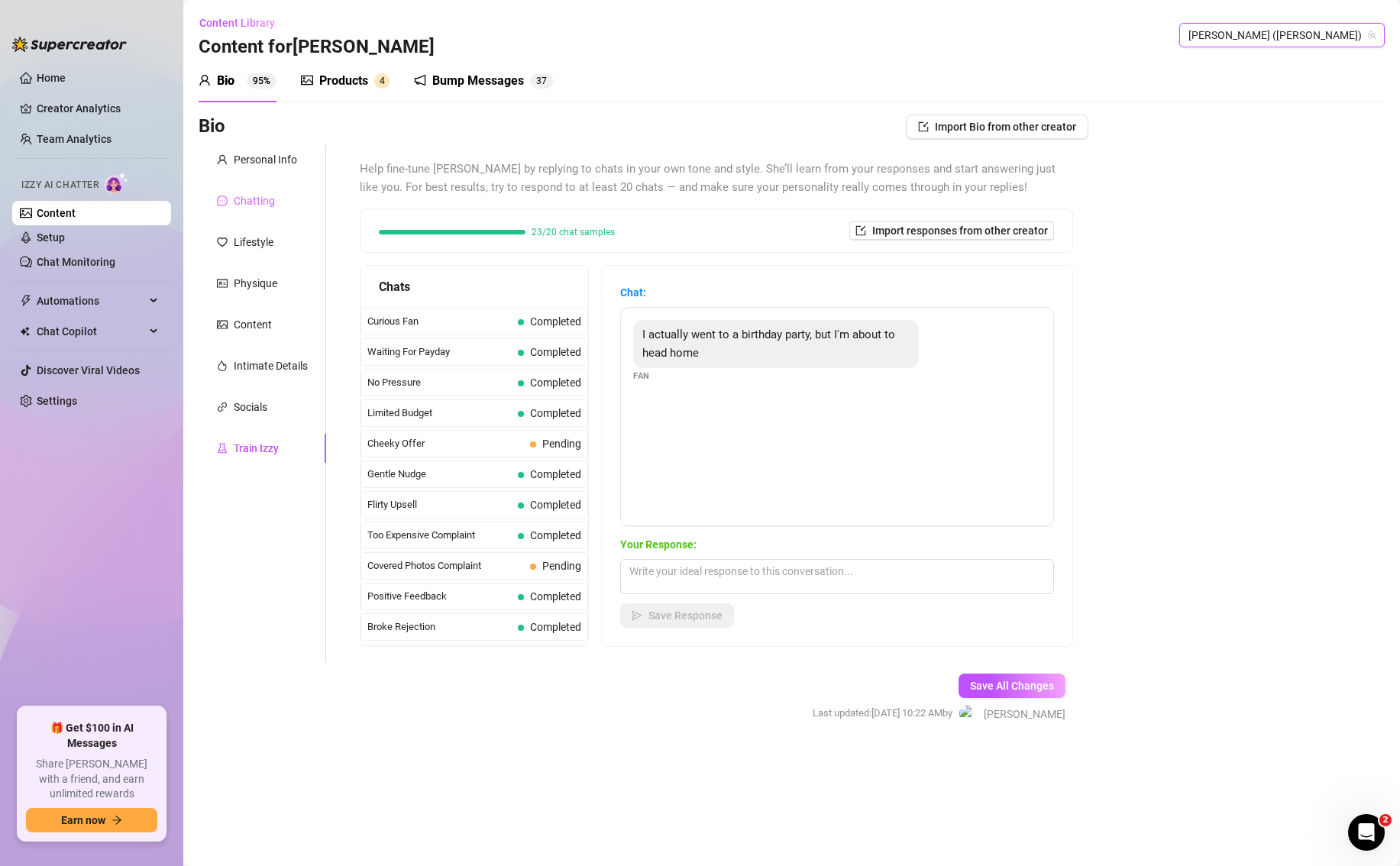
click at [276, 195] on div "Chatting" at bounding box center [263, 201] width 127 height 29
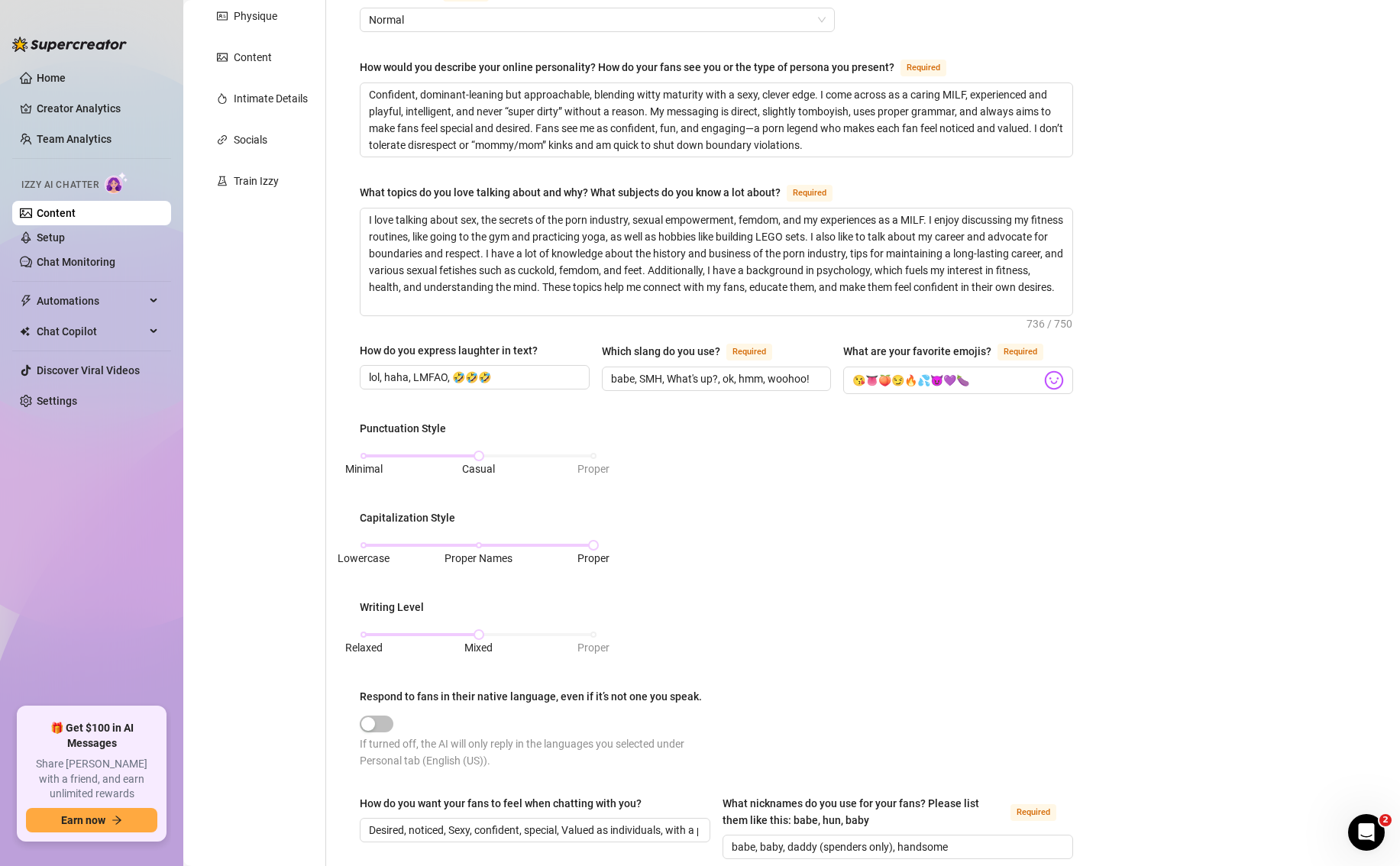
scroll to position [294, 0]
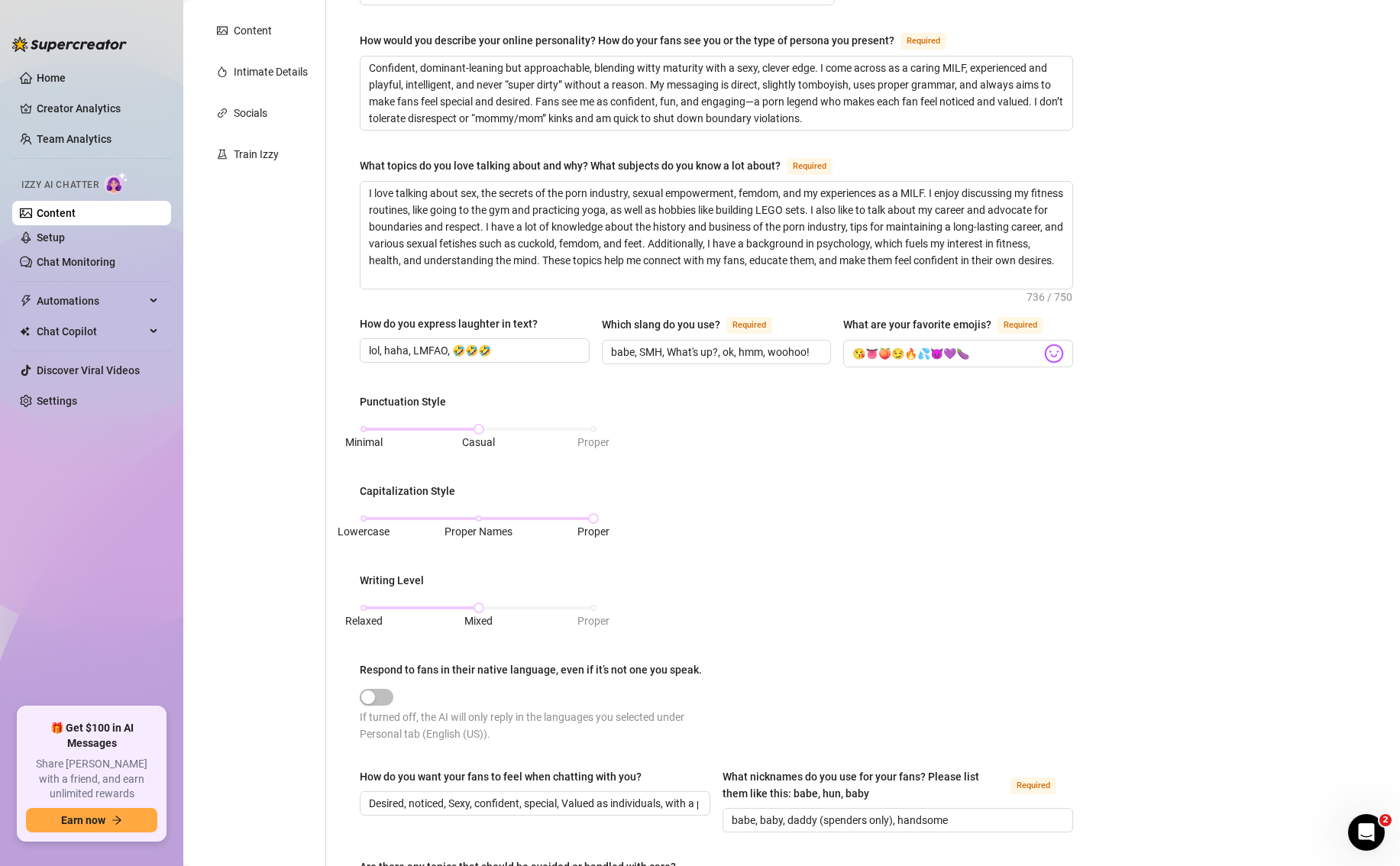
click at [598, 428] on div "Punctuation Style Minimal Casual Proper Capitalization Style Lowercase Proper N…" at bounding box center [716, 574] width 713 height 362
click at [590, 425] on div "Minimal Casual Proper" at bounding box center [478, 429] width 230 height 9
click at [597, 603] on div "Relaxed Mixed Proper" at bounding box center [478, 615] width 237 height 41
click at [594, 605] on div "Relaxed Mixed Proper" at bounding box center [478, 608] width 230 height 9
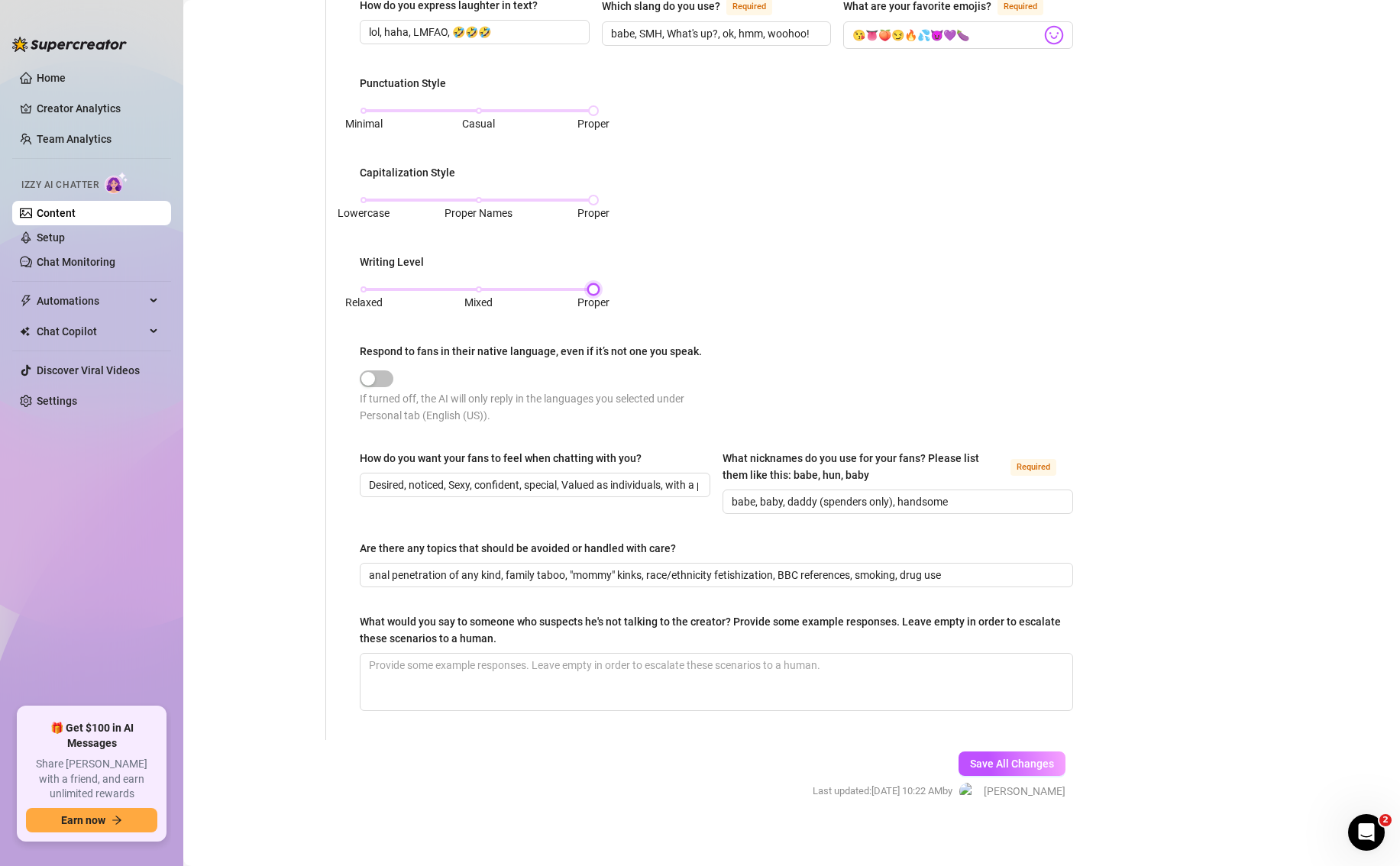
scroll to position [616, 0]
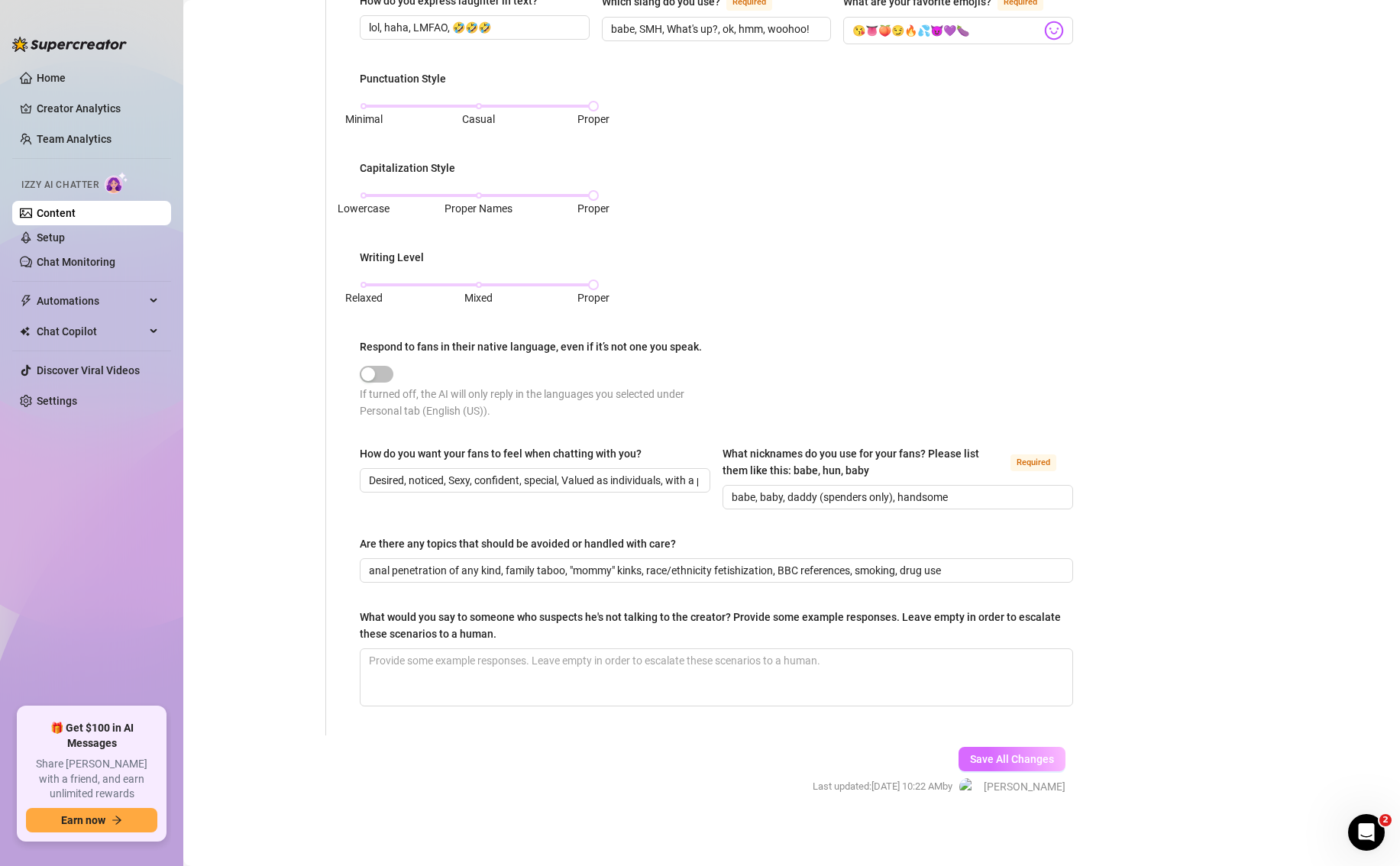
click at [968, 759] on button "Save All Changes" at bounding box center [1011, 759] width 107 height 25
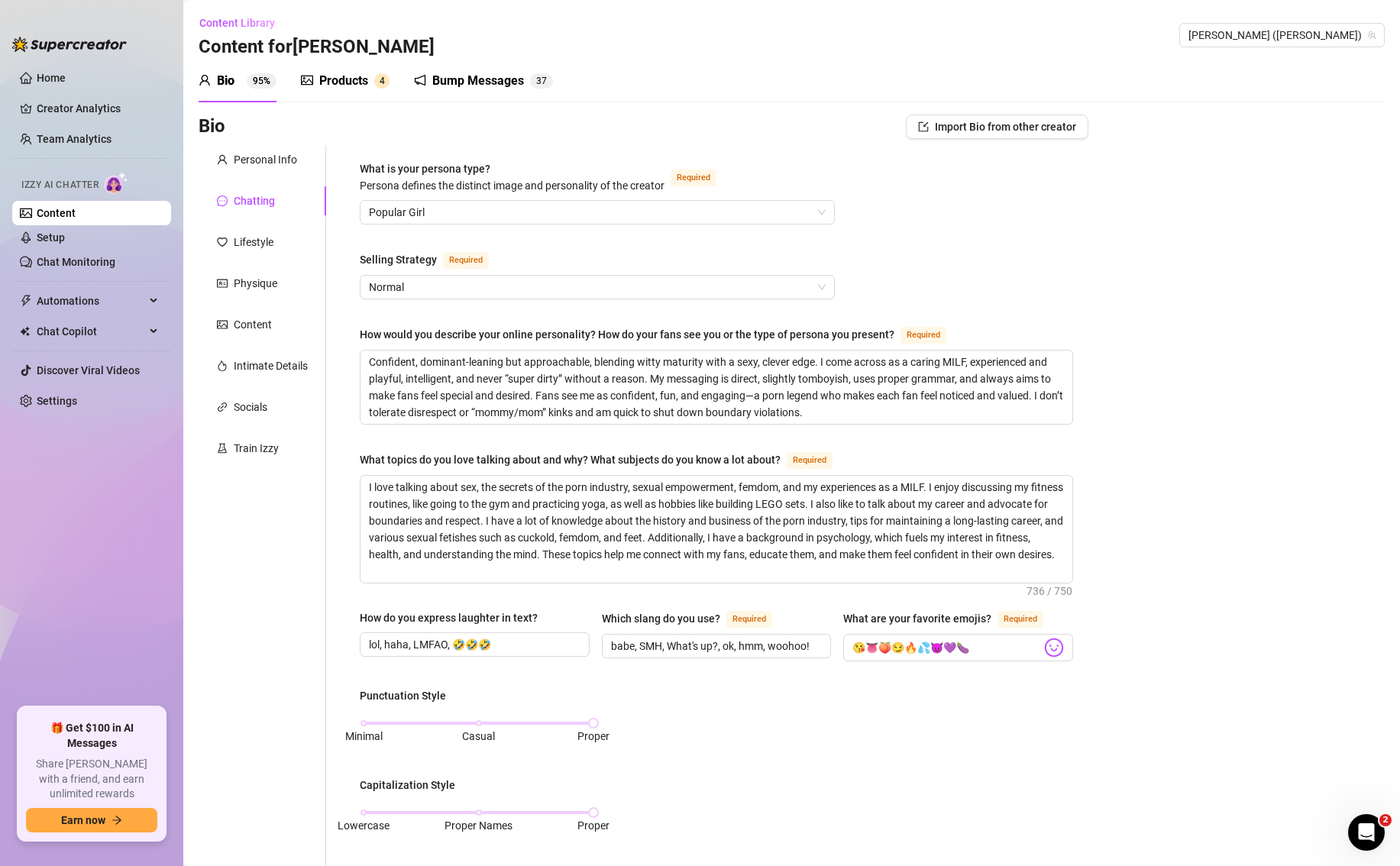
click at [356, 81] on div "Products" at bounding box center [344, 81] width 49 height 18
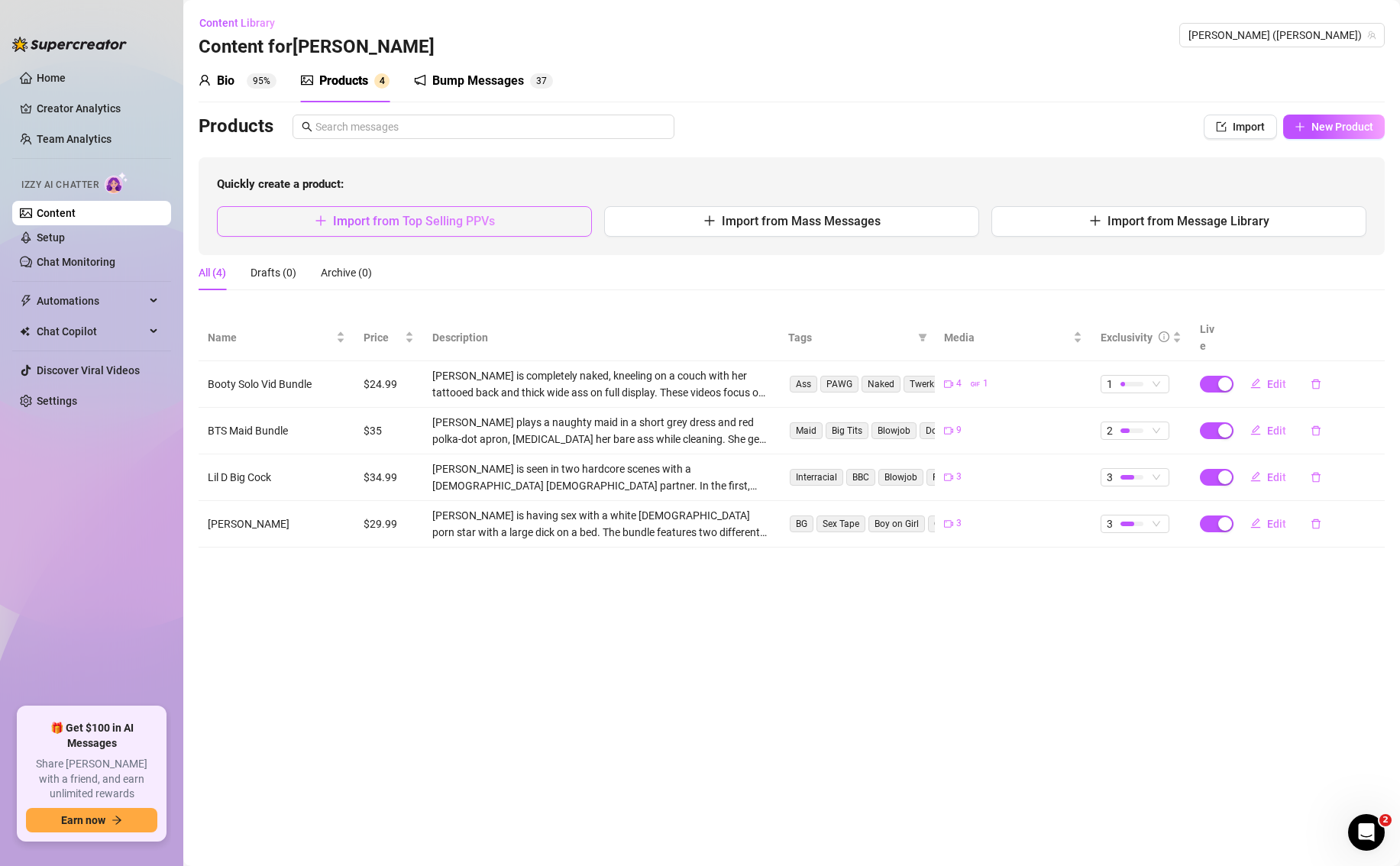
click at [327, 226] on button "Import from Top Selling PPVs" at bounding box center [404, 221] width 375 height 31
type textarea "Type your message here..."
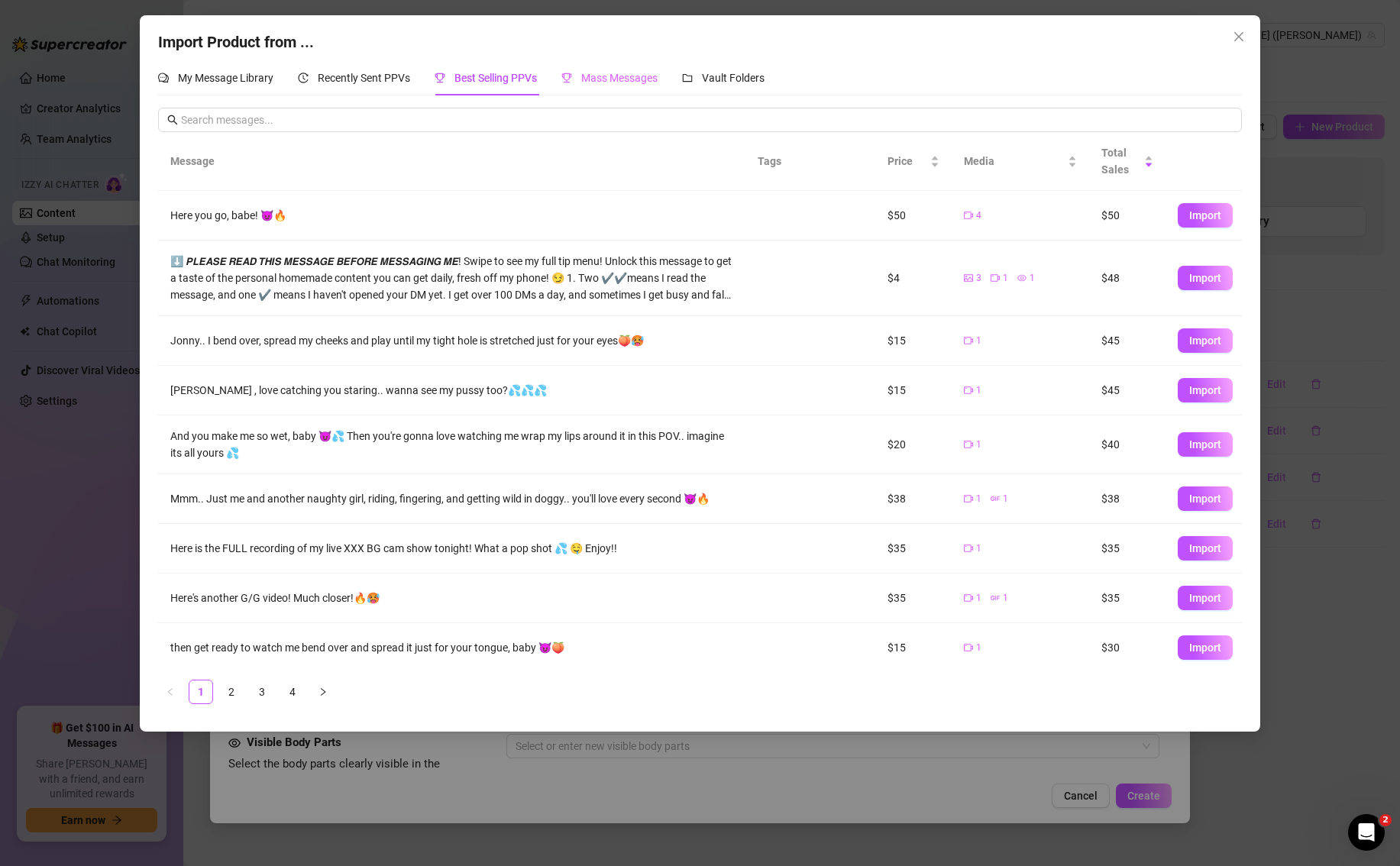
click at [597, 67] on div "Mass Messages" at bounding box center [609, 78] width 96 height 35
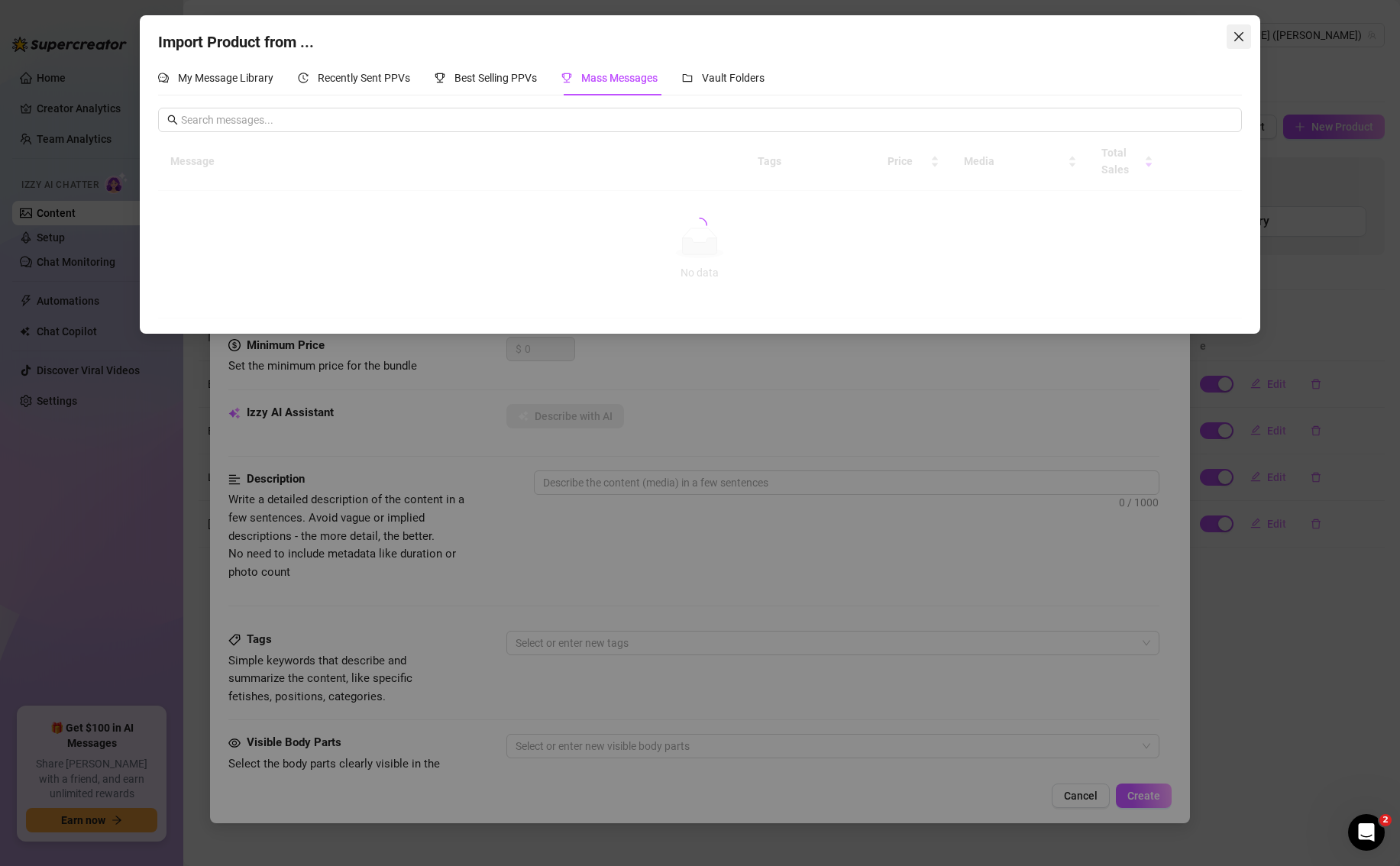
click at [1239, 35] on icon "close" at bounding box center [1239, 37] width 9 height 9
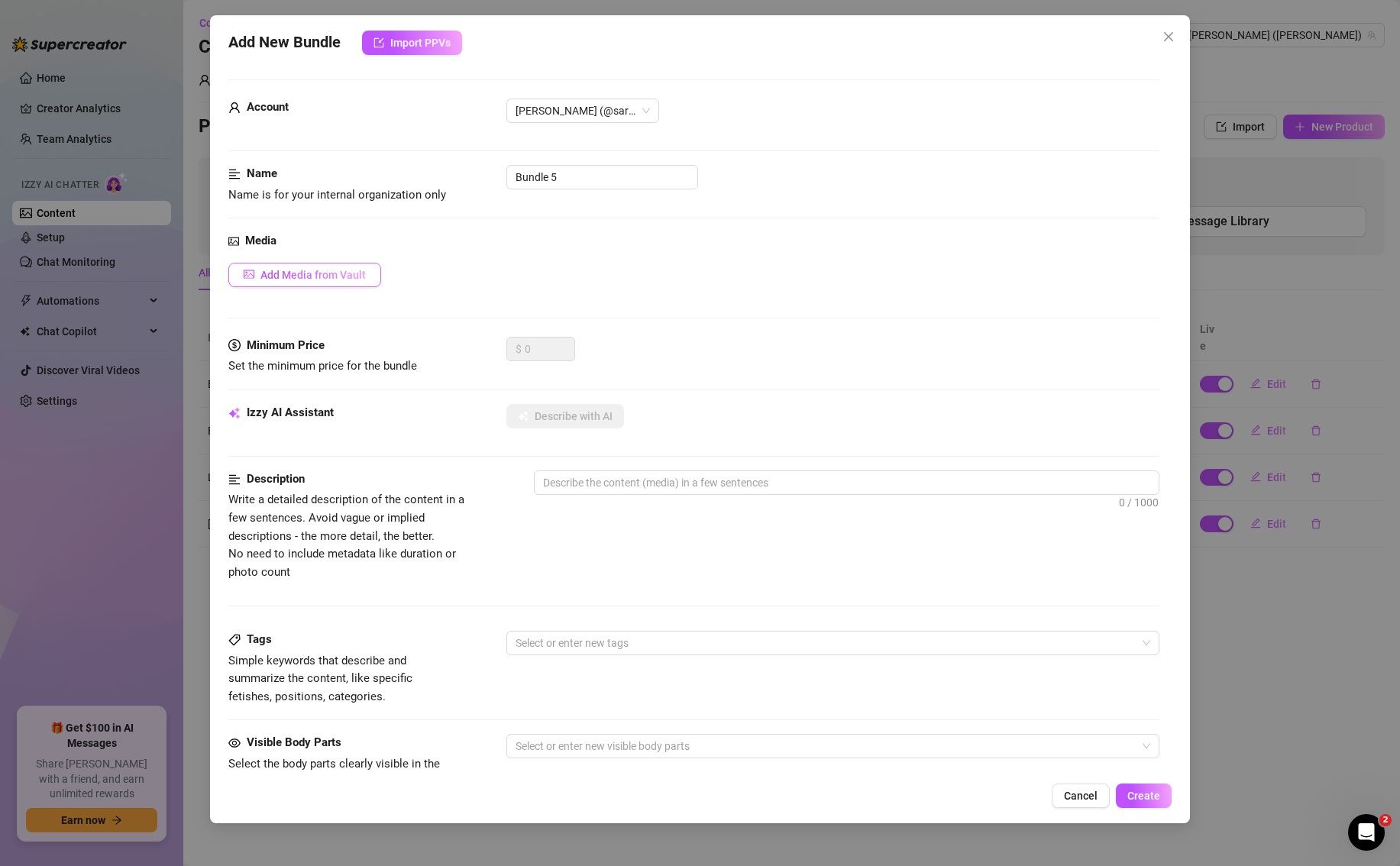
click at [312, 269] on span "Add Media from Vault" at bounding box center [313, 275] width 105 height 12
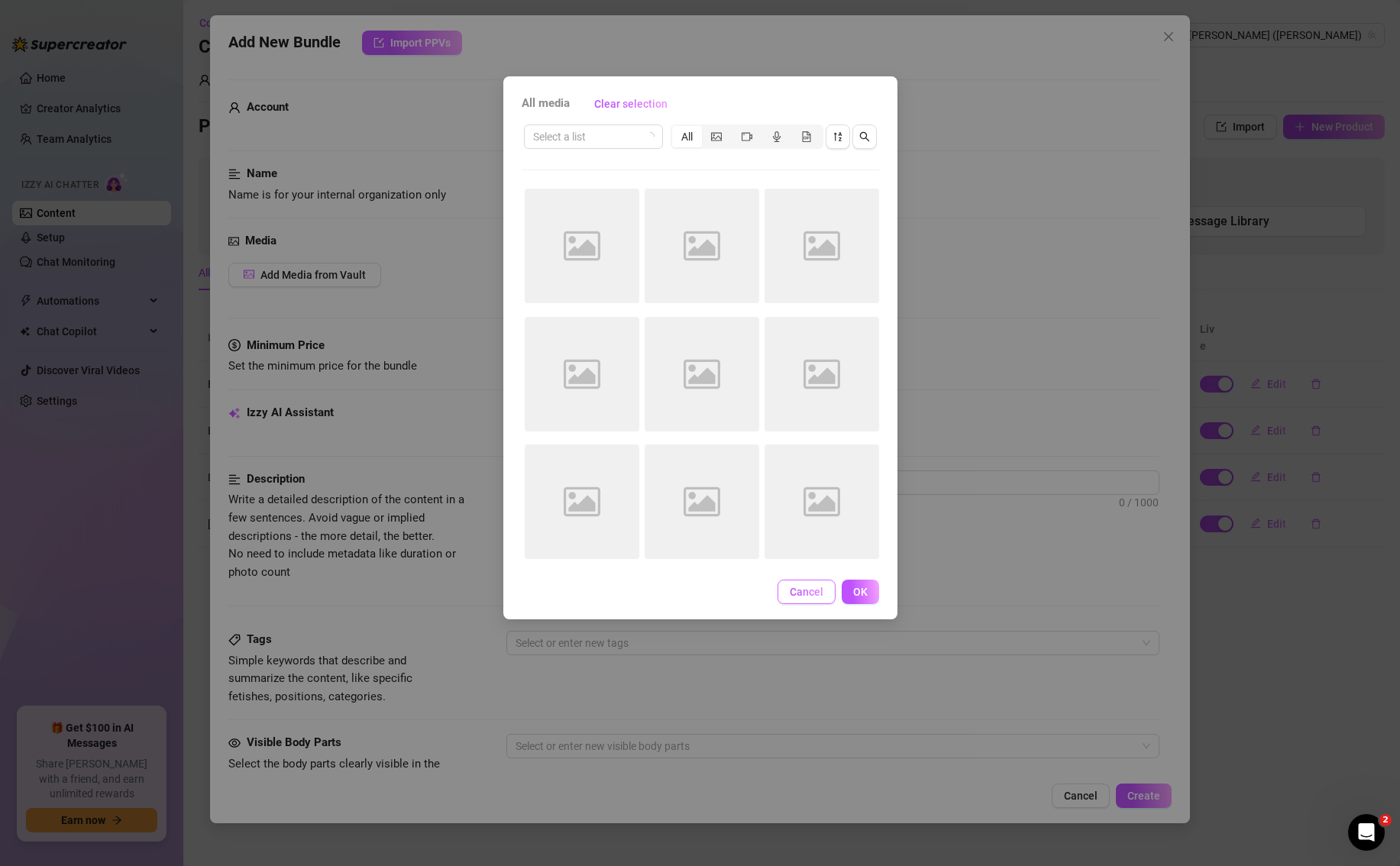
click at [810, 597] on span "Cancel" at bounding box center [806, 592] width 34 height 12
click at [1075, 81] on form "Account [PERSON_NAME] (@[PERSON_NAME]) Name Name is for your internal organizat…" at bounding box center [693, 622] width 931 height 1086
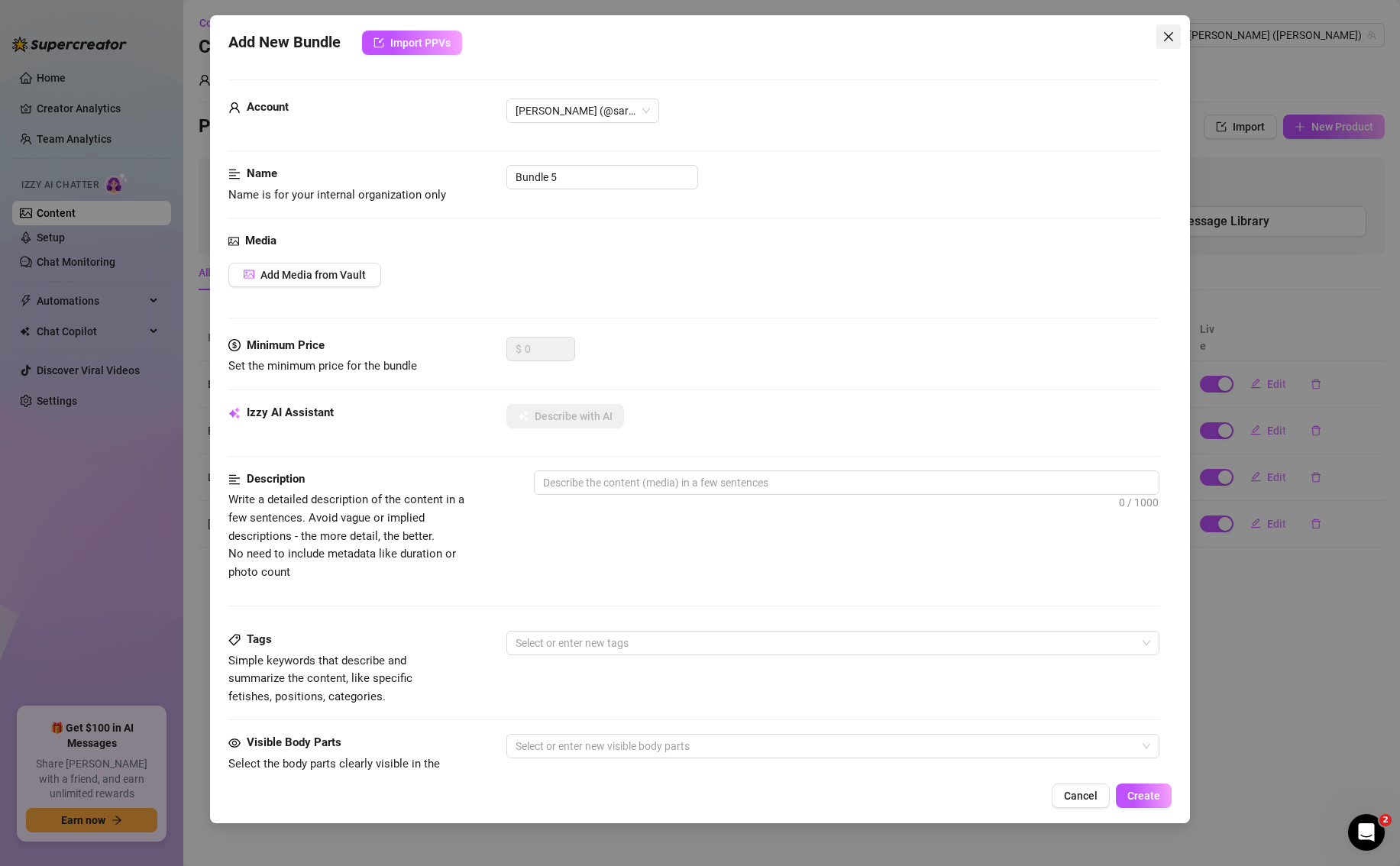
click at [1178, 31] on span "Close" at bounding box center [1168, 37] width 25 height 12
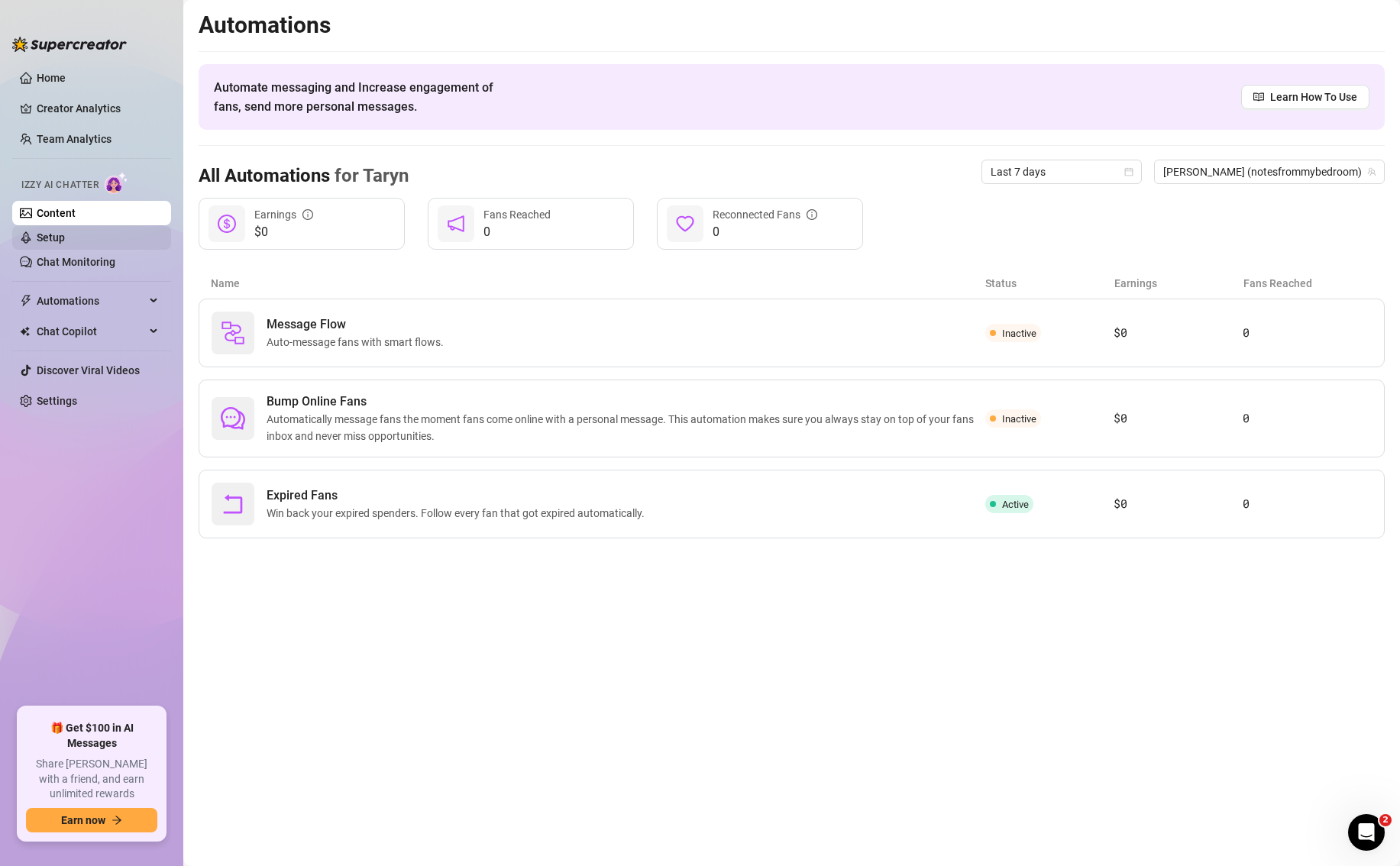
click at [65, 242] on link "Setup" at bounding box center [51, 237] width 28 height 12
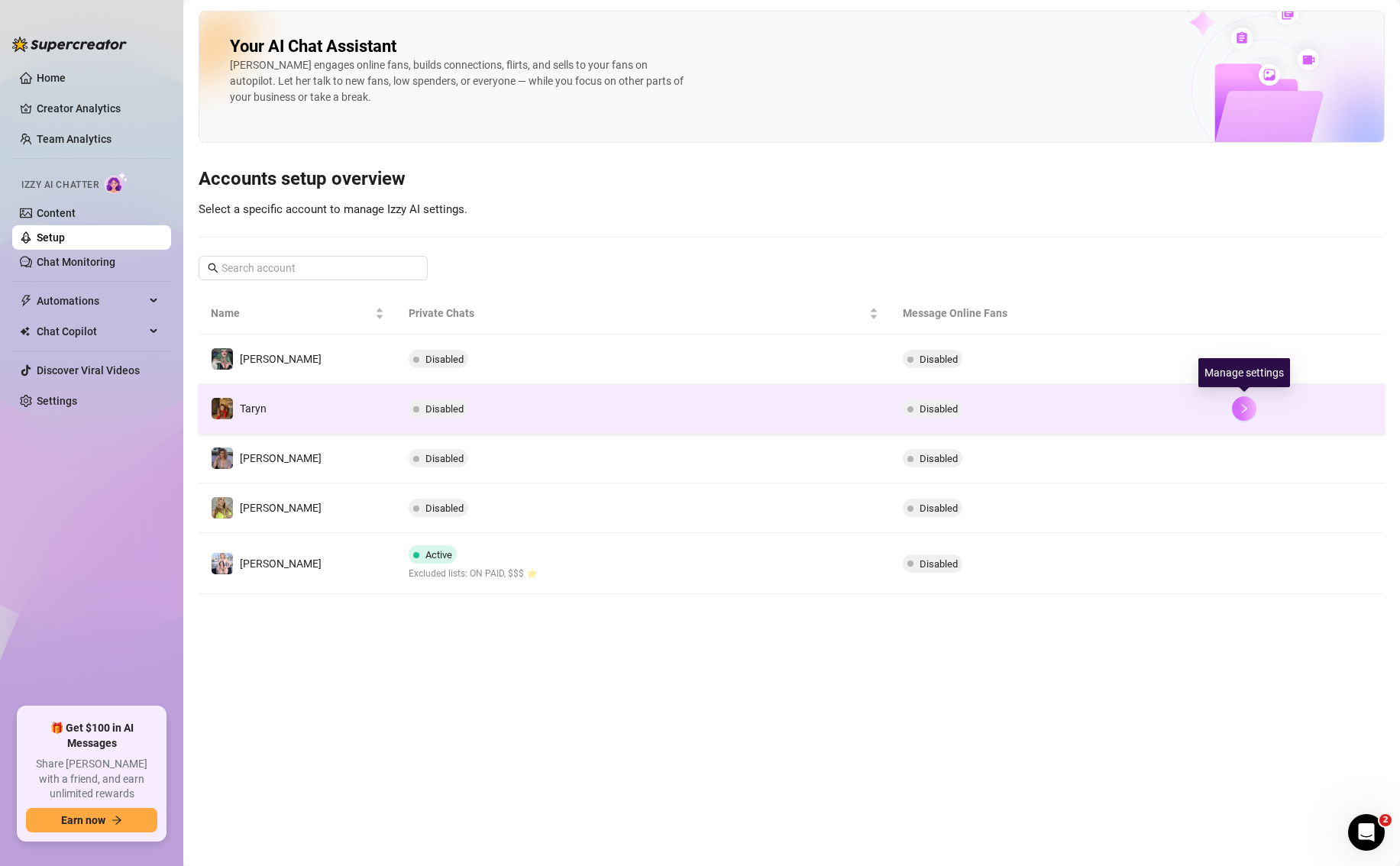
click at [1246, 400] on button "button" at bounding box center [1244, 408] width 25 height 25
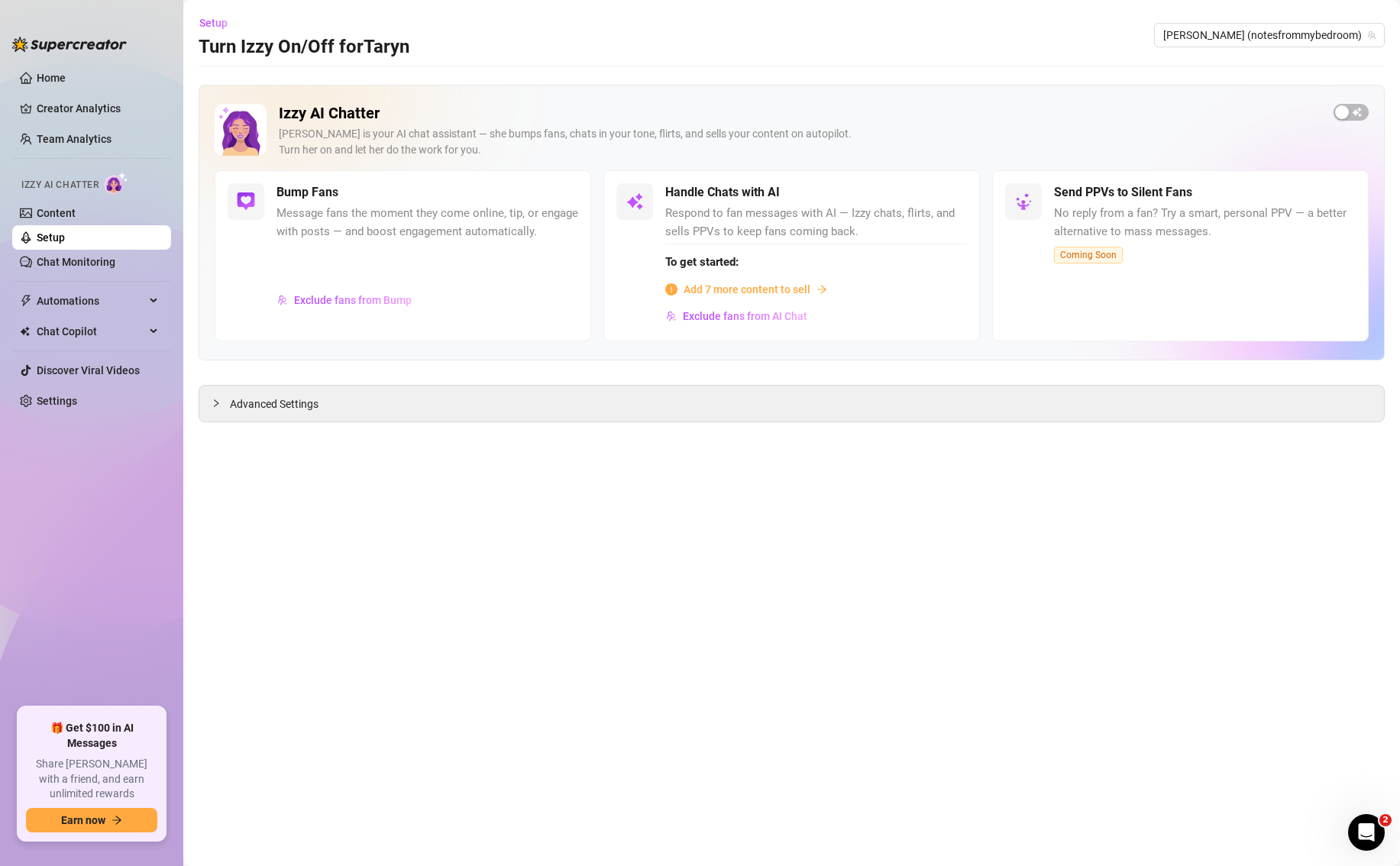
click at [733, 295] on span "Add 7 more content to sell" at bounding box center [746, 289] width 127 height 17
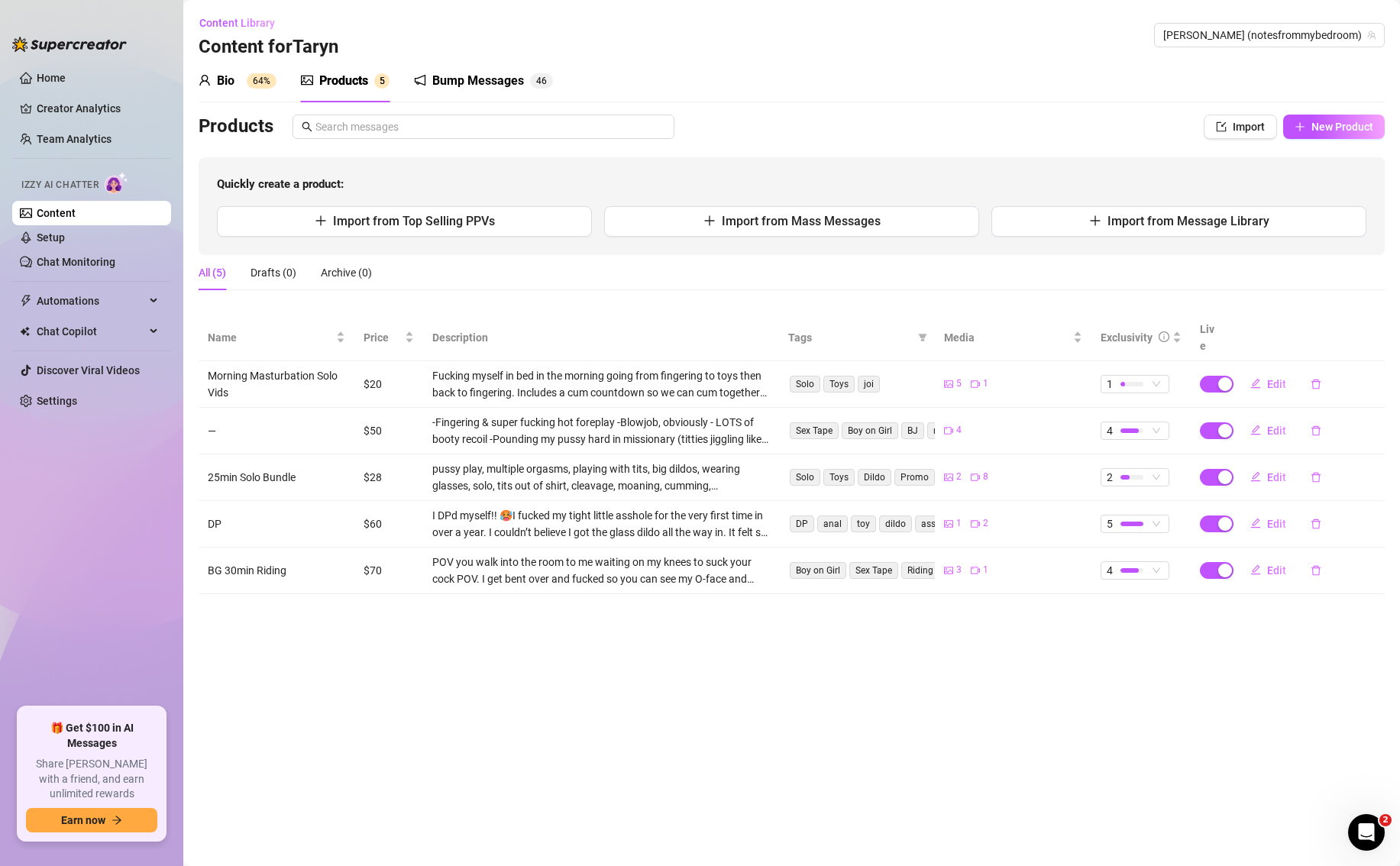
click at [226, 84] on div "Bio" at bounding box center [225, 81] width 18 height 18
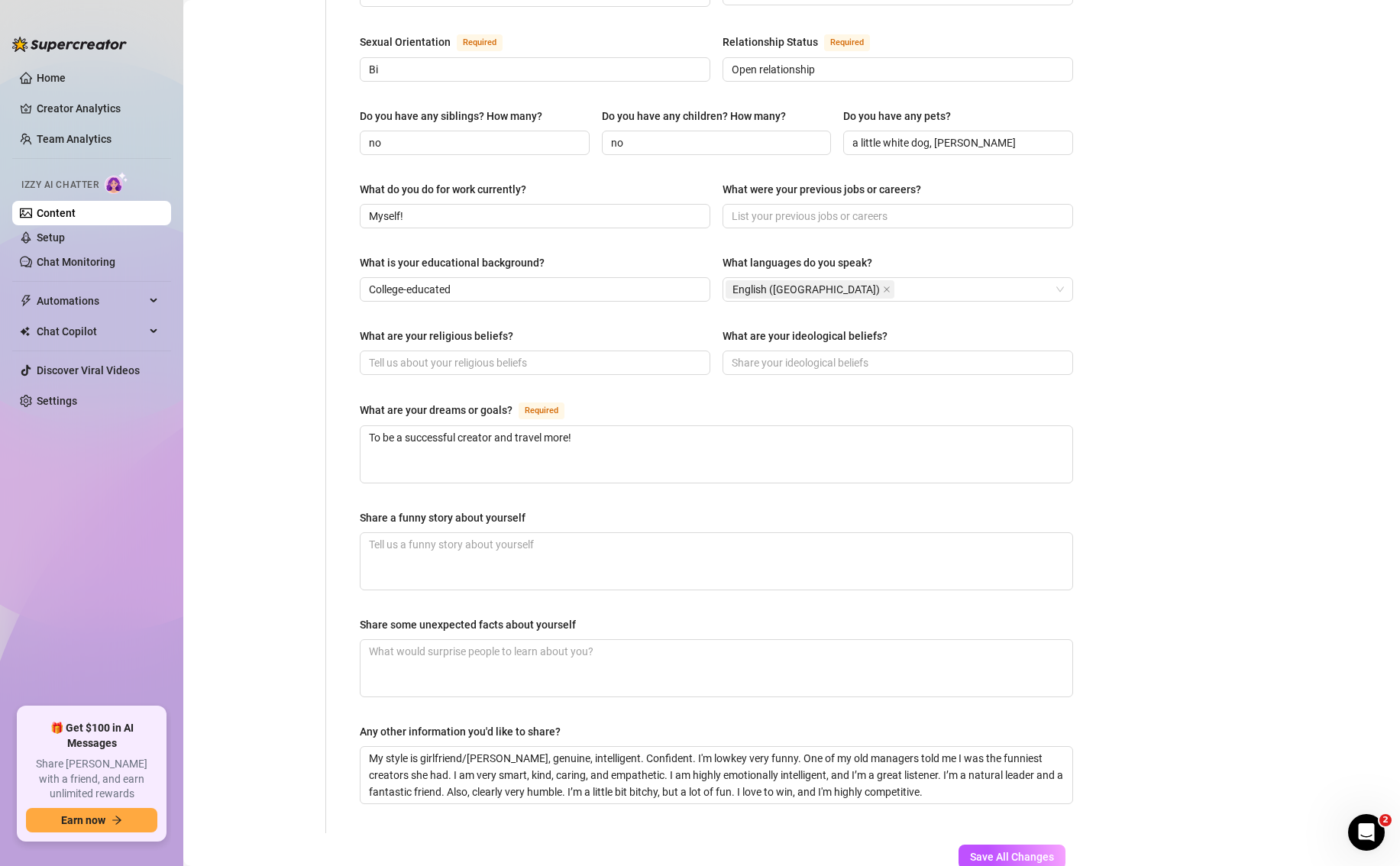
scroll to position [618, 0]
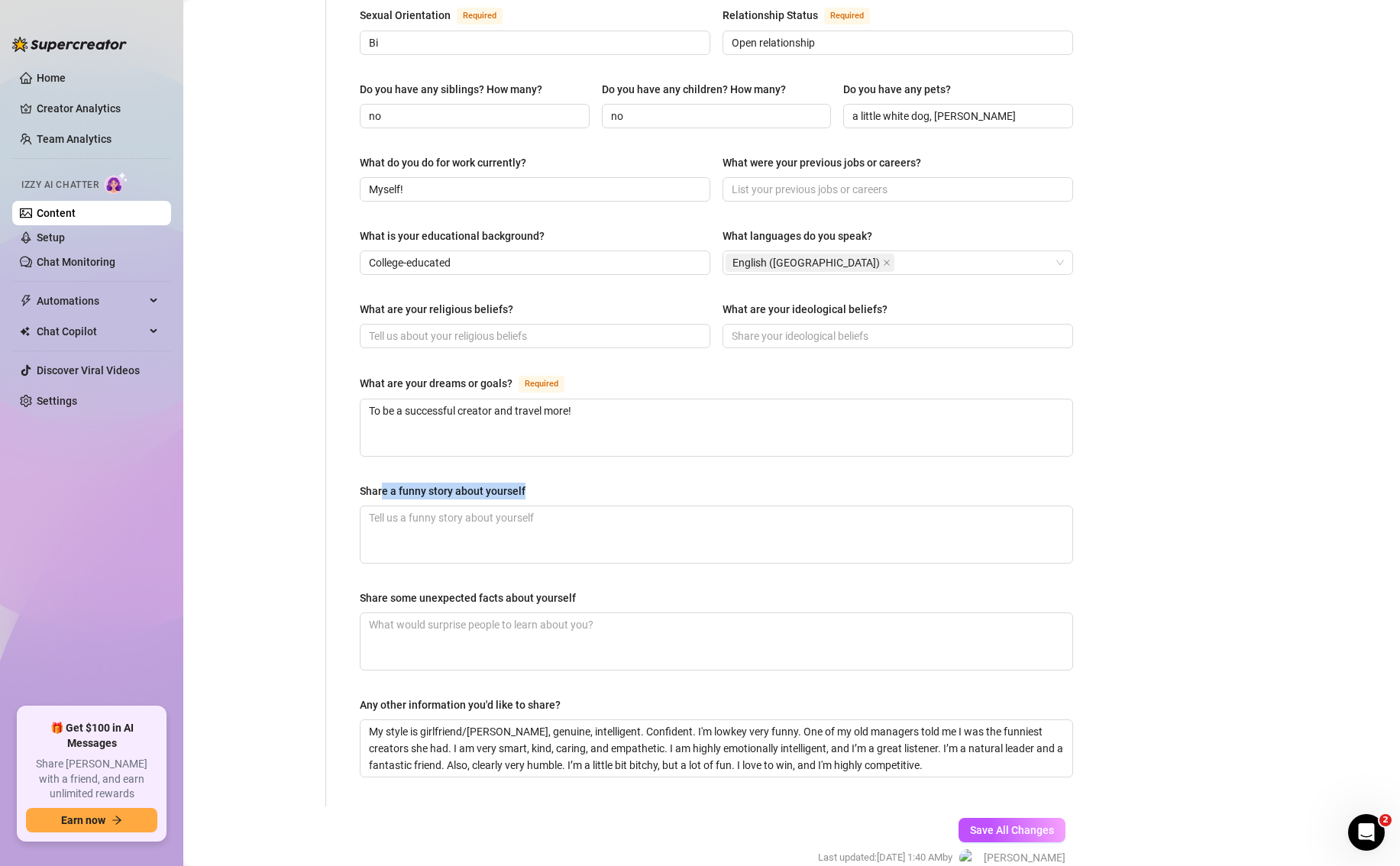
drag, startPoint x: 380, startPoint y: 438, endPoint x: 538, endPoint y: 443, distance: 158.1
click at [538, 482] on div "Share a funny story about yourself" at bounding box center [716, 494] width 713 height 23
click at [538, 482] on div "Share a funny story about yourself" at bounding box center [716, 494] width 713 height 23
click at [451, 590] on div "Share some unexpected facts about yourself" at bounding box center [467, 598] width 216 height 17
click at [451, 613] on textarea "Share some unexpected facts about yourself" at bounding box center [716, 641] width 712 height 57
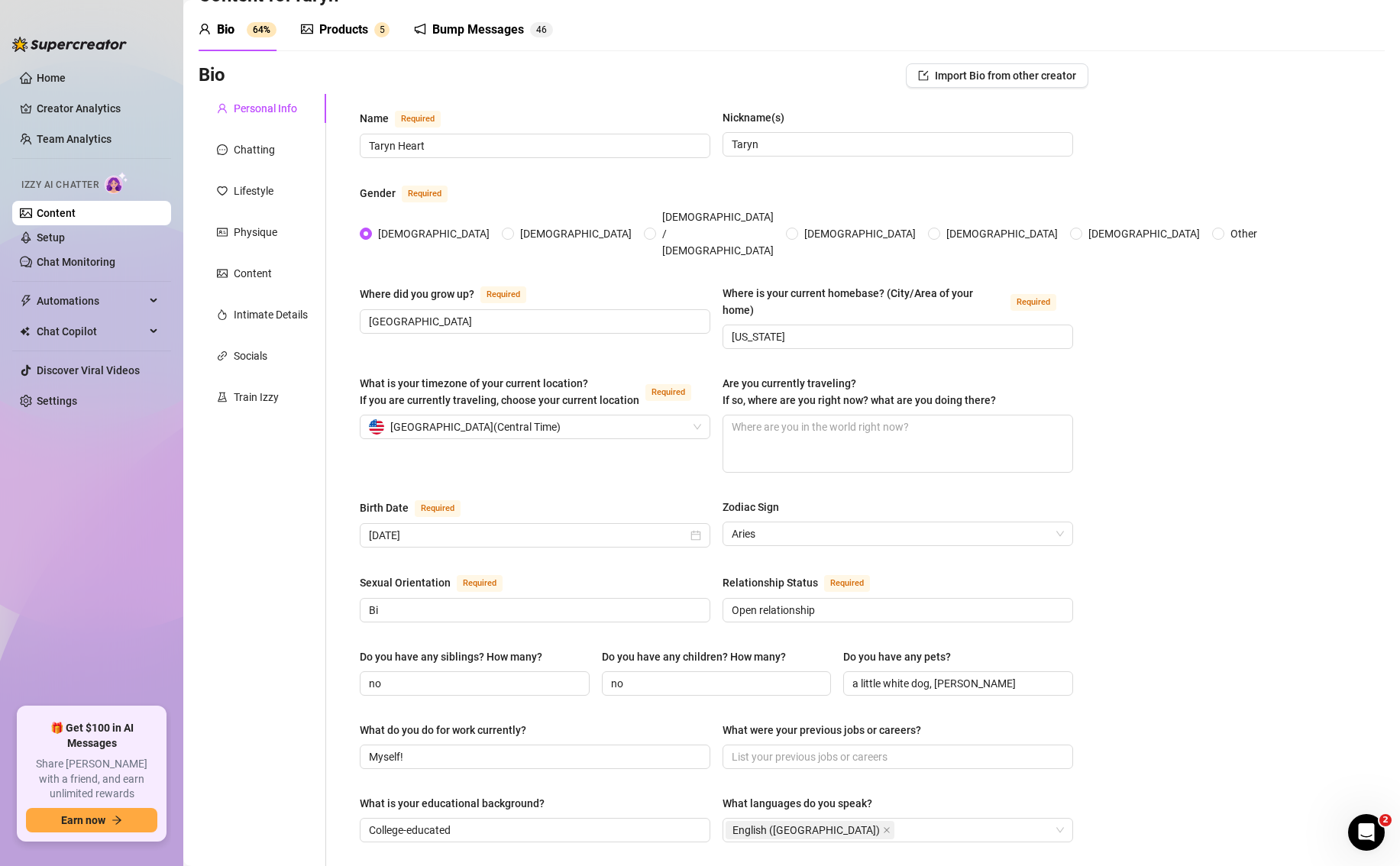
scroll to position [0, 0]
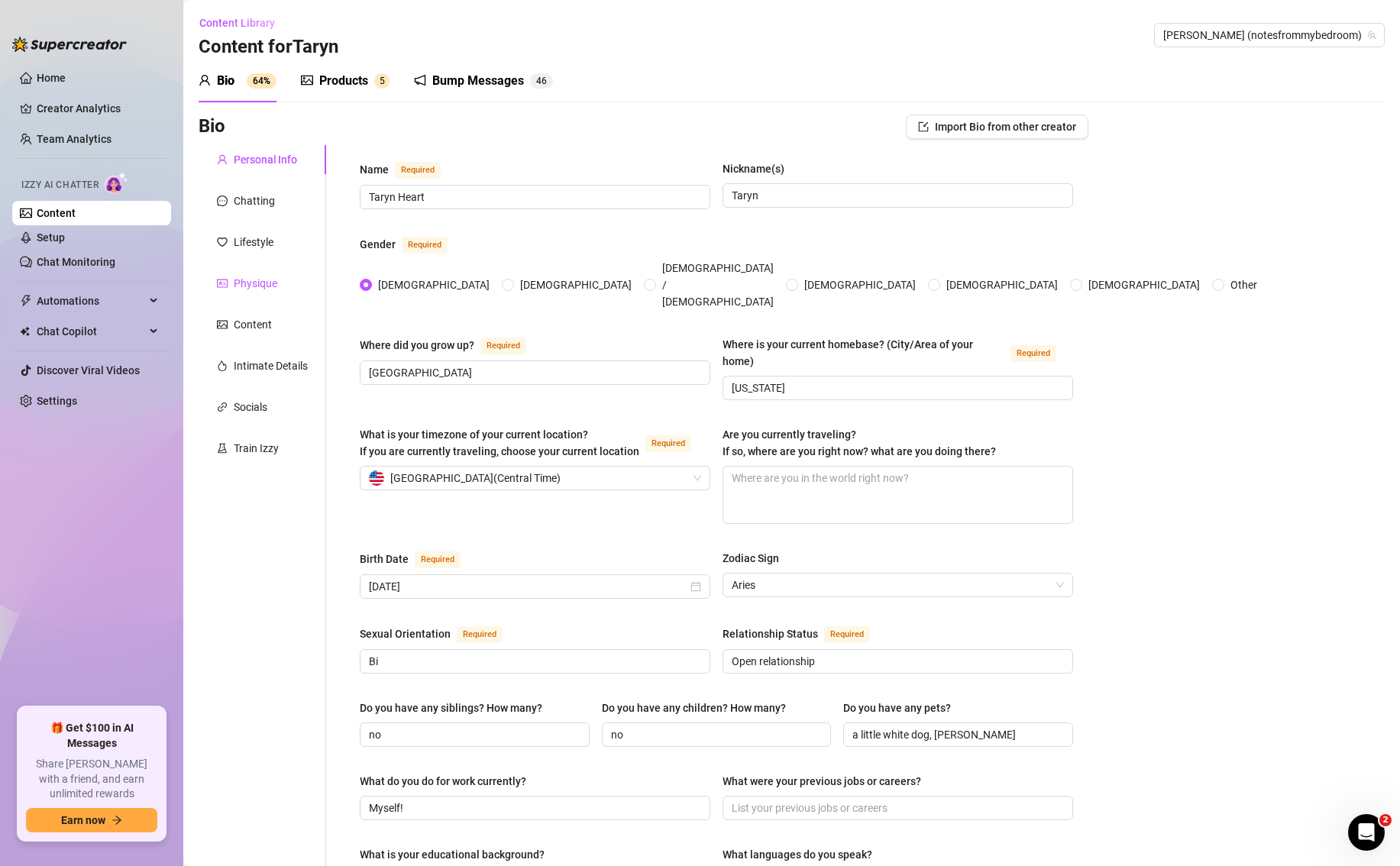
click at [249, 286] on div "Physique" at bounding box center [255, 283] width 44 height 17
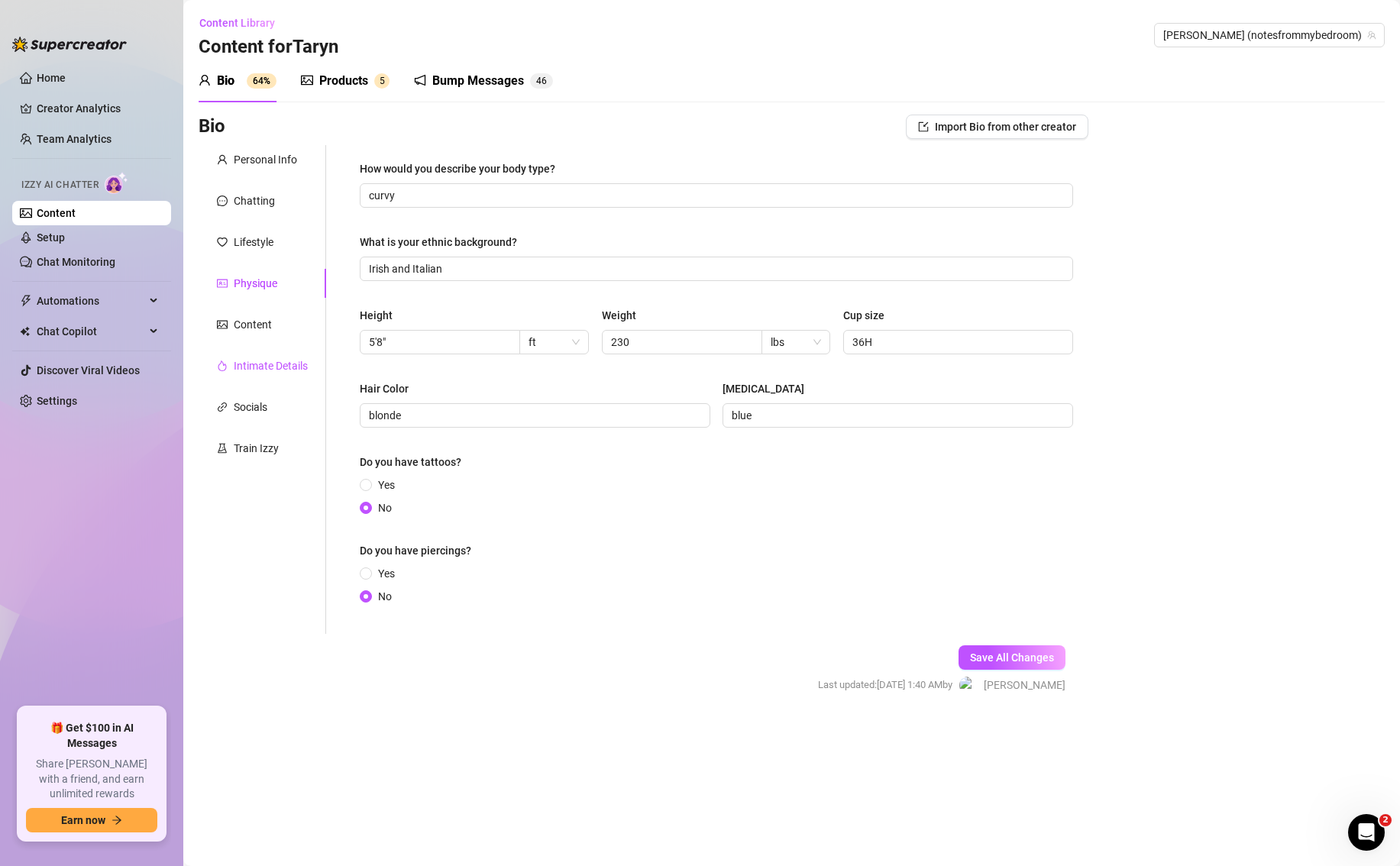
click at [220, 372] on div at bounding box center [222, 365] width 11 height 17
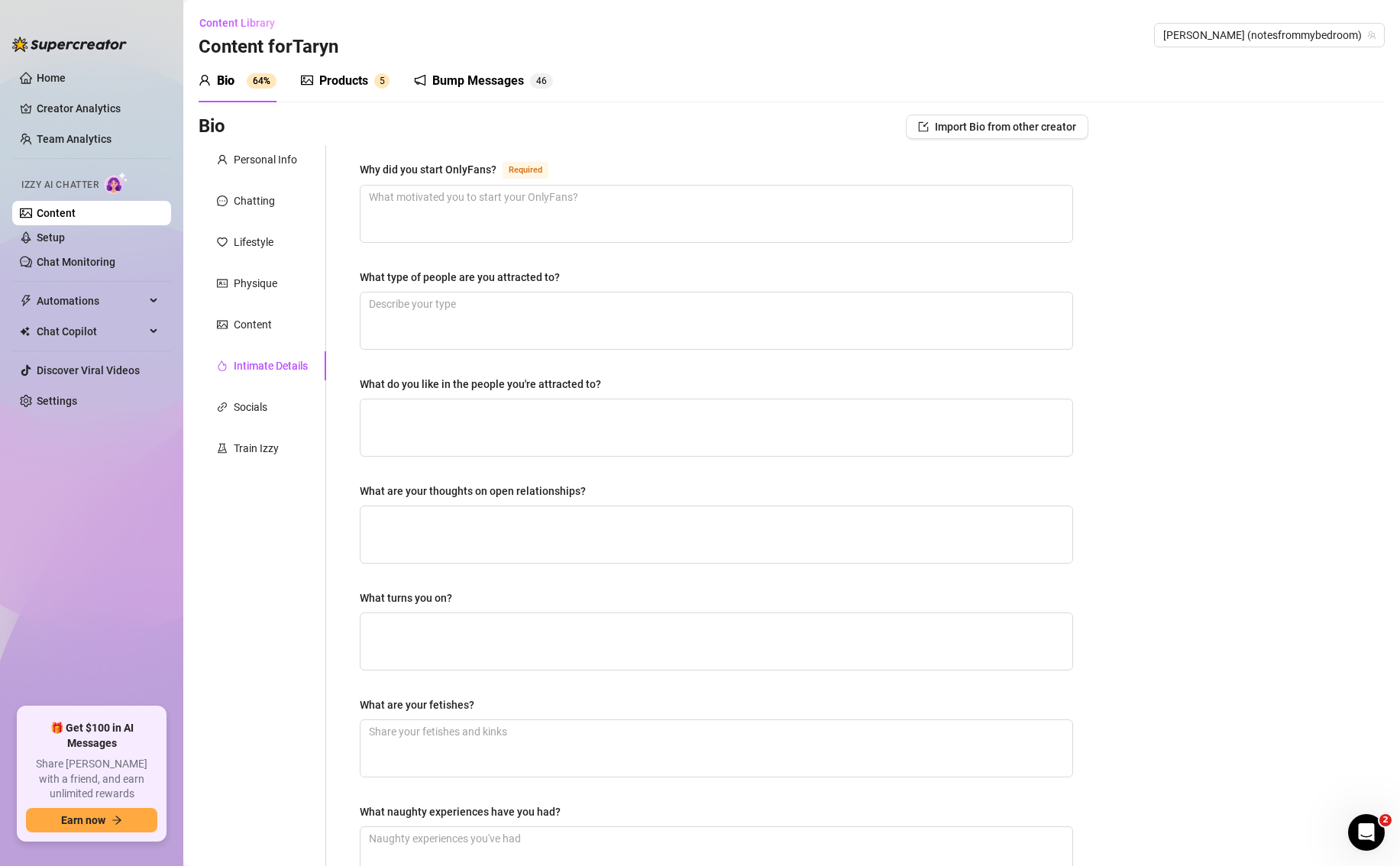
click at [366, 84] on div "Products" at bounding box center [344, 81] width 49 height 18
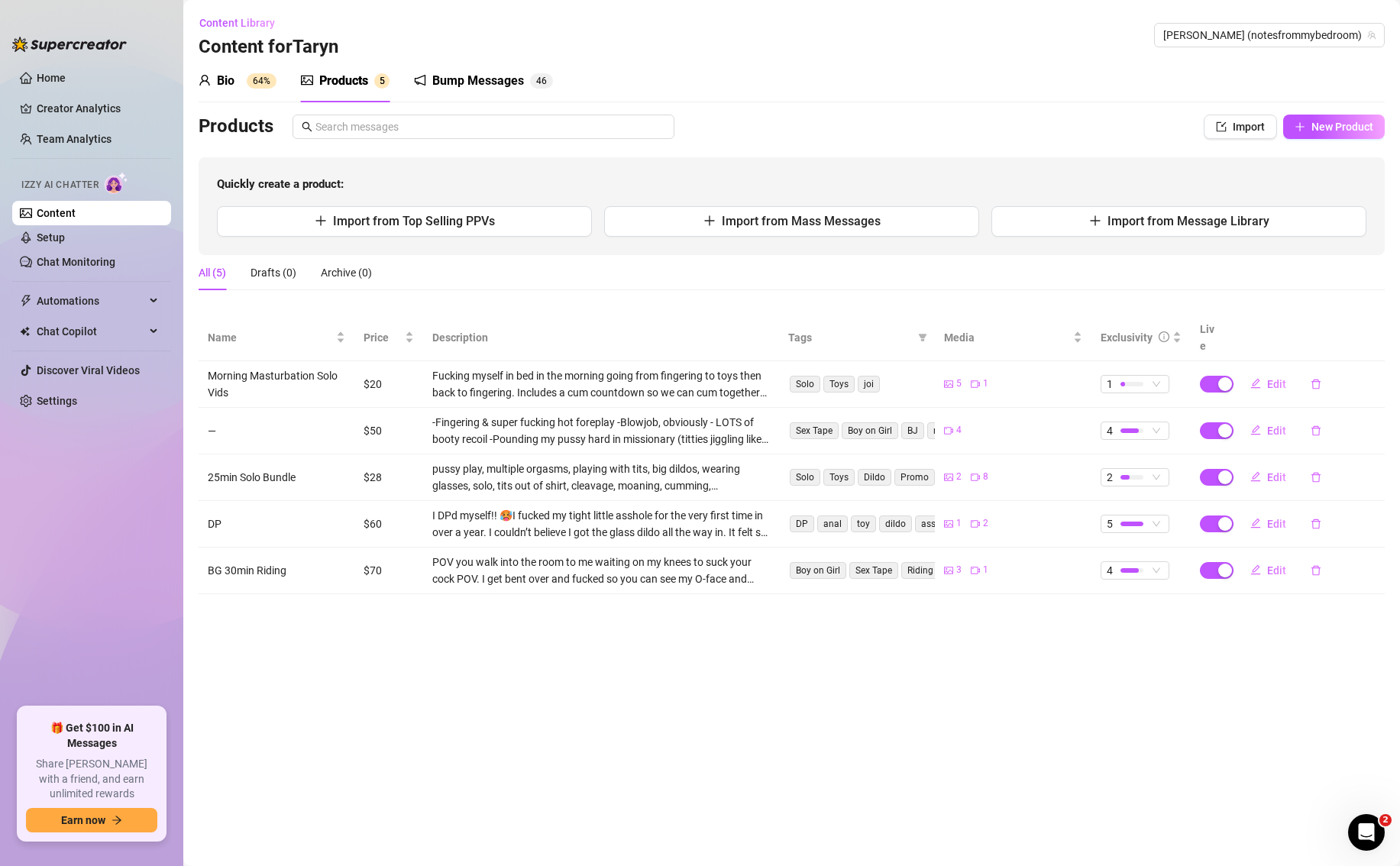
click at [246, 85] on div "Bio 64%" at bounding box center [237, 81] width 78 height 18
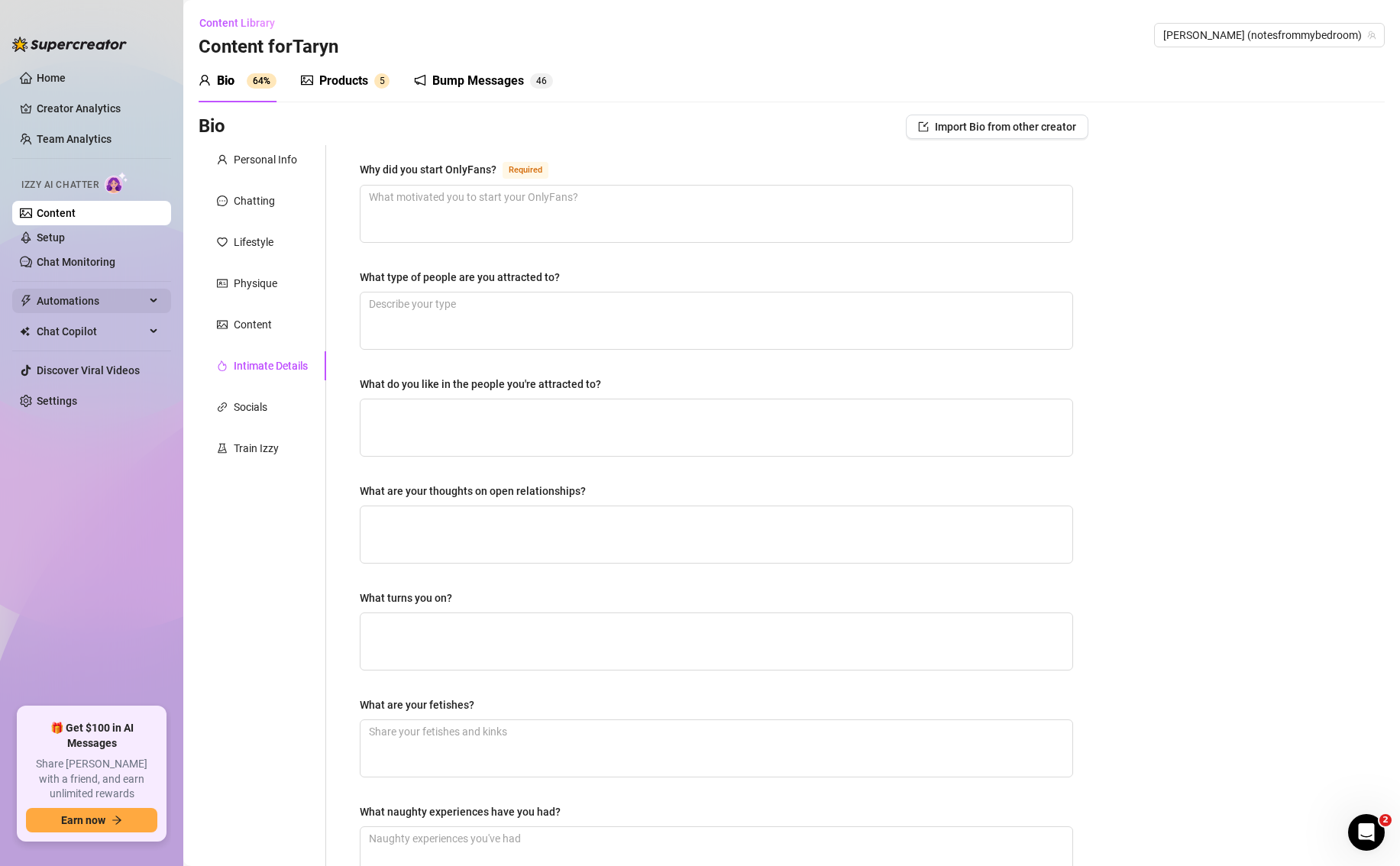
click at [94, 305] on span "Automations" at bounding box center [91, 301] width 108 height 25
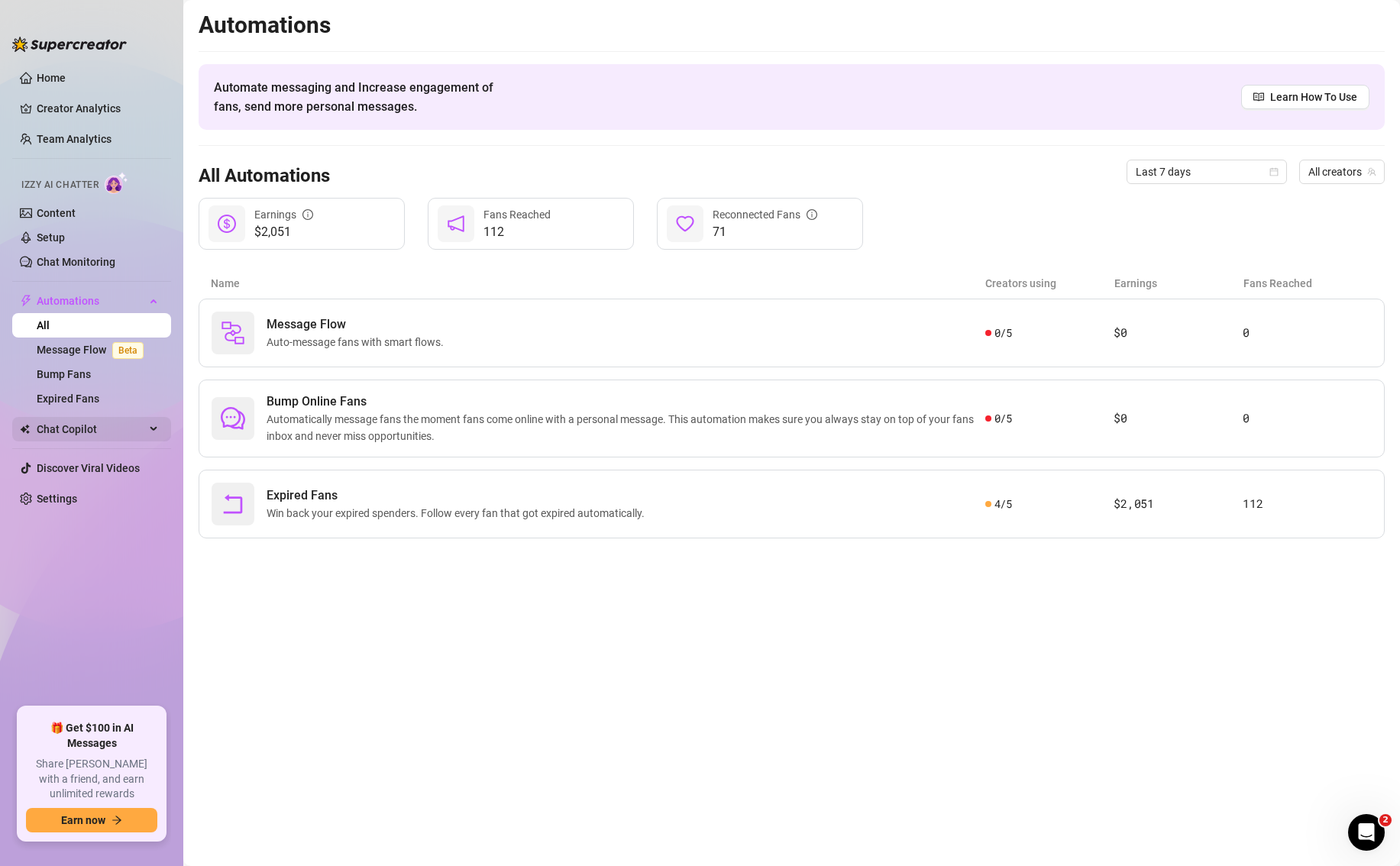
click at [69, 428] on span "Chat Copilot" at bounding box center [91, 429] width 108 height 25
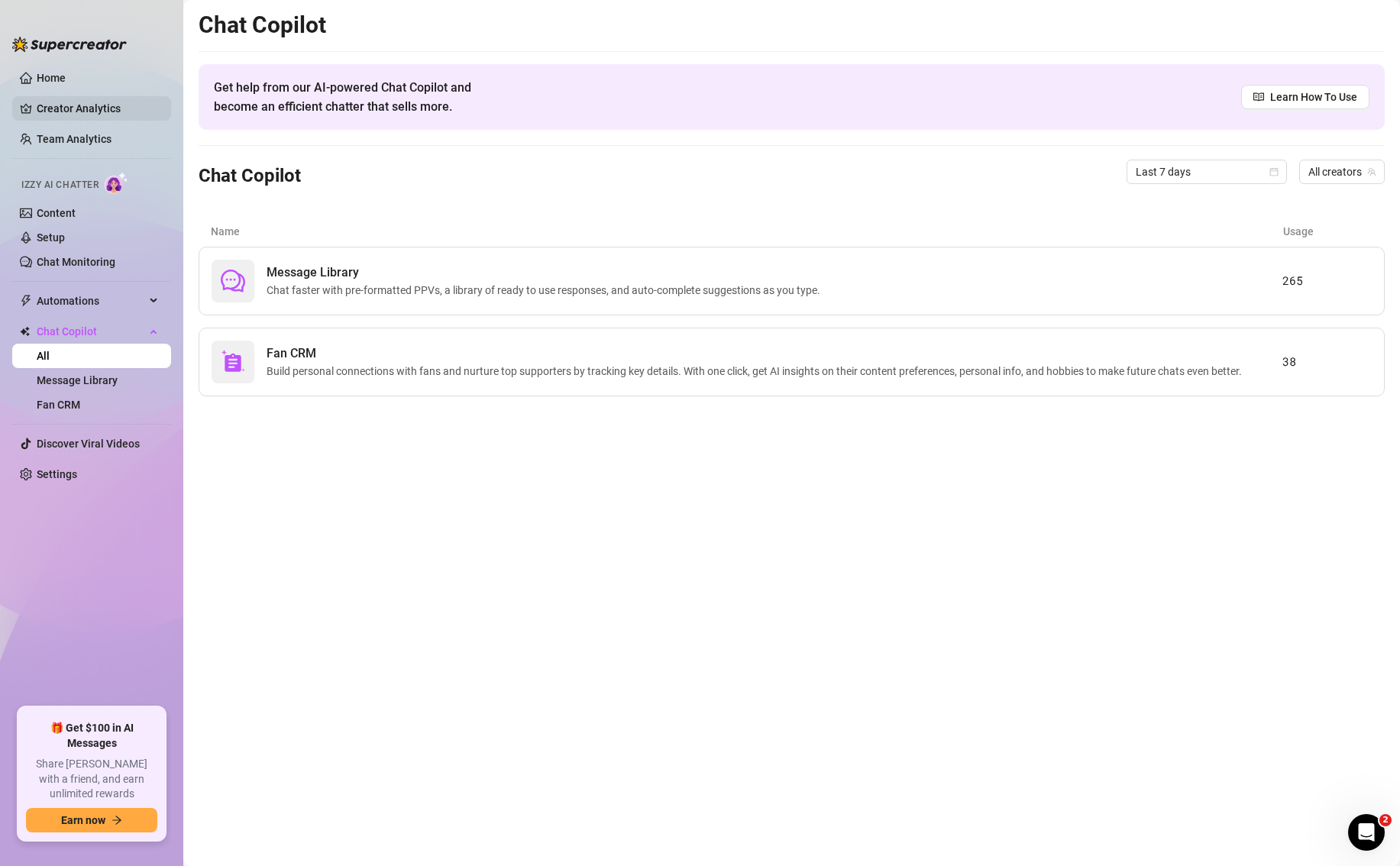
click at [109, 104] on link "Creator Analytics" at bounding box center [98, 108] width 122 height 25
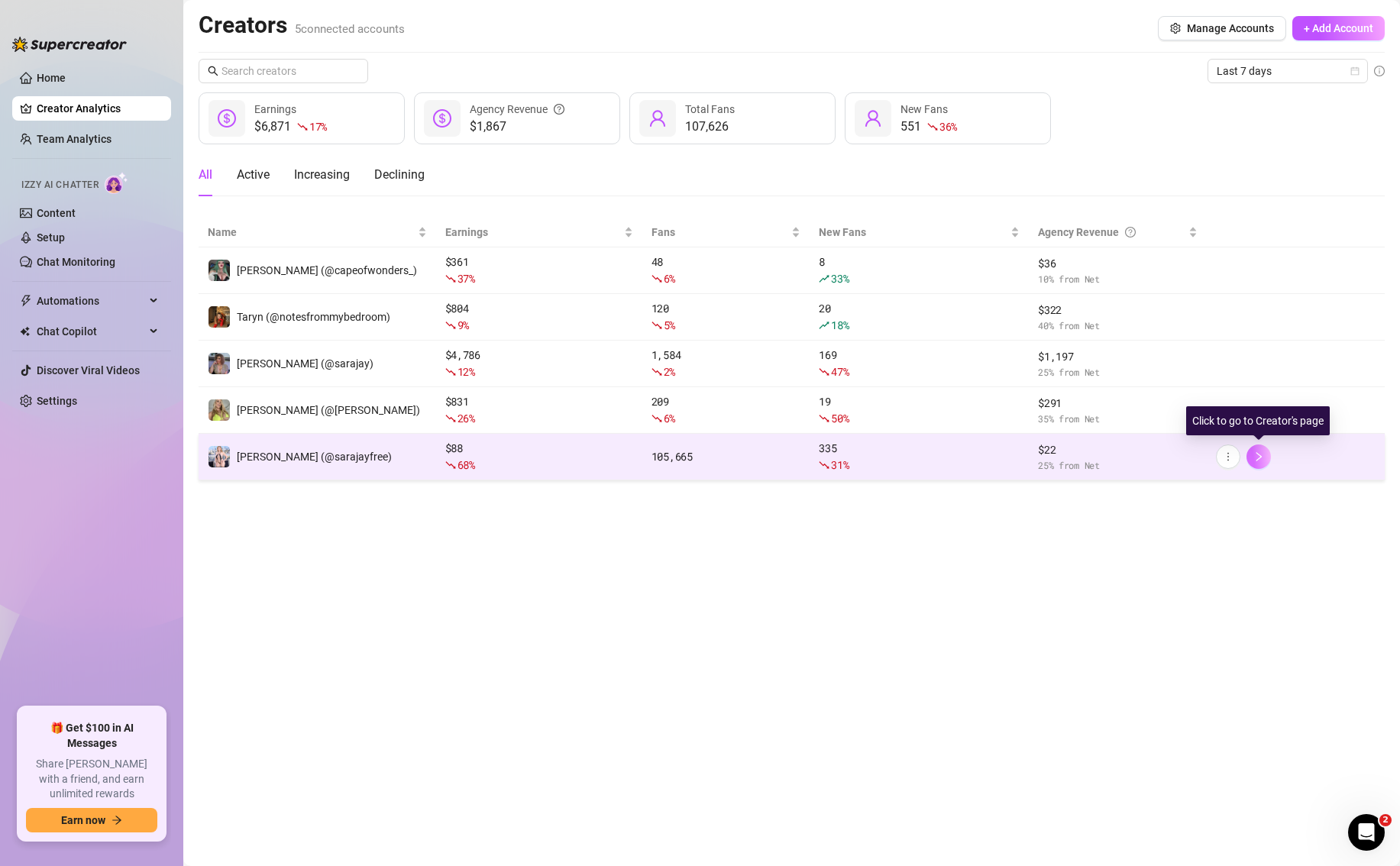
click at [1256, 464] on button "button" at bounding box center [1259, 457] width 25 height 25
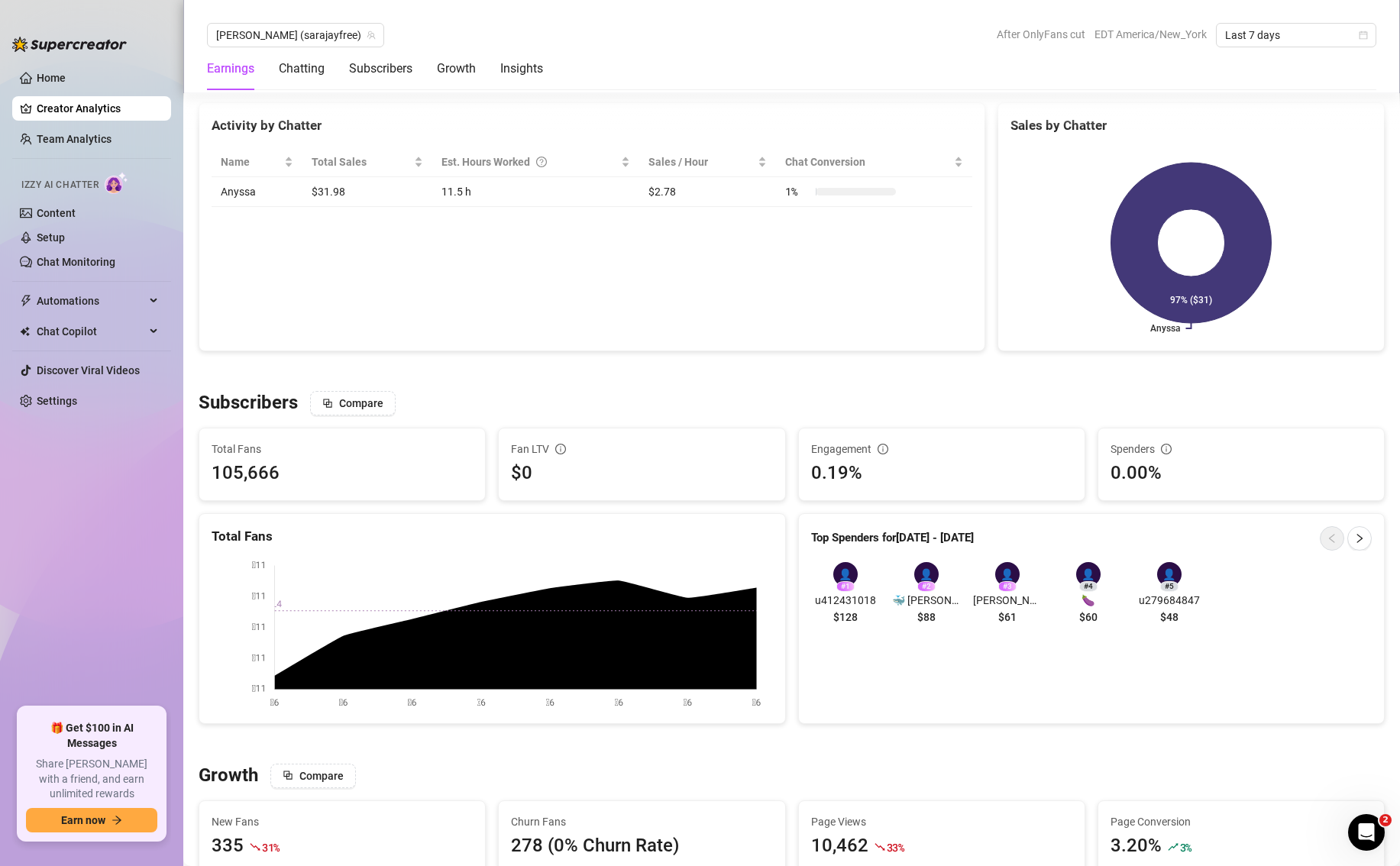
scroll to position [600, 0]
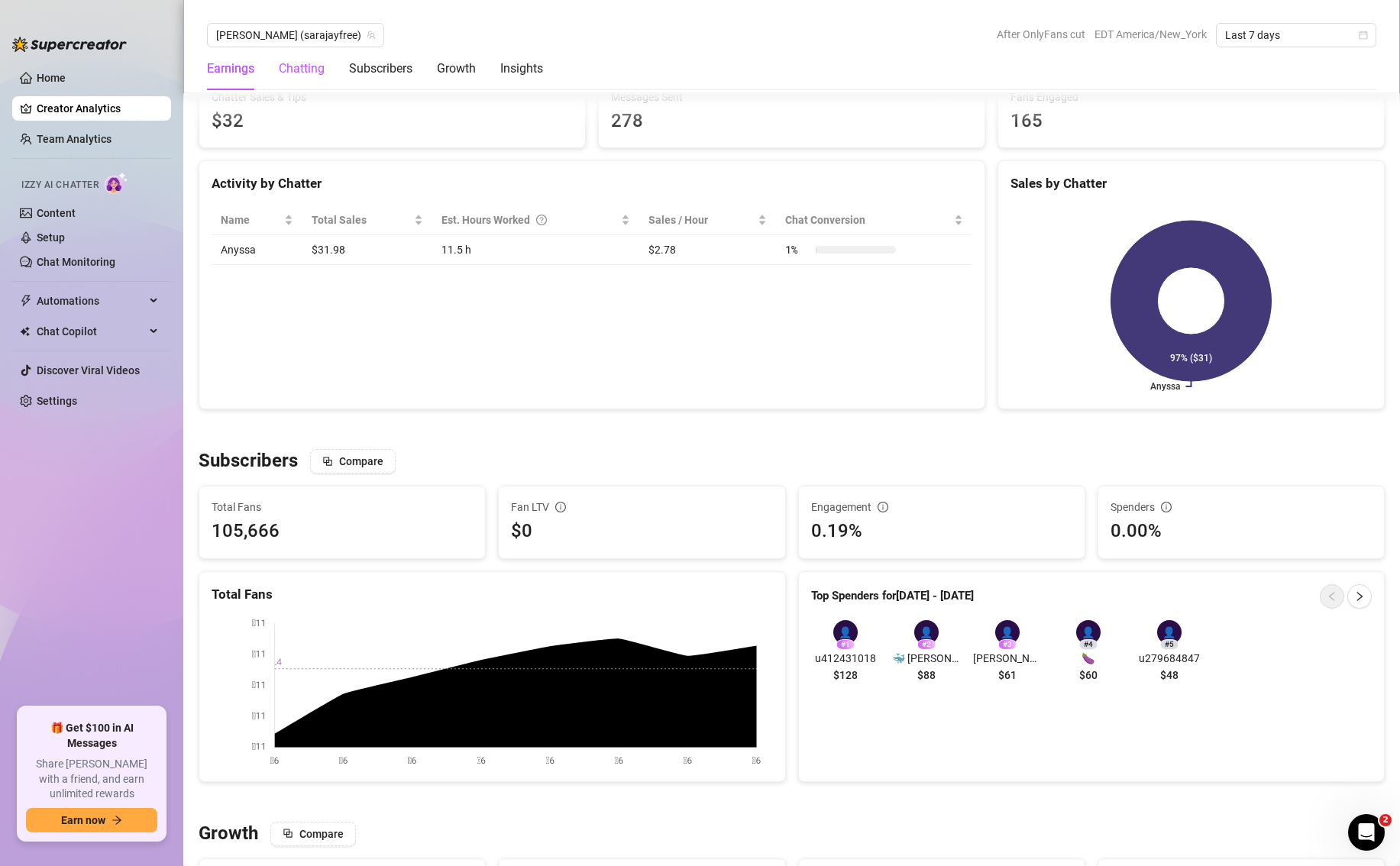
click at [306, 69] on div "Chatting" at bounding box center [302, 69] width 46 height 18
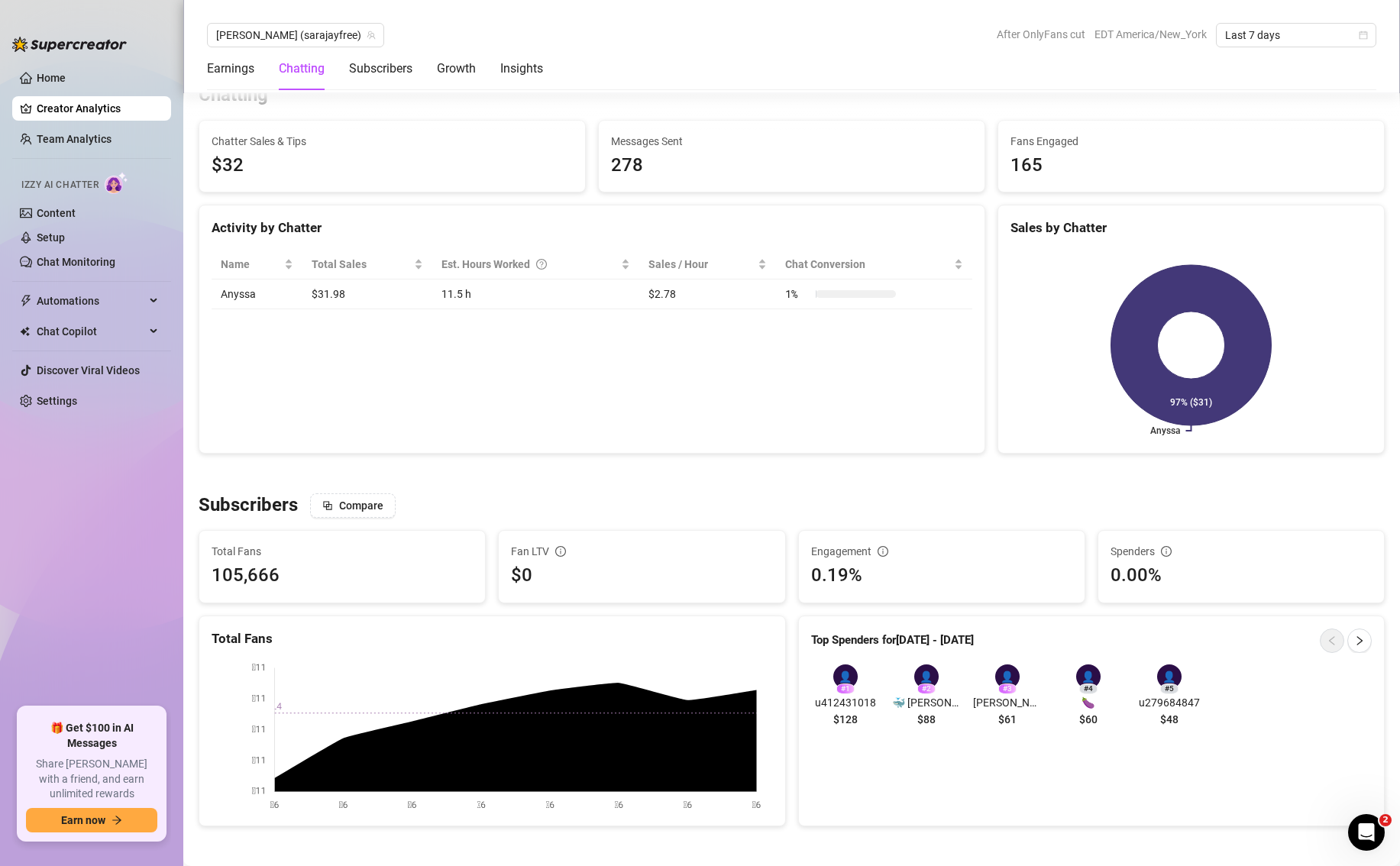
scroll to position [538, 0]
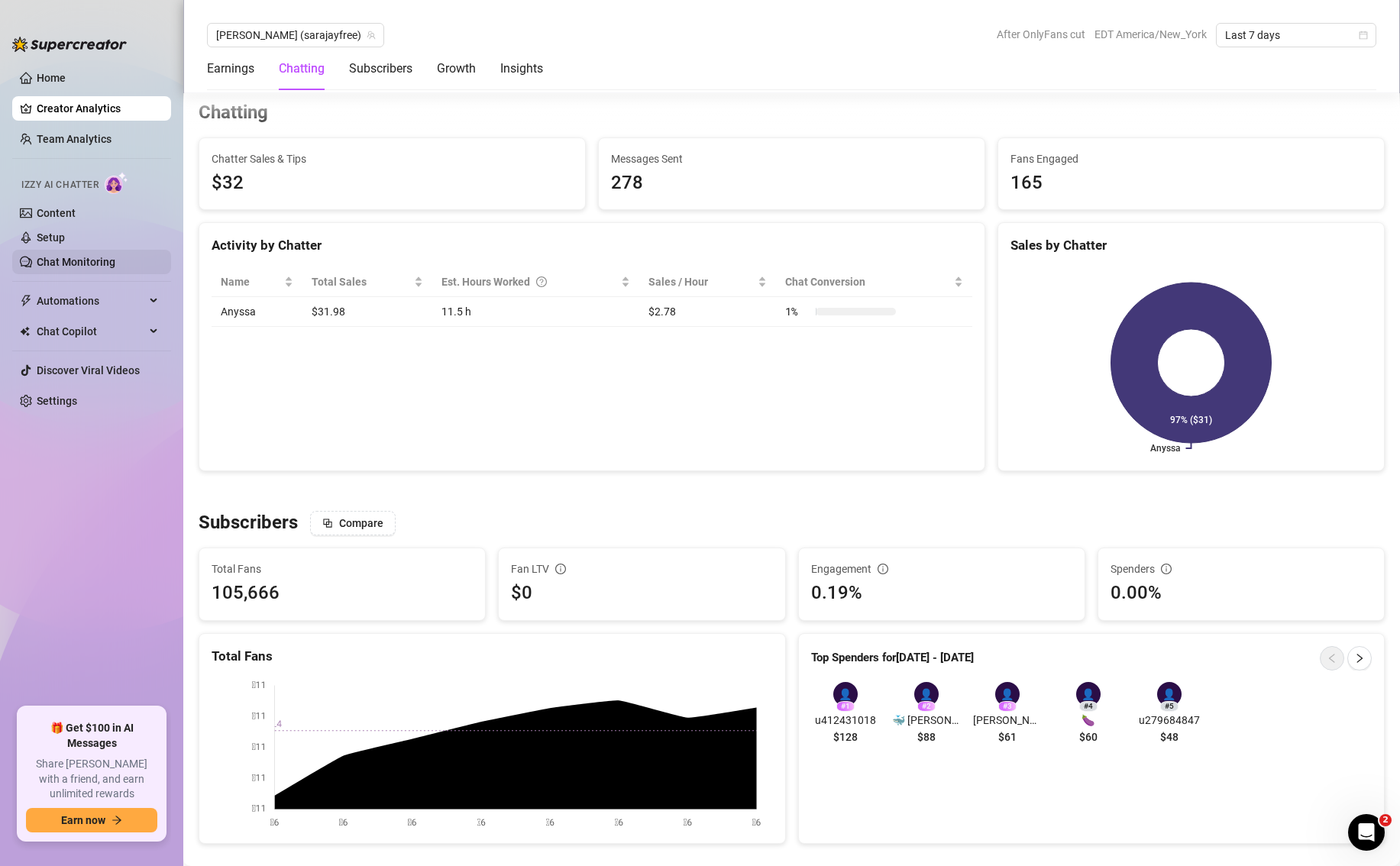
click at [68, 266] on link "Chat Monitoring" at bounding box center [76, 262] width 78 height 12
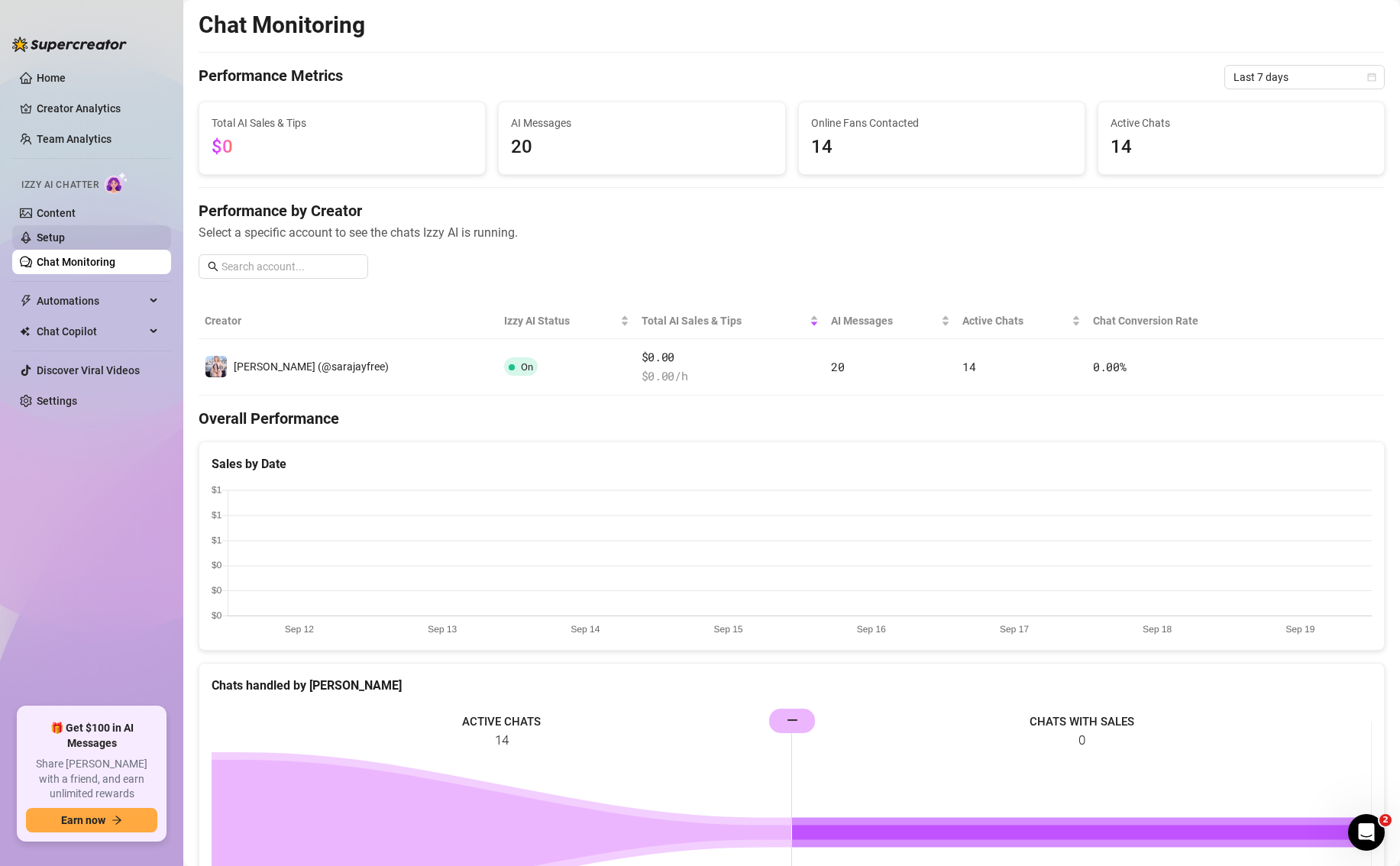
click at [64, 241] on link "Setup" at bounding box center [51, 237] width 28 height 12
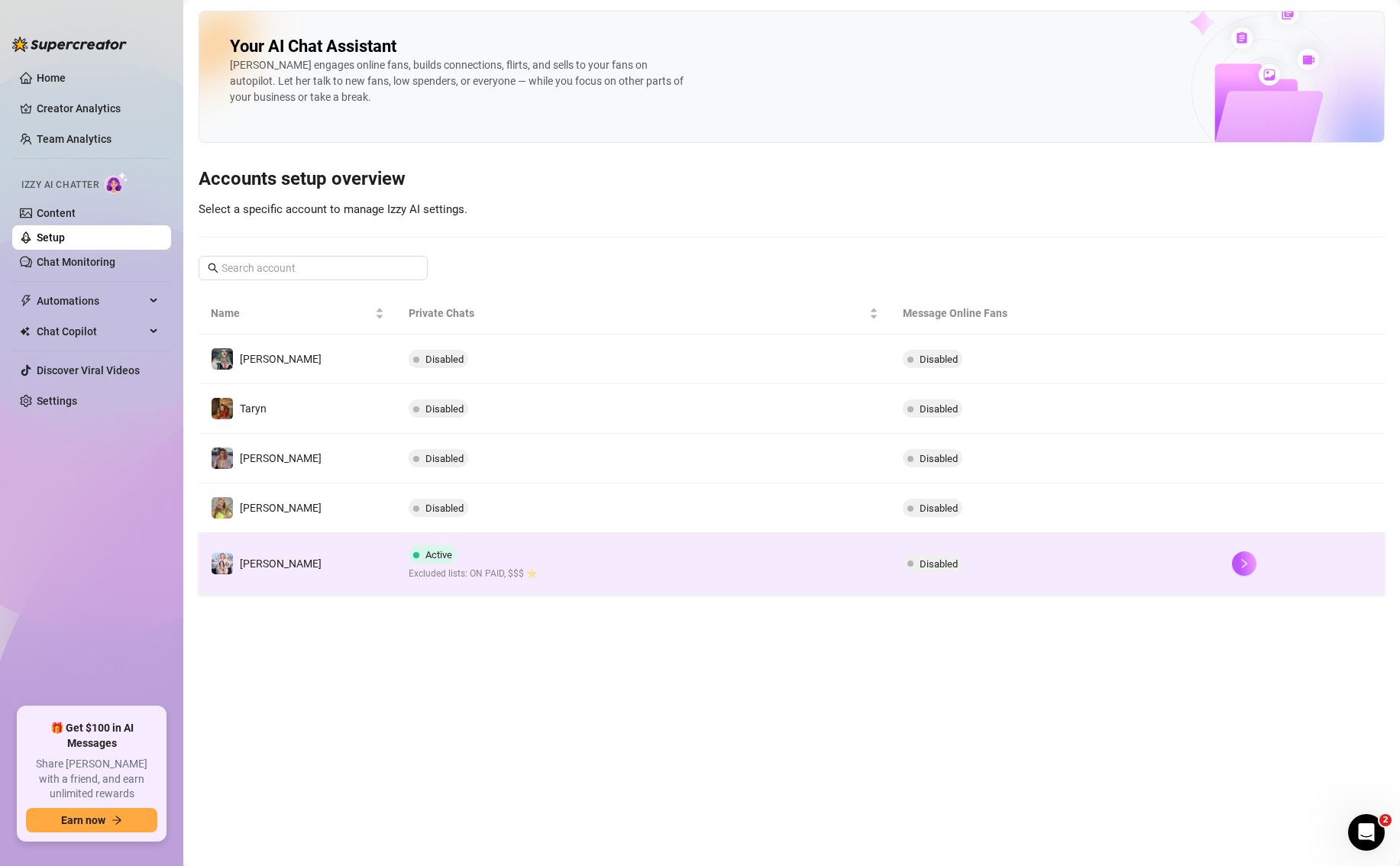
click at [928, 566] on span "Disabled" at bounding box center [938, 564] width 38 height 12
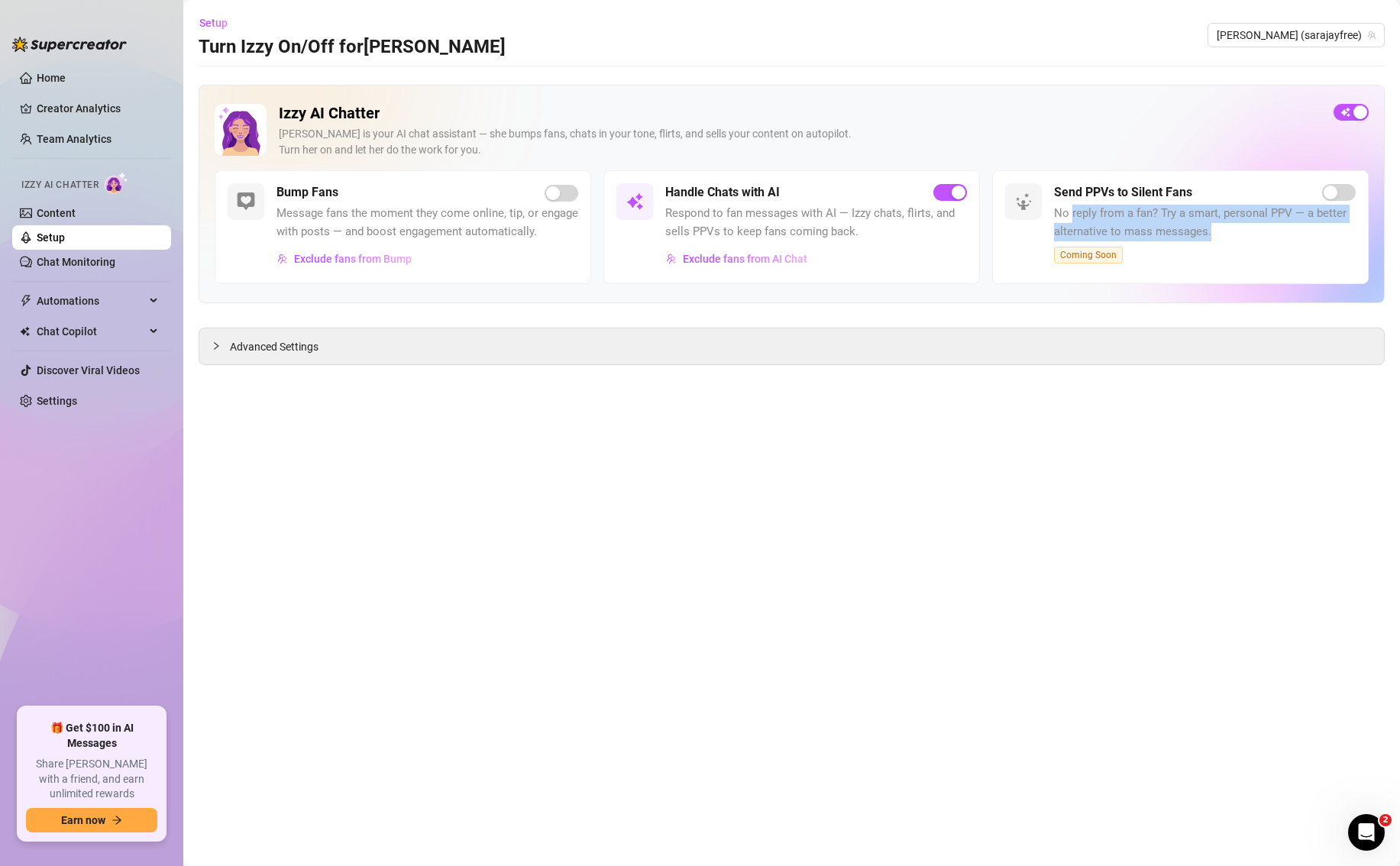
drag, startPoint x: 1071, startPoint y: 216, endPoint x: 1288, endPoint y: 234, distance: 217.7
click at [1288, 234] on span "No reply from a fan? Try a smart, personal PPV — a better alternative to mass m…" at bounding box center [1204, 222] width 302 height 36
click at [210, 345] on div "Advanced Settings" at bounding box center [792, 346] width 1184 height 36
click at [224, 347] on div at bounding box center [220, 345] width 18 height 17
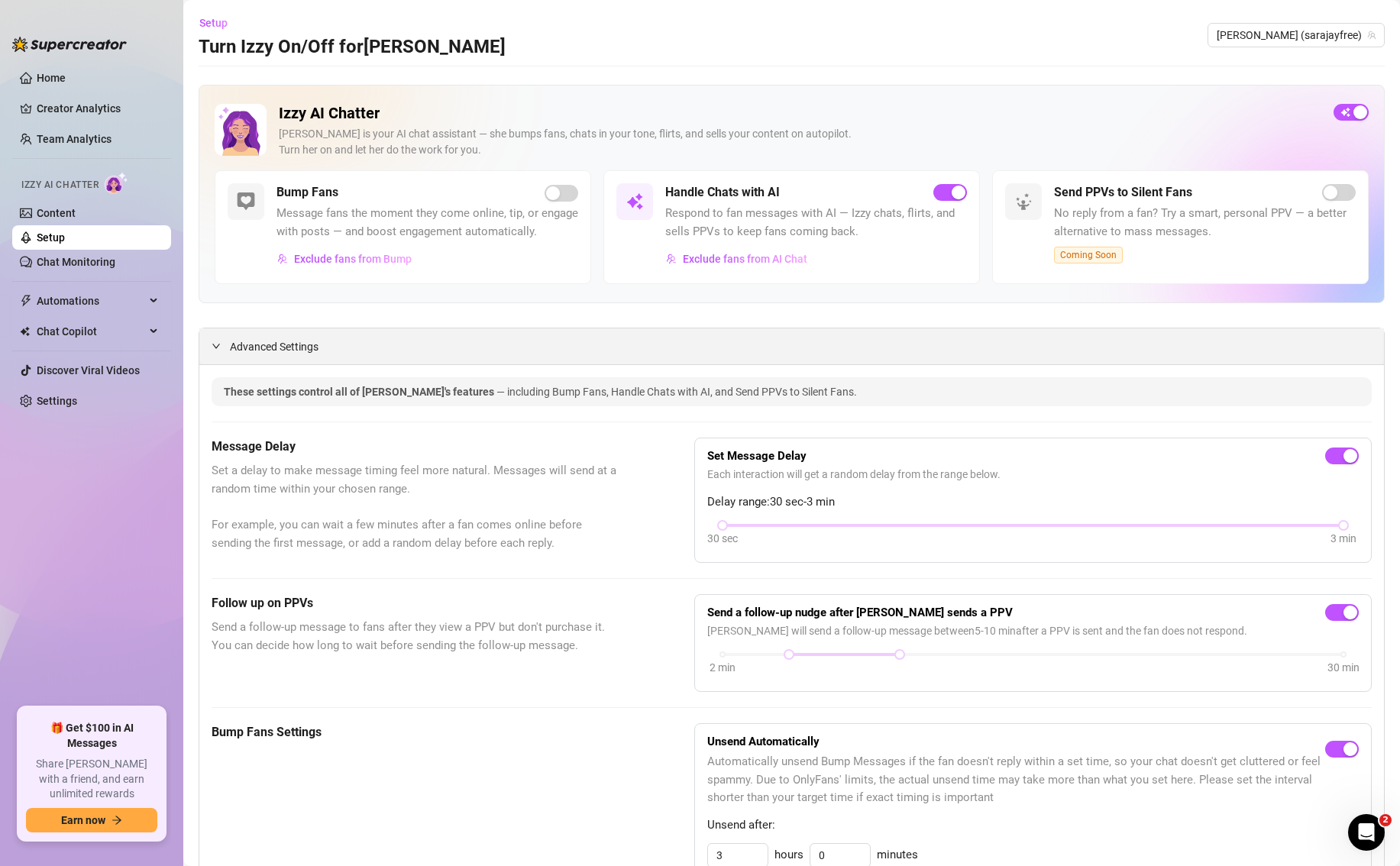
click at [215, 349] on icon "expanded" at bounding box center [216, 345] width 9 height 9
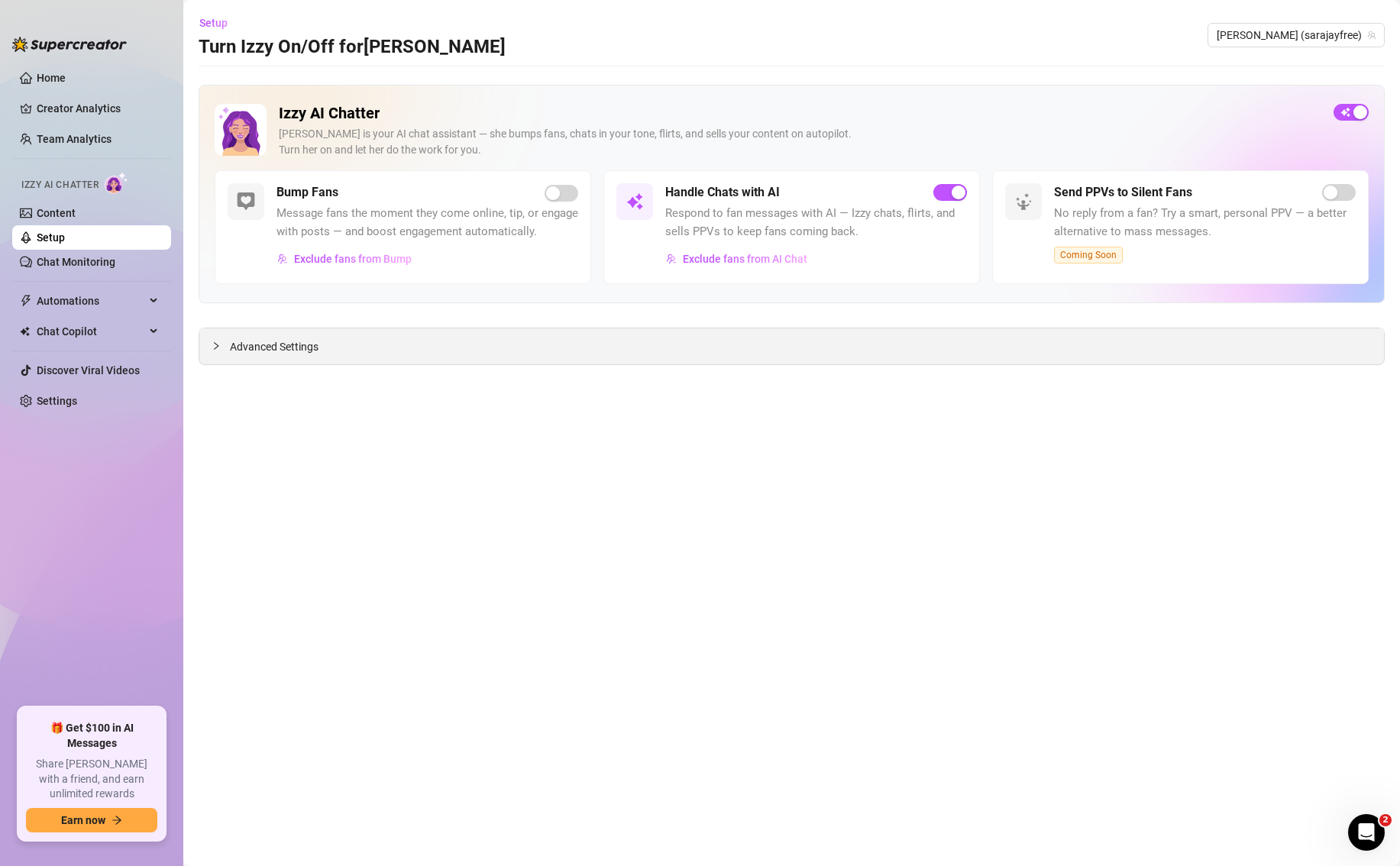
click at [215, 349] on icon "collapsed" at bounding box center [216, 345] width 9 height 9
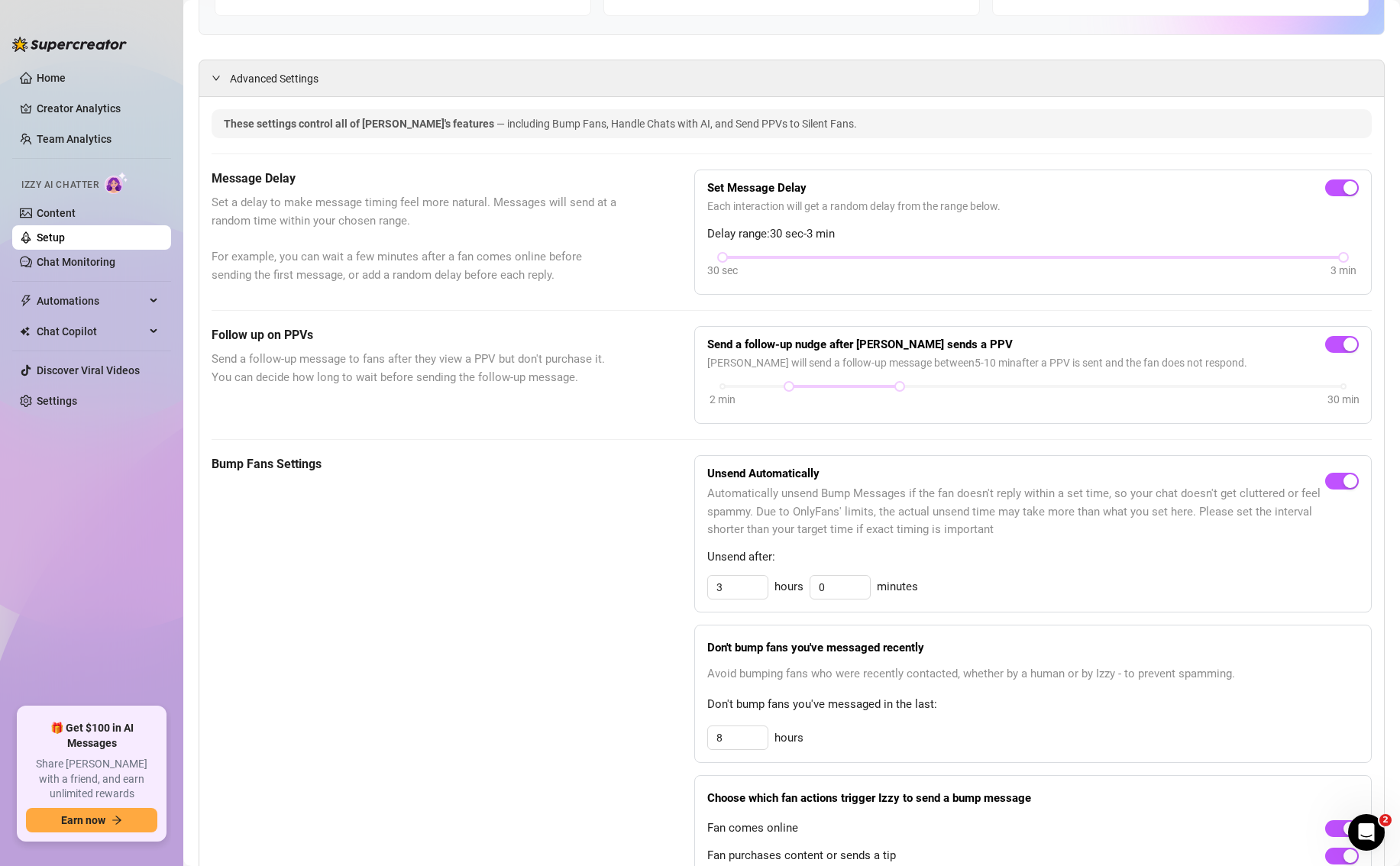
scroll to position [253, 0]
